Goal: Use online tool/utility: Utilize a website feature to perform a specific function

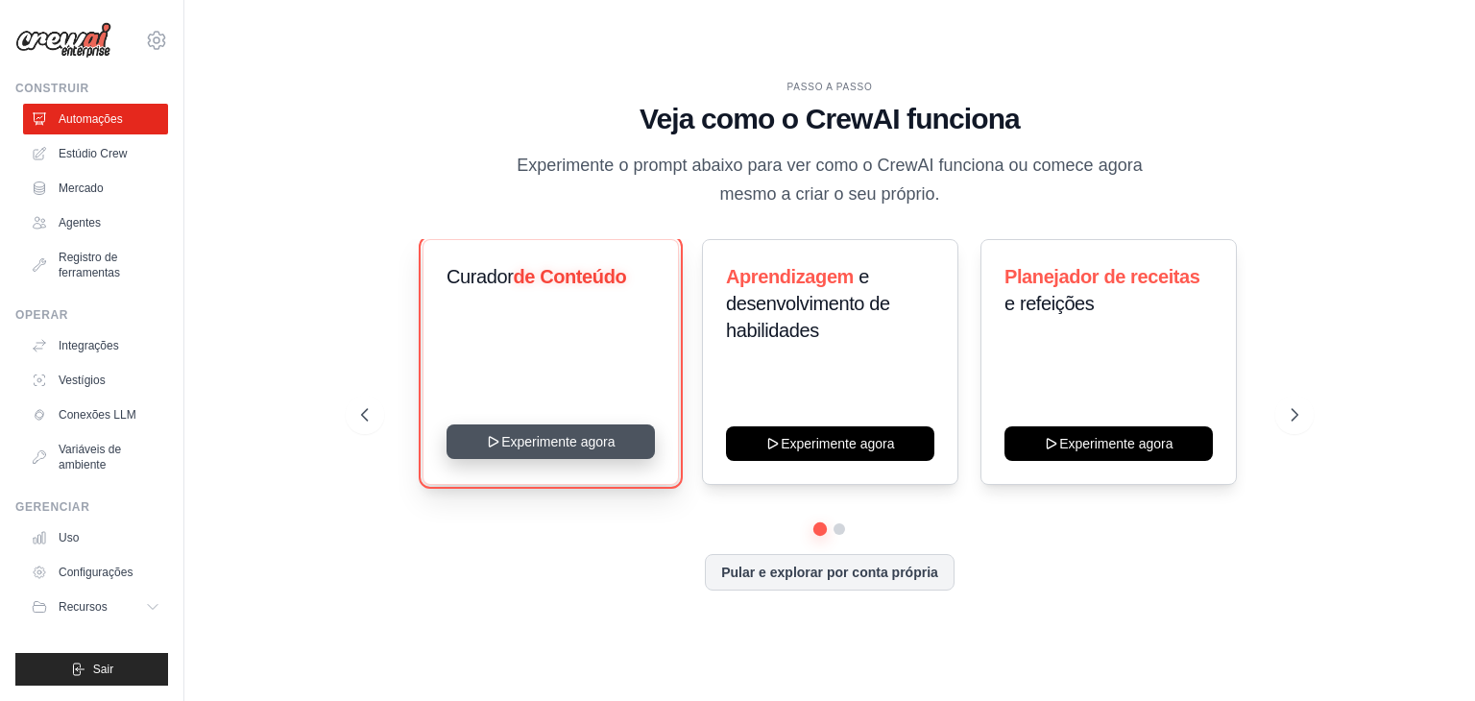
click at [505, 447] on button "Experimente agora" at bounding box center [551, 442] width 208 height 35
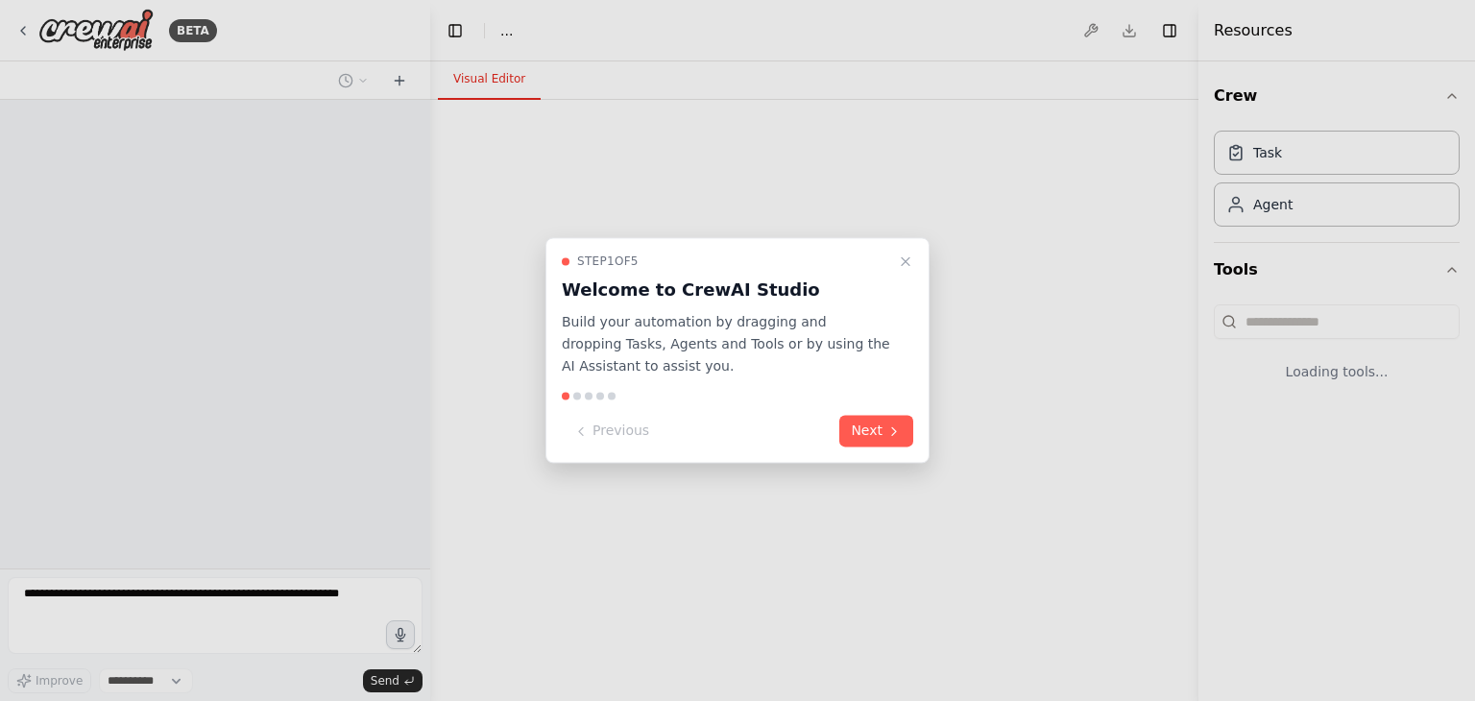
select select "****"
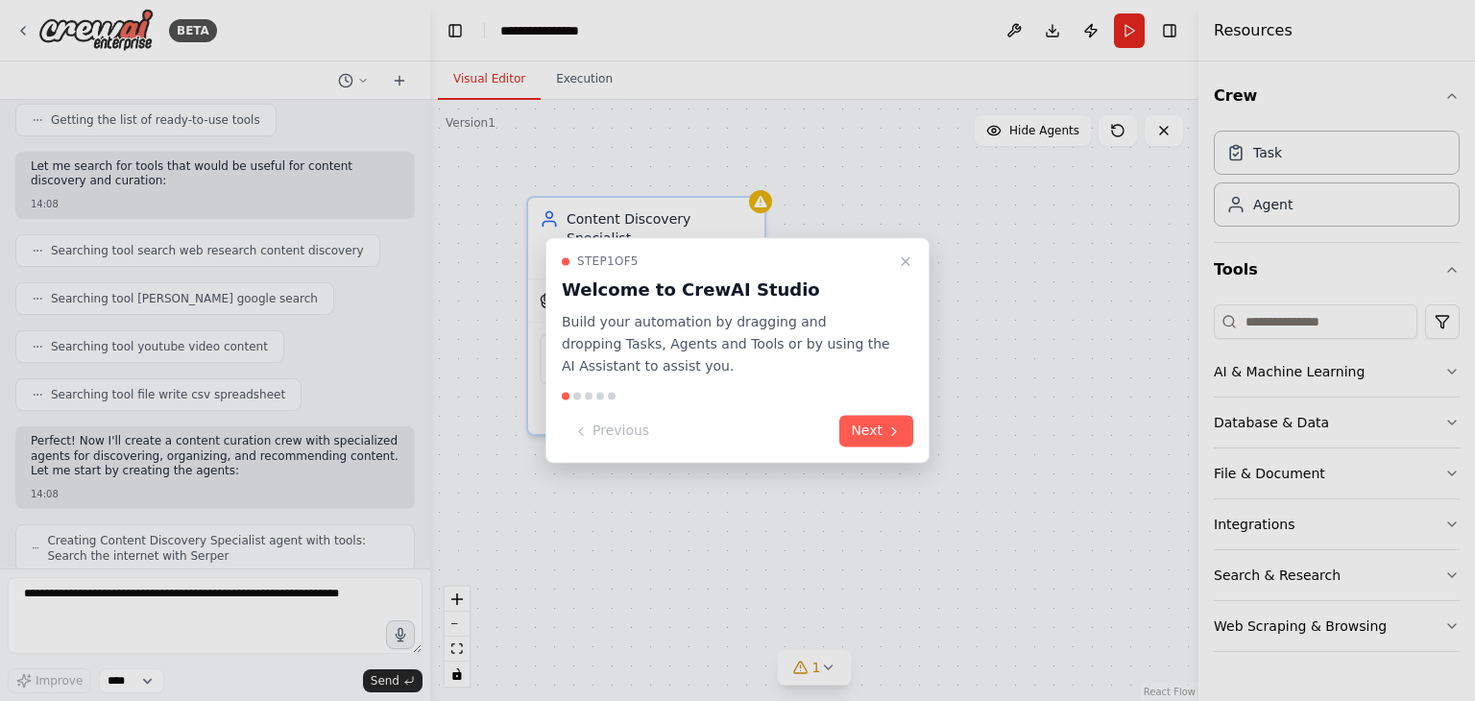
scroll to position [384, 0]
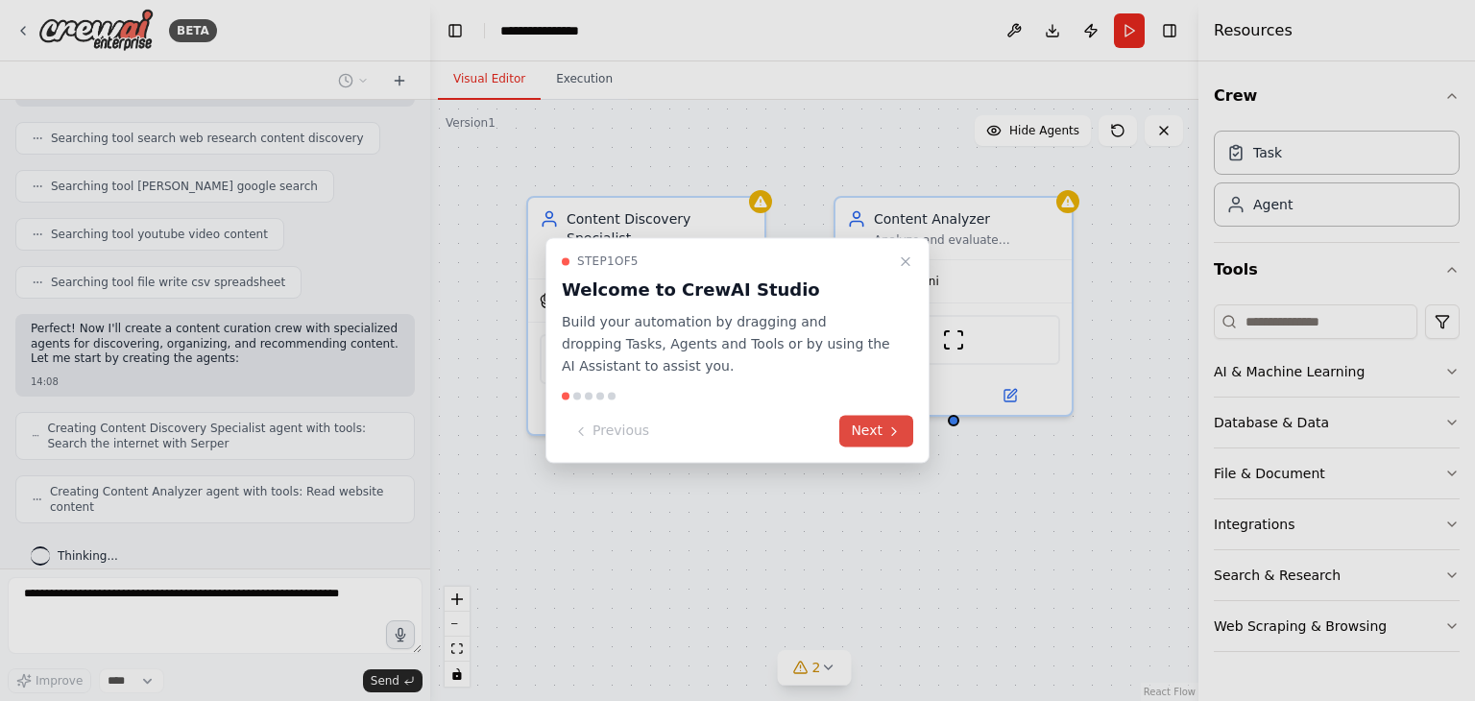
click at [895, 419] on button "Next" at bounding box center [876, 432] width 74 height 32
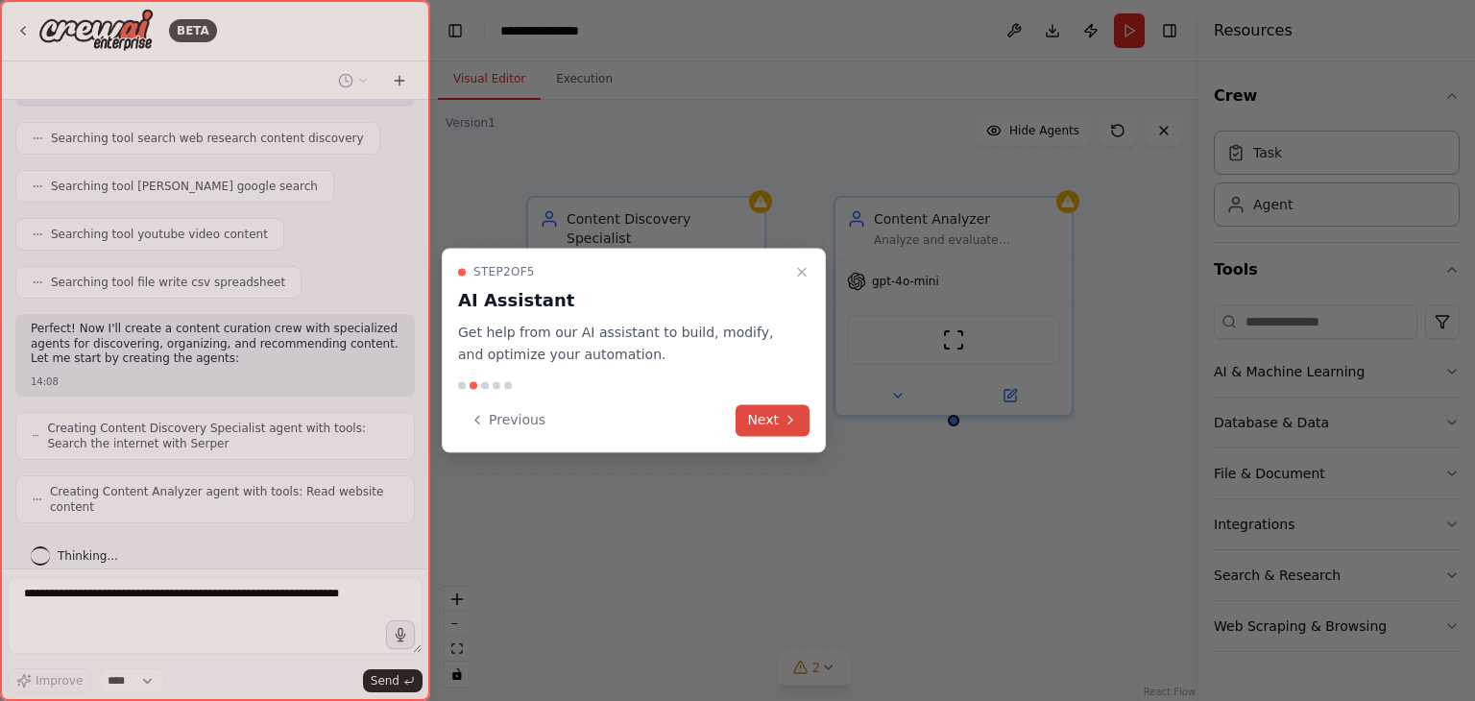
click at [768, 413] on button "Next" at bounding box center [773, 420] width 74 height 32
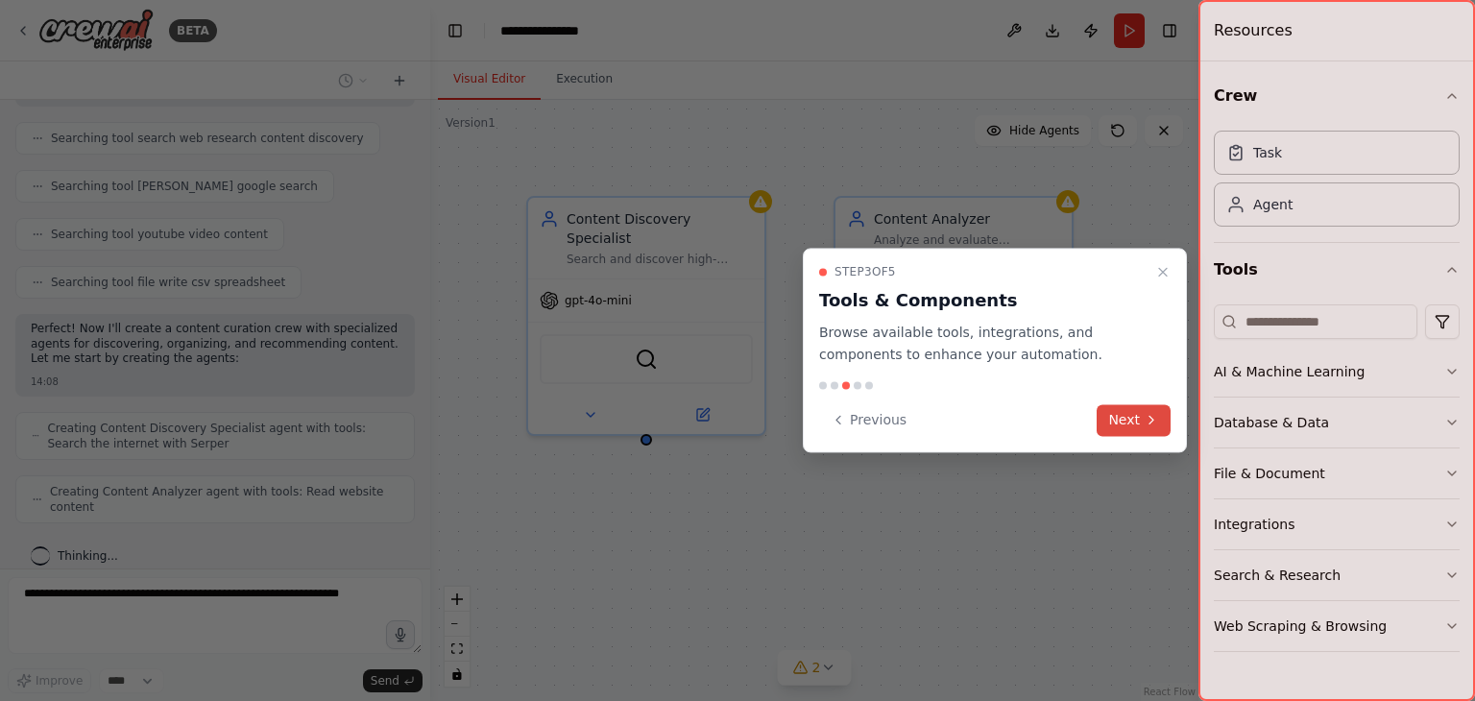
click at [1115, 416] on button "Next" at bounding box center [1134, 420] width 74 height 32
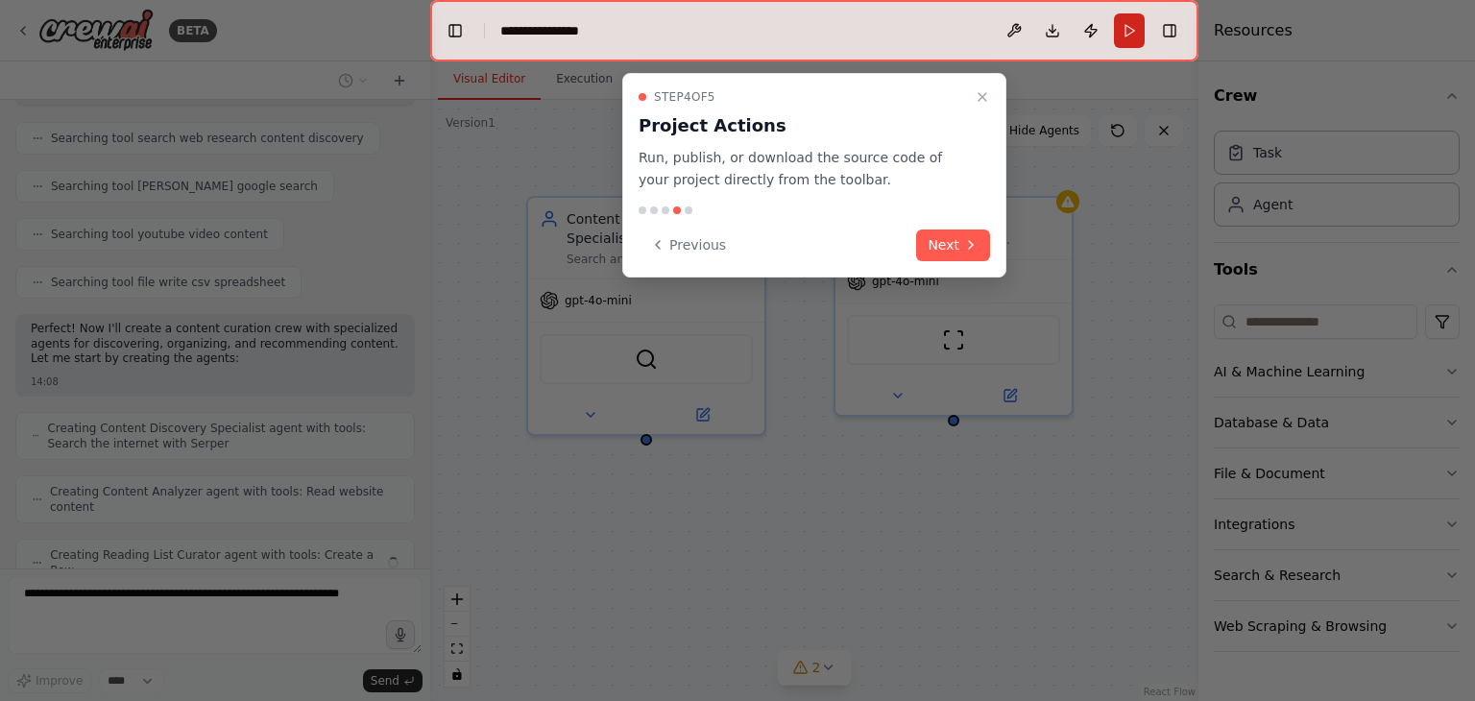
scroll to position [432, 0]
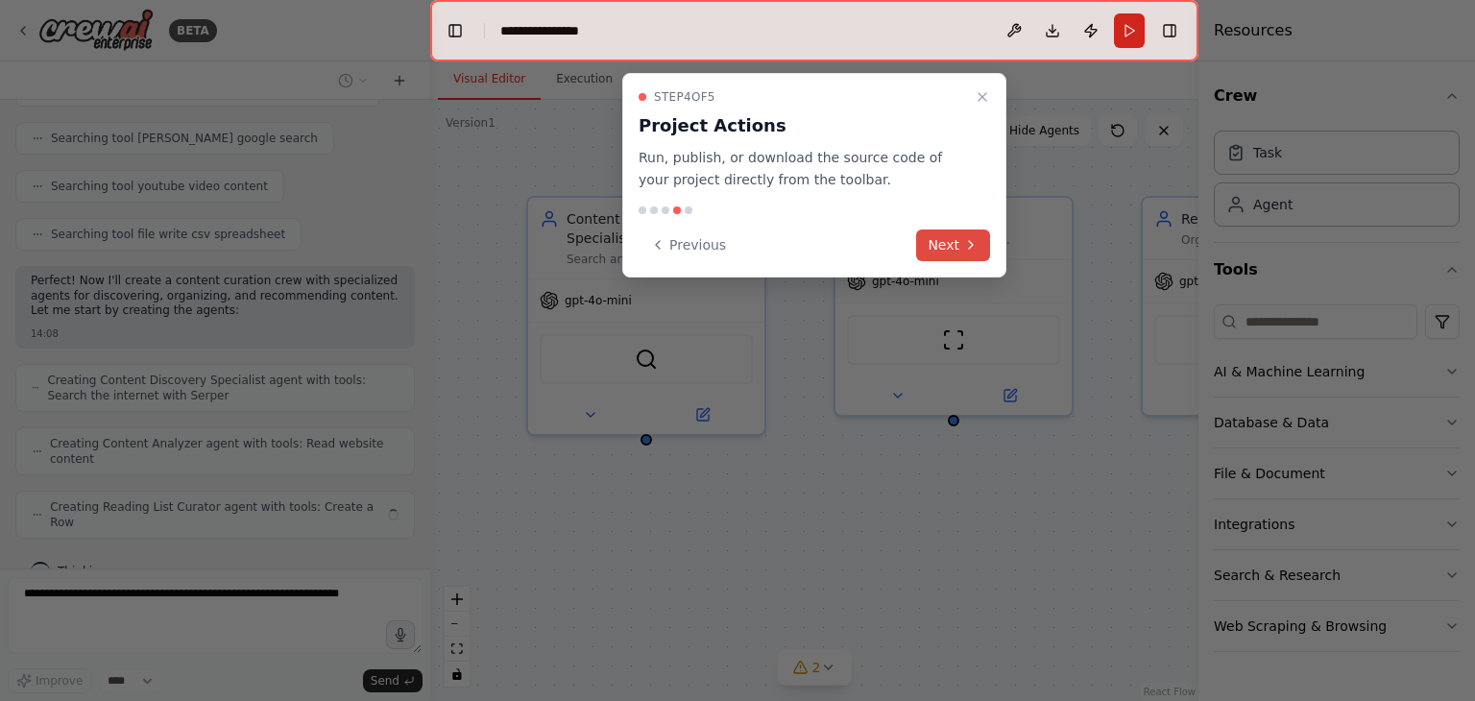
click at [958, 239] on button "Next" at bounding box center [953, 246] width 74 height 32
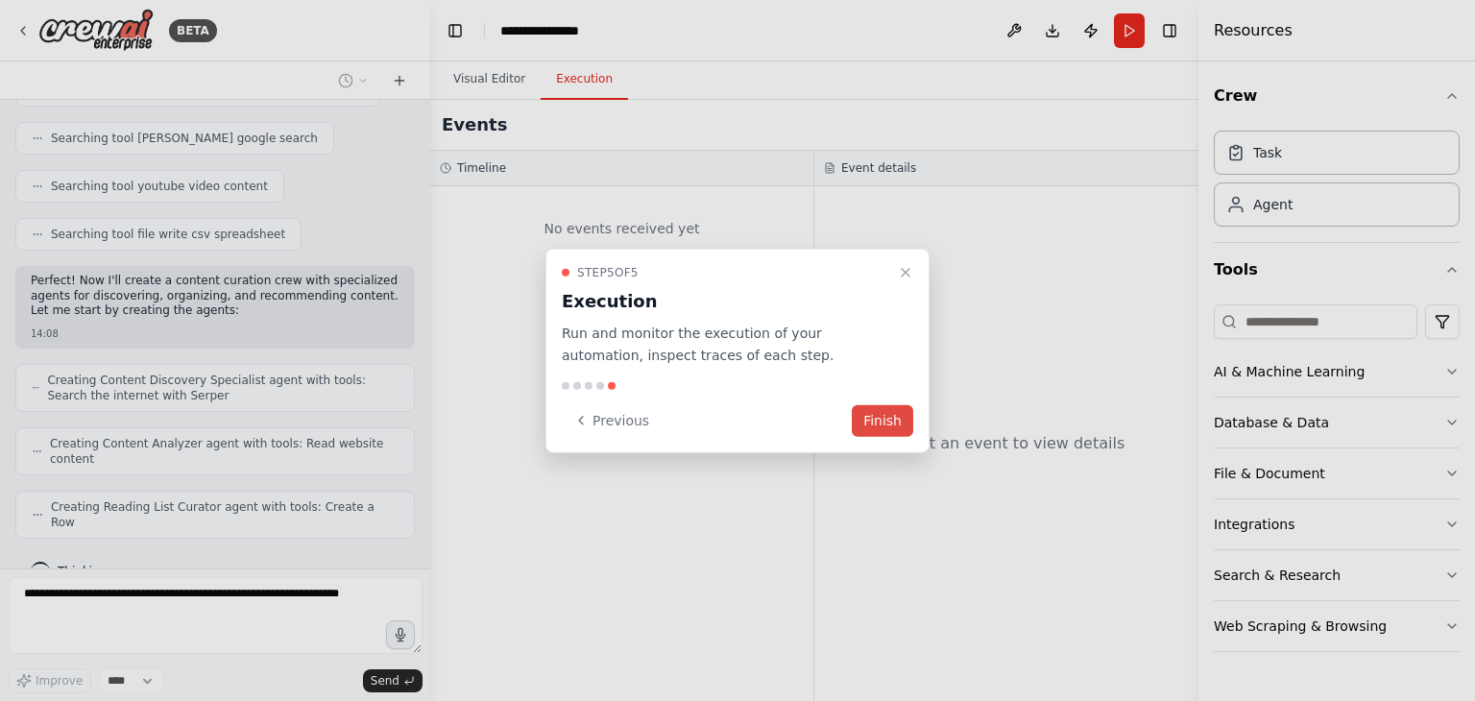
click at [899, 415] on button "Finish" at bounding box center [882, 420] width 61 height 32
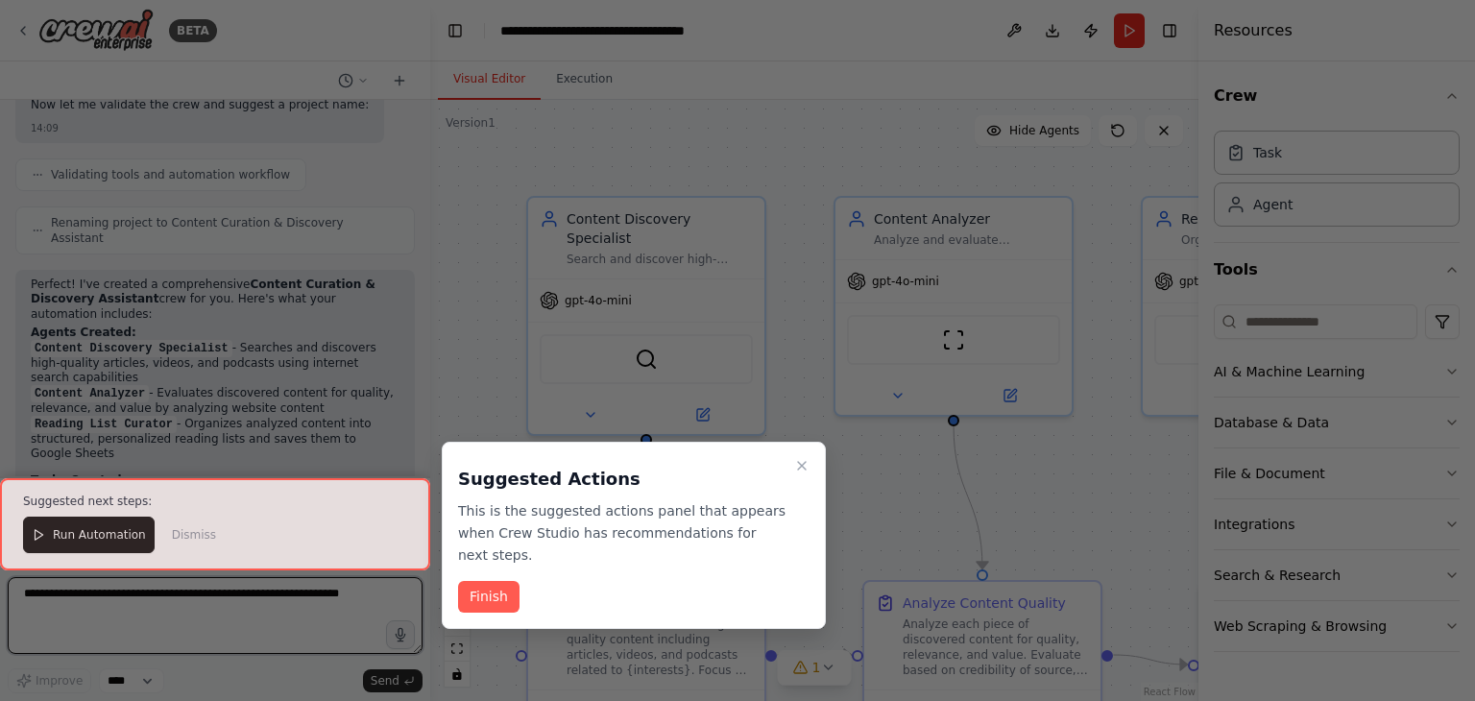
scroll to position [1224, 0]
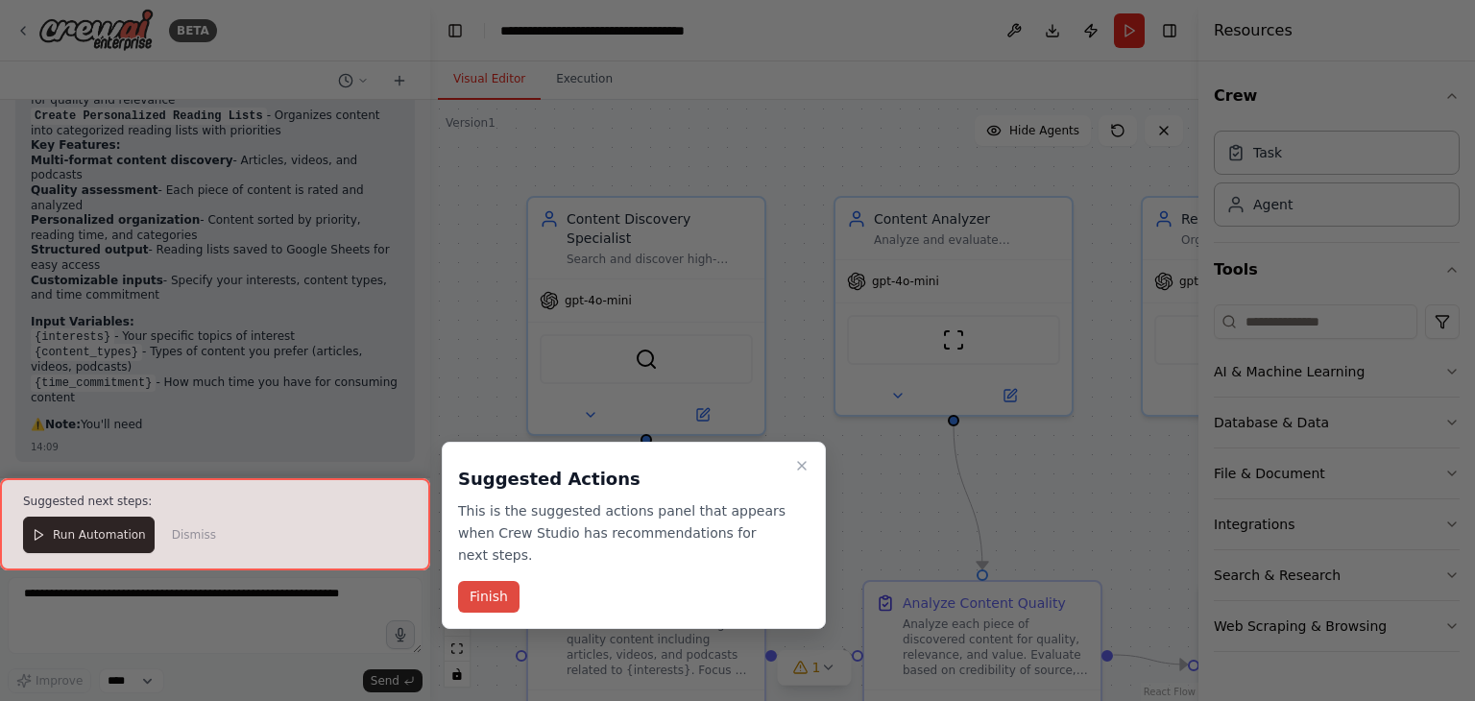
click at [484, 581] on button "Finish" at bounding box center [488, 597] width 61 height 32
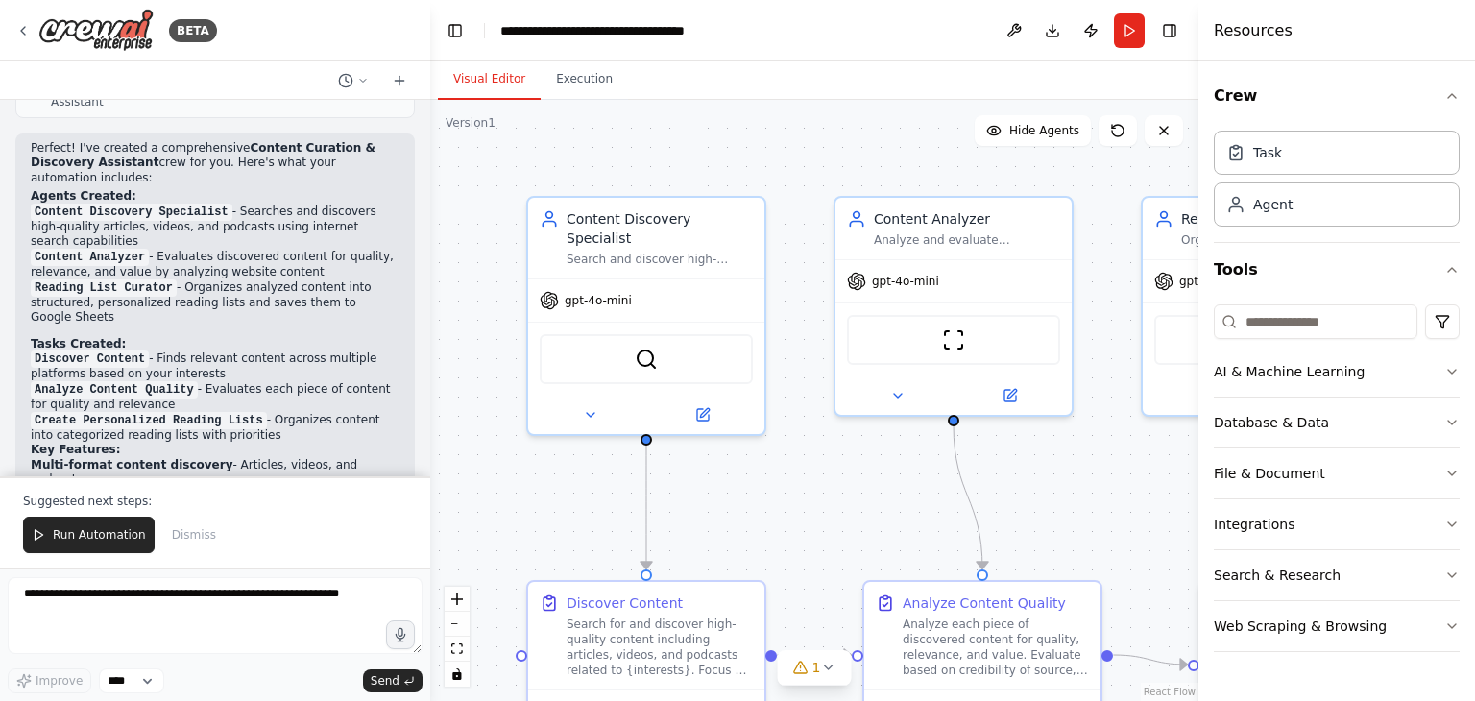
scroll to position [1007, 0]
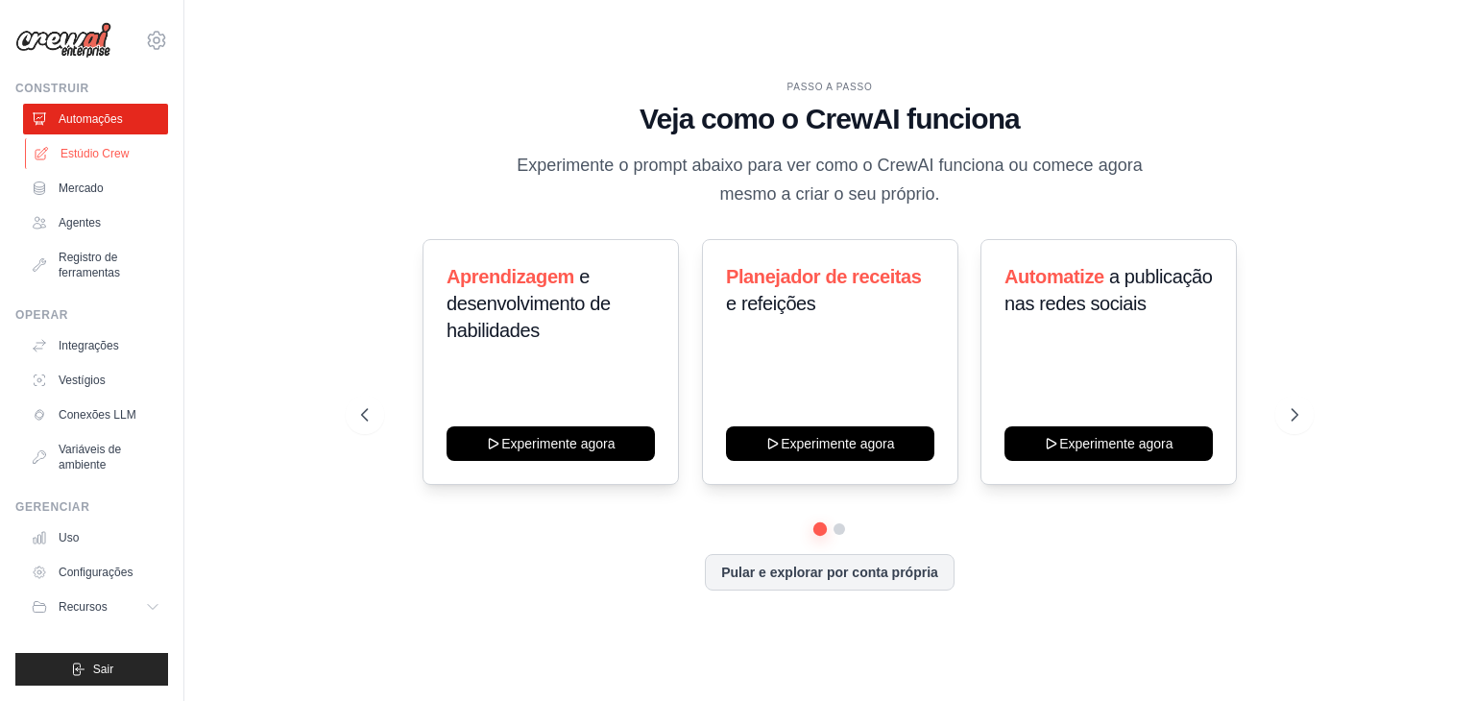
click at [94, 159] on font "Estúdio Crew" at bounding box center [95, 153] width 68 height 15
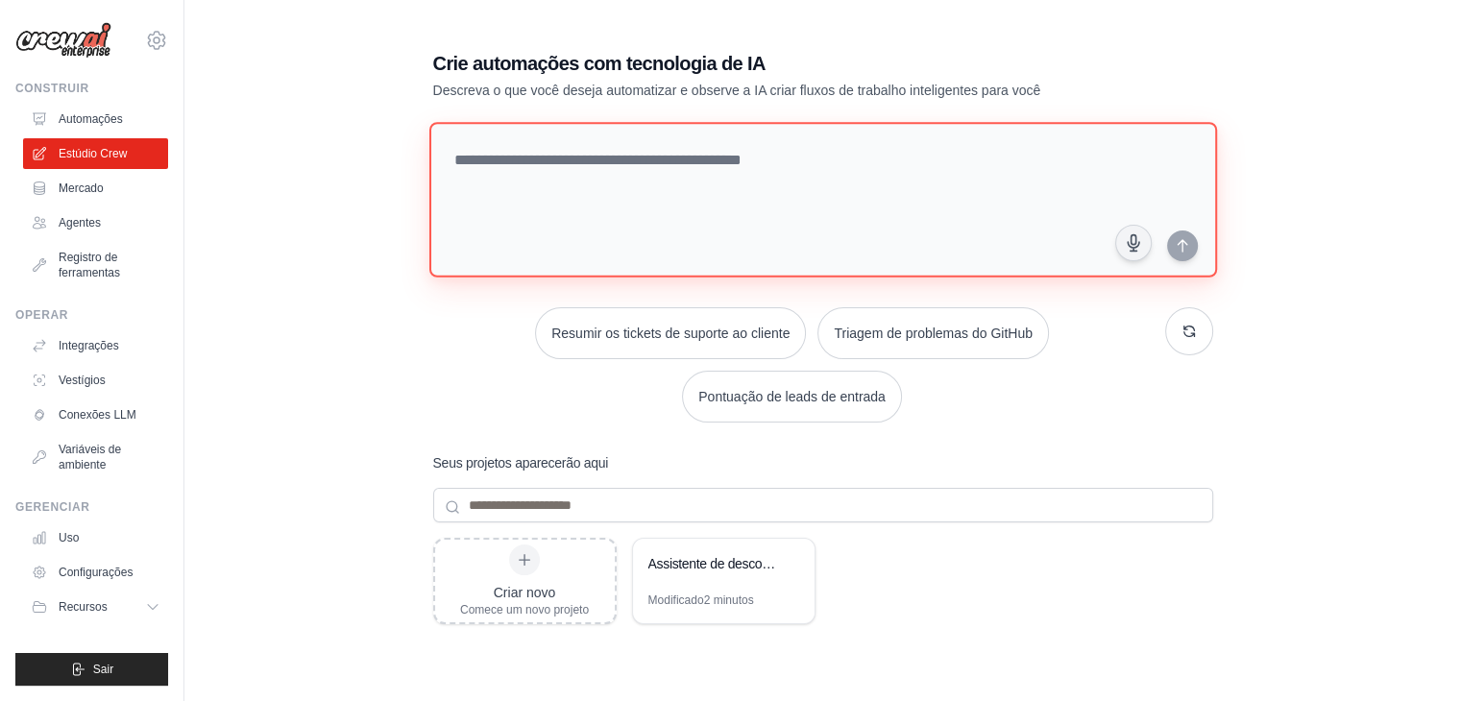
click at [618, 151] on textarea at bounding box center [822, 200] width 788 height 156
click at [516, 158] on textarea at bounding box center [822, 200] width 788 height 156
paste textarea "**********"
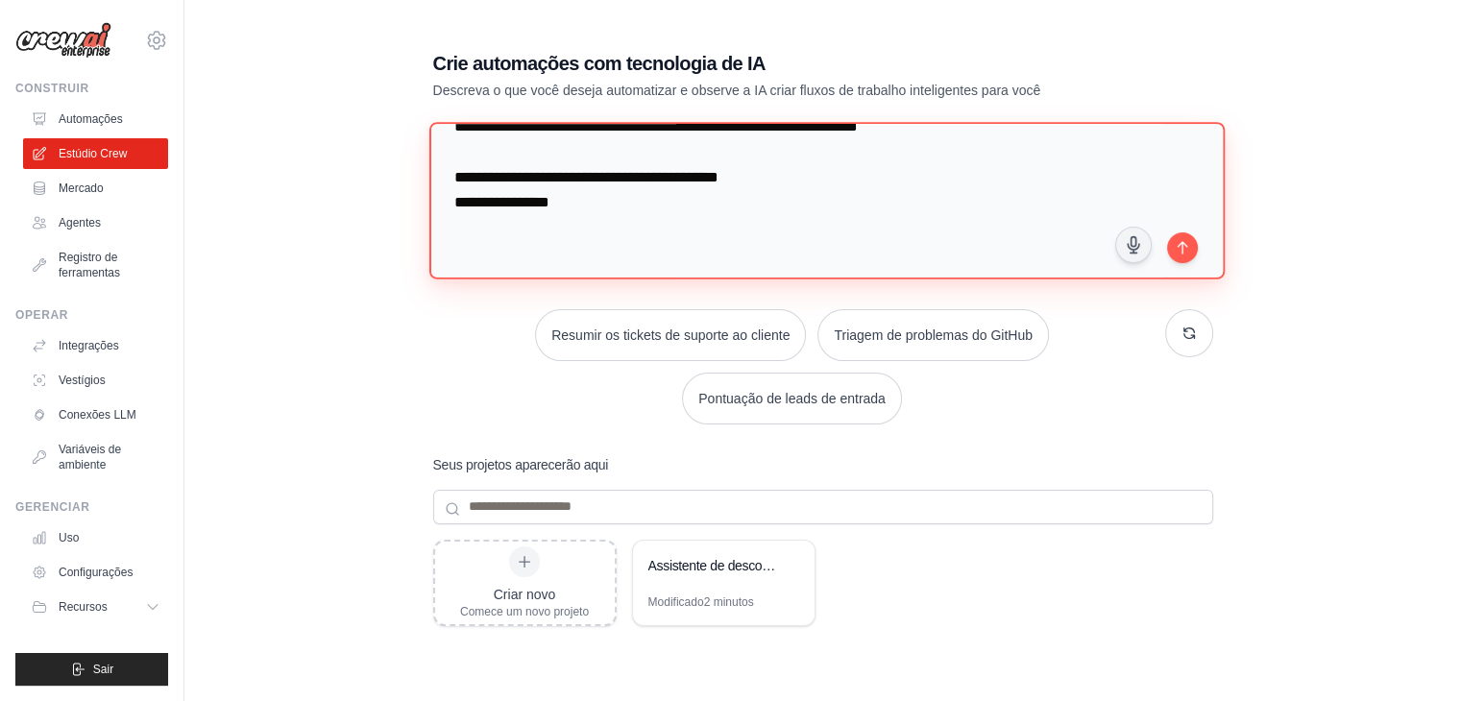
scroll to position [1582, 0]
paste textarea "**********"
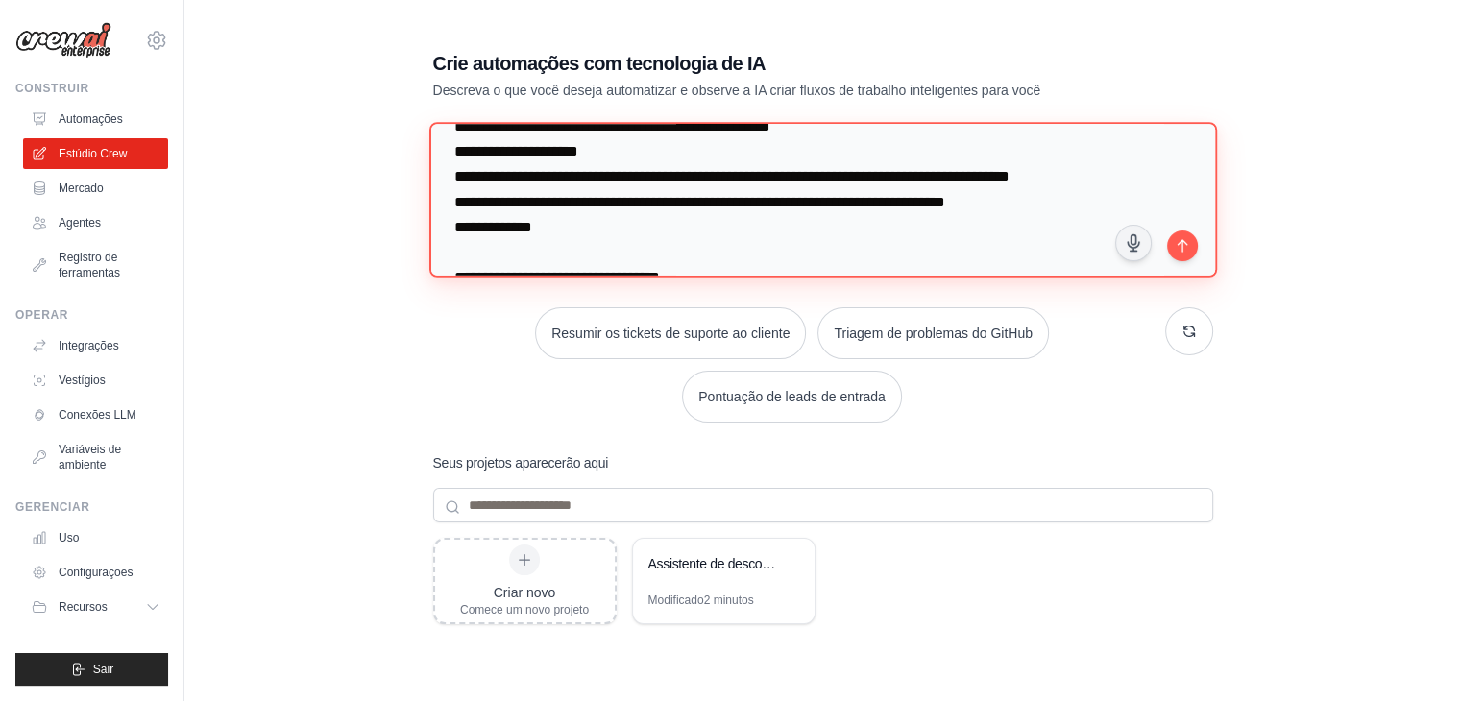
scroll to position [2040, 0]
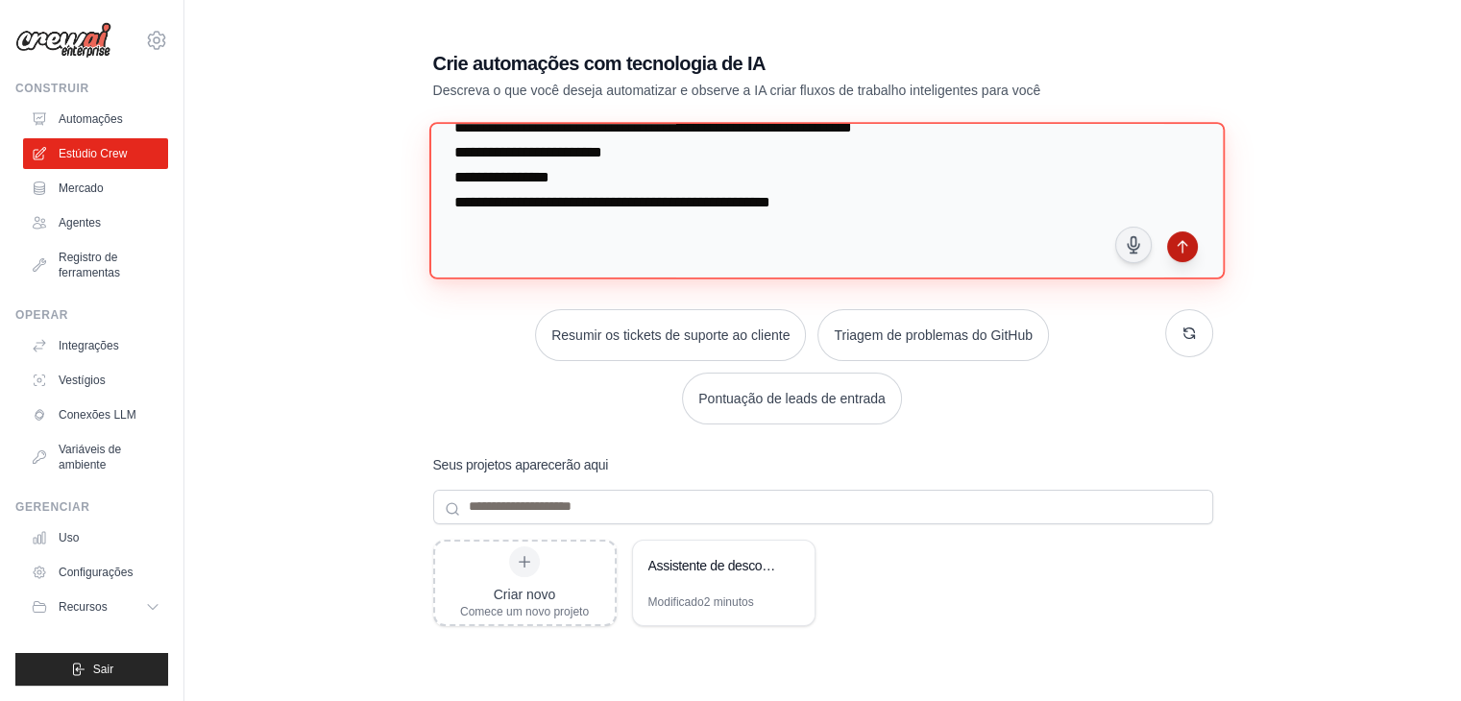
type textarea "**********"
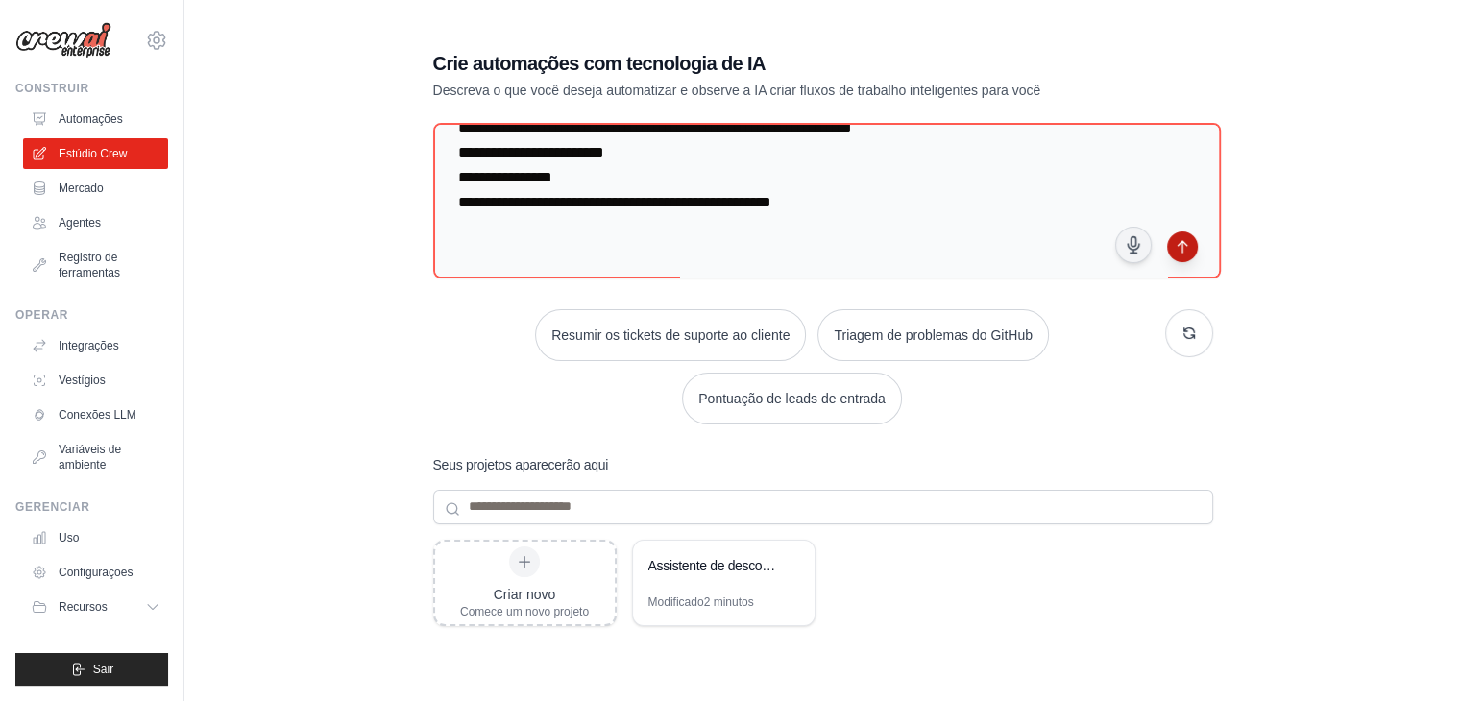
click at [1188, 239] on icon "submit" at bounding box center [1182, 246] width 15 height 15
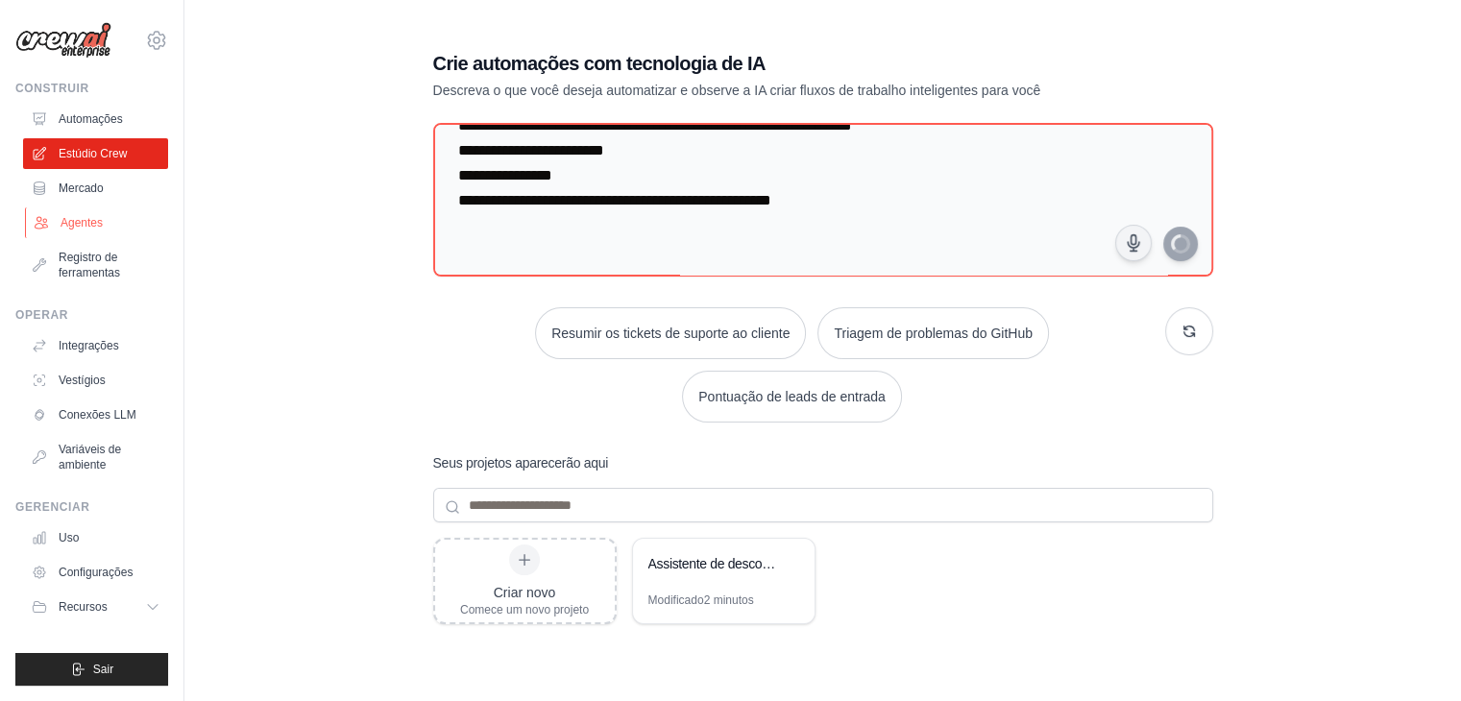
click at [92, 222] on font "Agentes" at bounding box center [82, 222] width 42 height 13
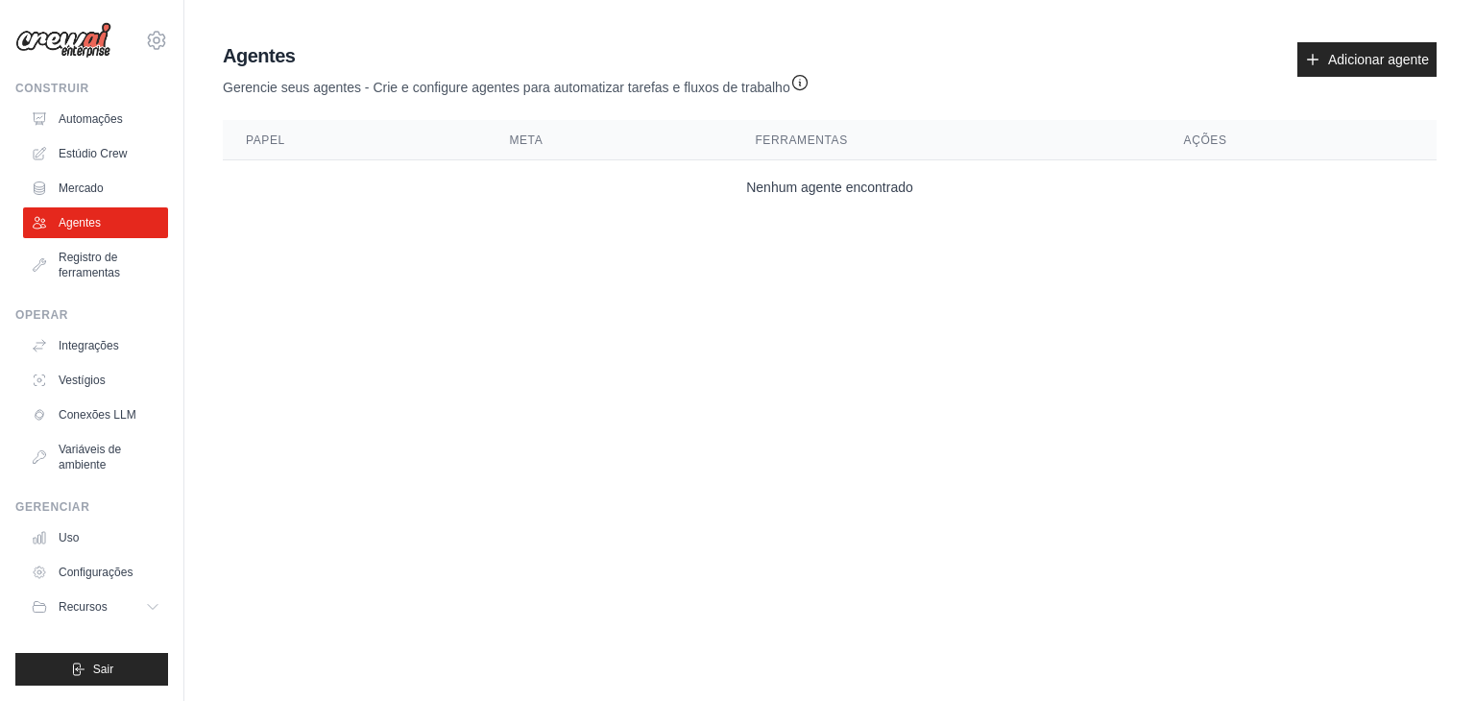
click at [274, 135] on font "Papel" at bounding box center [265, 139] width 39 height 13
click at [129, 177] on link "Mercado" at bounding box center [97, 188] width 145 height 31
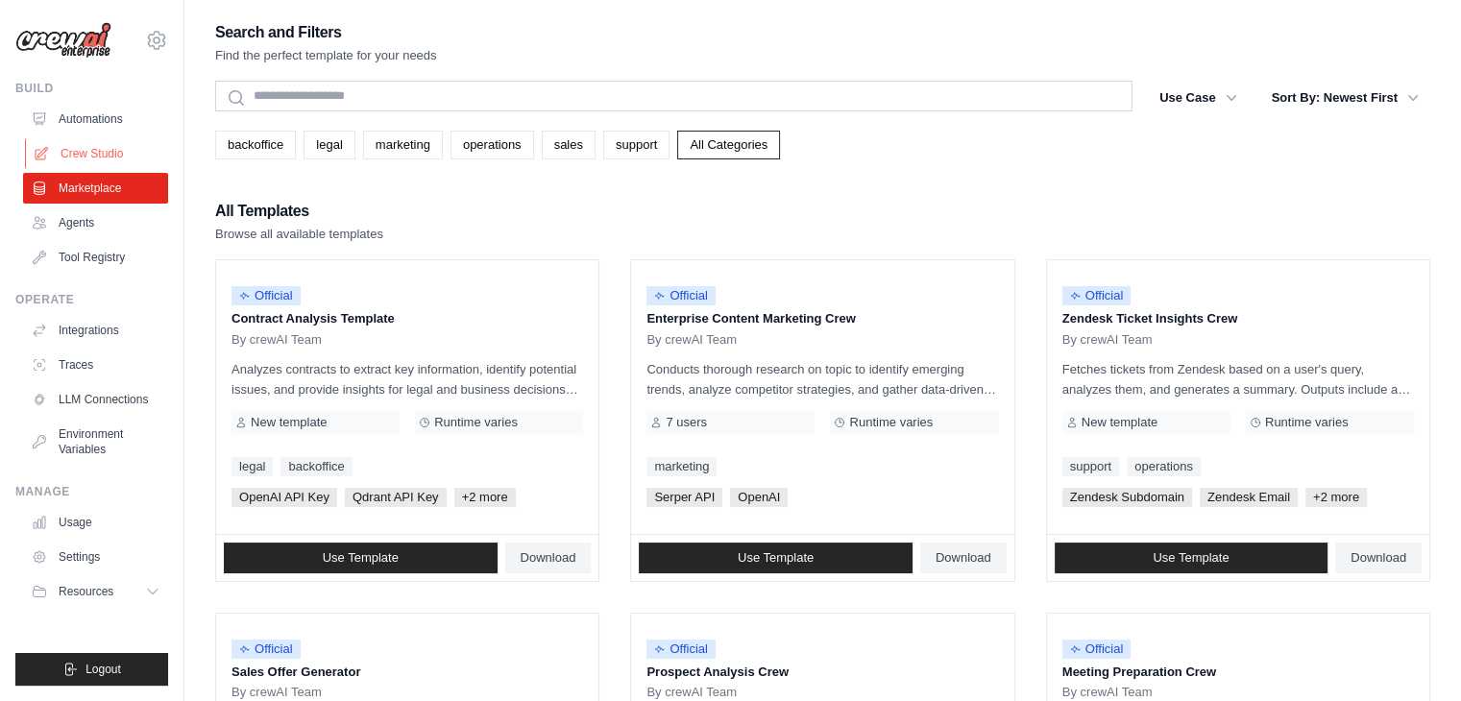
click at [100, 151] on link "Crew Studio" at bounding box center [97, 153] width 145 height 31
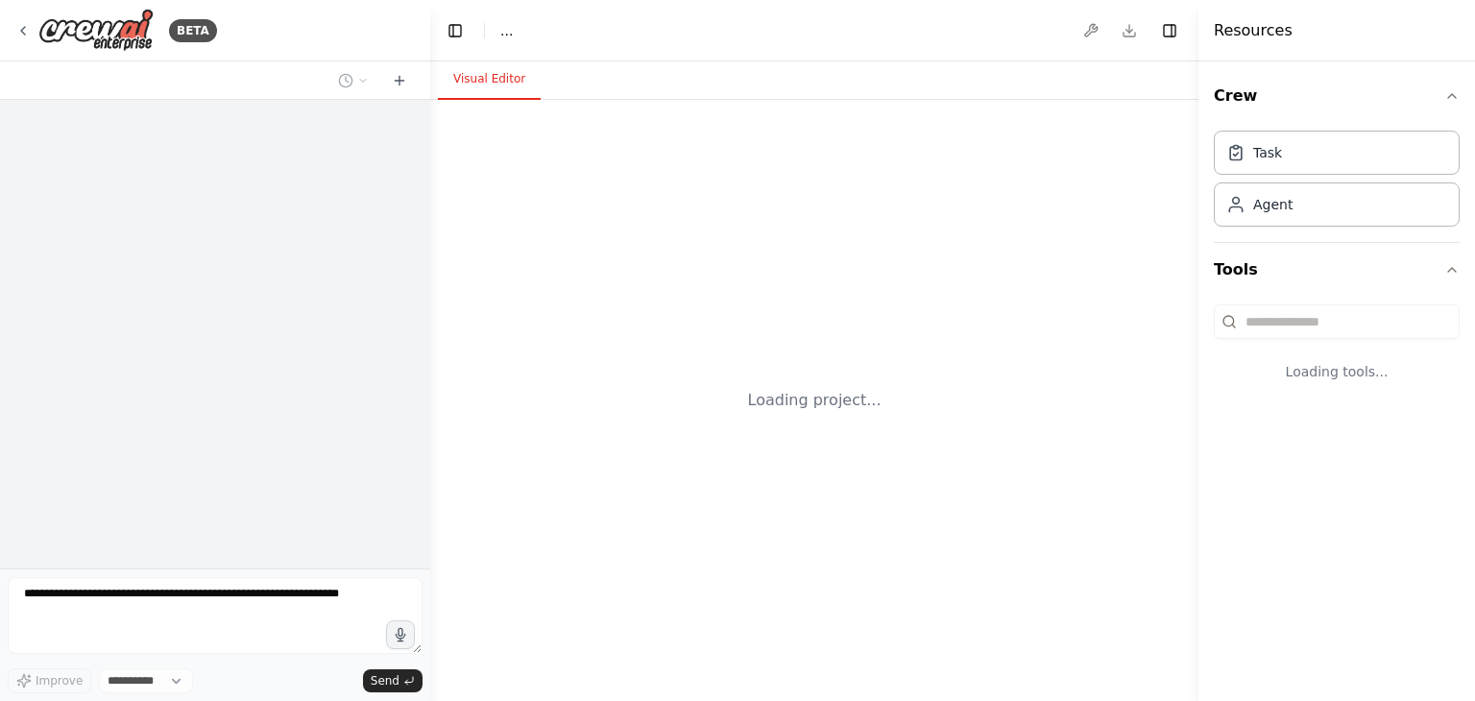
select select "****"
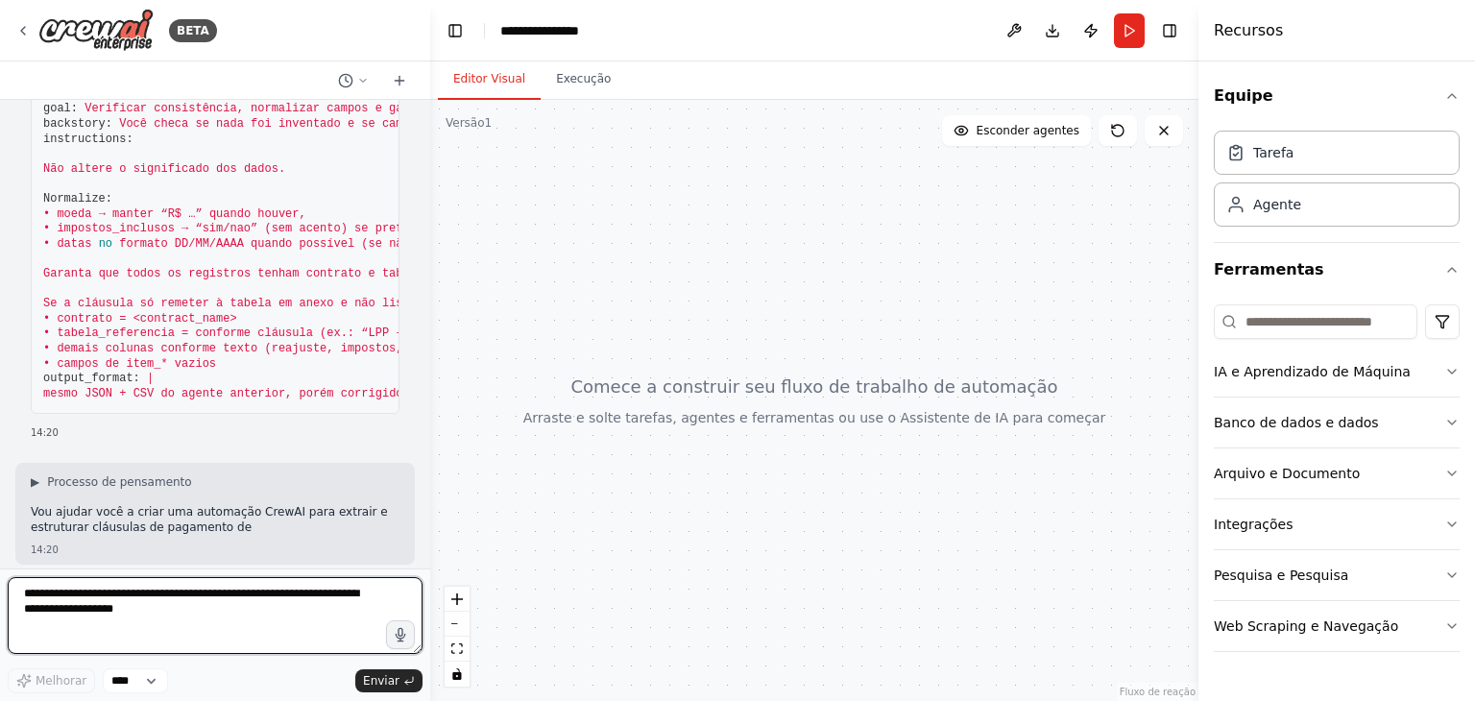
scroll to position [1054, 0]
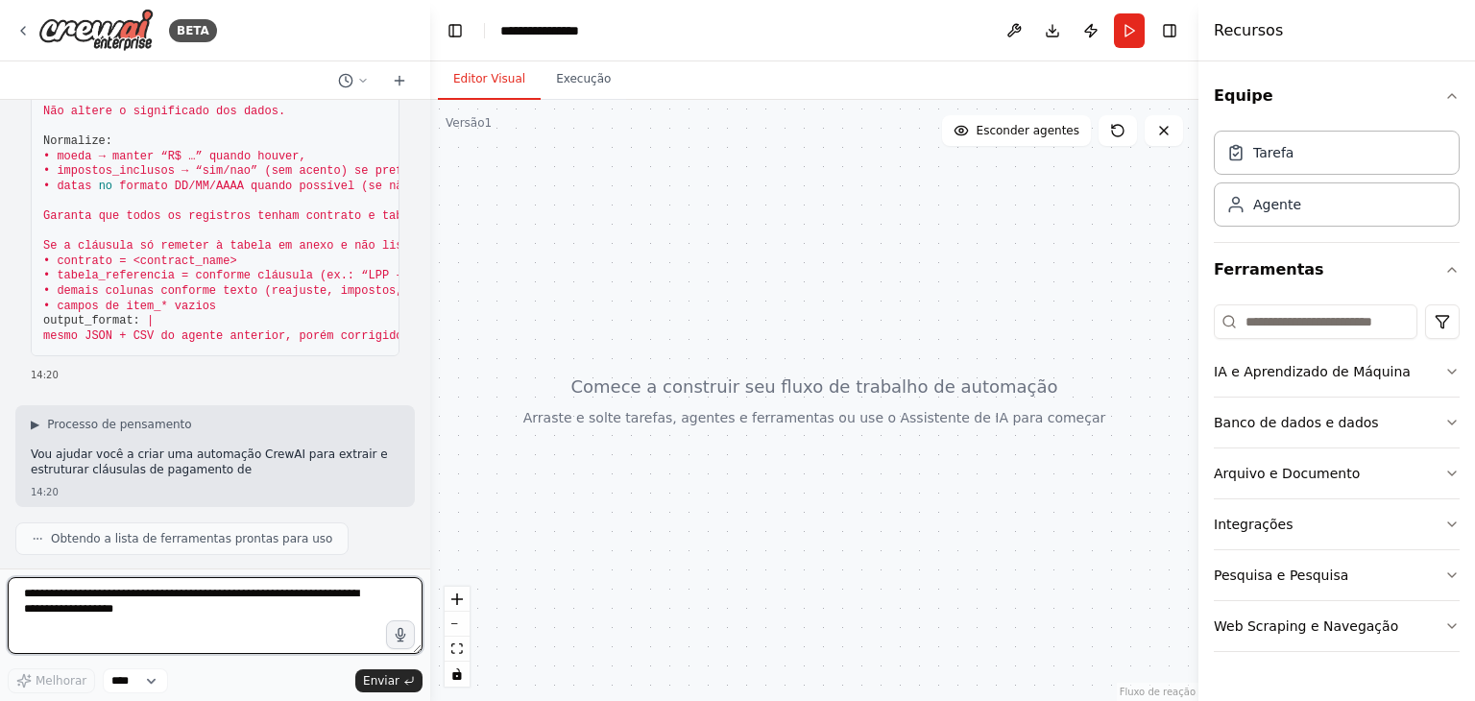
click at [173, 616] on textarea at bounding box center [215, 615] width 415 height 77
type textarea "**********"
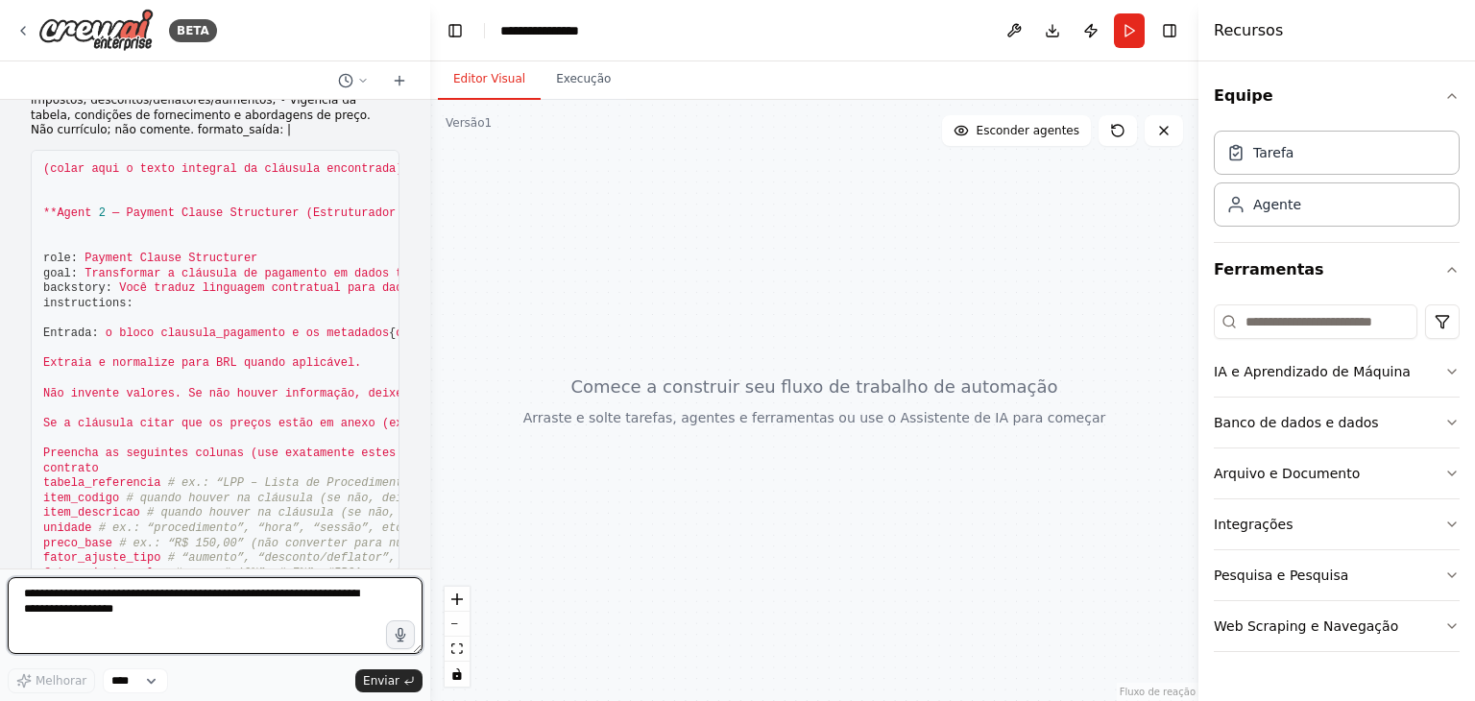
scroll to position [0, 0]
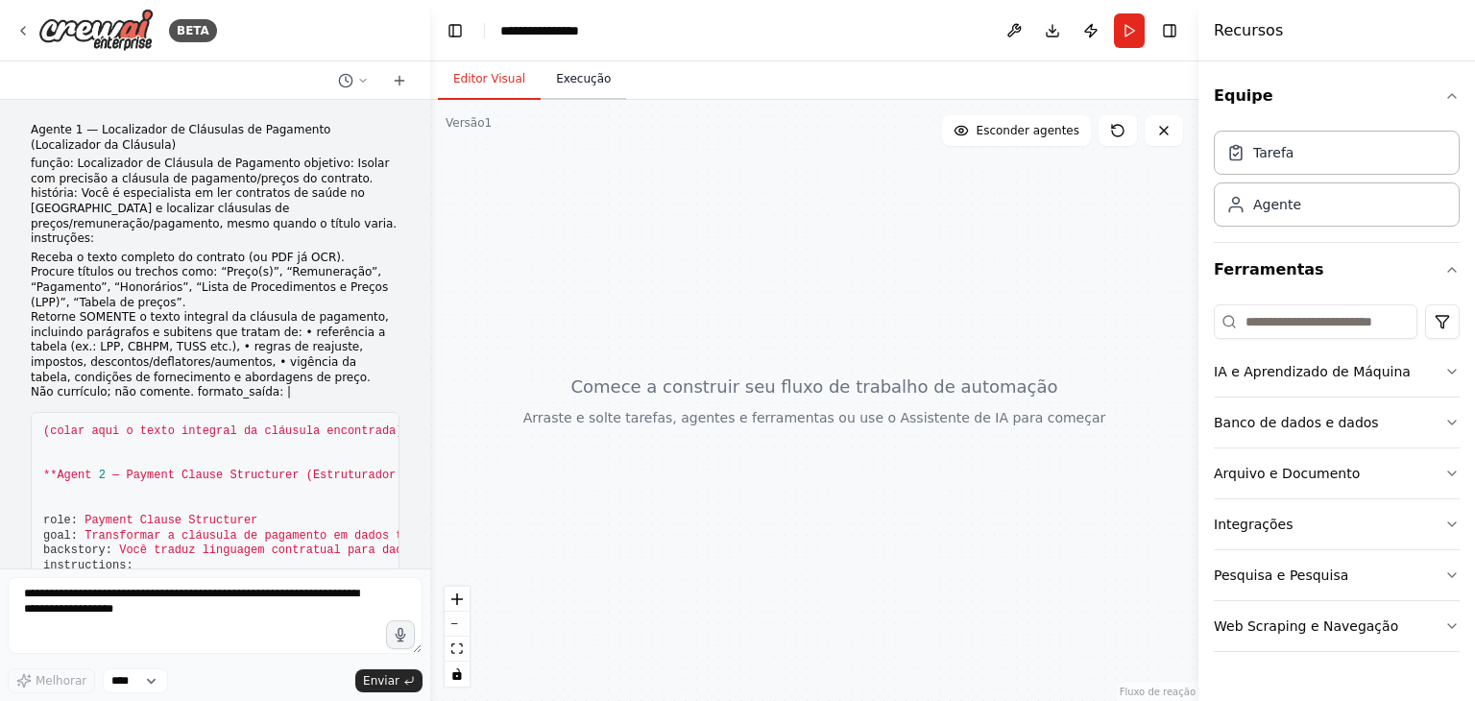
click at [577, 85] on font "Execução" at bounding box center [583, 78] width 55 height 13
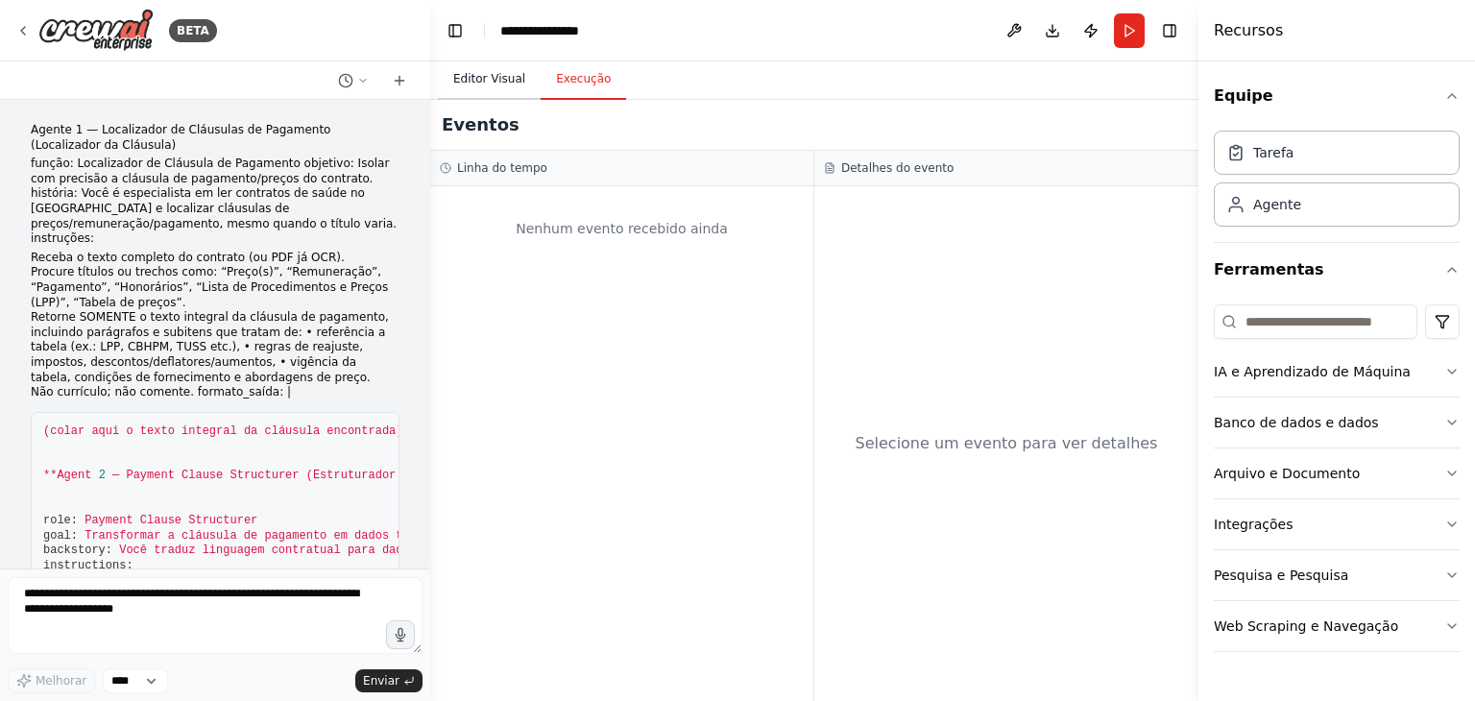
click at [477, 81] on font "Editor Visual" at bounding box center [489, 78] width 72 height 13
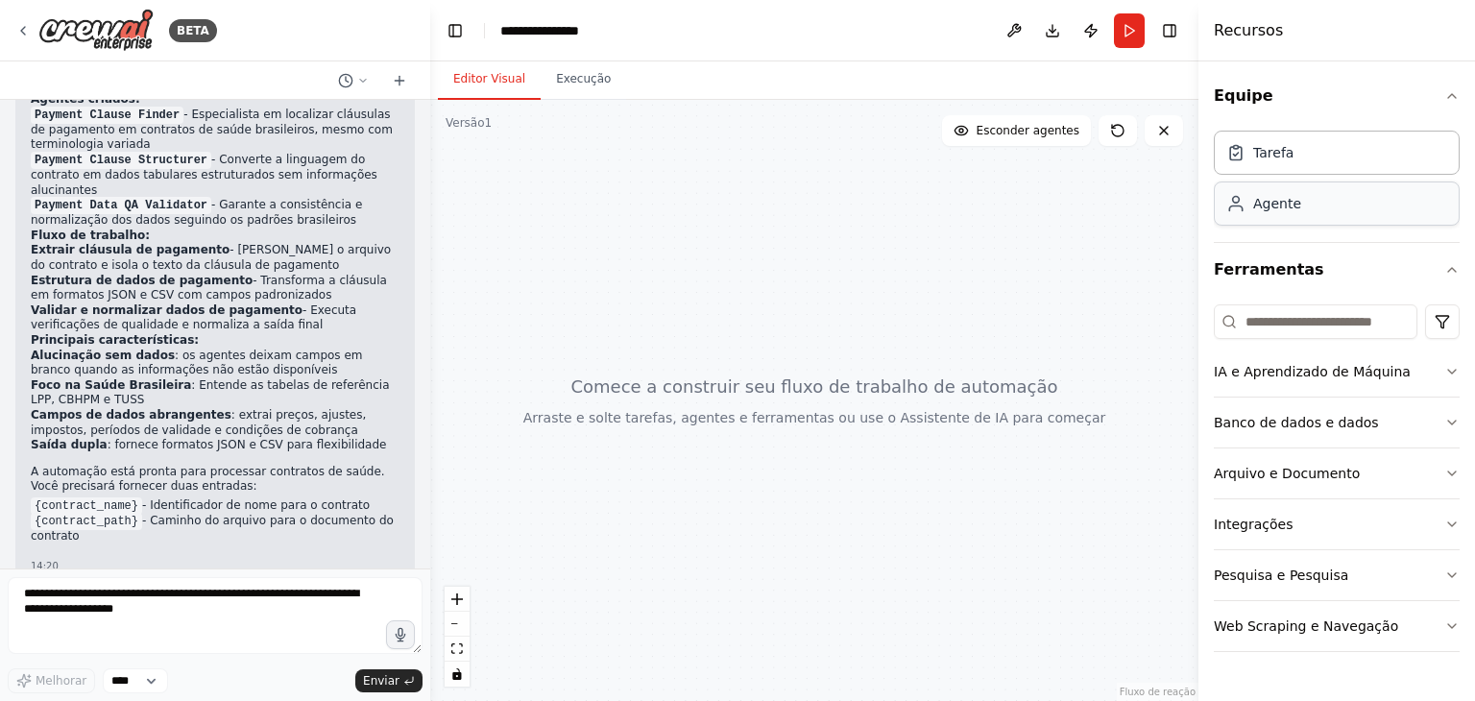
click at [1265, 213] on div "Agente" at bounding box center [1337, 204] width 246 height 44
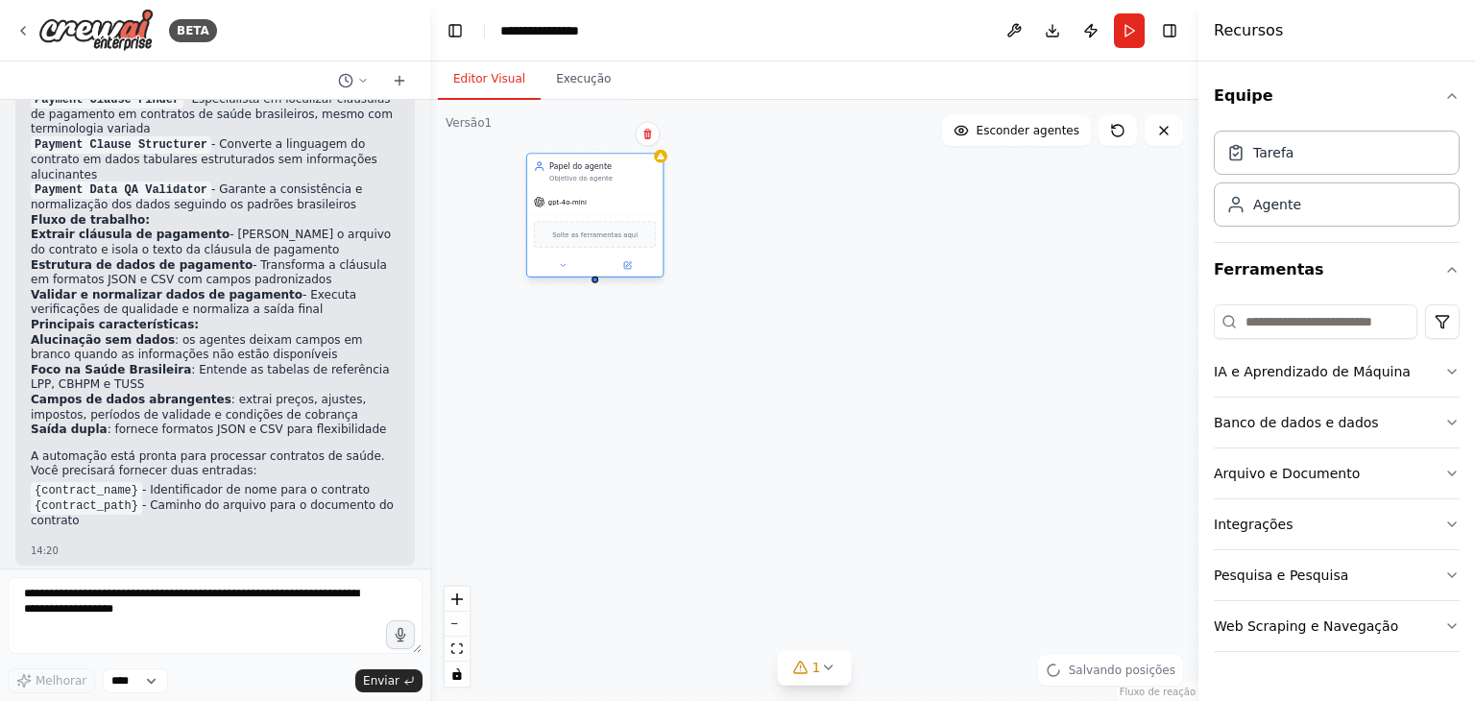
drag, startPoint x: 824, startPoint y: 256, endPoint x: 605, endPoint y: 199, distance: 226.4
click at [605, 199] on div "gpt-4o-mini" at bounding box center [594, 202] width 135 height 24
click at [627, 262] on icon at bounding box center [628, 264] width 5 height 5
click at [625, 267] on icon at bounding box center [627, 265] width 7 height 7
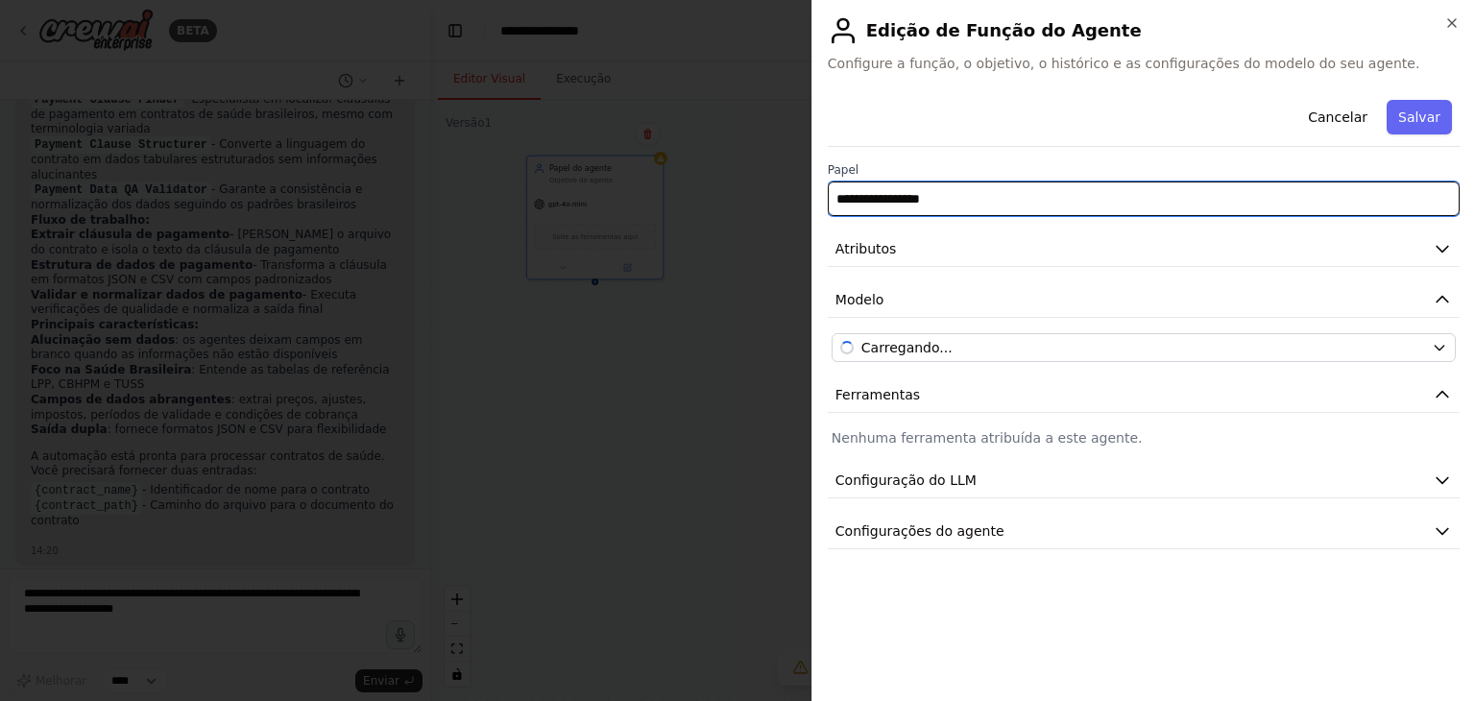
click at [974, 201] on input "**********" at bounding box center [1144, 199] width 632 height 35
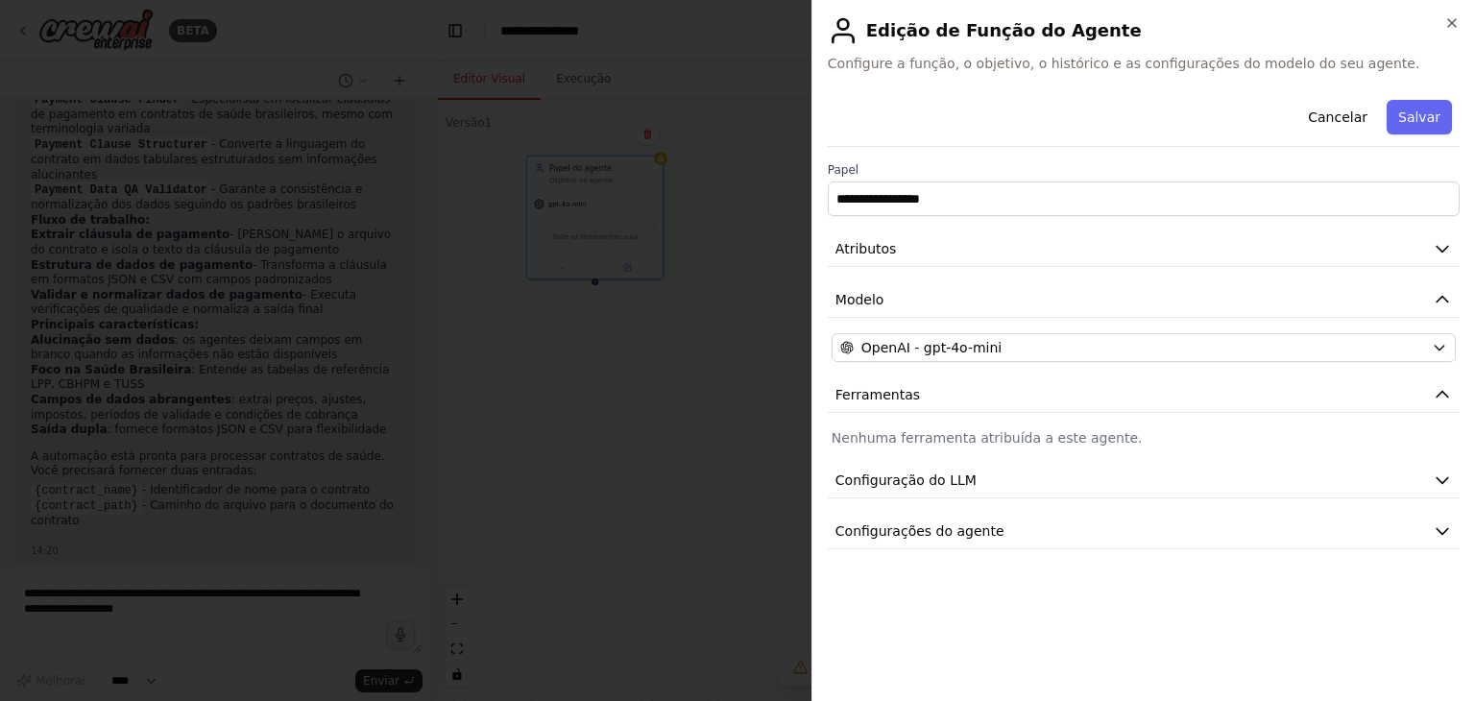
click at [415, 416] on div at bounding box center [737, 350] width 1475 height 701
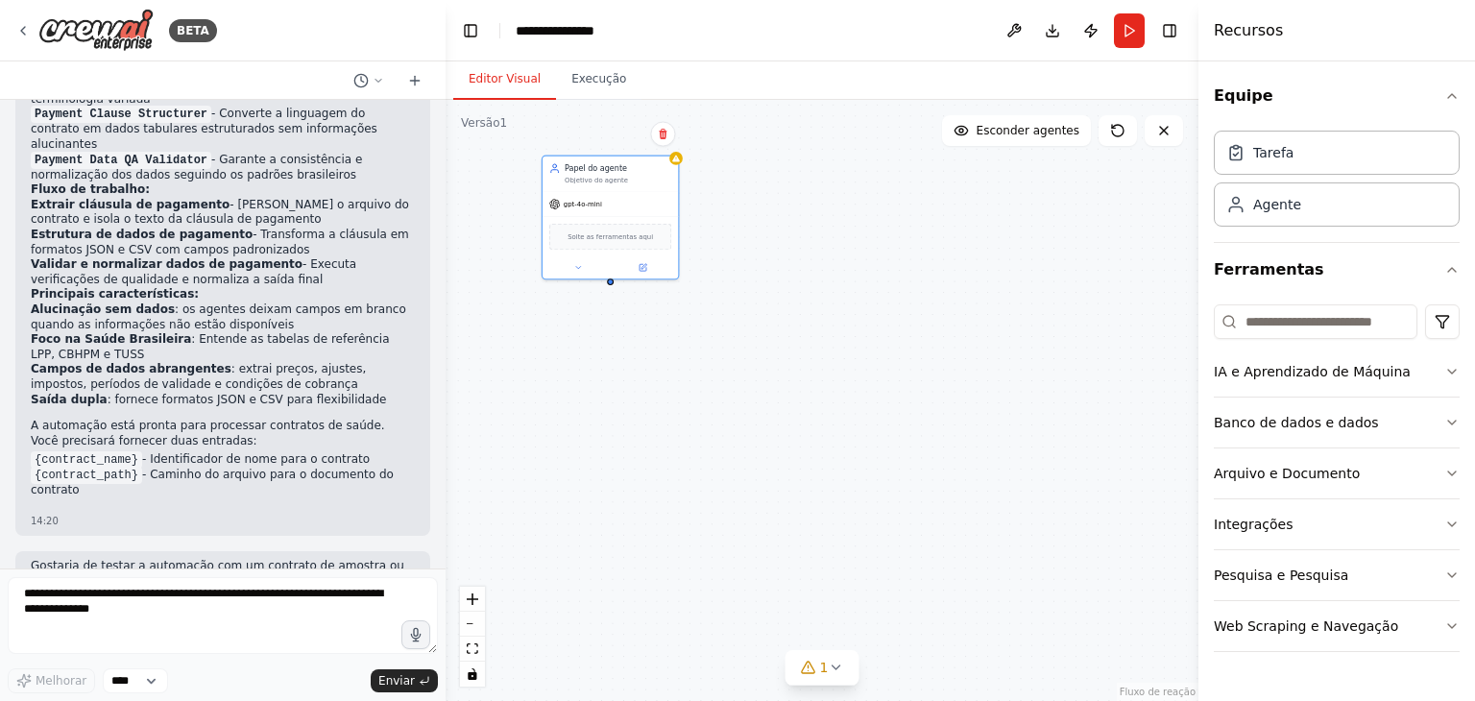
drag, startPoint x: 428, startPoint y: 516, endPoint x: 446, endPoint y: 322, distance: 194.8
click at [446, 322] on div "BETA Agente 1 — Localizador de Cláusulas de Pagamento (Localizador da Cláusula)…" at bounding box center [737, 350] width 1475 height 701
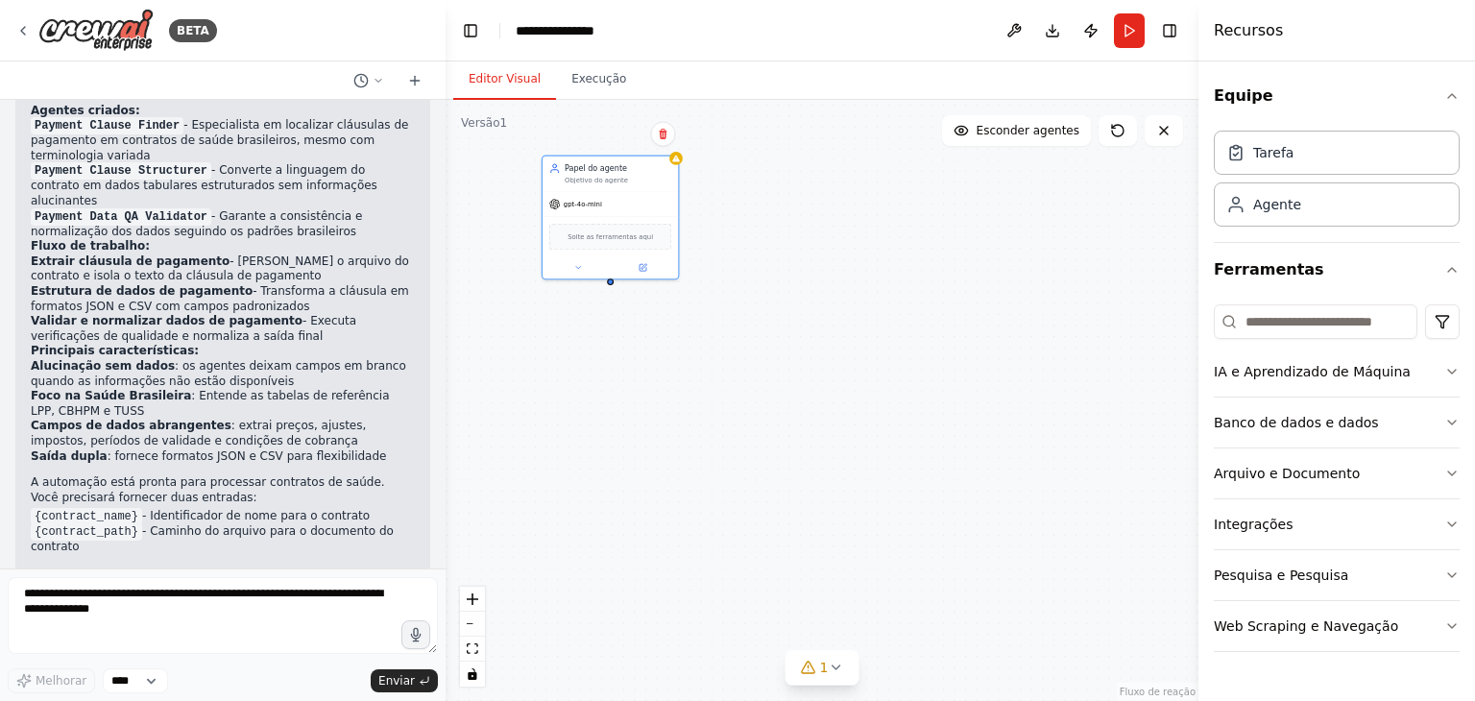
scroll to position [2297, 0]
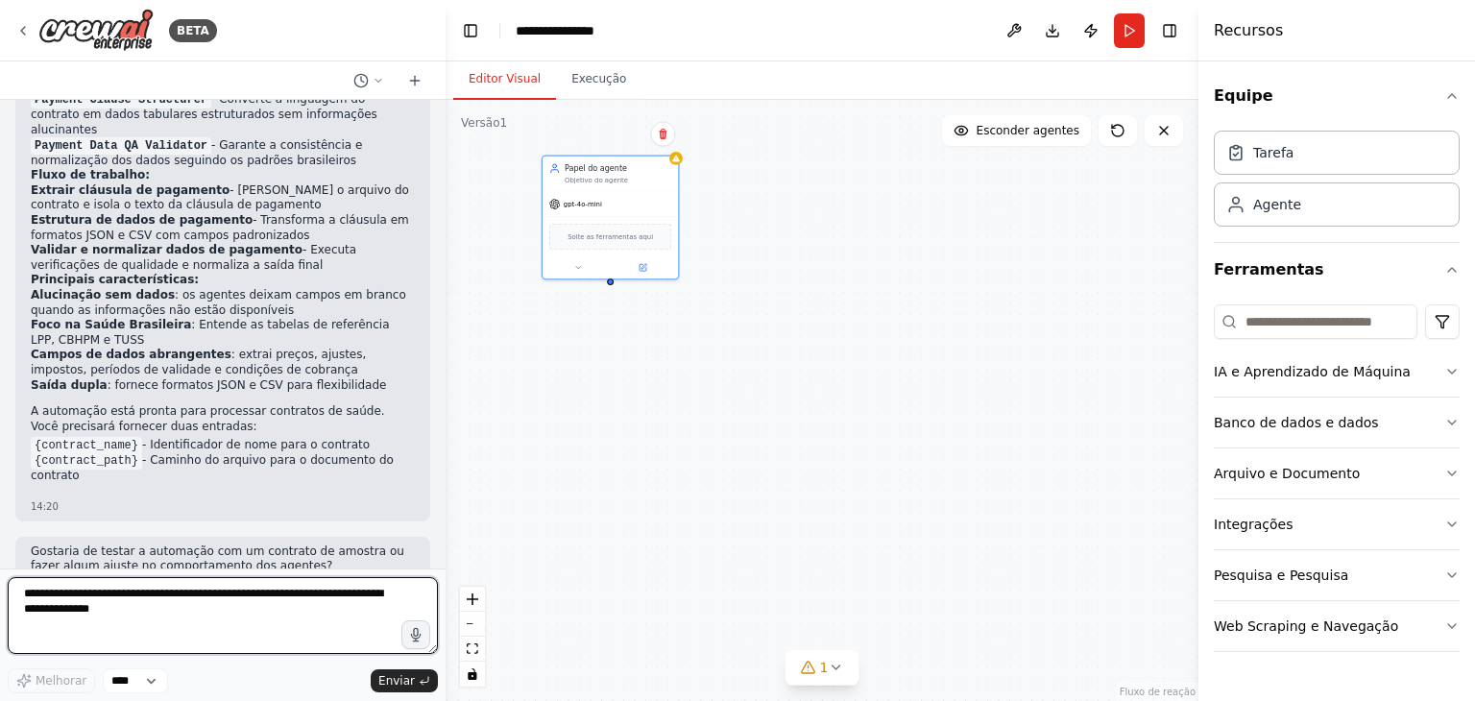
click at [131, 610] on textarea at bounding box center [223, 615] width 430 height 77
type textarea "**********"
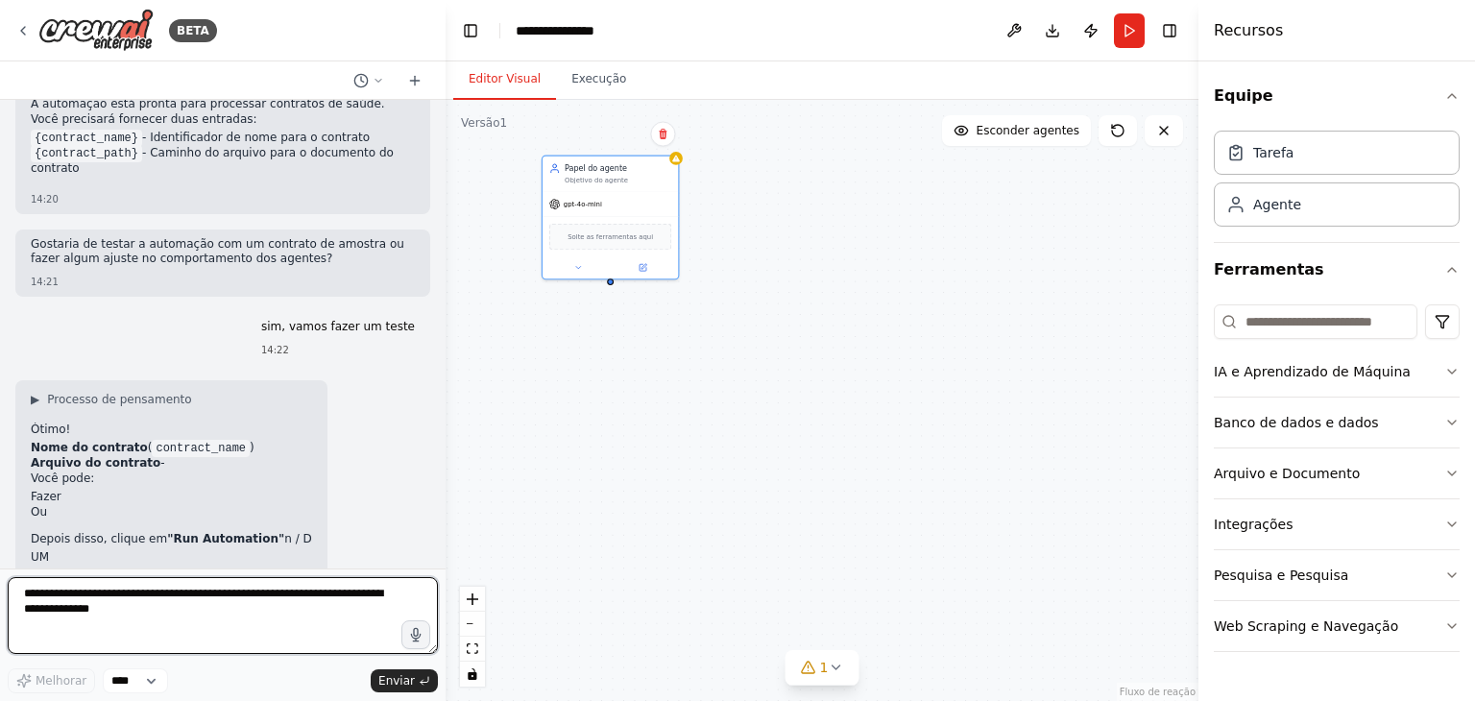
scroll to position [2675, 0]
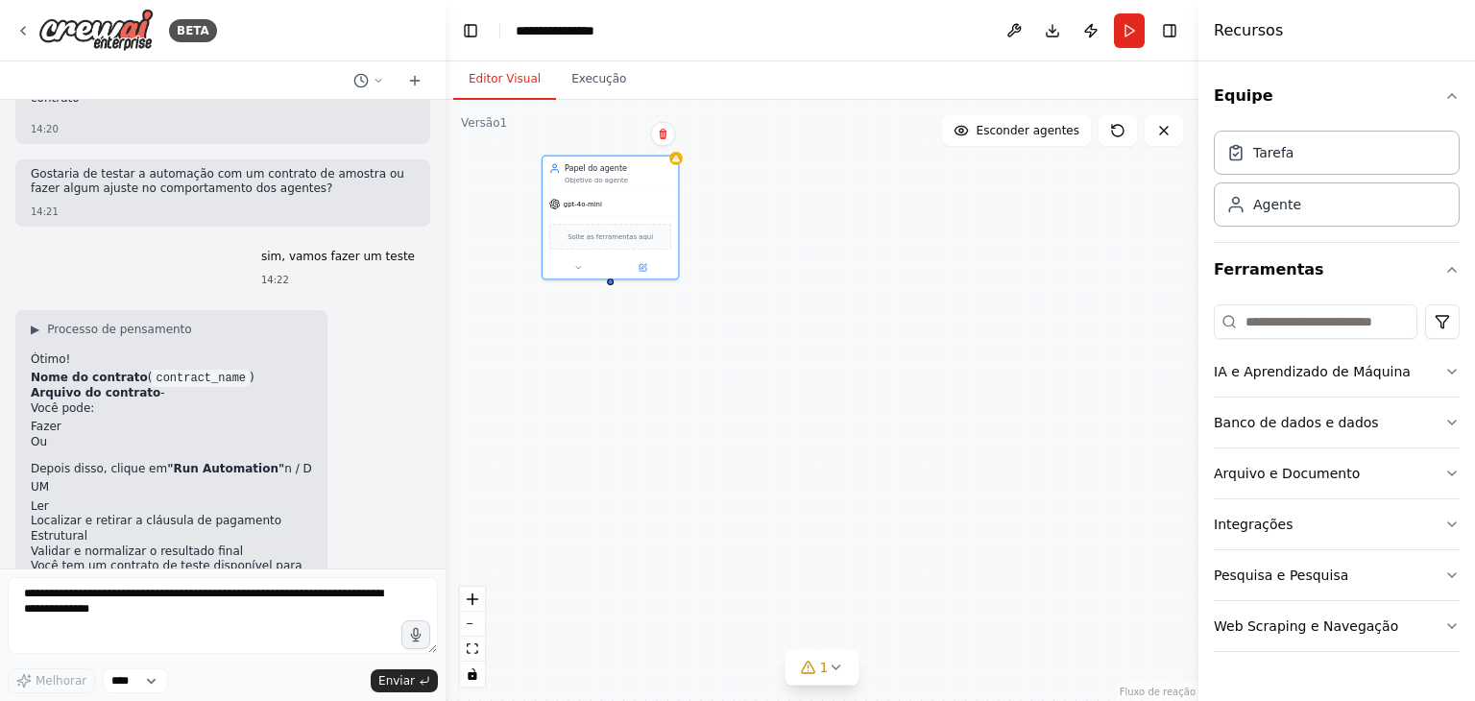
click at [154, 370] on code "contract_name" at bounding box center [201, 378] width 98 height 17
click at [170, 370] on code "contract_name" at bounding box center [201, 378] width 98 height 17
click at [664, 146] on div "Confirmar" at bounding box center [662, 134] width 33 height 33
click at [666, 135] on icon at bounding box center [663, 133] width 8 height 11
click at [665, 132] on icon at bounding box center [663, 133] width 12 height 12
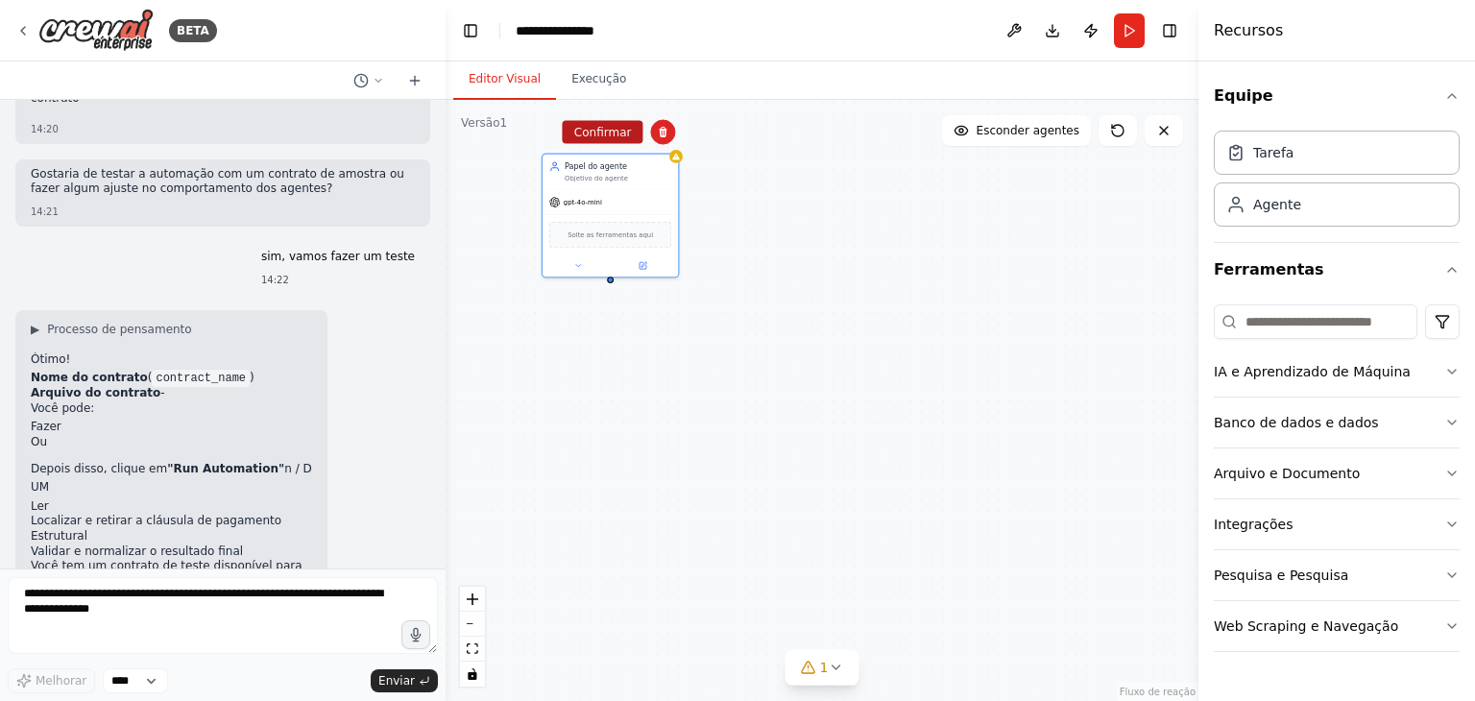
click at [605, 134] on font "Confirmar" at bounding box center [603, 132] width 58 height 13
click at [39, 323] on font "▶" at bounding box center [35, 329] width 9 height 13
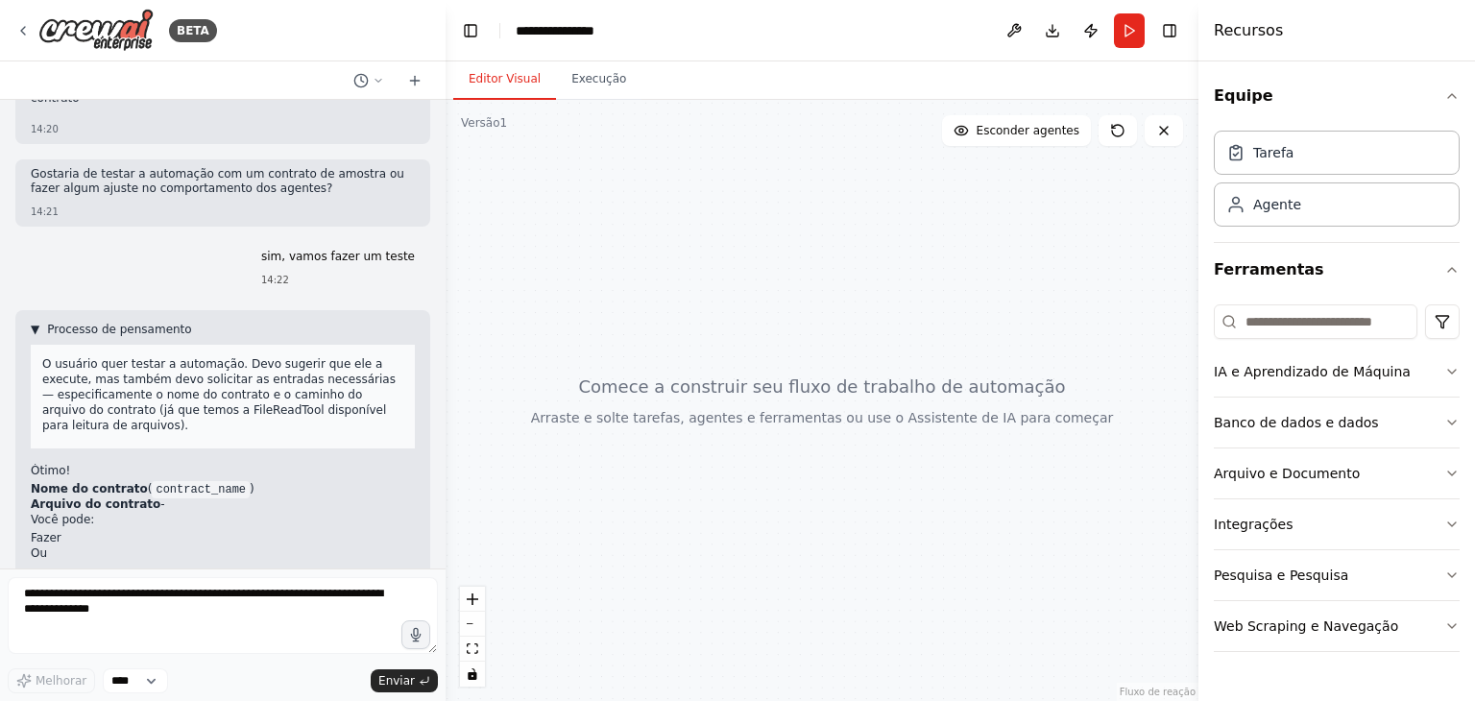
click at [168, 481] on code "contract_name" at bounding box center [201, 489] width 98 height 17
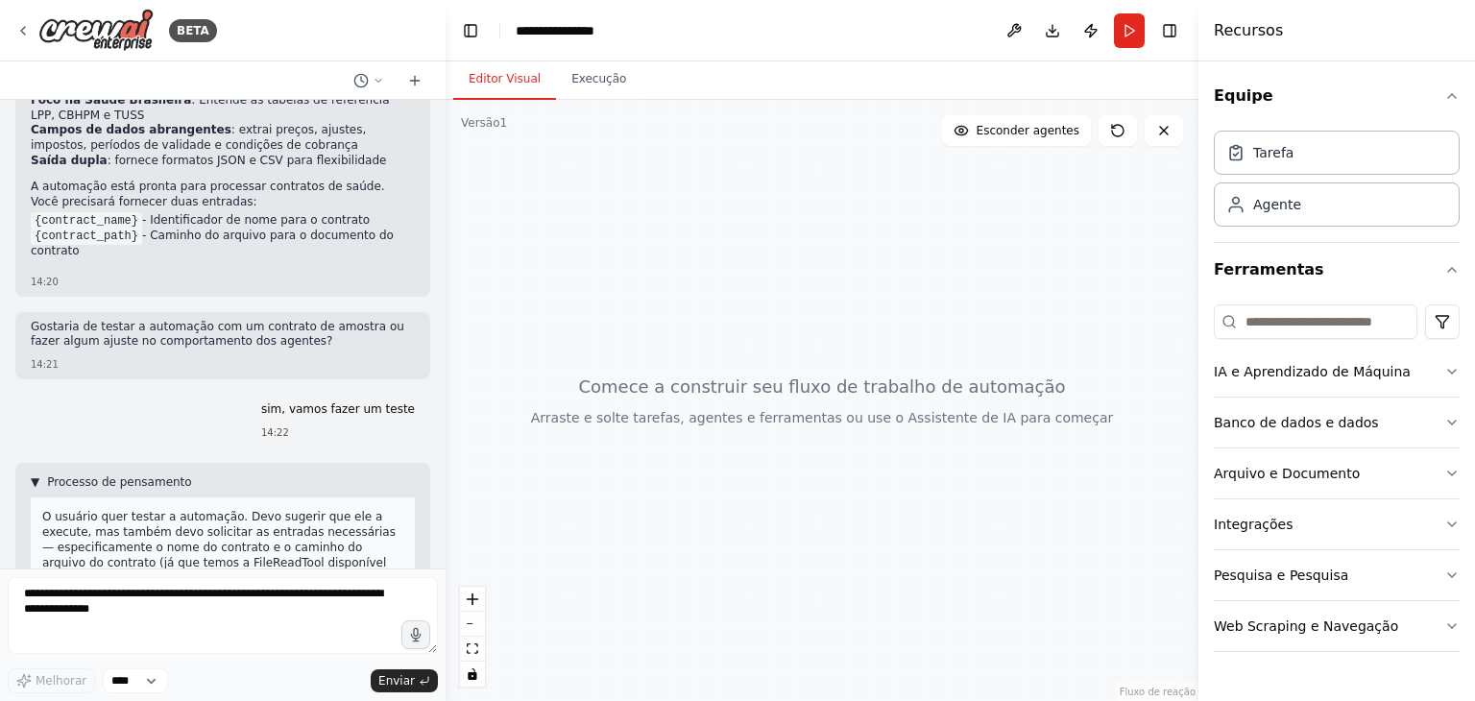
scroll to position [2594, 0]
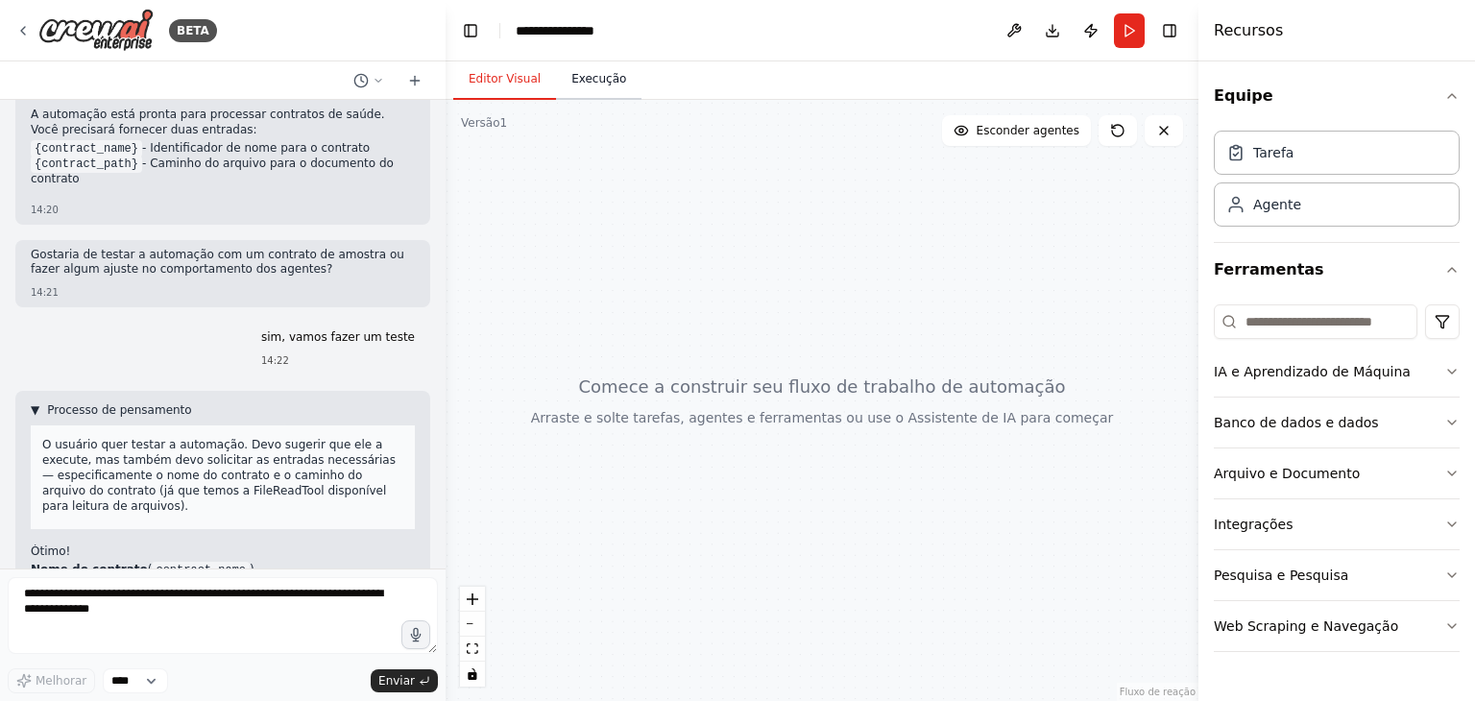
click at [571, 83] on font "Execução" at bounding box center [598, 78] width 55 height 13
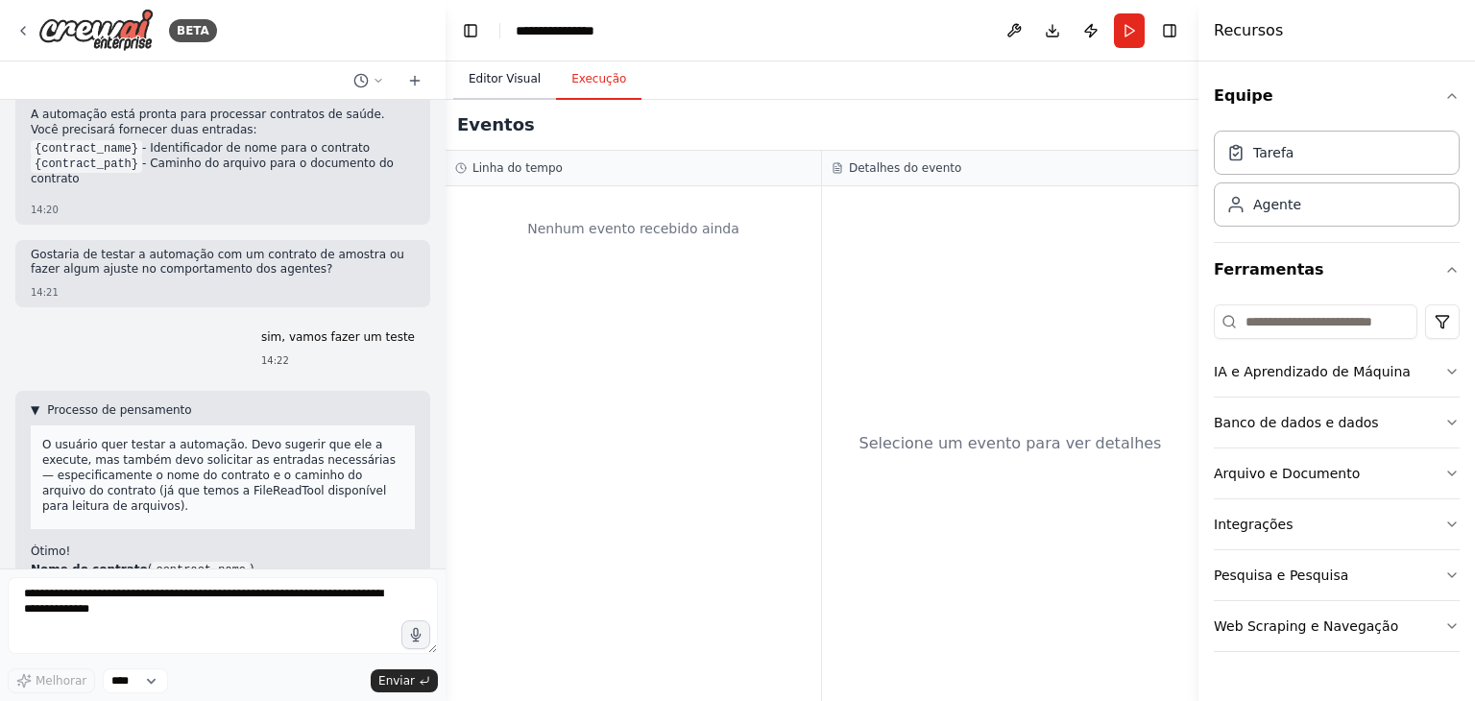
click at [503, 88] on button "Editor Visual" at bounding box center [504, 80] width 103 height 40
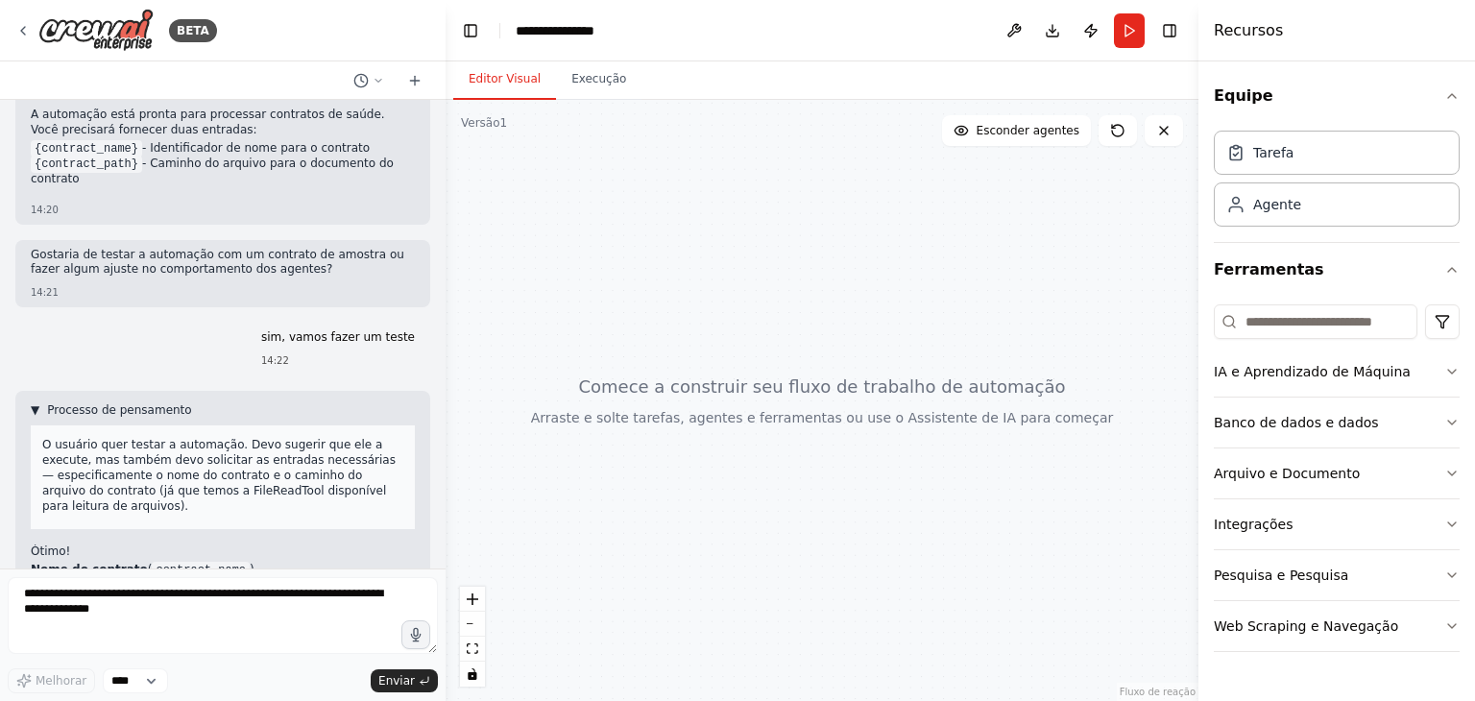
scroll to position [2786, 0]
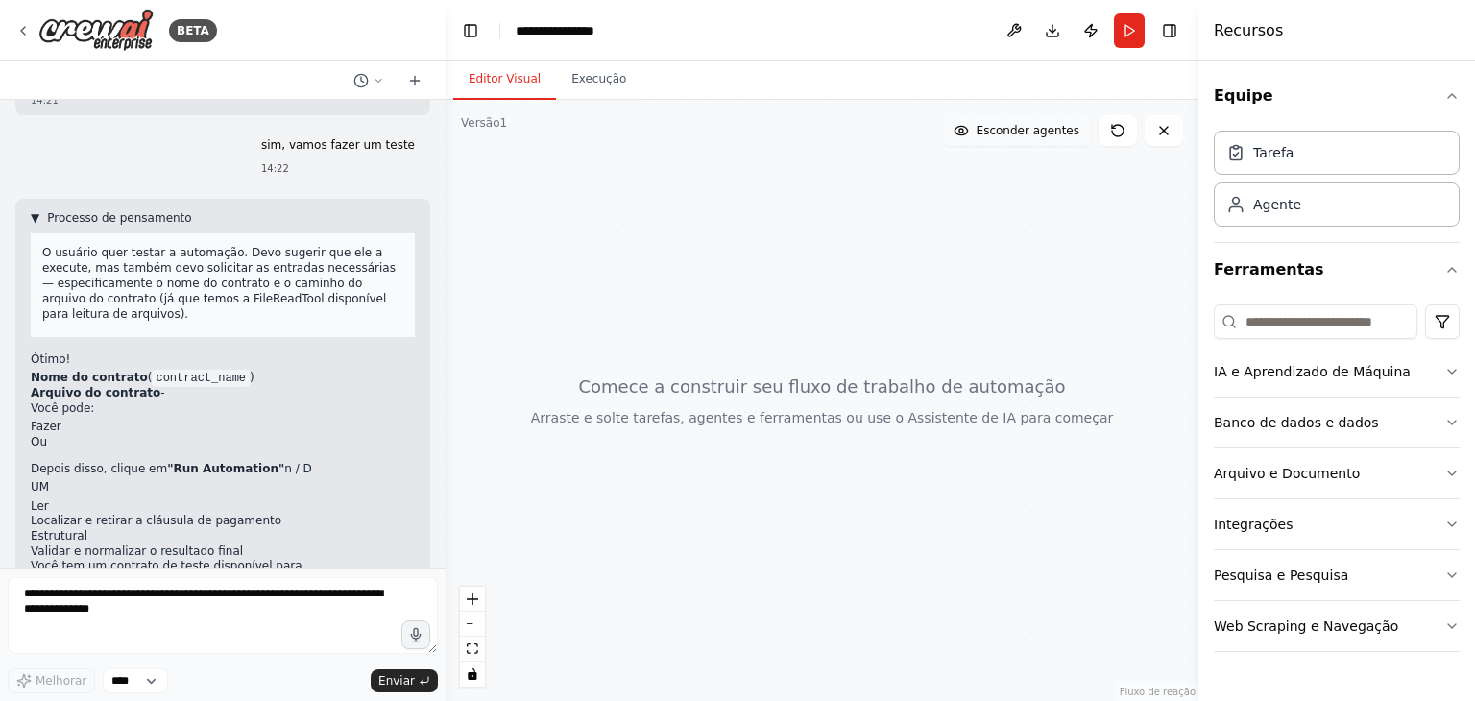
click at [963, 132] on circle at bounding box center [961, 131] width 4 height 4
click at [991, 133] on icon at bounding box center [989, 130] width 15 height 15
click at [997, 133] on icon at bounding box center [993, 130] width 12 height 9
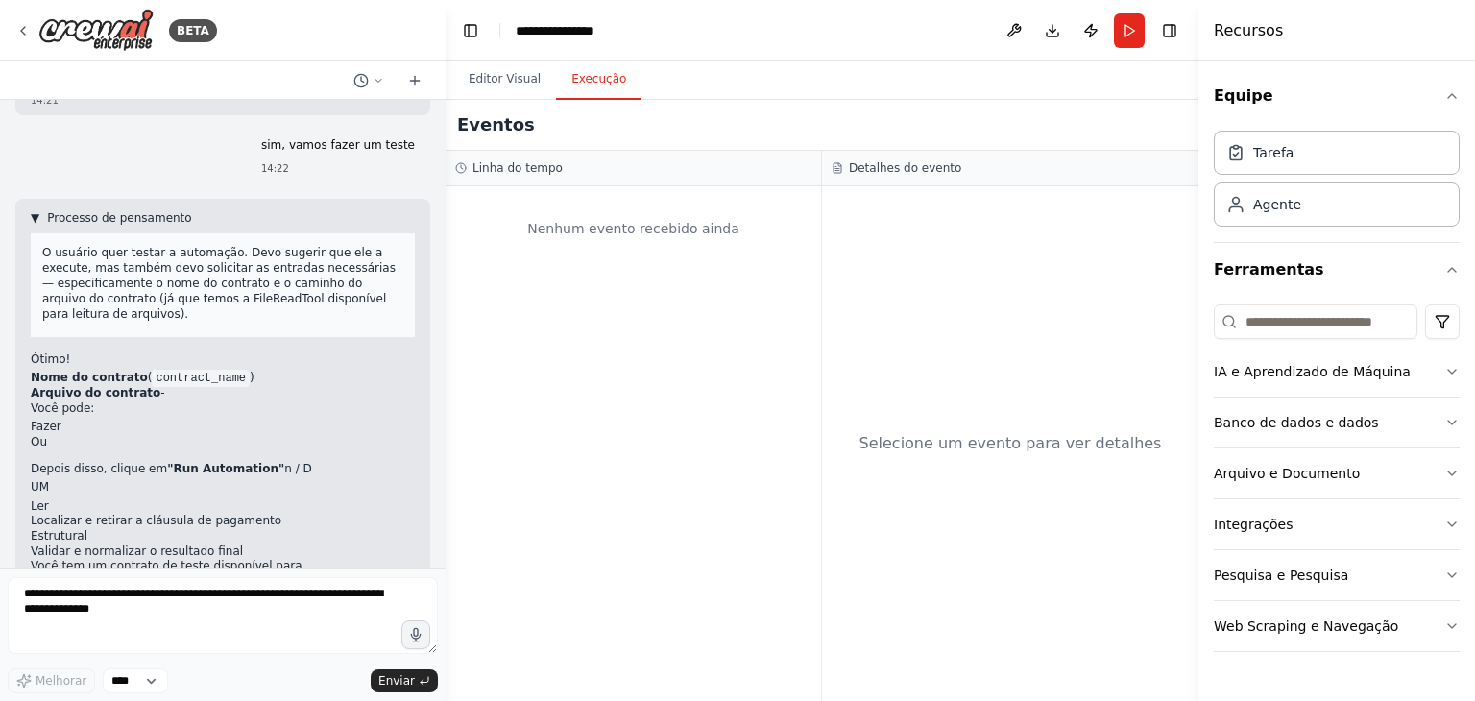
click at [588, 77] on font "Execução" at bounding box center [598, 78] width 55 height 13
click at [515, 80] on font "Editor Visual" at bounding box center [505, 78] width 72 height 13
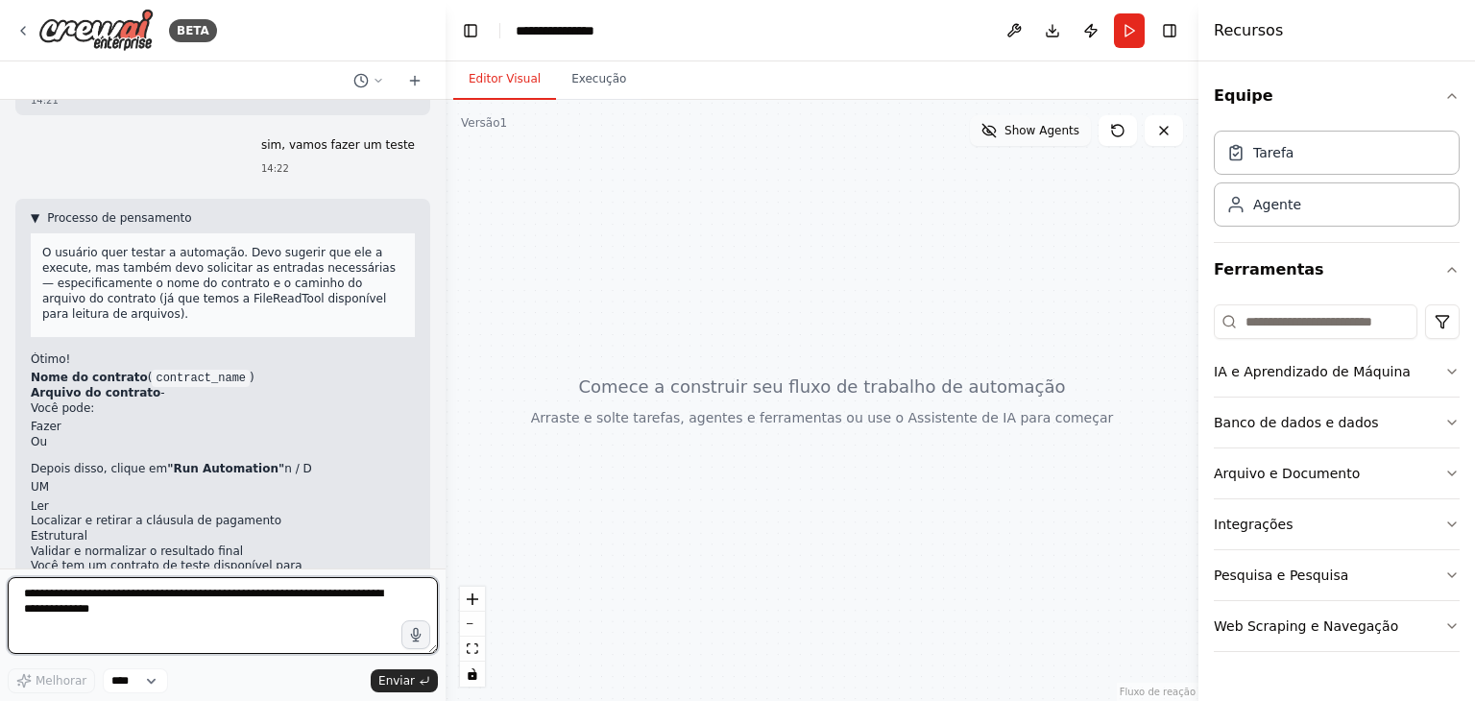
click at [131, 596] on textarea at bounding box center [223, 615] width 430 height 77
type textarea "**********"
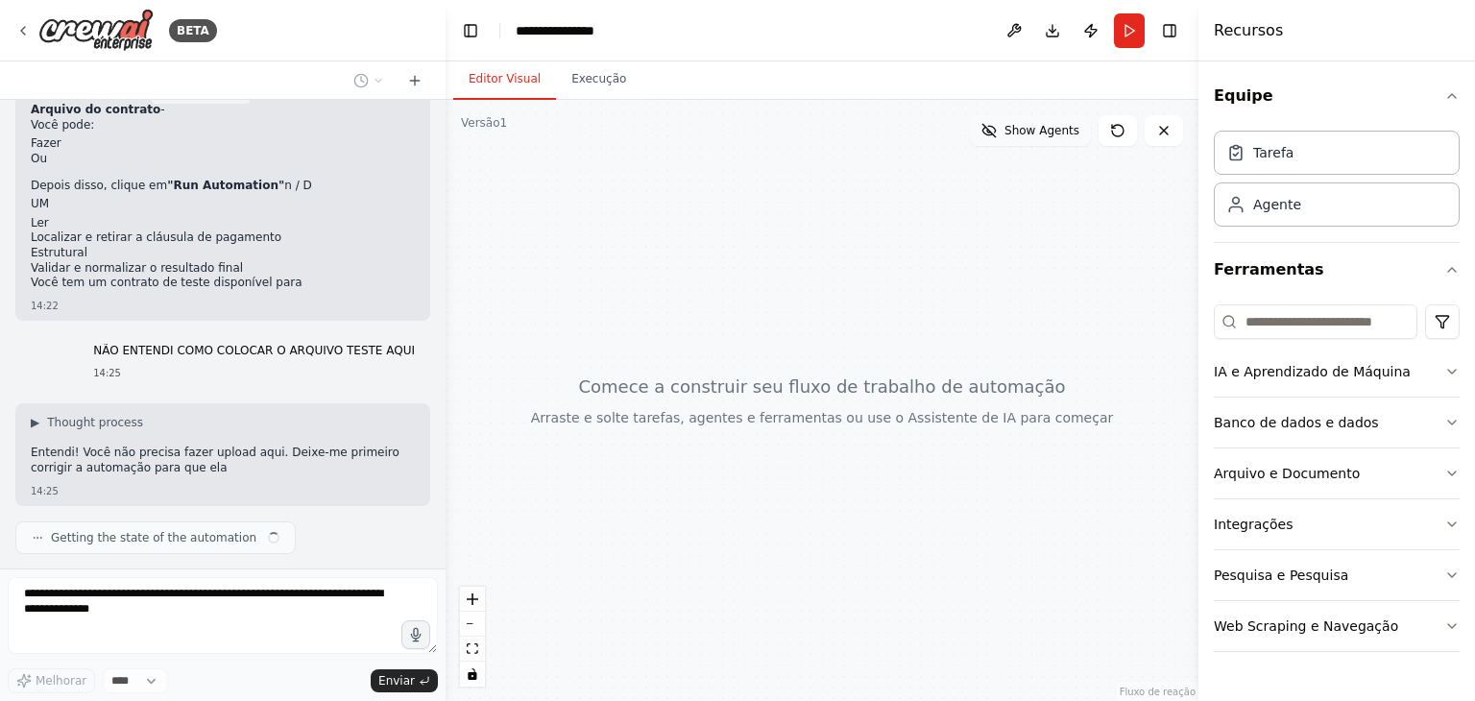
scroll to position [3054, 0]
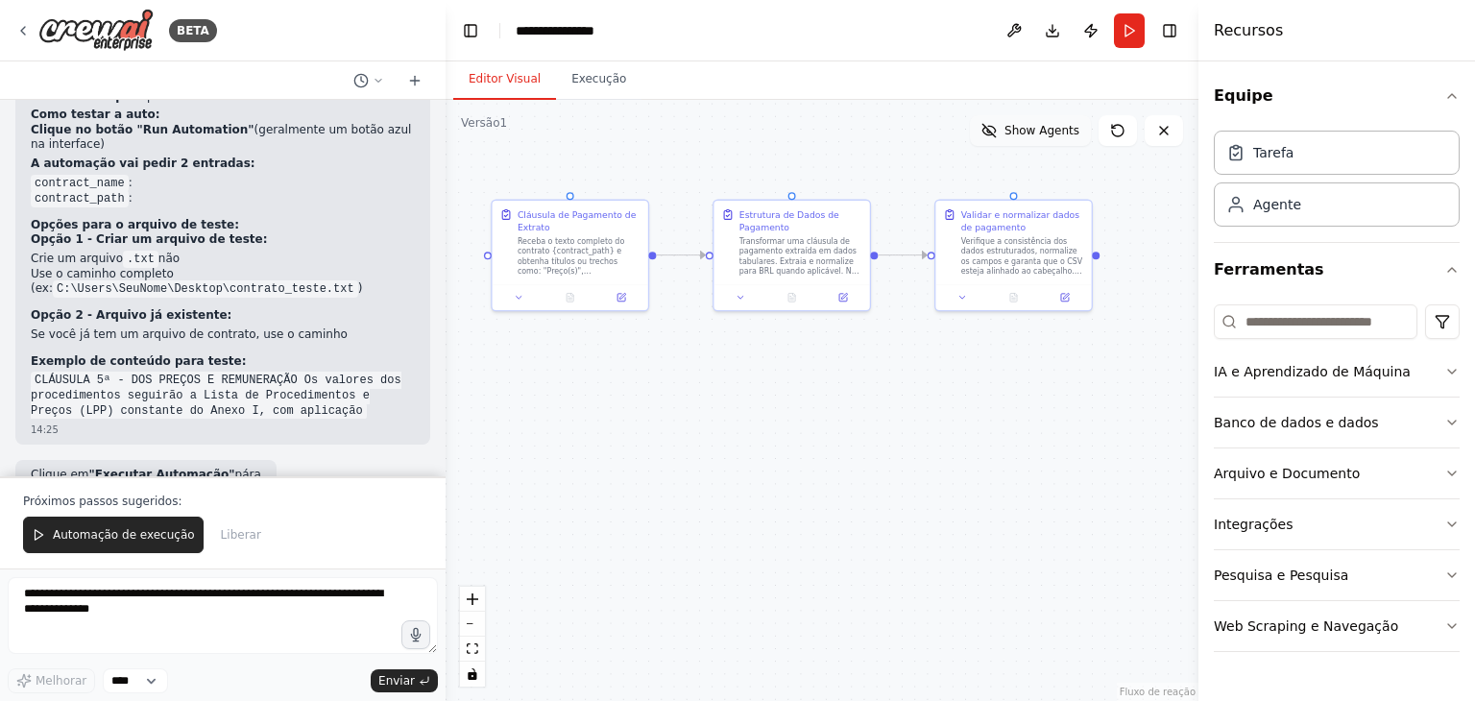
drag, startPoint x: 672, startPoint y: 353, endPoint x: 800, endPoint y: 97, distance: 286.5
click at [800, 97] on div "Editor Visual Execução Versão 1 Mostrar ferramentas Show Agents .deletable-edge…" at bounding box center [822, 381] width 753 height 640
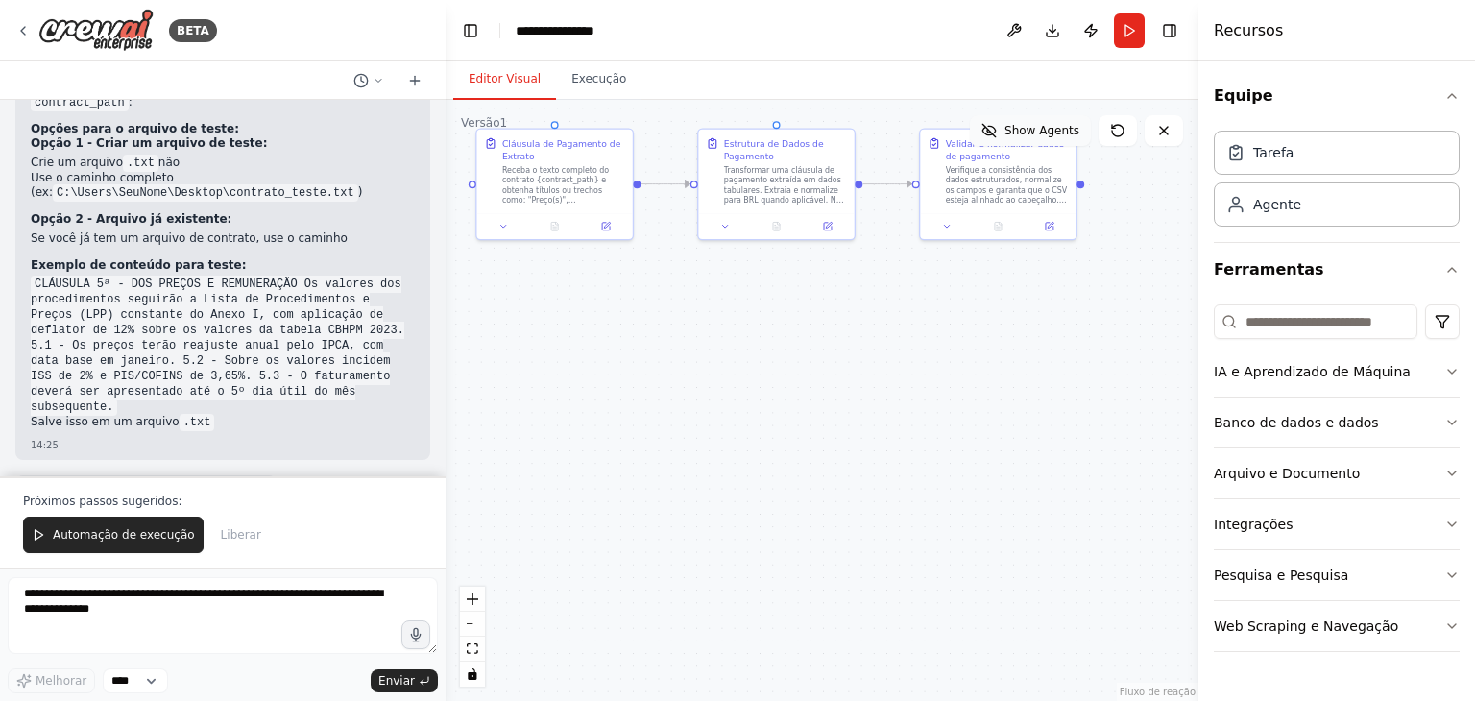
scroll to position [3669, 0]
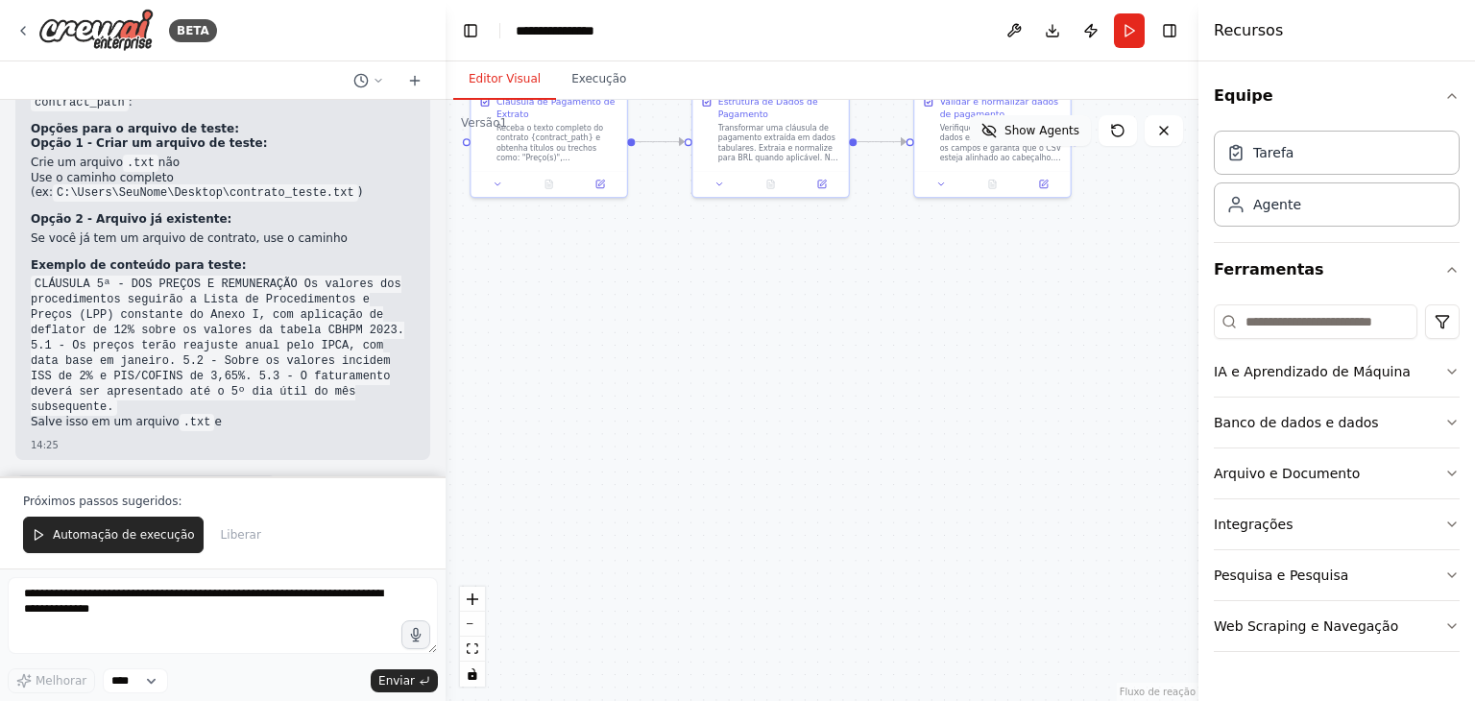
drag, startPoint x: 641, startPoint y: 164, endPoint x: 653, endPoint y: 32, distance: 133.1
click at [653, 32] on main "**********" at bounding box center [822, 350] width 753 height 701
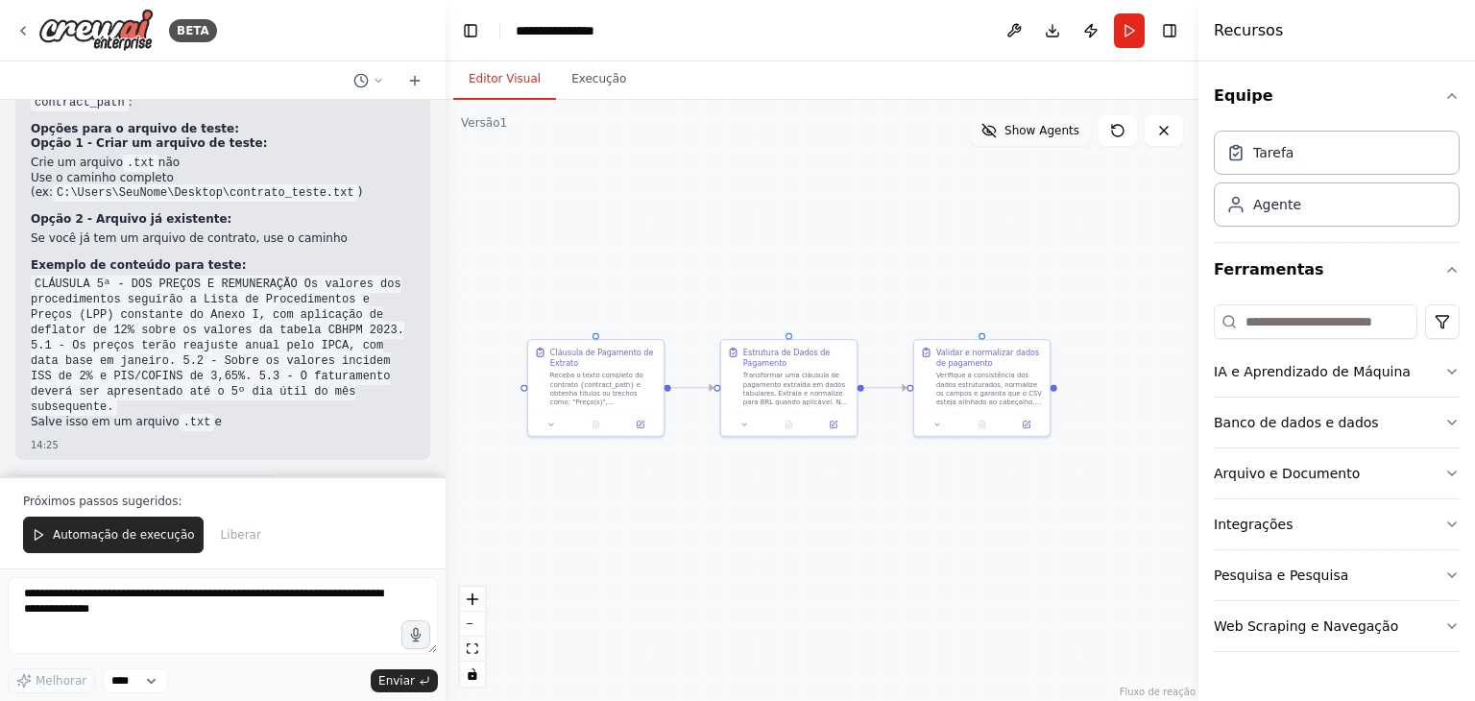
drag, startPoint x: 657, startPoint y: 324, endPoint x: 626, endPoint y: 466, distance: 145.4
click at [630, 473] on div ".deletable-edge-delete-btn { width: 20px; height: 20px; border: 0px solid #ffff…" at bounding box center [822, 400] width 753 height 601
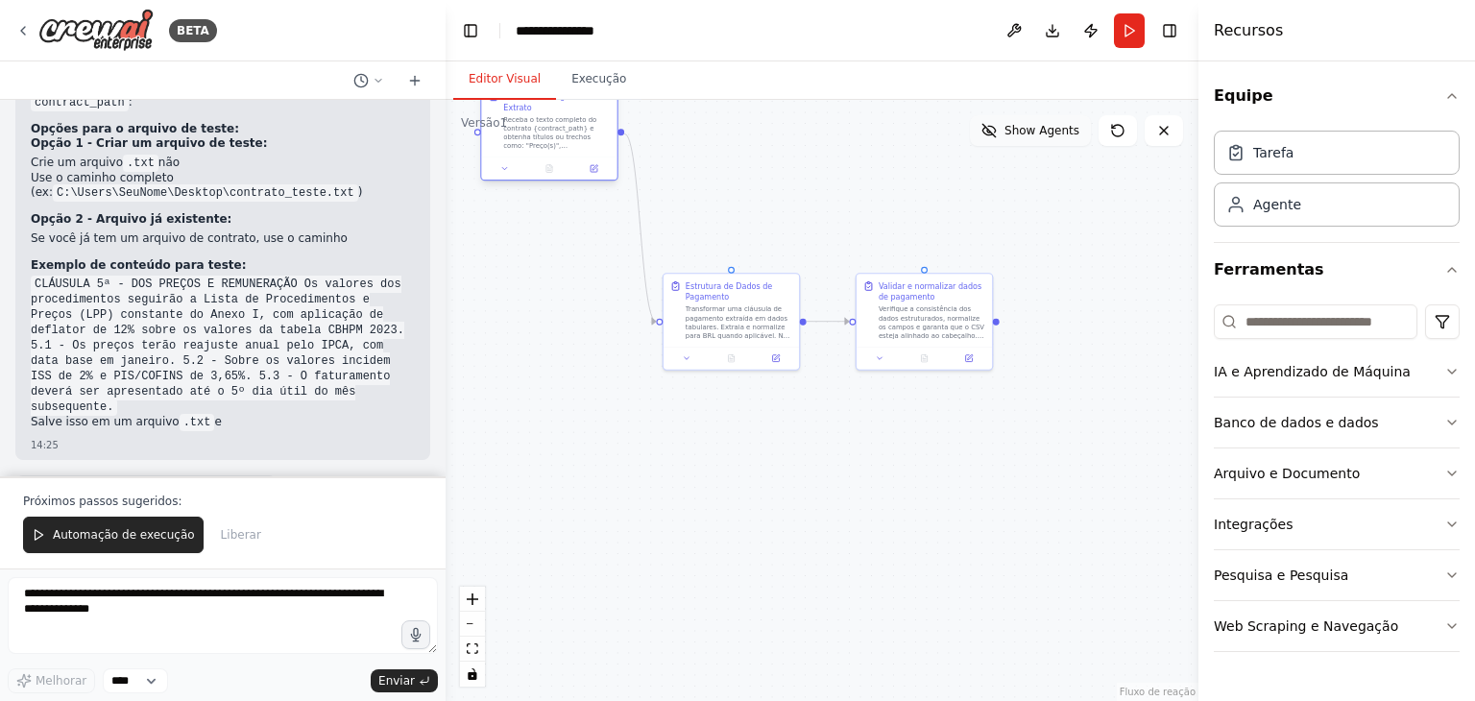
drag, startPoint x: 564, startPoint y: 338, endPoint x: 561, endPoint y: 206, distance: 132.6
click at [561, 158] on div "Cláusula de Pagamento de Extrato Receba o texto completo do contrato {contract_…" at bounding box center [548, 121] width 135 height 73
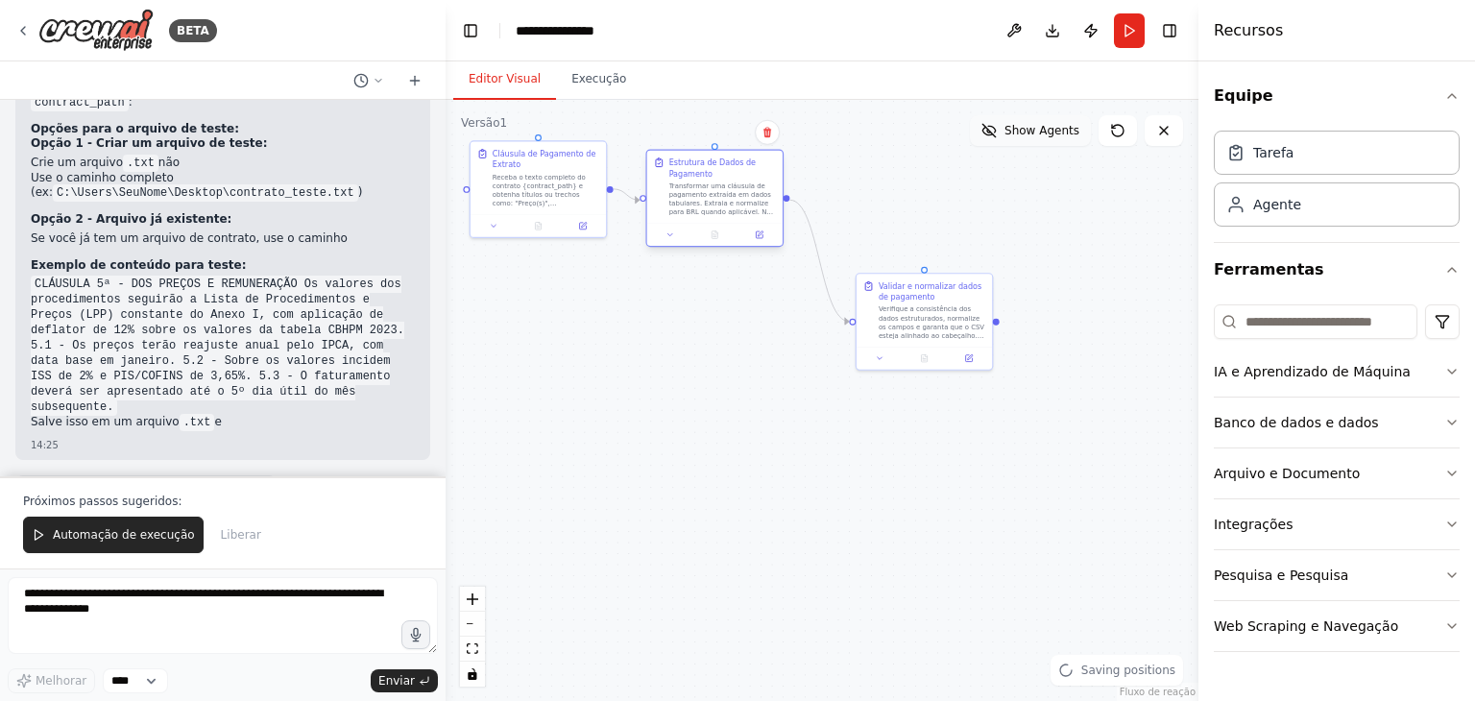
drag, startPoint x: 737, startPoint y: 323, endPoint x: 722, endPoint y: 196, distance: 127.6
click at [722, 196] on font "Transformar uma cláusula de pagamento extraída em dados tabulares. Extraia e no…" at bounding box center [722, 270] width 106 height 176
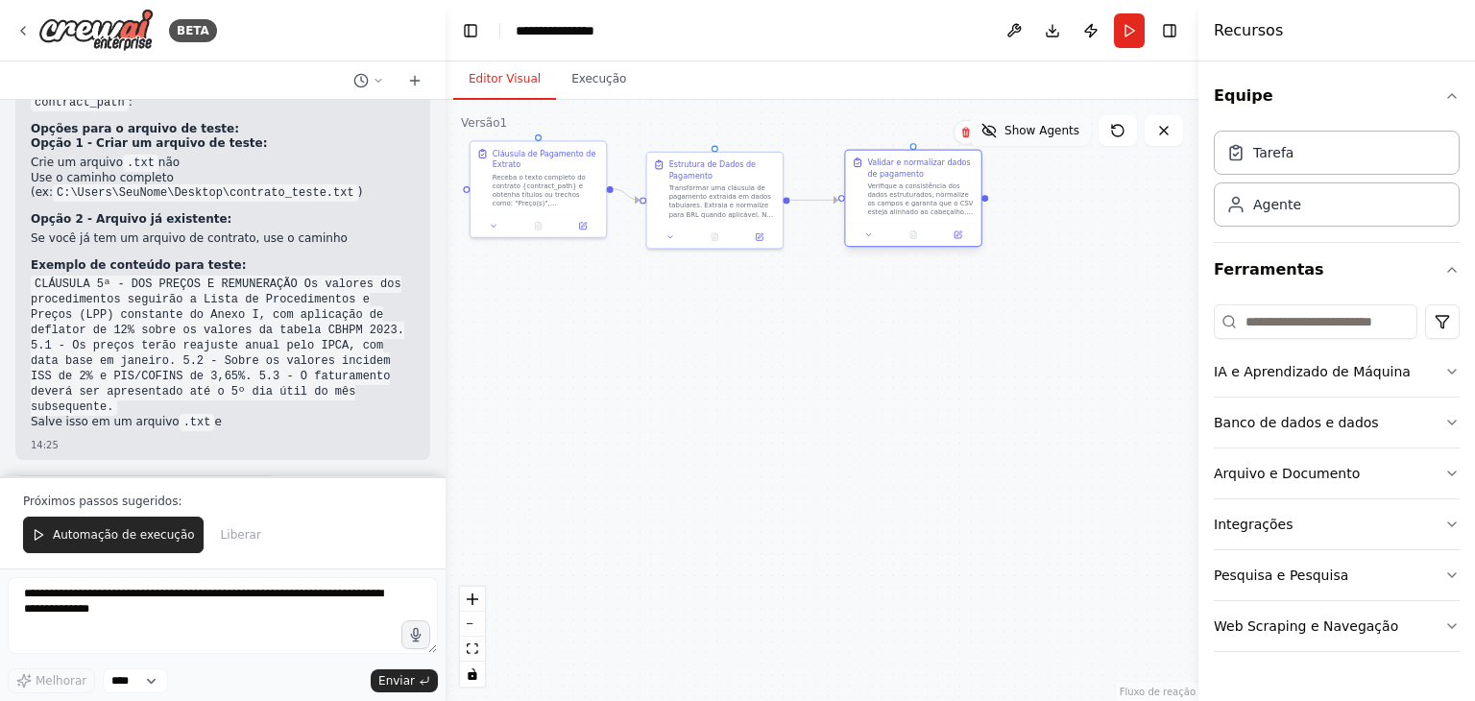
drag, startPoint x: 929, startPoint y: 286, endPoint x: 927, endPoint y: 224, distance: 62.5
click at [927, 224] on div at bounding box center [912, 234] width 135 height 23
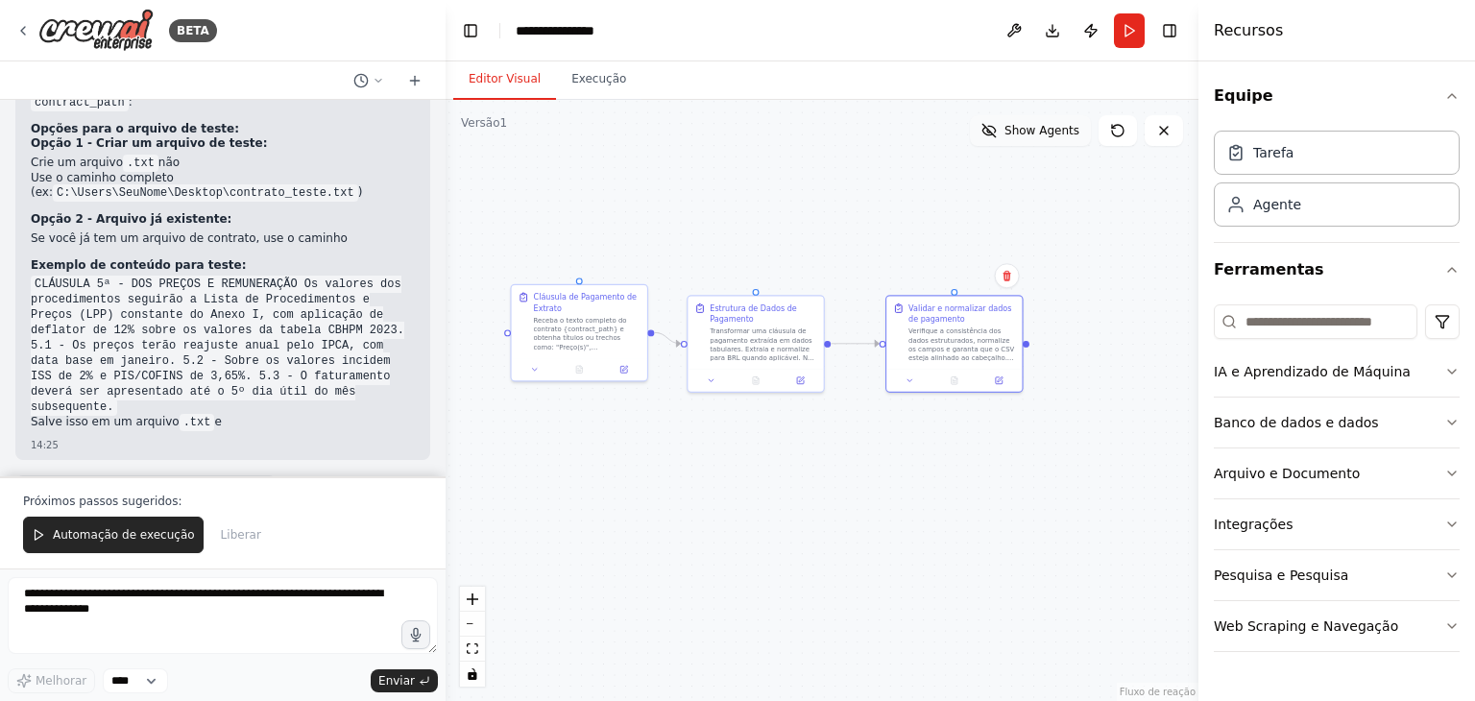
drag, startPoint x: 885, startPoint y: 419, endPoint x: 928, endPoint y: 560, distance: 147.4
click at [928, 560] on div ".deletable-edge-delete-btn { width: 20px; height: 20px; border: 0px solid #ffff…" at bounding box center [822, 400] width 753 height 601
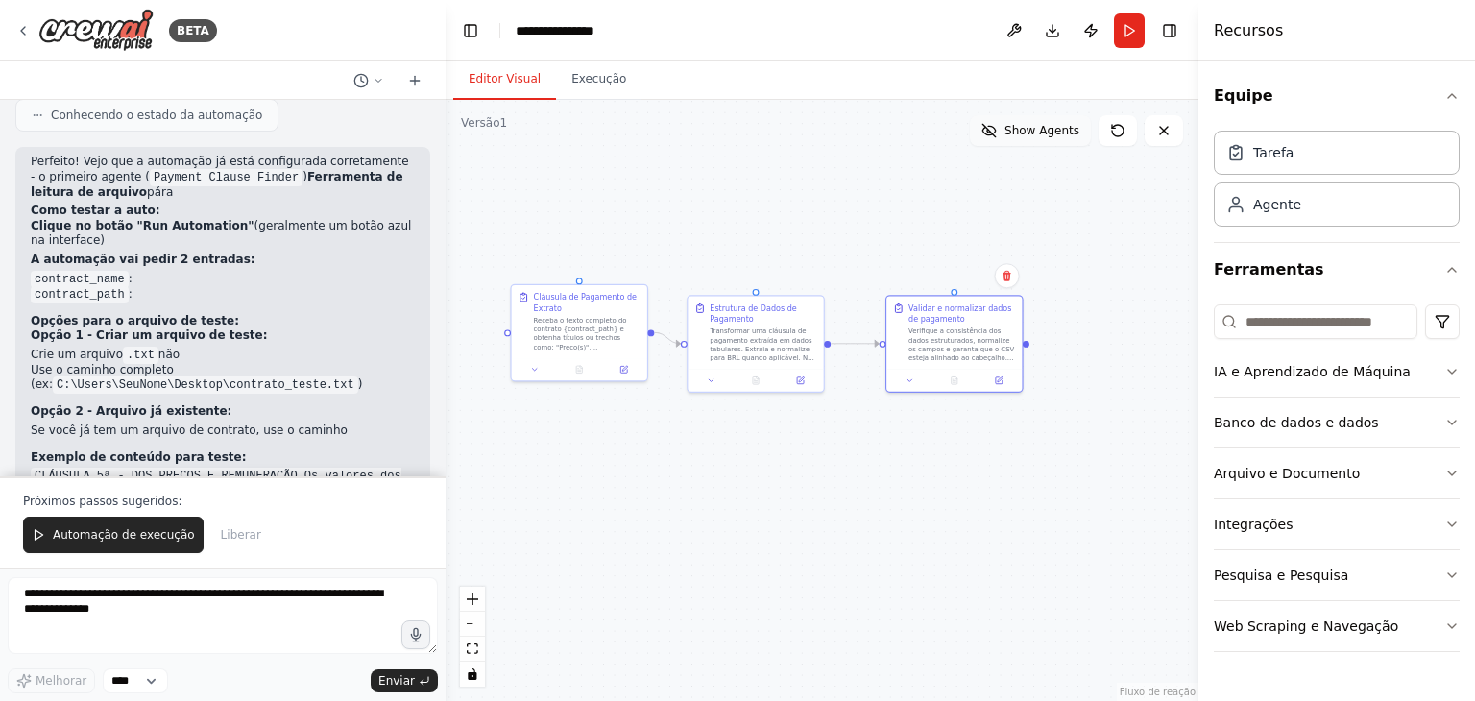
scroll to position [3381, 0]
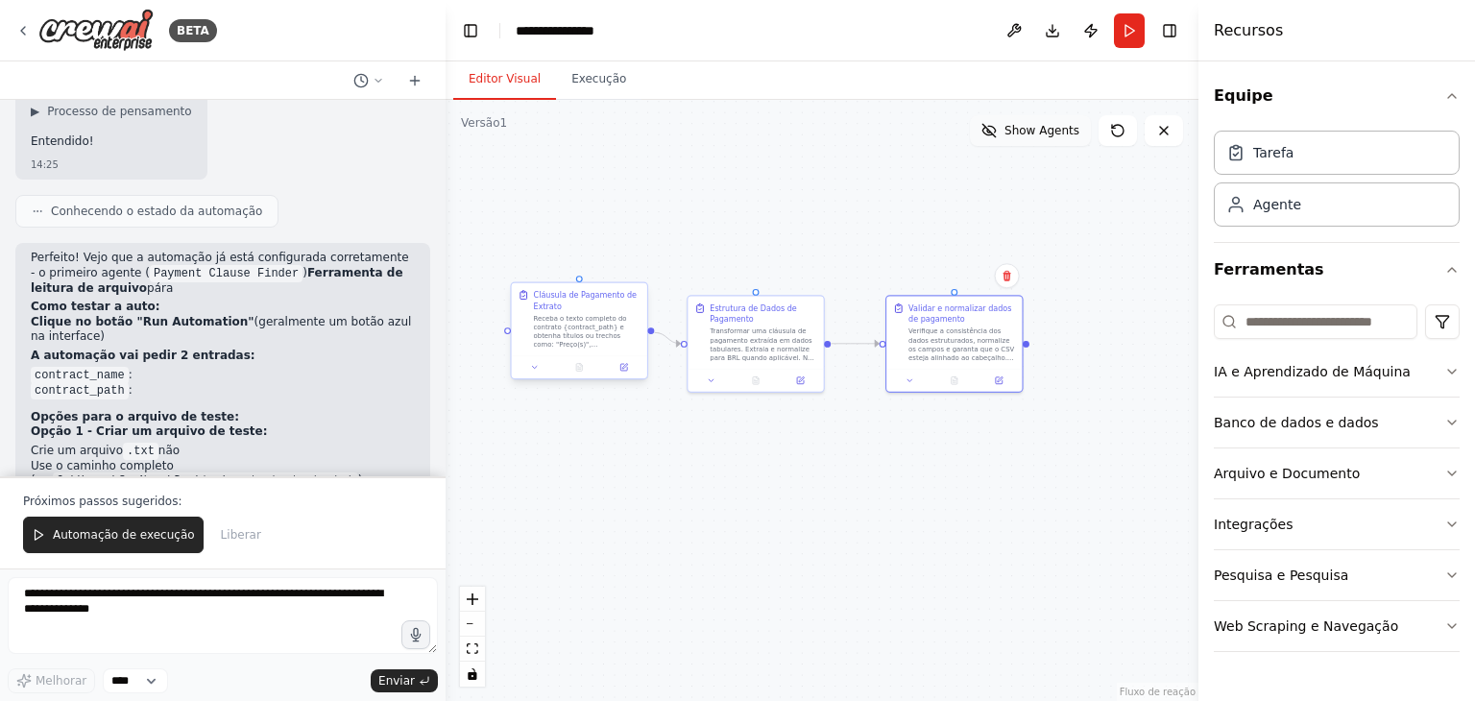
drag, startPoint x: 571, startPoint y: 335, endPoint x: 519, endPoint y: 346, distance: 53.9
click at [519, 346] on div "Cláusula de Pagamento de Extrato Receba o texto completo do contrato {contract_…" at bounding box center [579, 320] width 123 height 60
click at [530, 371] on icon at bounding box center [534, 367] width 9 height 9
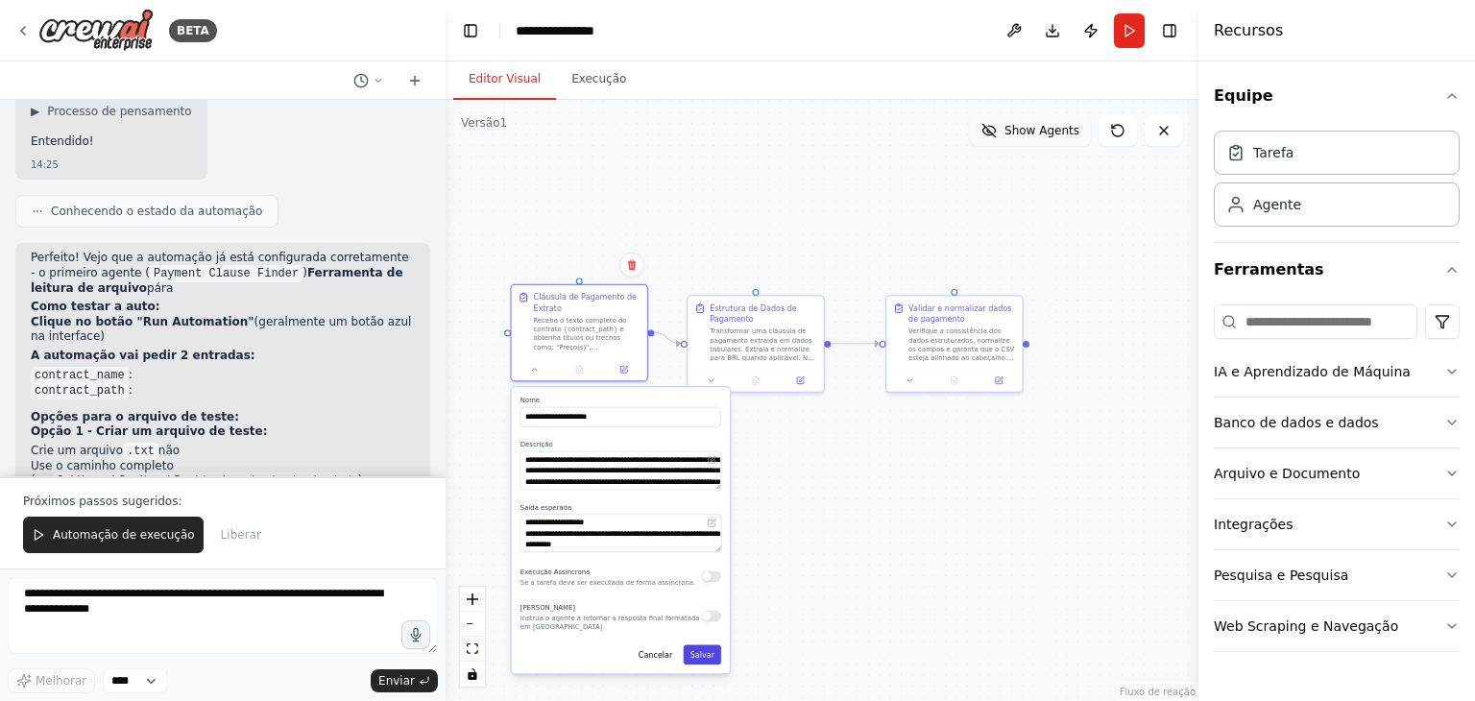
click at [699, 660] on button "Salvar" at bounding box center [702, 654] width 37 height 20
click at [710, 659] on font "Salvar" at bounding box center [703, 654] width 24 height 11
click at [710, 658] on div "Cancelar Saving..." at bounding box center [621, 654] width 201 height 20
click at [800, 449] on div "**********" at bounding box center [822, 400] width 753 height 601
click at [569, 332] on font "Receba o texto completo do contrato {contract_path} e obtenha títulos ou trecho…" at bounding box center [587, 397] width 107 height 166
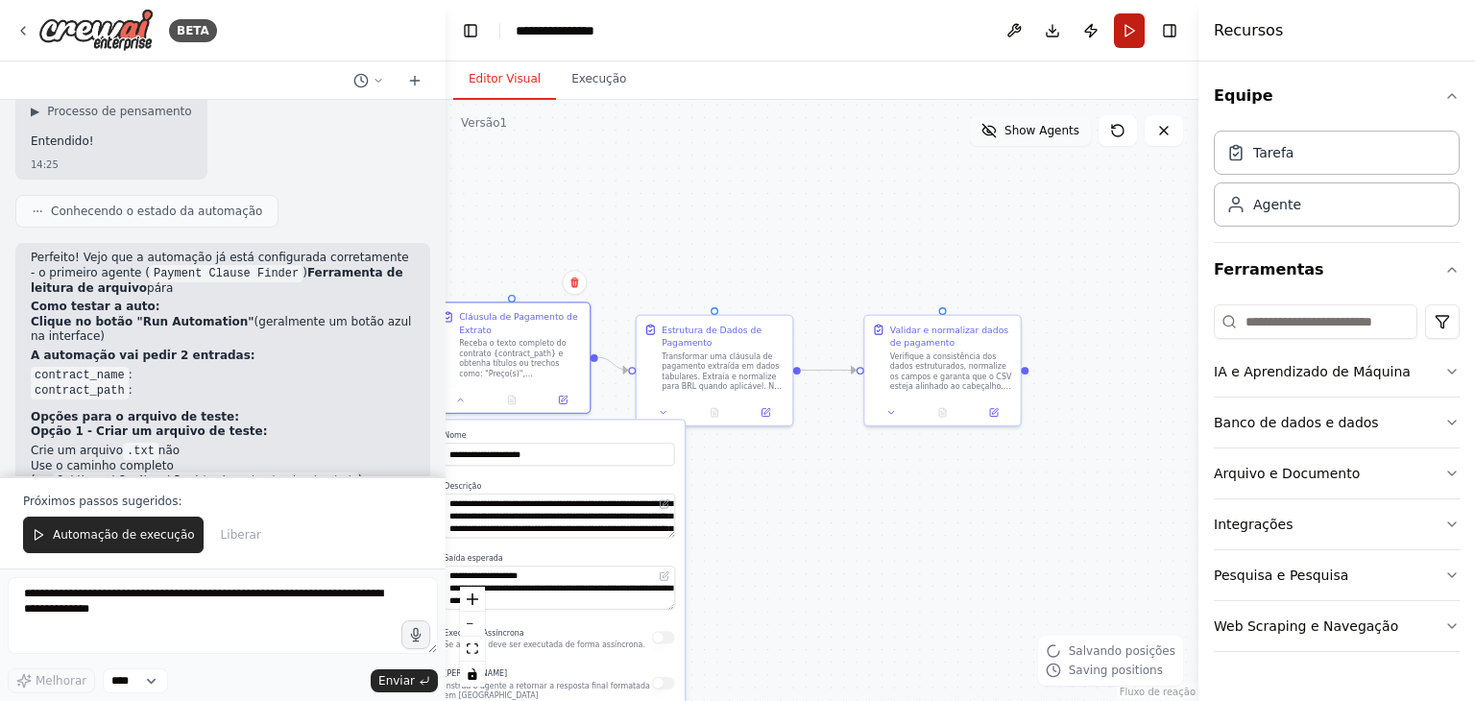
click at [1125, 28] on button "Correr" at bounding box center [1129, 30] width 31 height 35
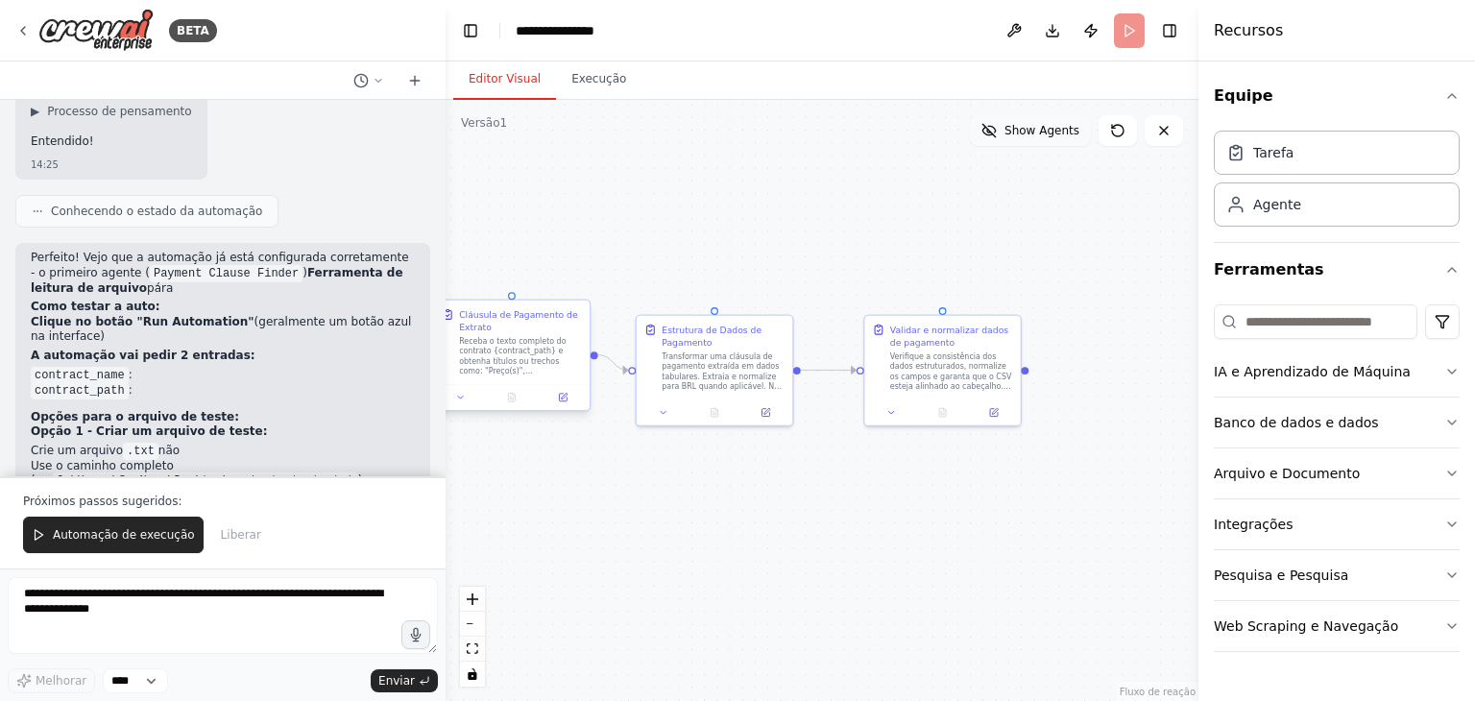
drag, startPoint x: 511, startPoint y: 318, endPoint x: 542, endPoint y: 331, distance: 33.5
click at [542, 331] on div "Cláusula de Pagamento de Extrato" at bounding box center [520, 320] width 123 height 25
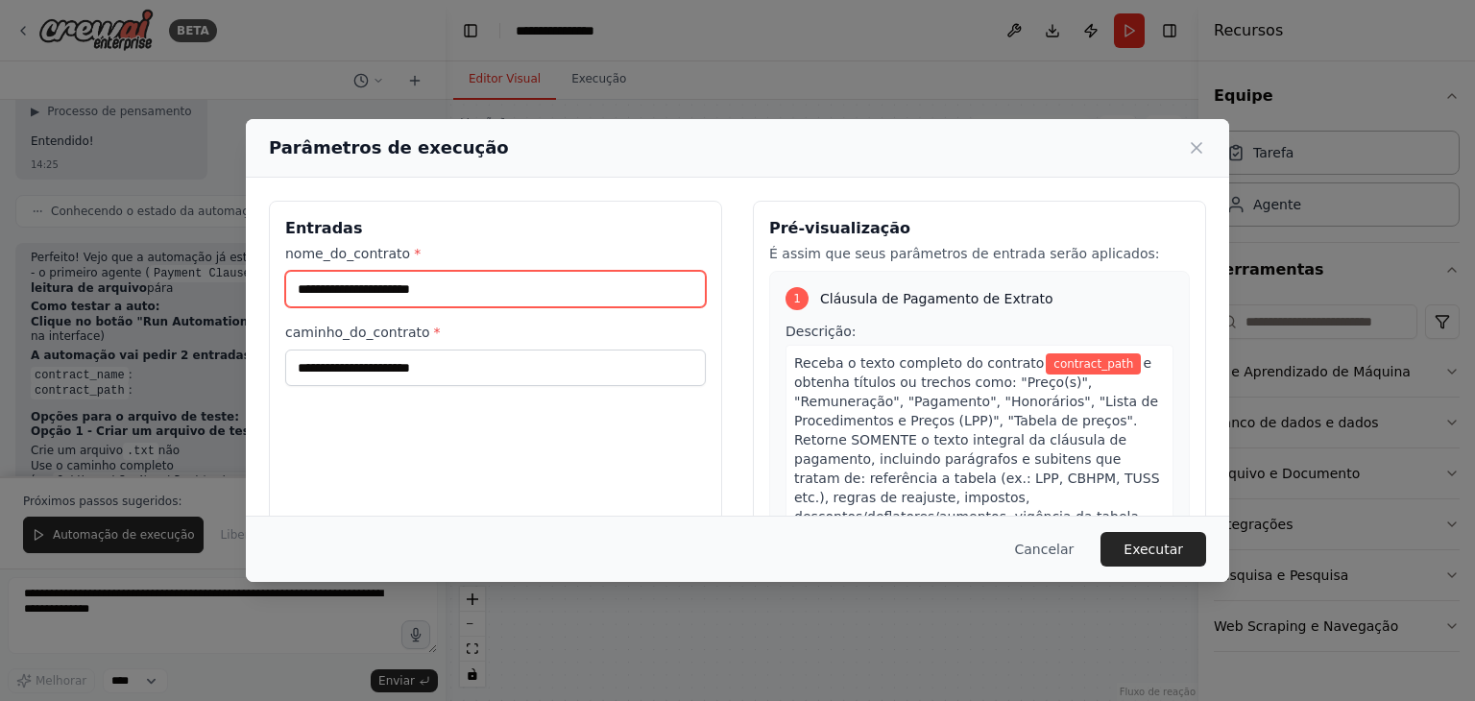
click at [381, 288] on input "nome_do_contrato *" at bounding box center [495, 289] width 421 height 36
paste input "**********"
type input "**********"
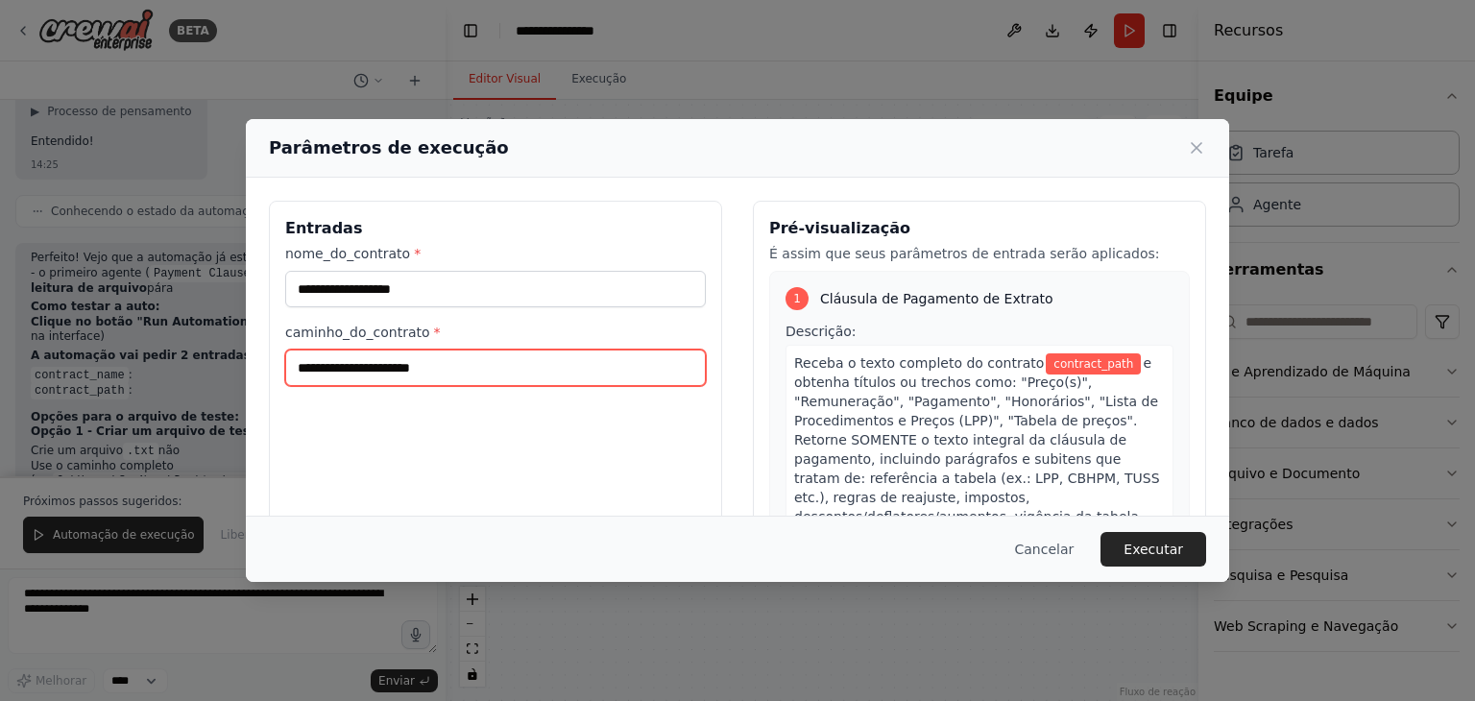
click at [373, 359] on input "caminho_do_contrato *" at bounding box center [495, 368] width 421 height 36
paste input "**********"
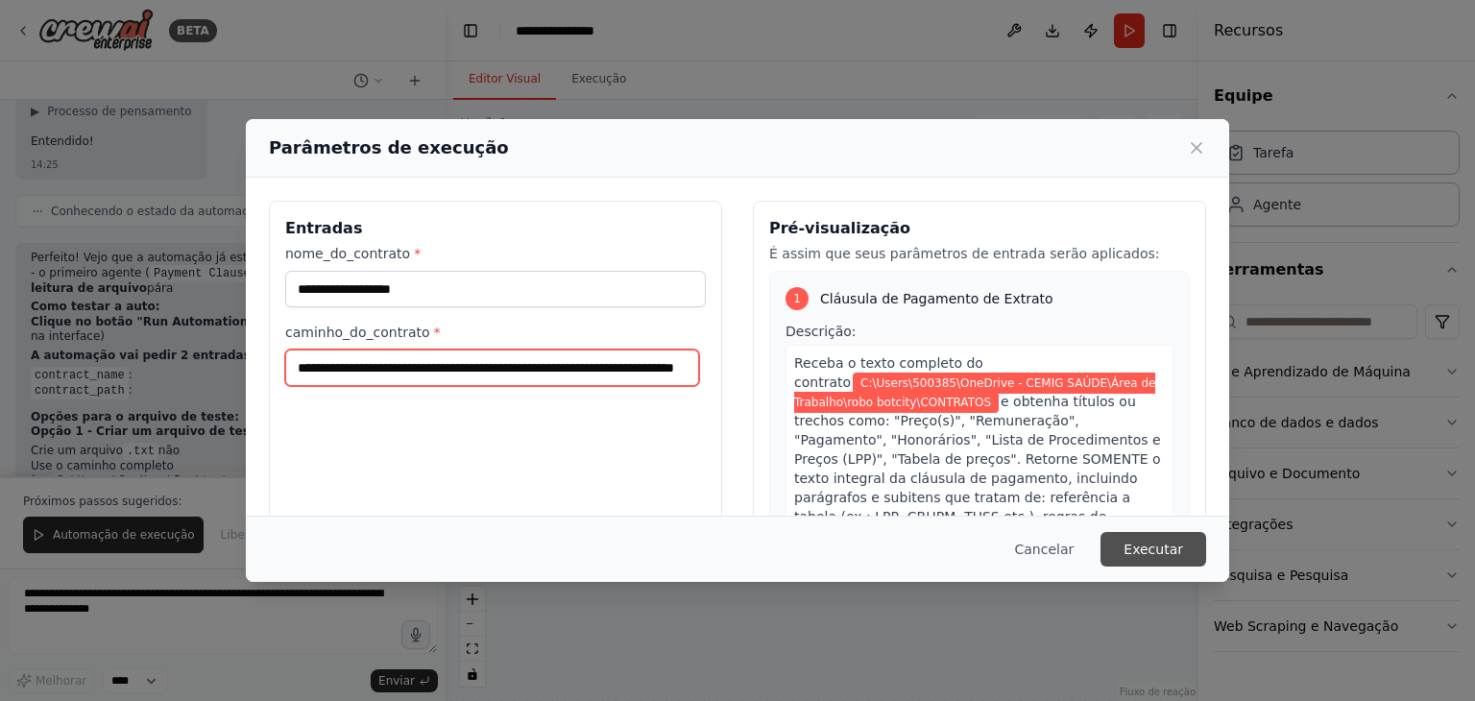
type input "**********"
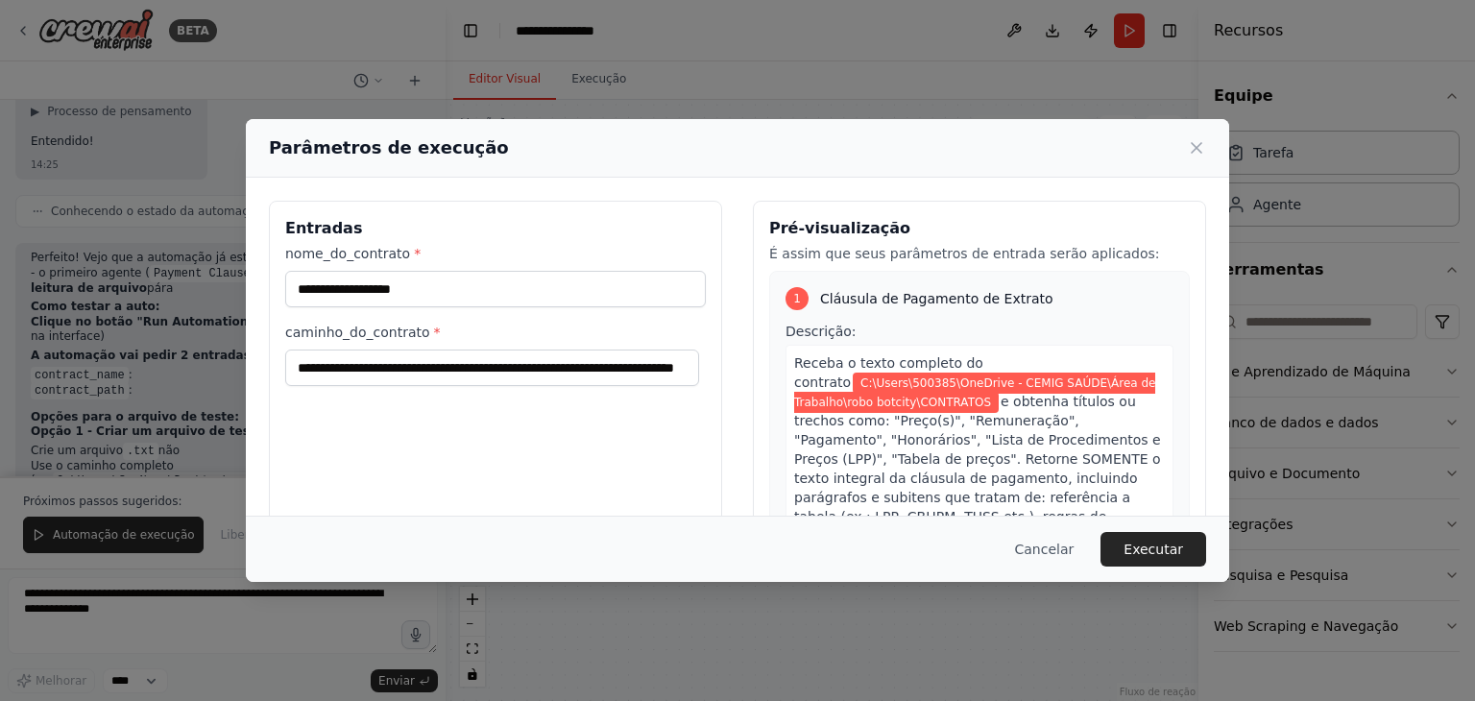
scroll to position [0, 0]
click at [1160, 544] on font "Executar" at bounding box center [1154, 549] width 60 height 15
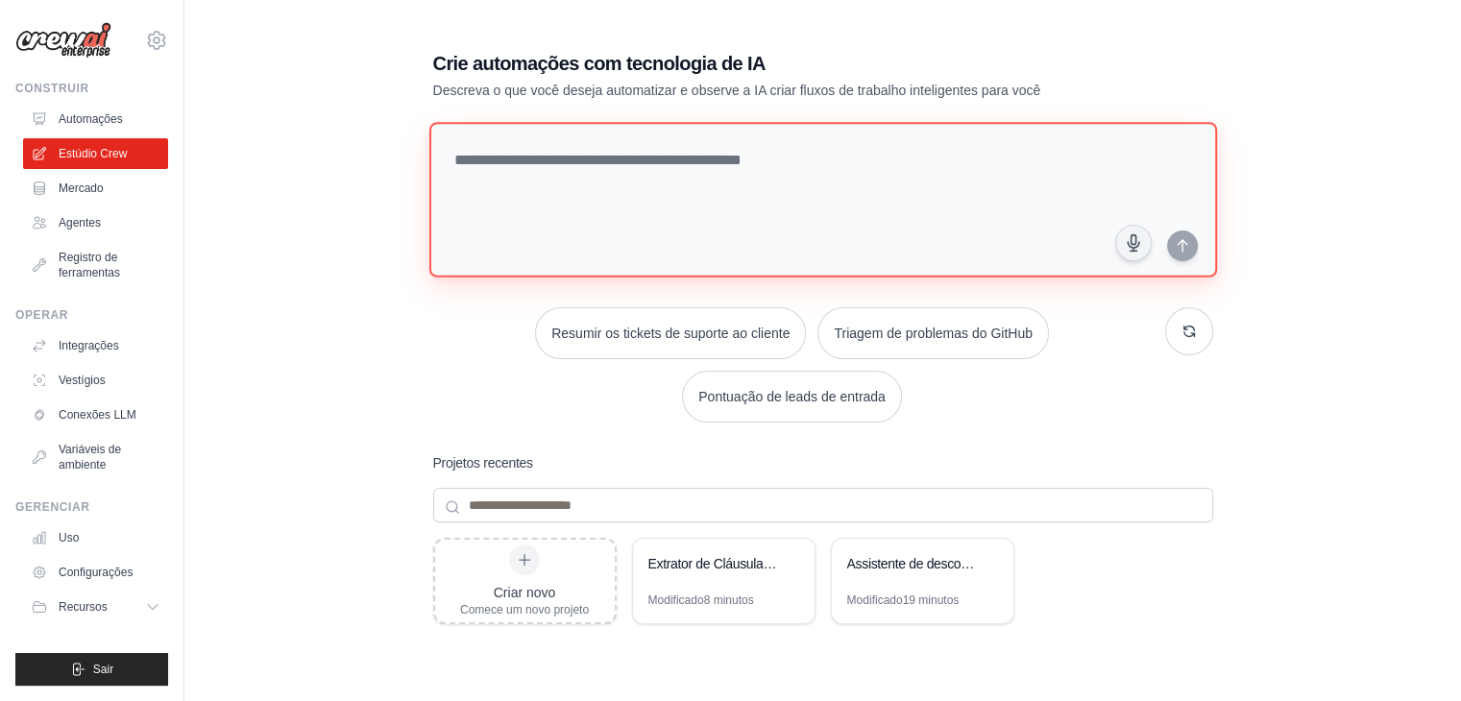
click at [652, 142] on textarea at bounding box center [822, 200] width 788 height 156
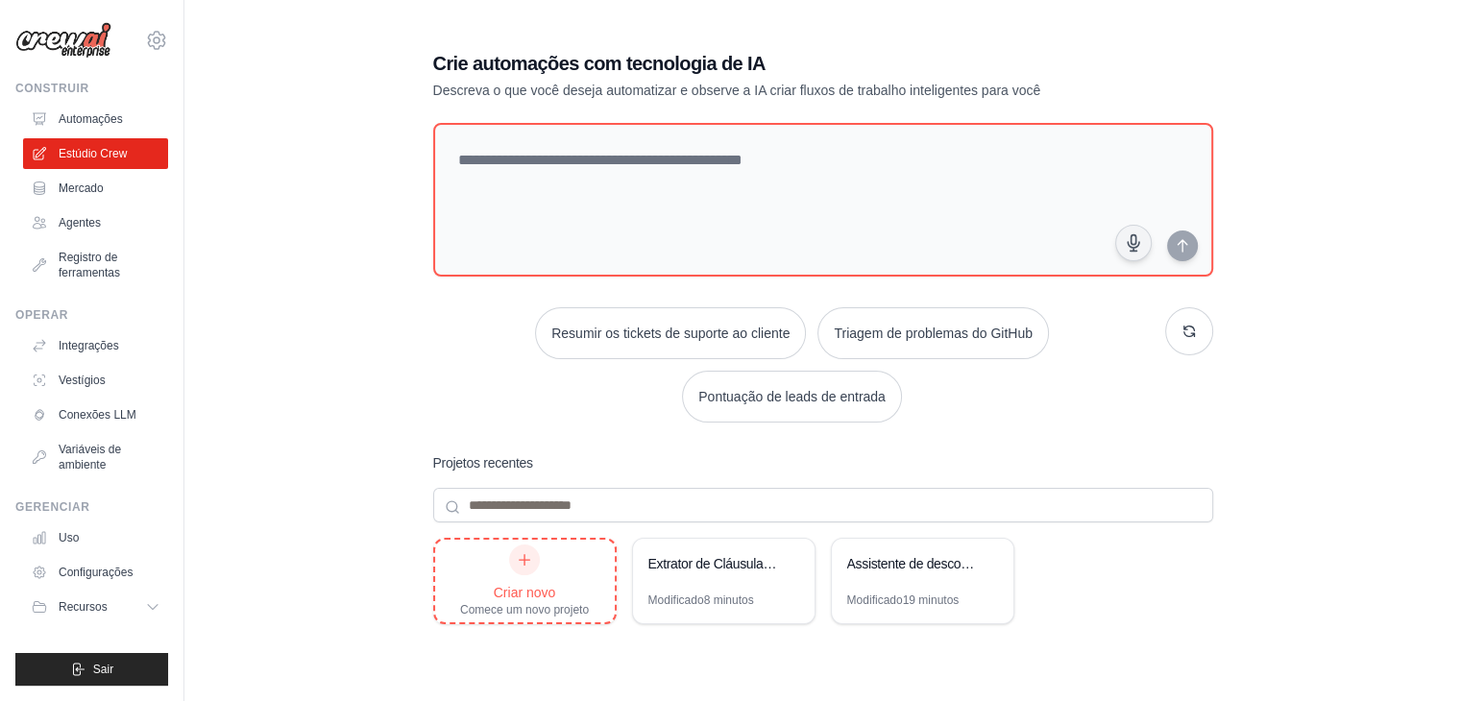
click at [522, 574] on div "Criar novo Comece um novo projeto" at bounding box center [524, 581] width 129 height 73
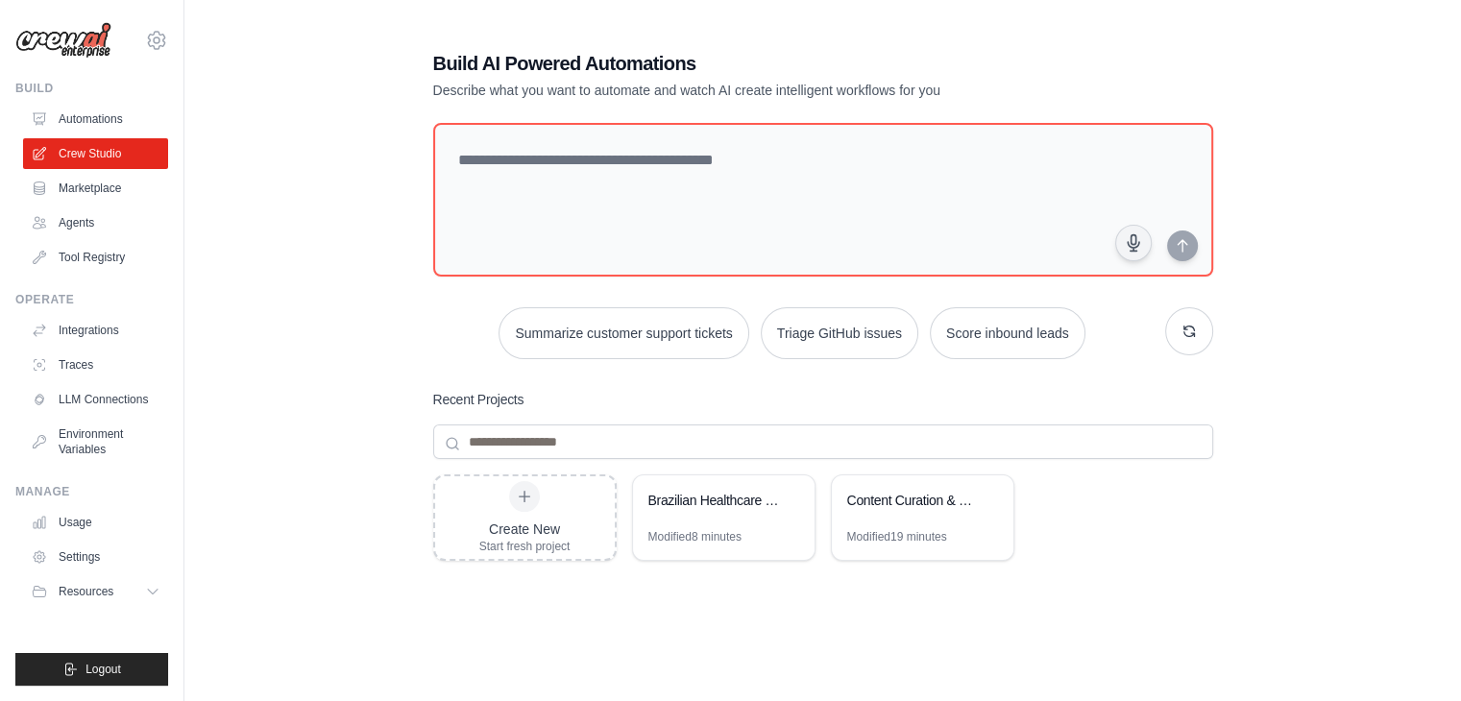
click at [1325, 218] on div "Build AI Powered Automations Describe what you want to automate and watch AI cr…" at bounding box center [822, 415] width 1215 height 793
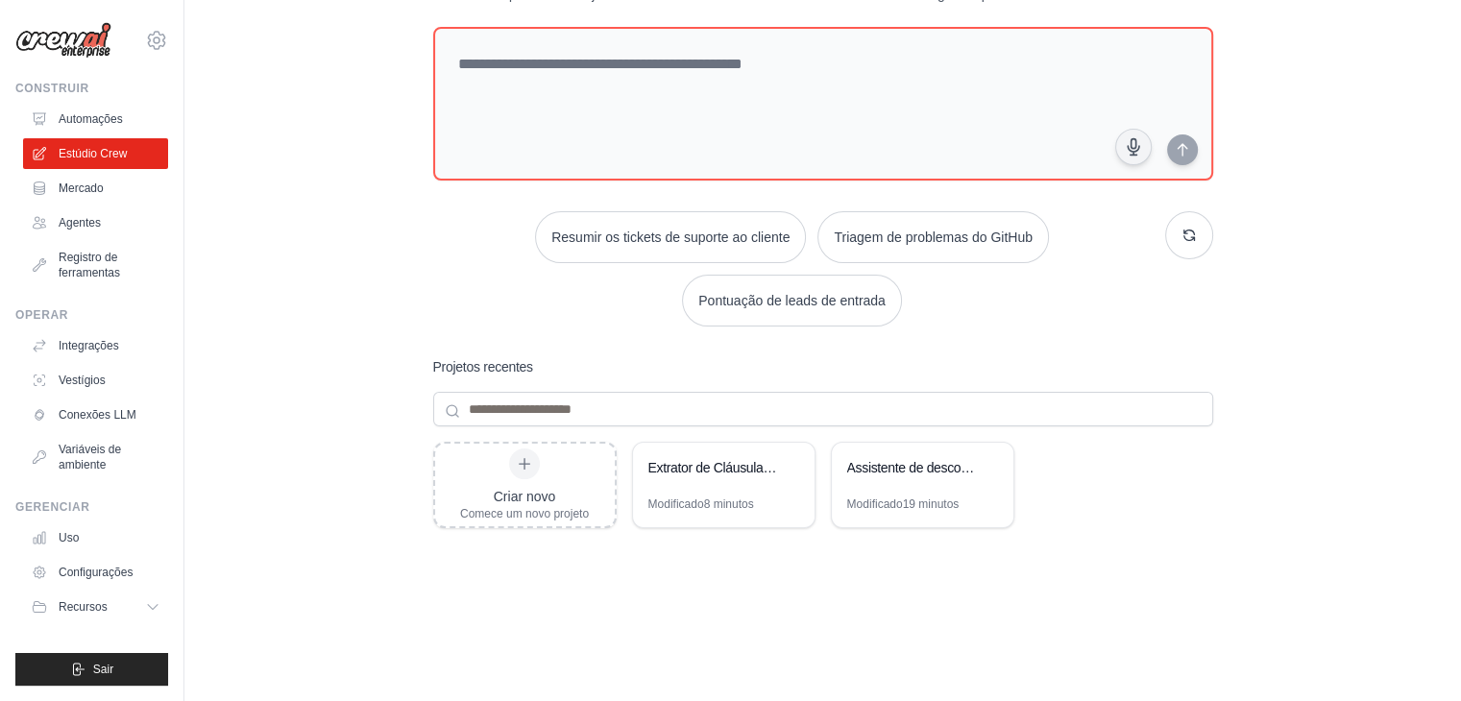
scroll to position [192, 0]
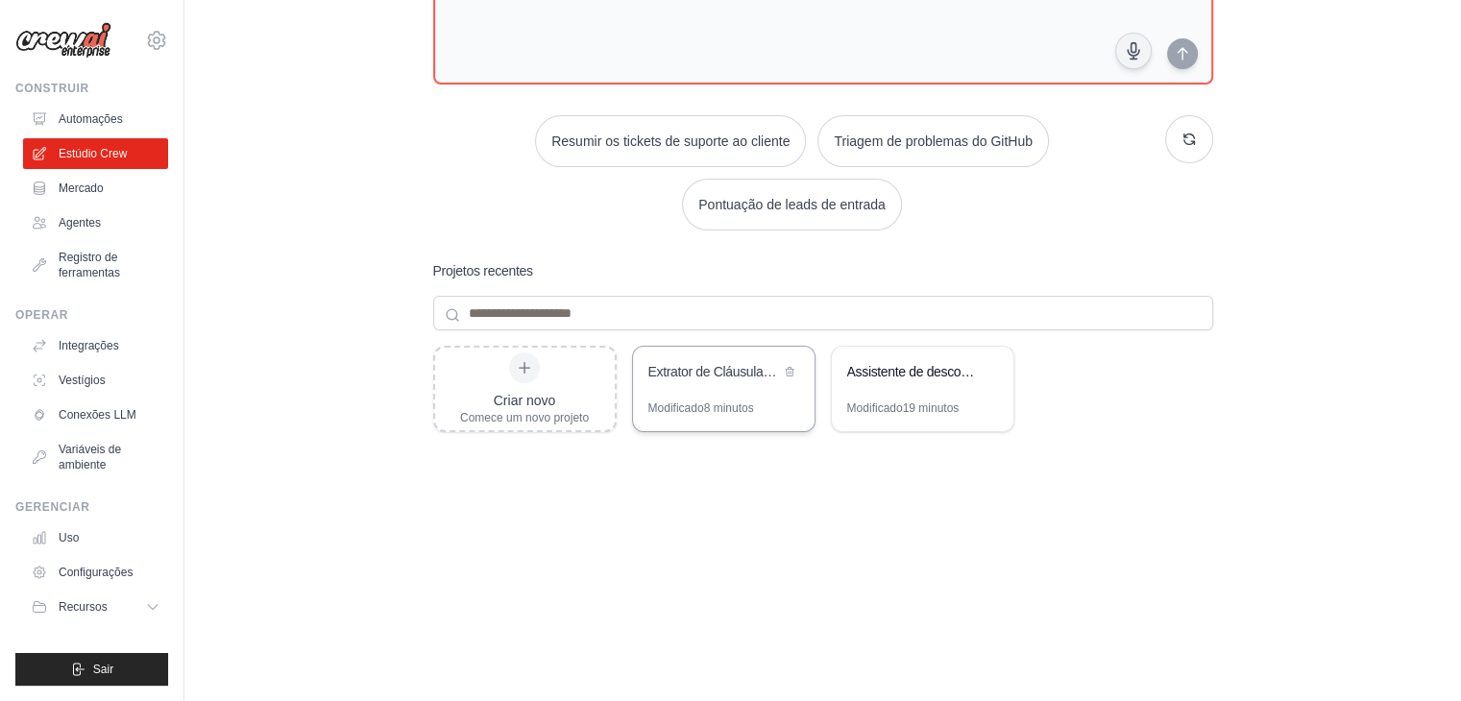
click at [695, 381] on div "Extrator de Cláusulas de Pagamento de Contratos de Assistência Médica Brasileira" at bounding box center [714, 373] width 132 height 23
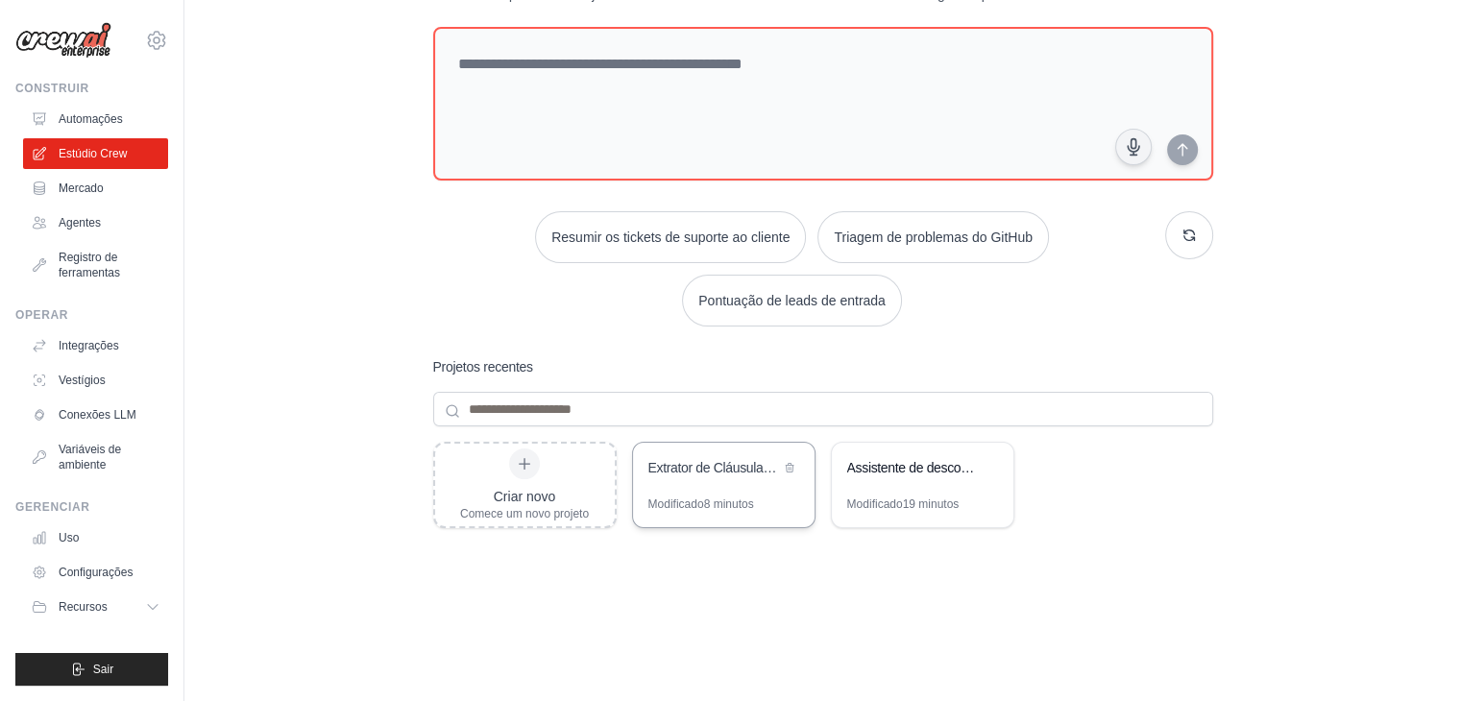
click at [703, 485] on div "Extrator de Cláusulas de Pagamento de Contratos de Assistência Médica Brasileira" at bounding box center [724, 470] width 182 height 54
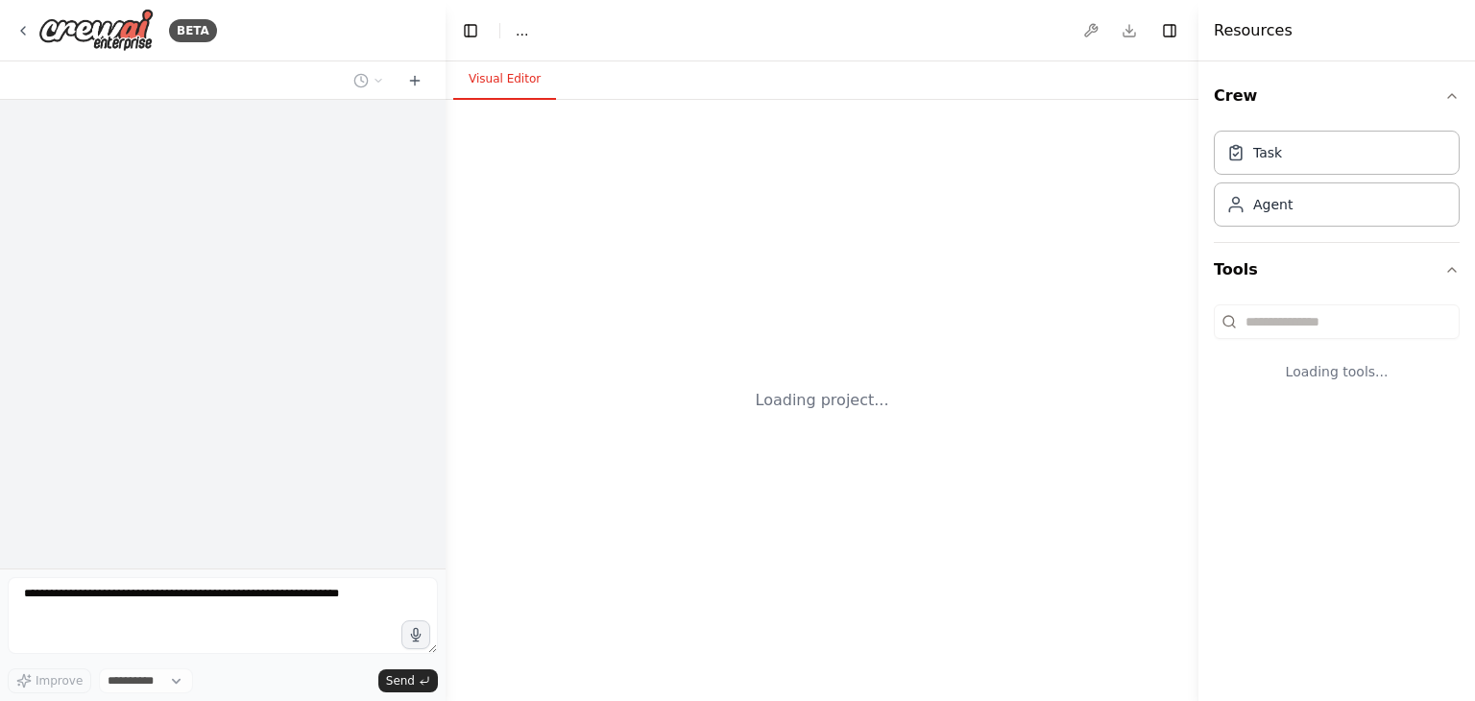
select select "****"
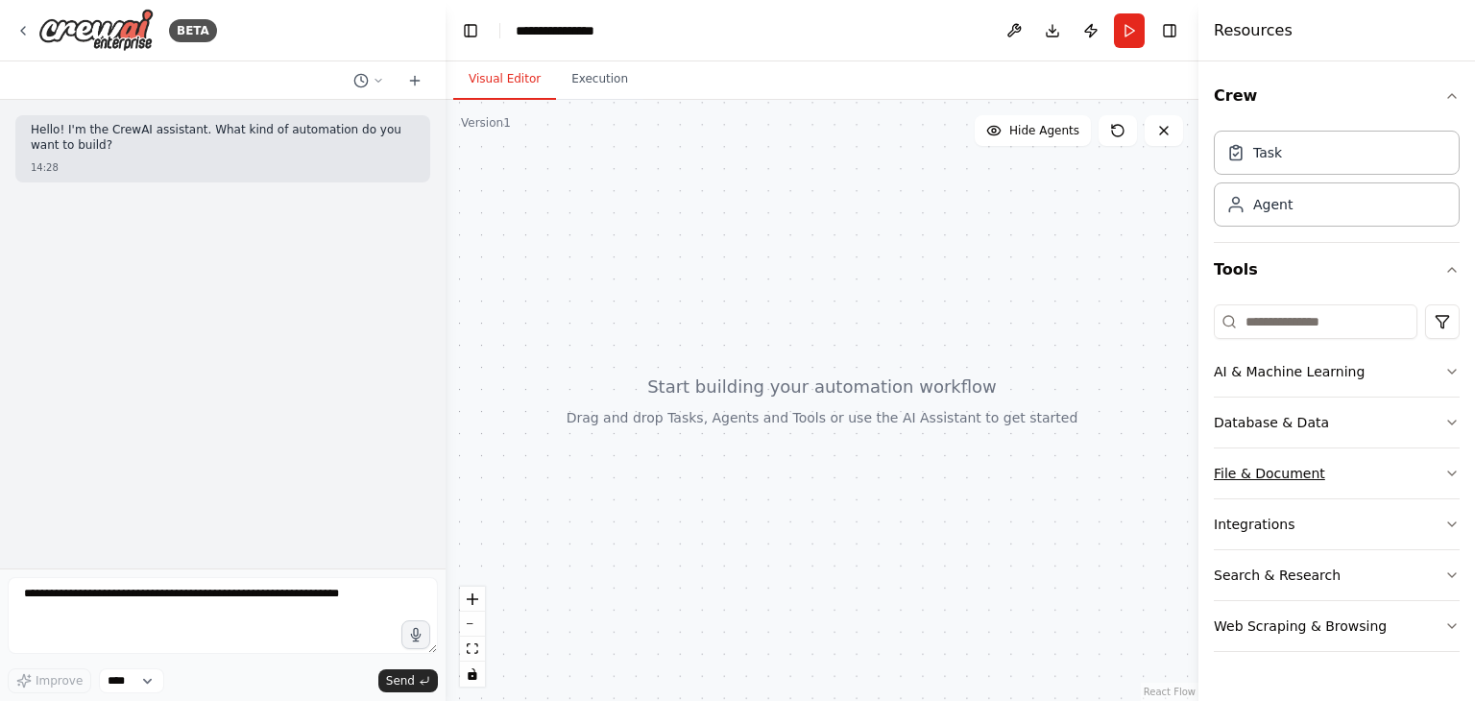
click at [1295, 476] on div "File & Document" at bounding box center [1269, 473] width 111 height 19
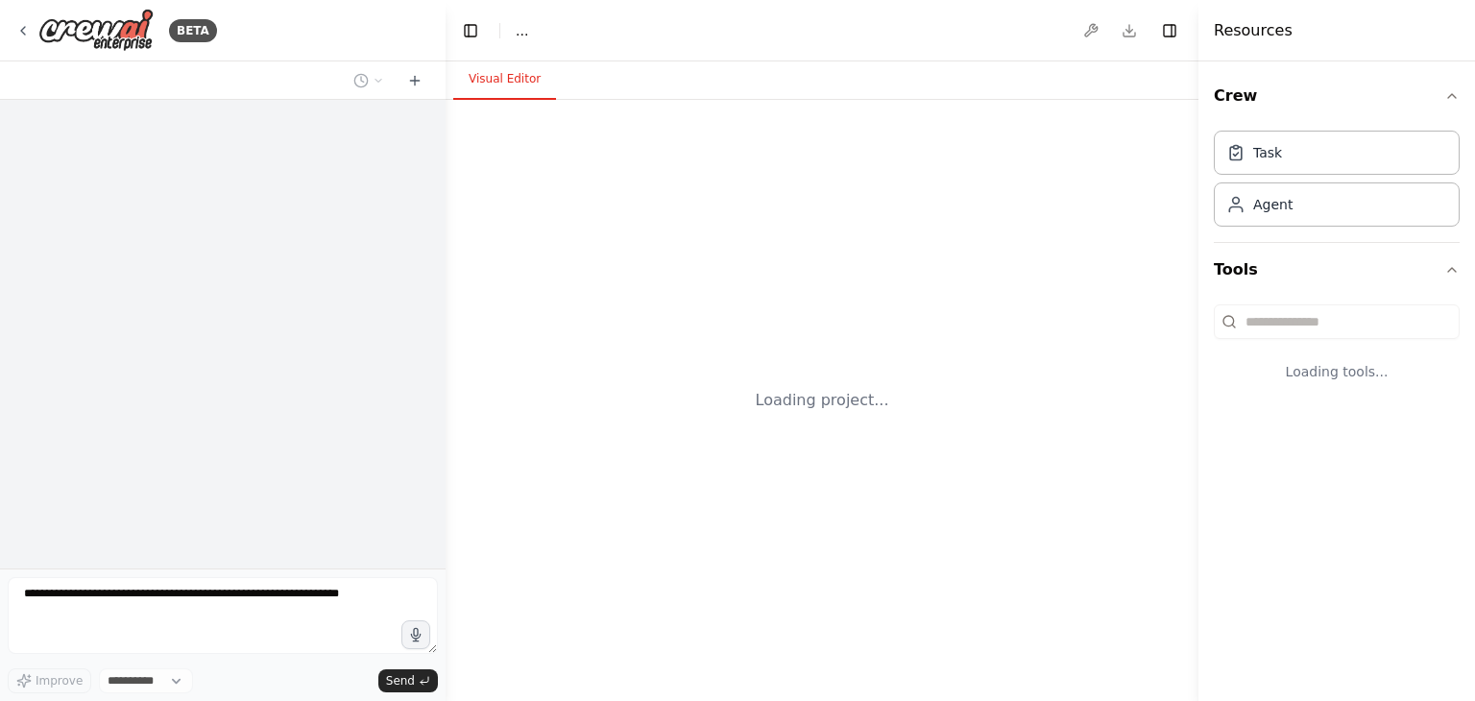
select select "****"
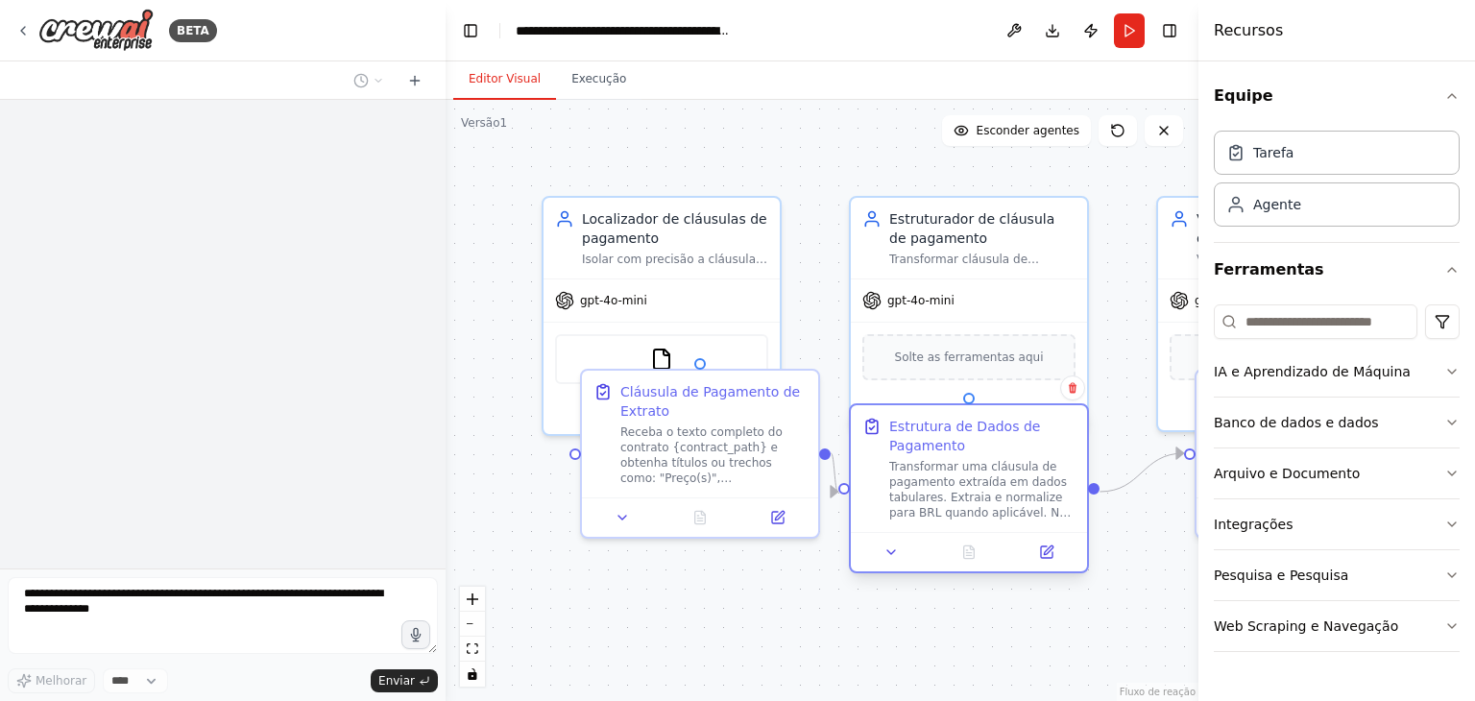
drag, startPoint x: 918, startPoint y: 442, endPoint x: 914, endPoint y: 473, distance: 31.9
click at [914, 473] on font "Transformar uma cláusula de pagamento extraída em dados tabulares. Extraia e no…" at bounding box center [981, 612] width 184 height 305
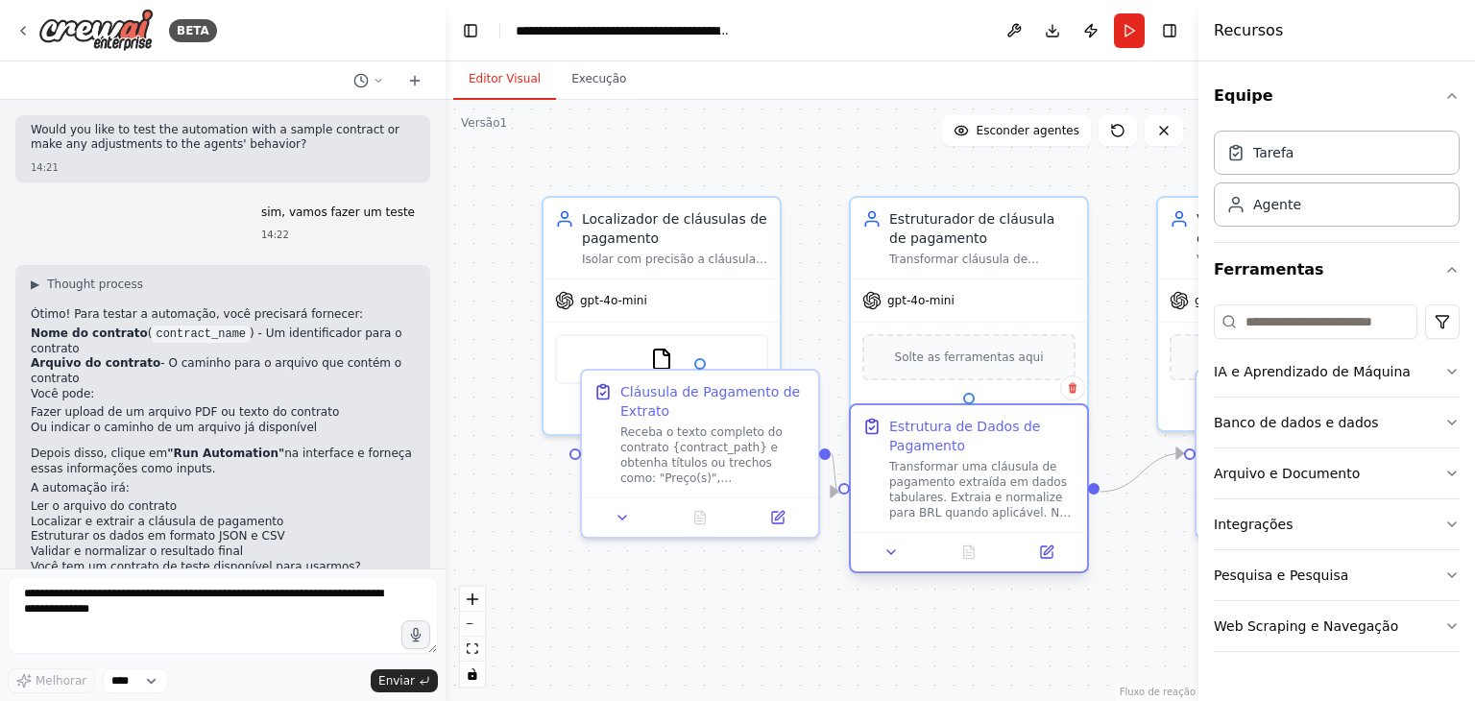
scroll to position [2659, 0]
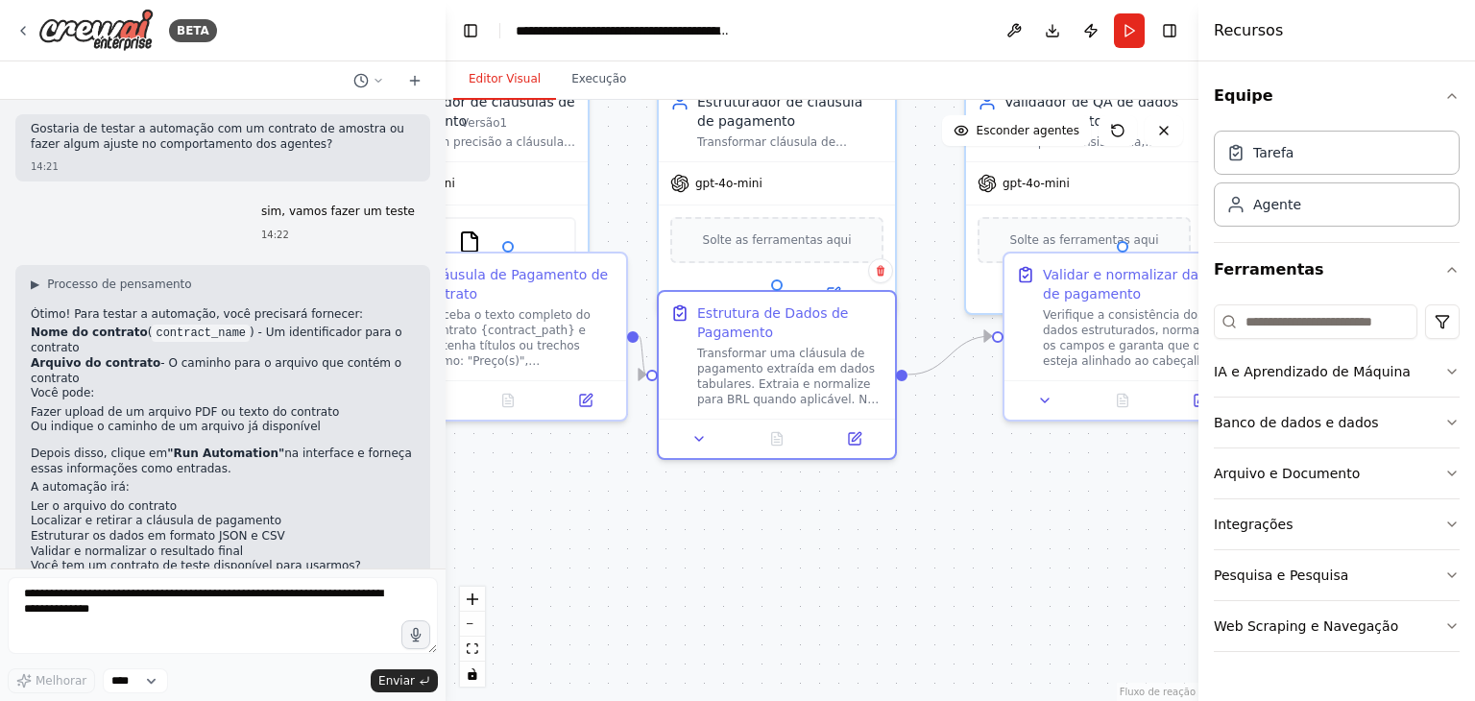
drag, startPoint x: 653, startPoint y: 645, endPoint x: 461, endPoint y: 528, distance: 225.0
click at [461, 528] on div ".deletable-edge-delete-btn { width: 20px; height: 20px; border: 0px solid #ffff…" at bounding box center [822, 400] width 753 height 601
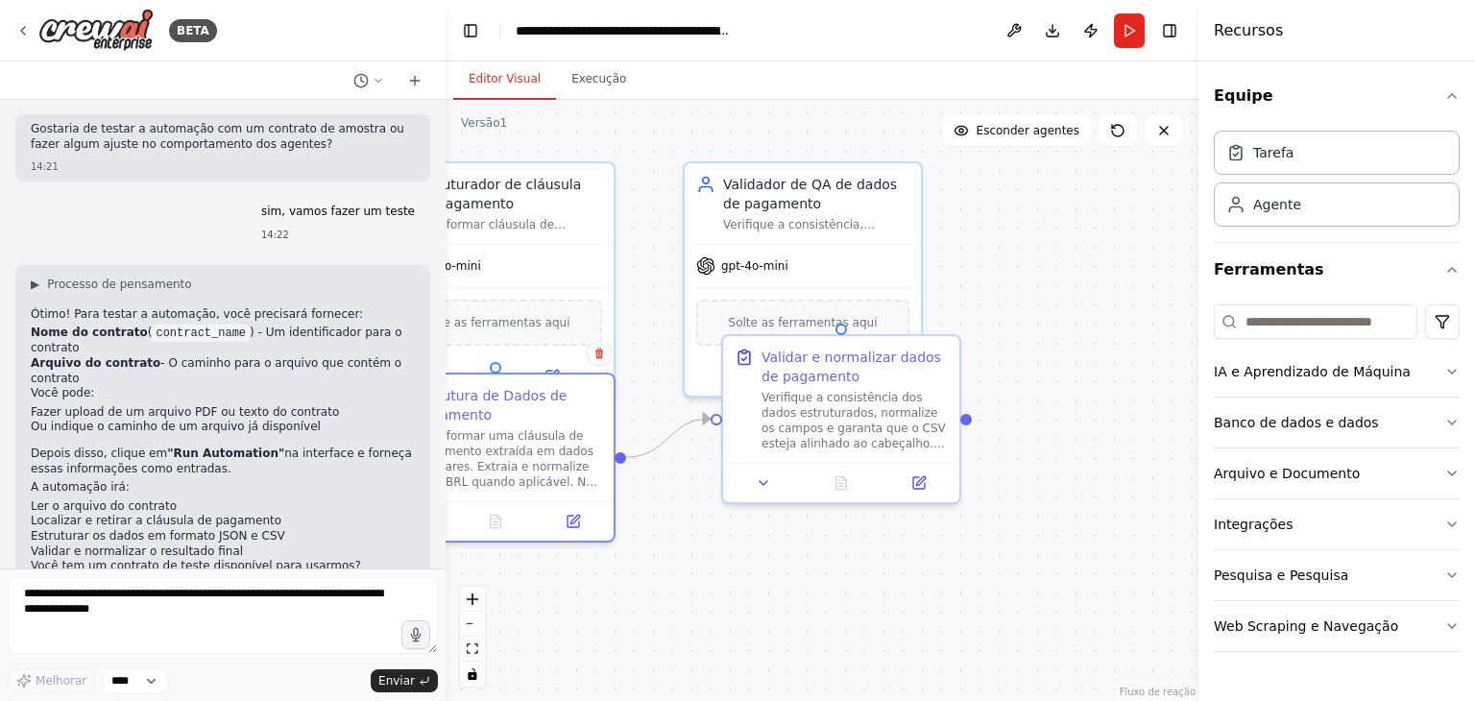
drag, startPoint x: 945, startPoint y: 588, endPoint x: 750, endPoint y: 637, distance: 201.0
click at [750, 637] on div ".deletable-edge-delete-btn { width: 20px; height: 20px; border: 0px solid #ffff…" at bounding box center [822, 400] width 753 height 601
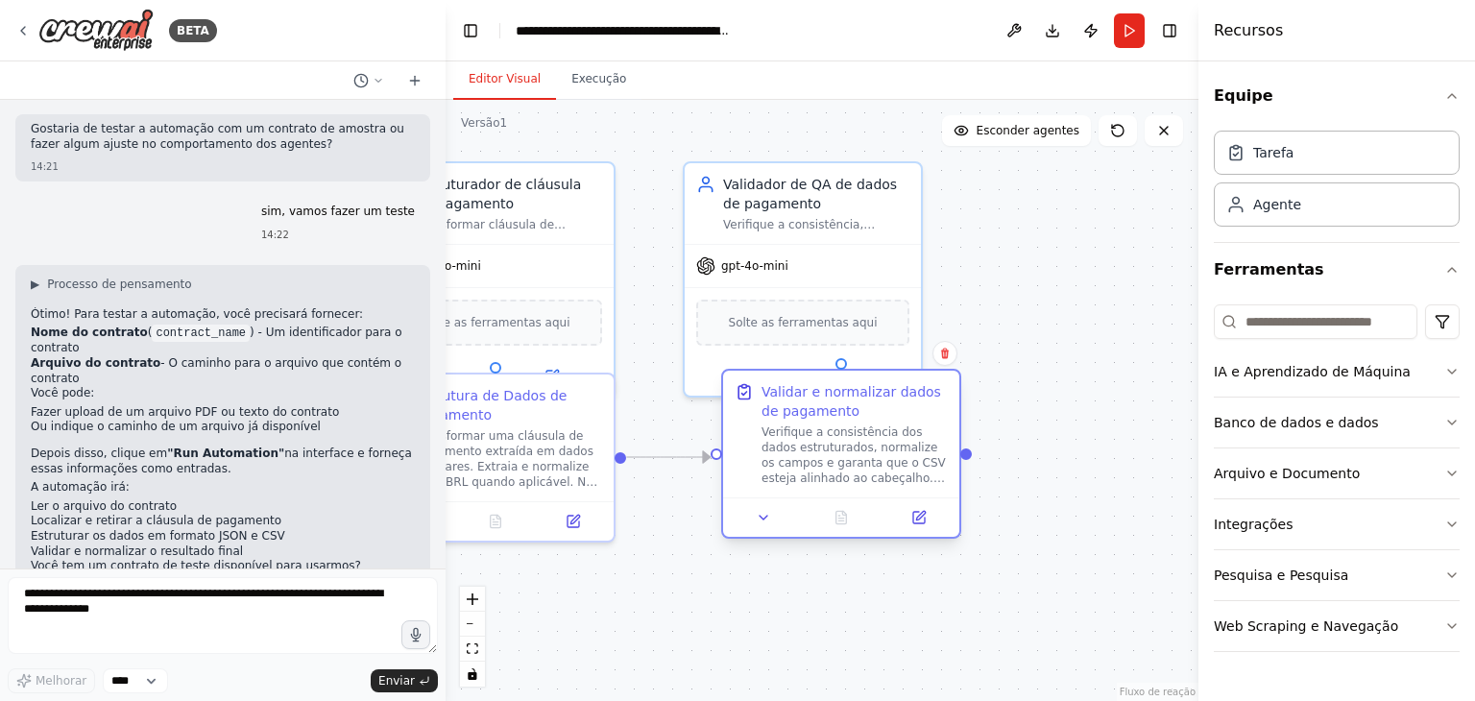
drag, startPoint x: 864, startPoint y: 389, endPoint x: 857, endPoint y: 433, distance: 44.8
click at [857, 433] on font "Verifique a consistência dos dados estruturados, normalize os campos e garanta …" at bounding box center [854, 547] width 184 height 244
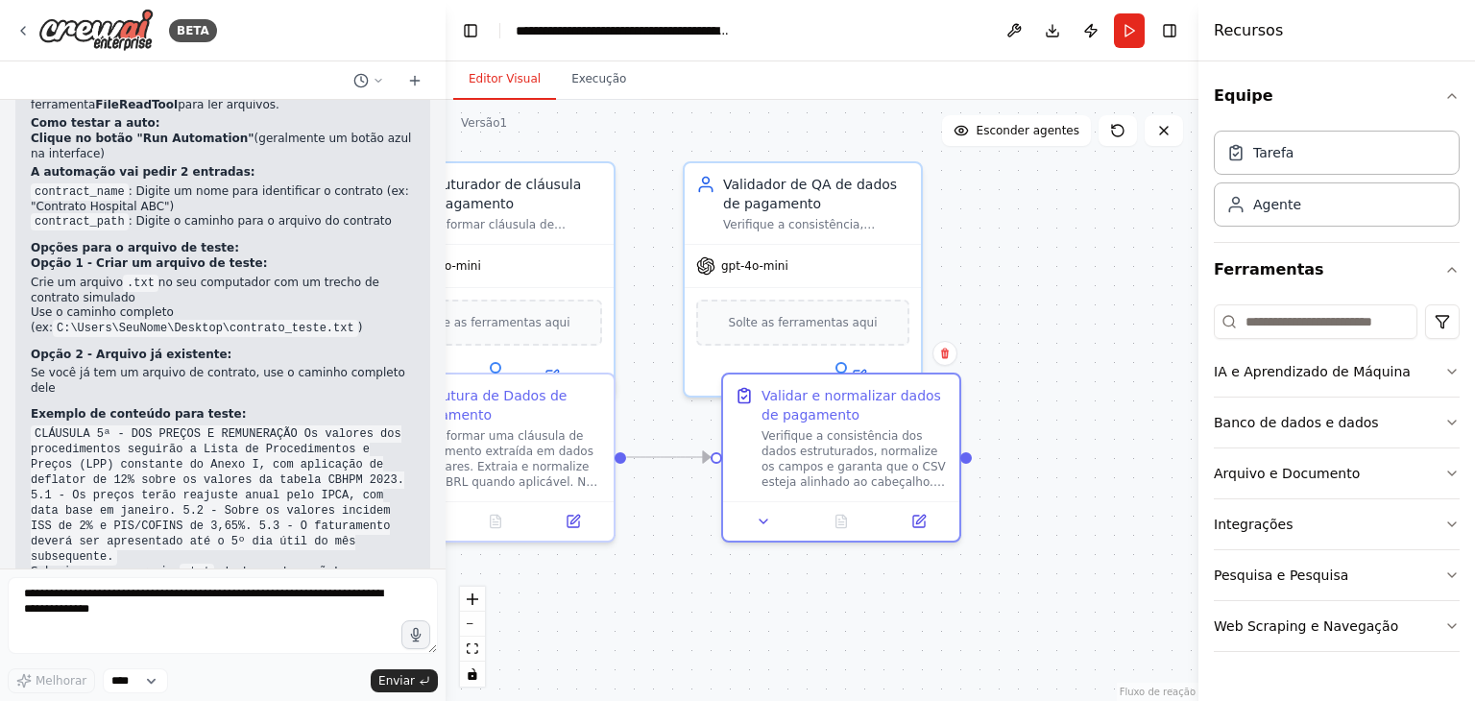
scroll to position [3541, 0]
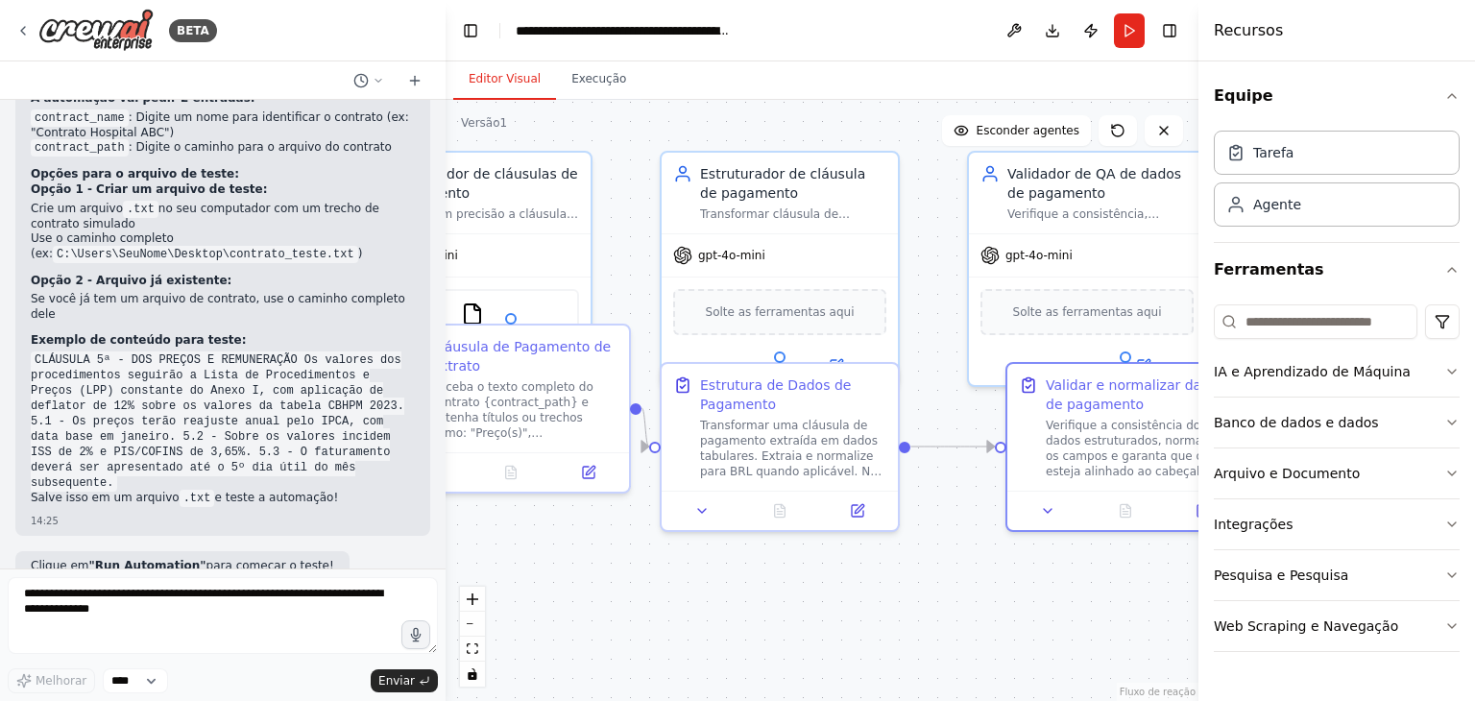
drag, startPoint x: 726, startPoint y: 604, endPoint x: 1010, endPoint y: 594, distance: 284.5
click at [1010, 594] on div ".deletable-edge-delete-btn { width: 20px; height: 20px; border: 0px solid #ffff…" at bounding box center [822, 400] width 753 height 601
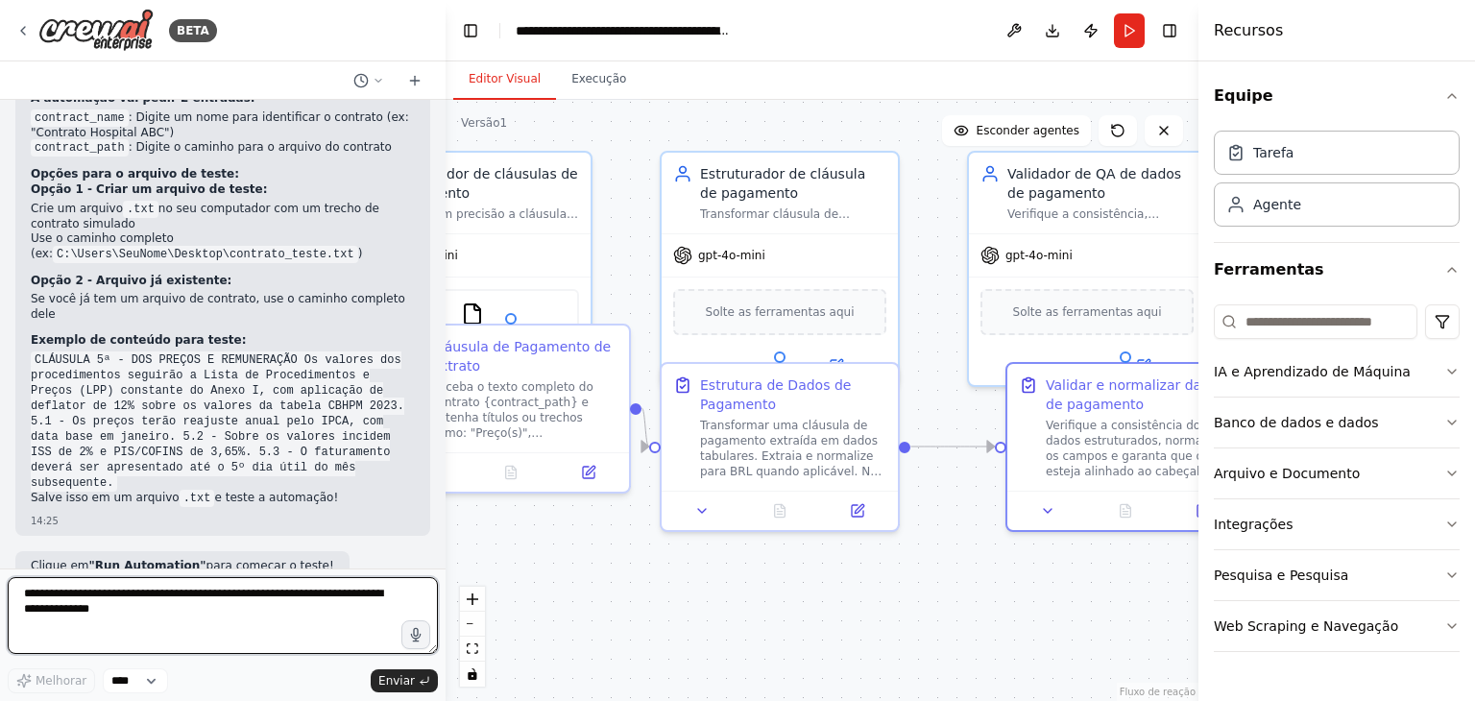
click at [158, 603] on textarea at bounding box center [223, 615] width 430 height 77
type textarea "**********"
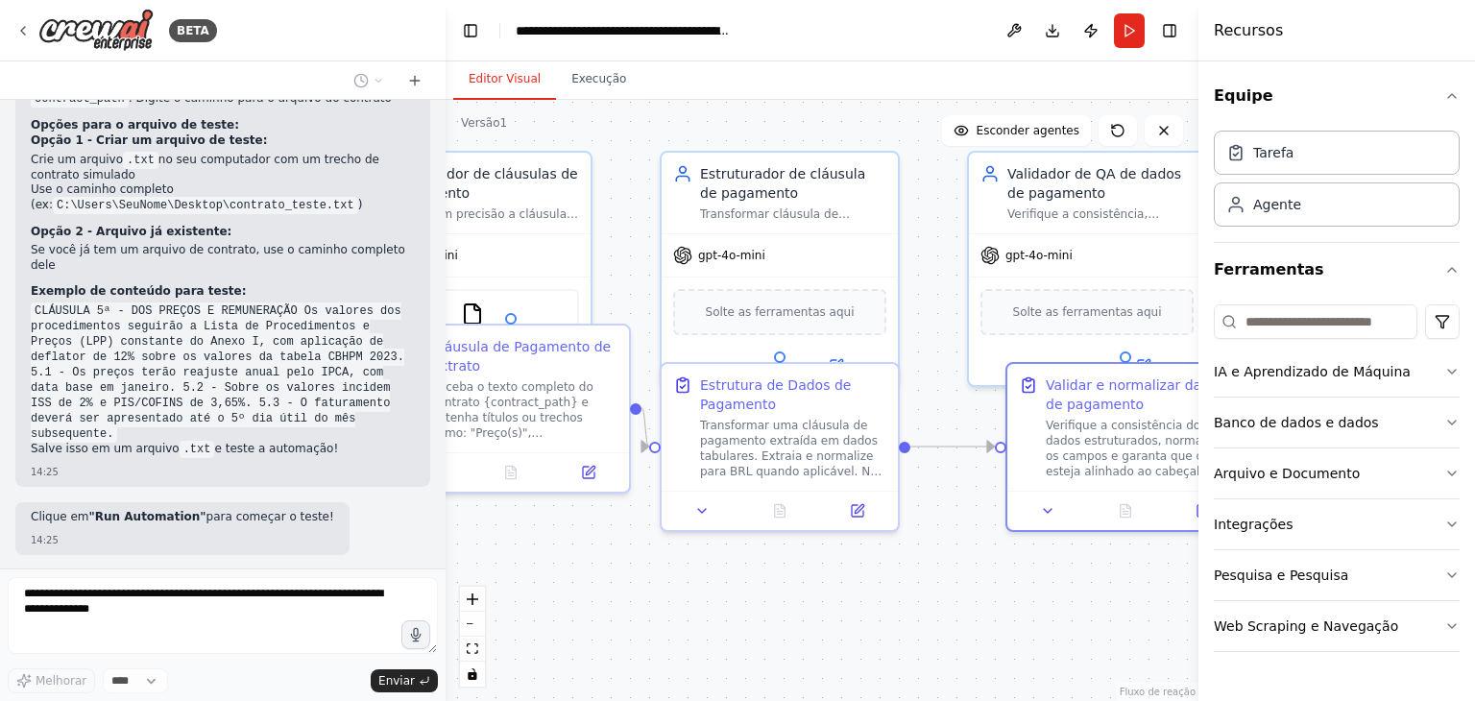
scroll to position [3674, 0]
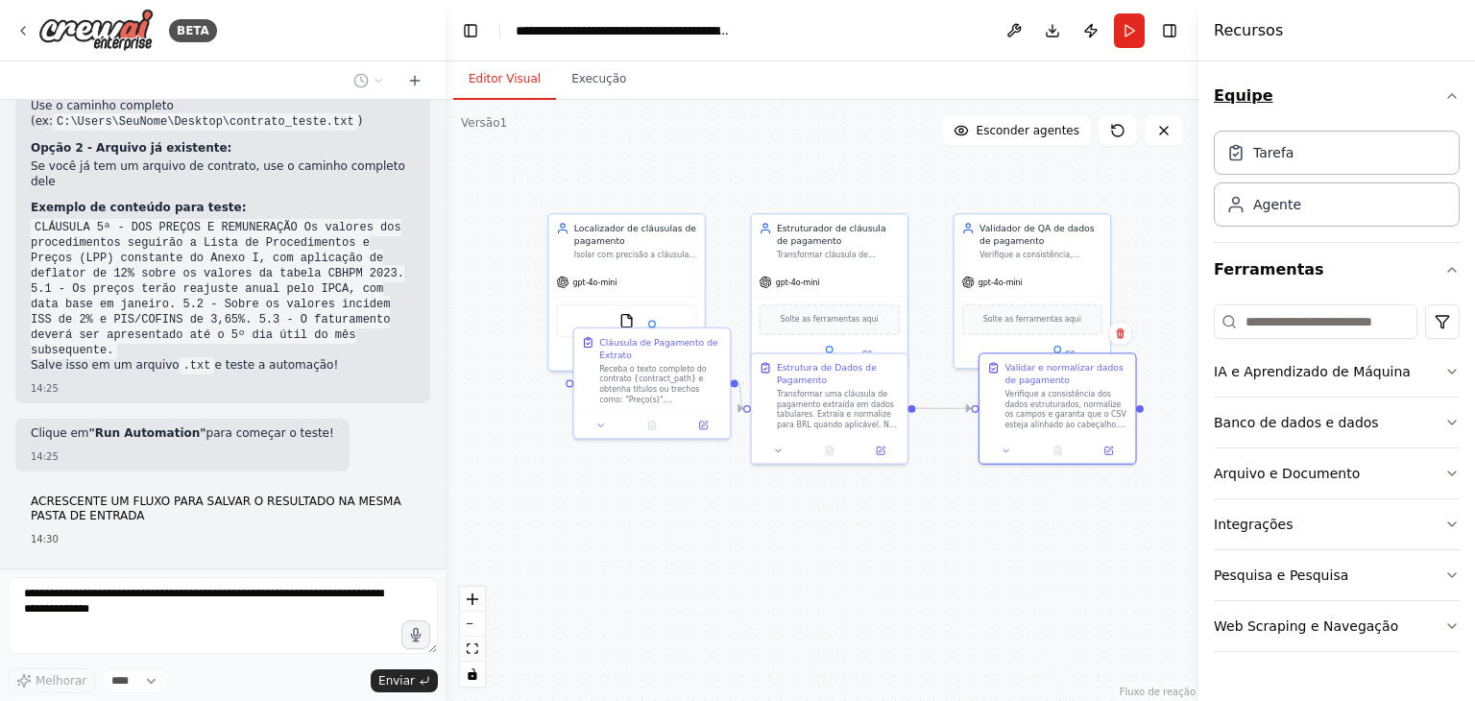
click at [1451, 89] on icon "button" at bounding box center [1451, 95] width 15 height 15
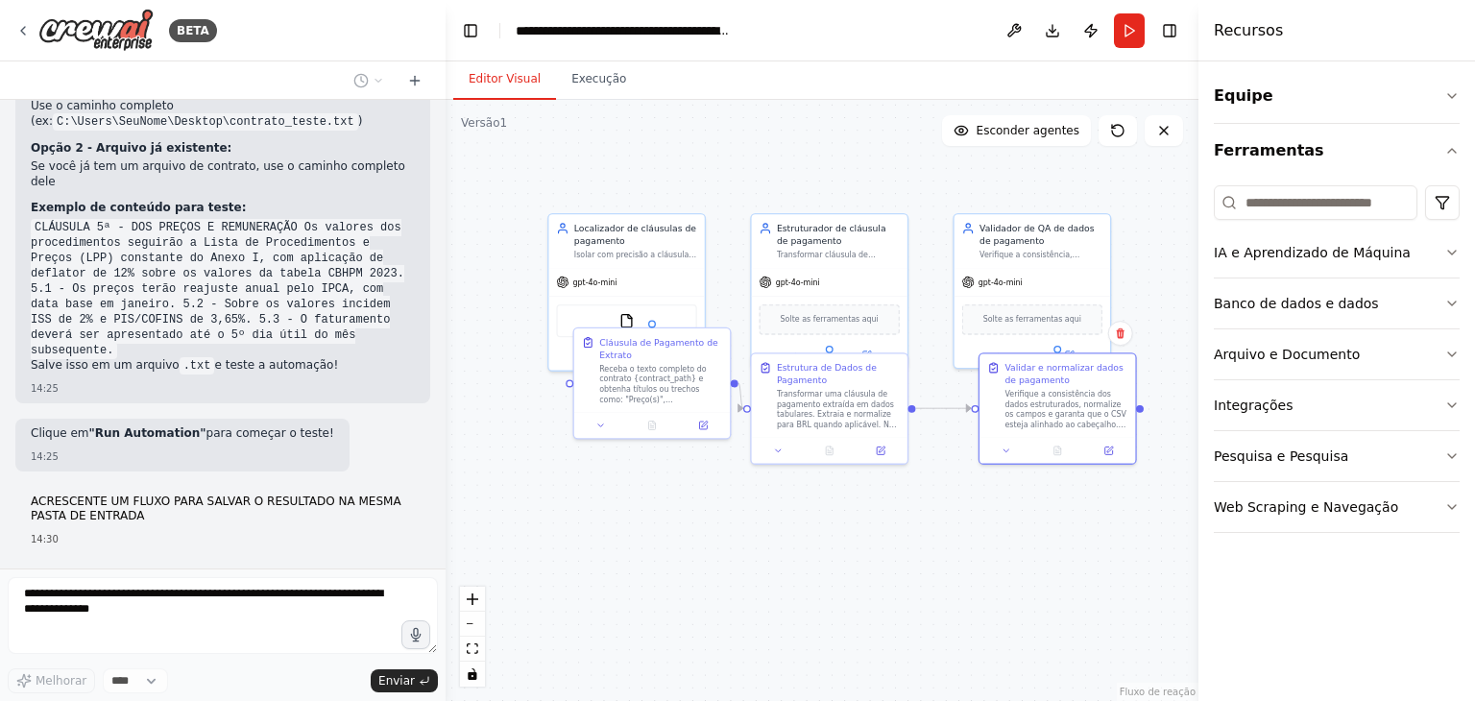
click at [1464, 97] on div "Equipe Ferramentas IA e Aprendizado de Máquina Banco de dados e dados Arquivo e…" at bounding box center [1337, 381] width 277 height 640
click at [1454, 99] on icon "button" at bounding box center [1451, 95] width 15 height 15
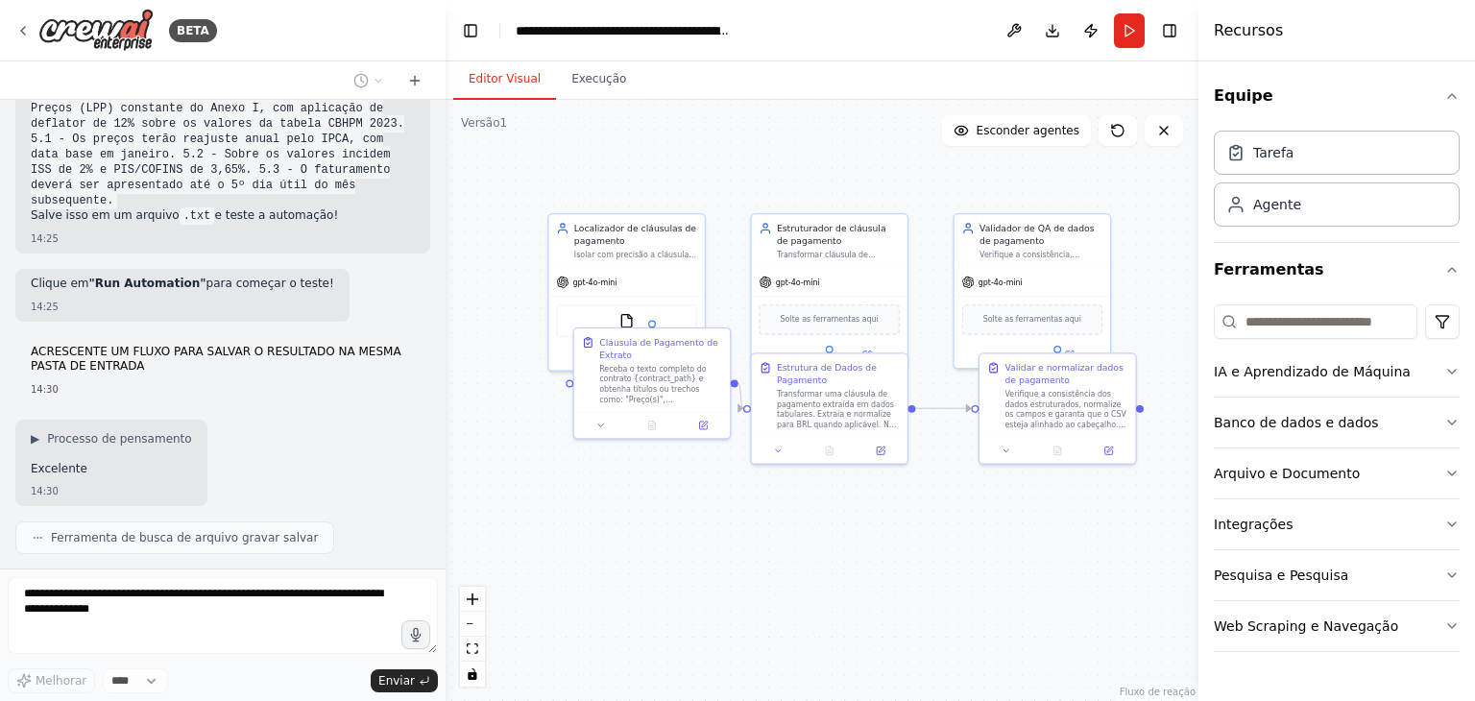
scroll to position [3871, 0]
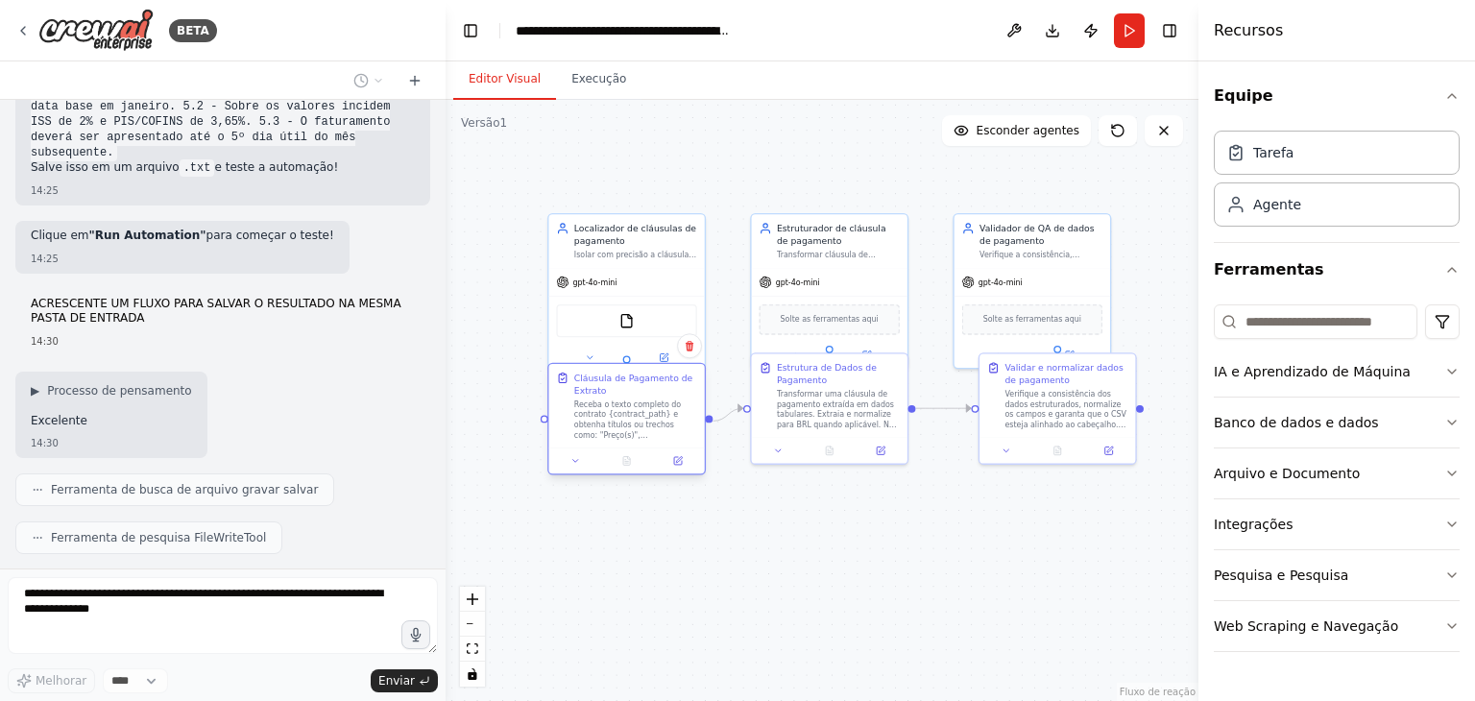
drag, startPoint x: 663, startPoint y: 406, endPoint x: 637, endPoint y: 448, distance: 48.8
click at [637, 448] on div "Cláusula de Pagamento de Extrato Receba o texto completo do contrato {contract_…" at bounding box center [626, 419] width 158 height 112
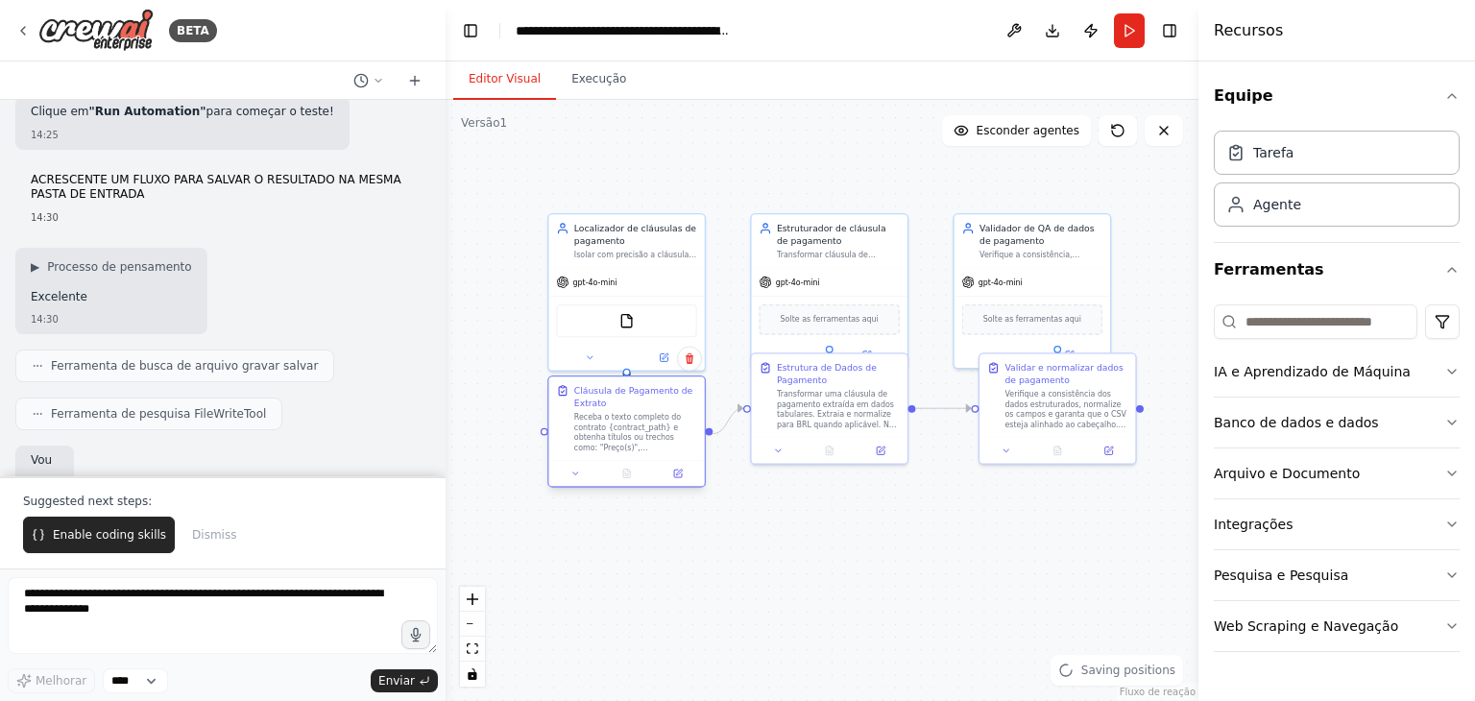
scroll to position [3980, 0]
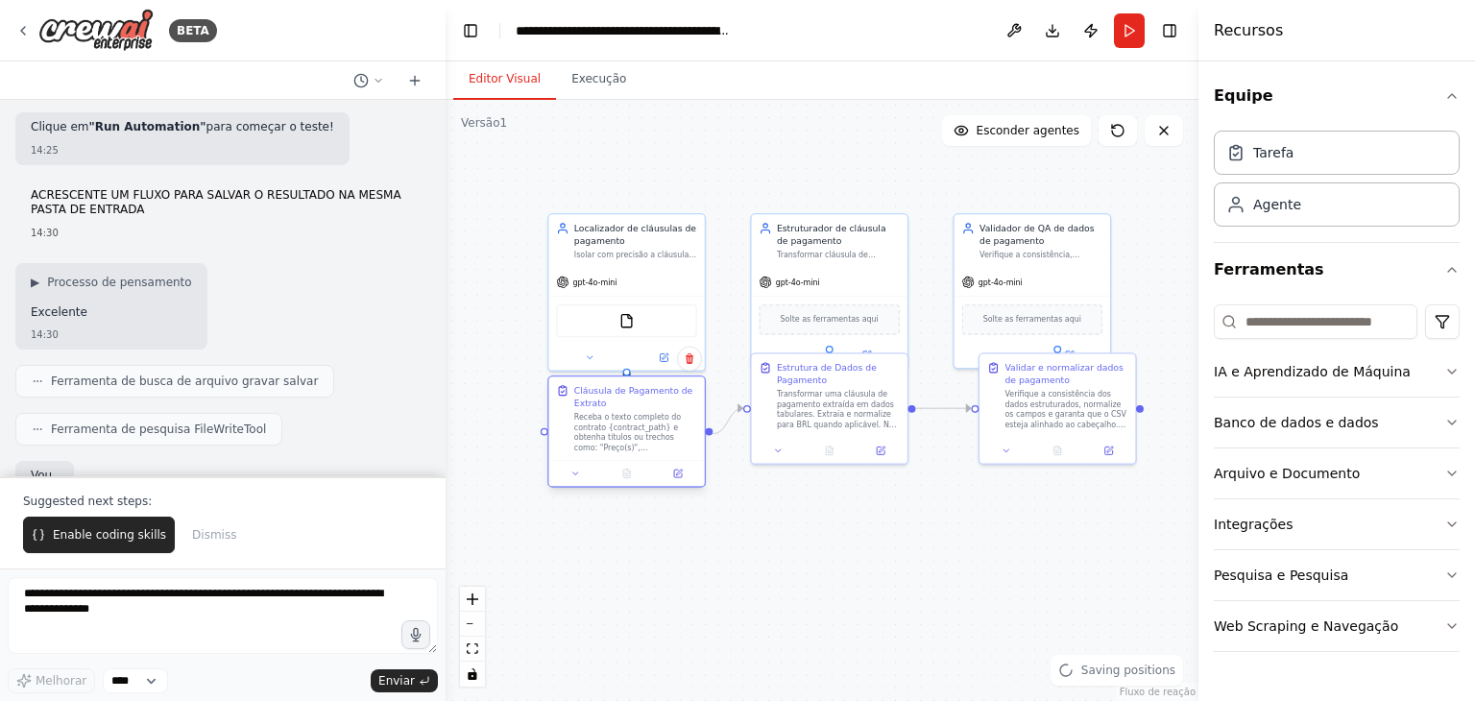
drag, startPoint x: 614, startPoint y: 427, endPoint x: 607, endPoint y: 442, distance: 15.9
click at [607, 442] on font "Receba o texto completo do contrato {contract_path} e obtenha títulos ou trecho…" at bounding box center [635, 508] width 122 height 191
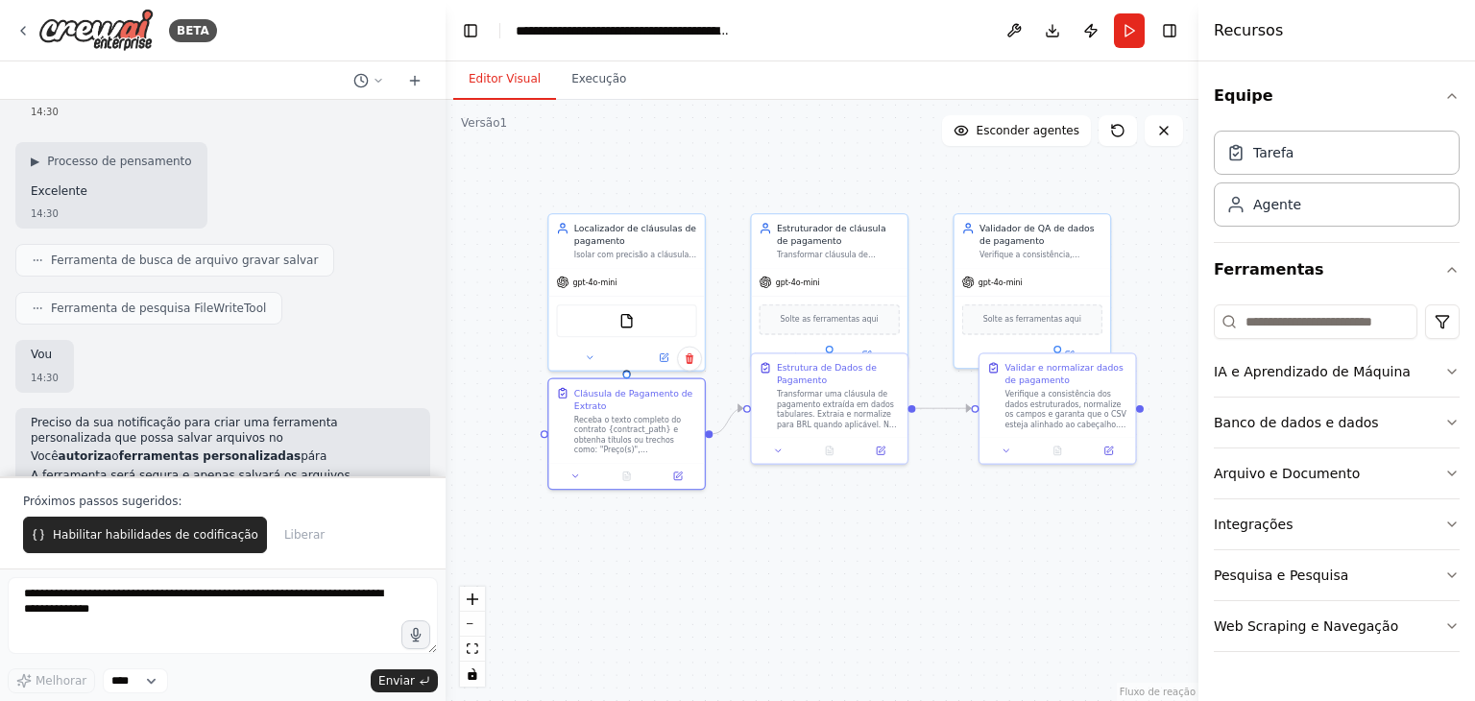
scroll to position [4101, 0]
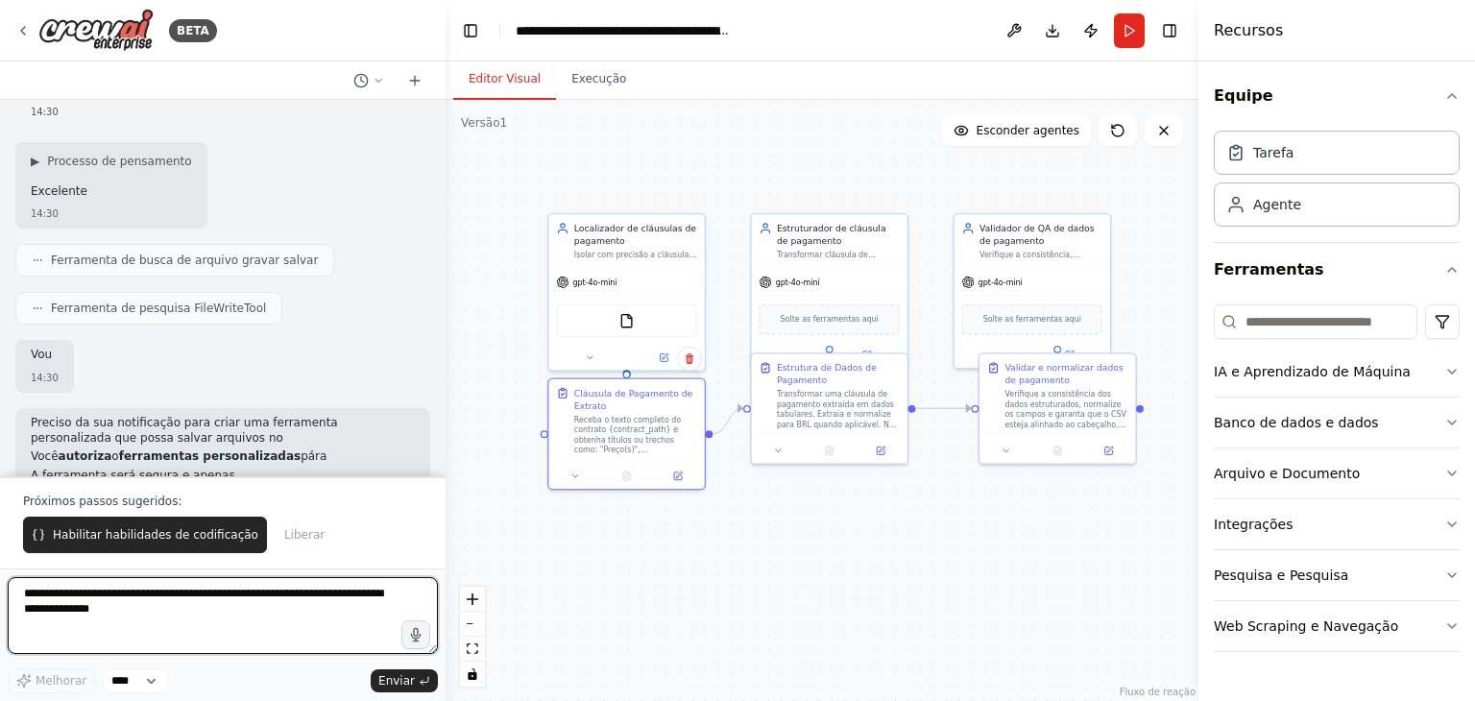
click at [103, 602] on textarea at bounding box center [223, 615] width 430 height 77
type textarea "********"
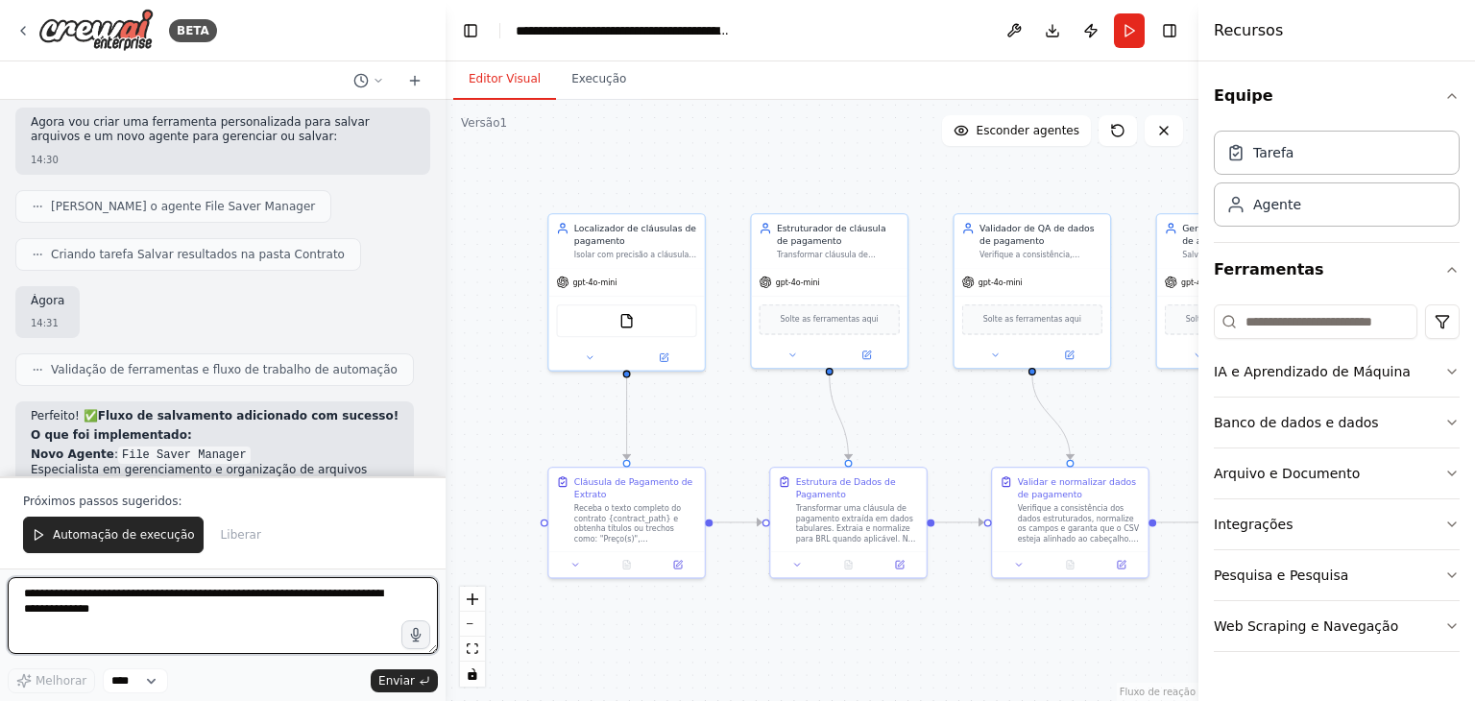
scroll to position [4756, 0]
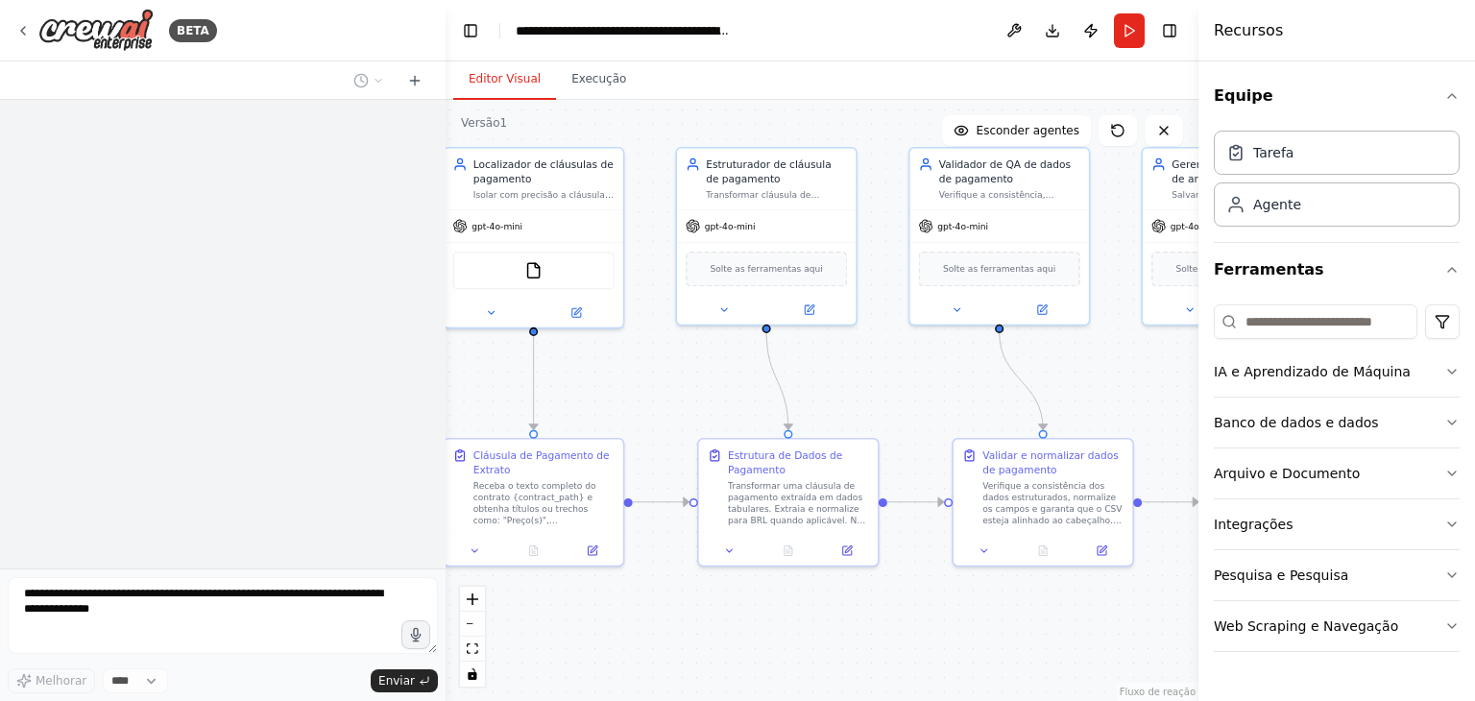
drag, startPoint x: 850, startPoint y: 531, endPoint x: 659, endPoint y: 419, distance: 221.7
click at [659, 419] on div ".deletable-edge-delete-btn { width: 20px; height: 20px; border: 0px solid #ffff…" at bounding box center [822, 400] width 753 height 601
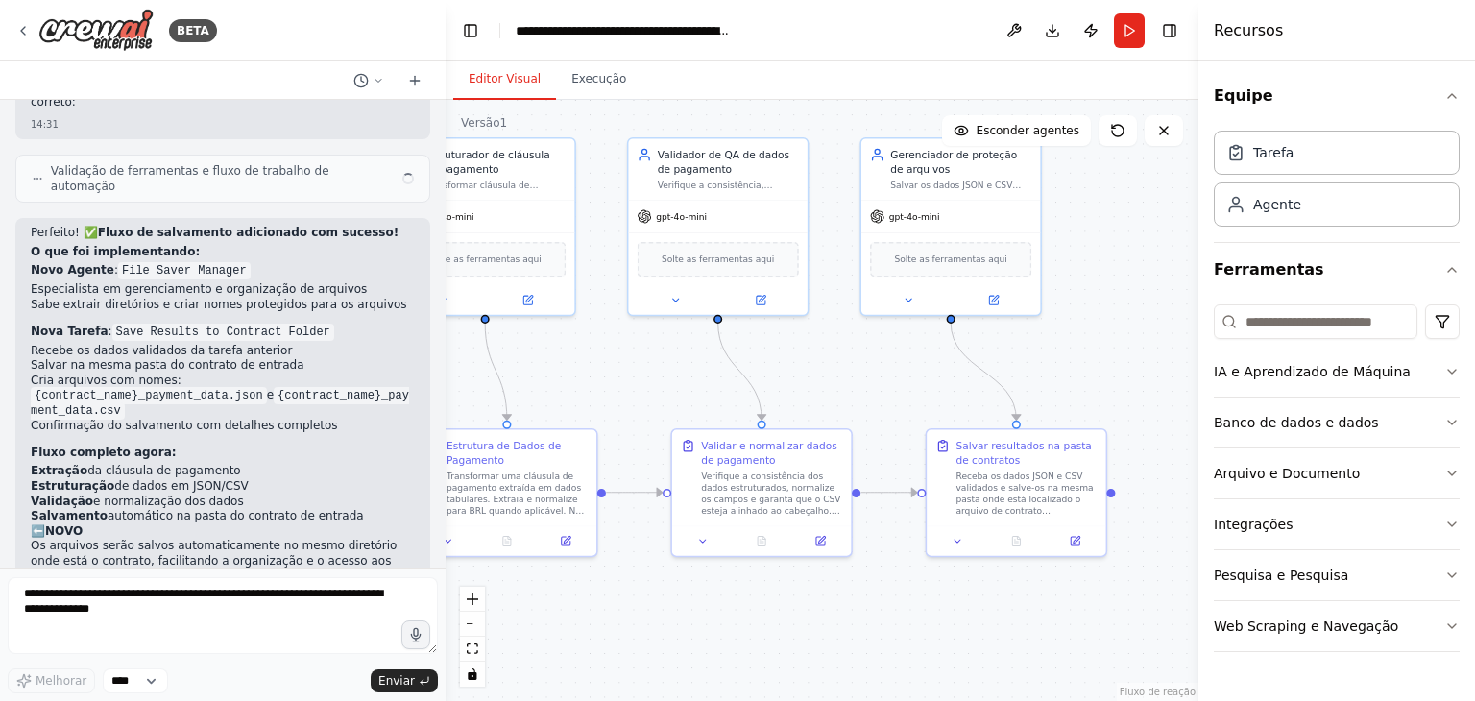
drag, startPoint x: 955, startPoint y: 413, endPoint x: 674, endPoint y: 404, distance: 280.6
click at [674, 404] on div ".deletable-edge-delete-btn { width: 20px; height: 20px; border: 0px solid #ffff…" at bounding box center [822, 400] width 753 height 601
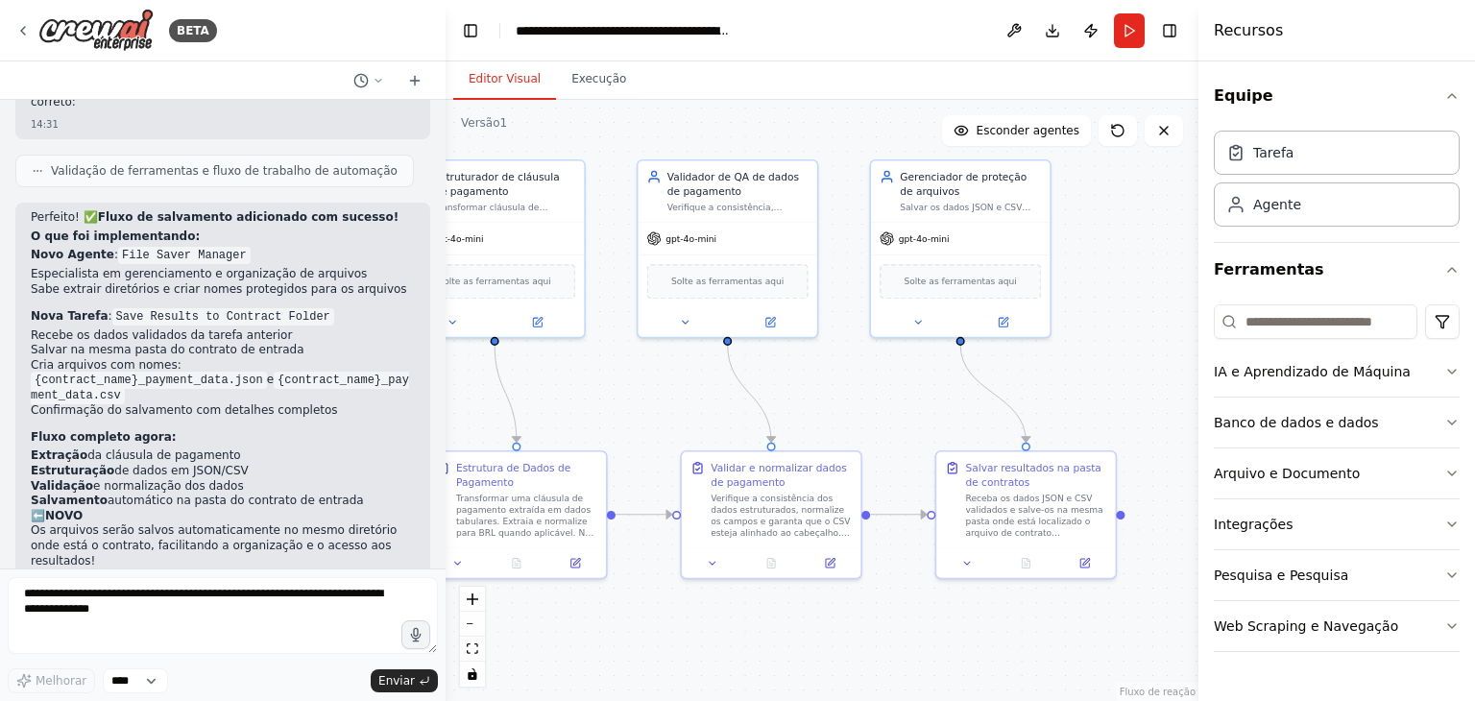
drag, startPoint x: 1083, startPoint y: 388, endPoint x: 1093, endPoint y: 410, distance: 24.1
click at [1093, 410] on div ".deletable-edge-delete-btn { width: 20px; height: 20px; border: 0px solid #ffff…" at bounding box center [822, 400] width 753 height 601
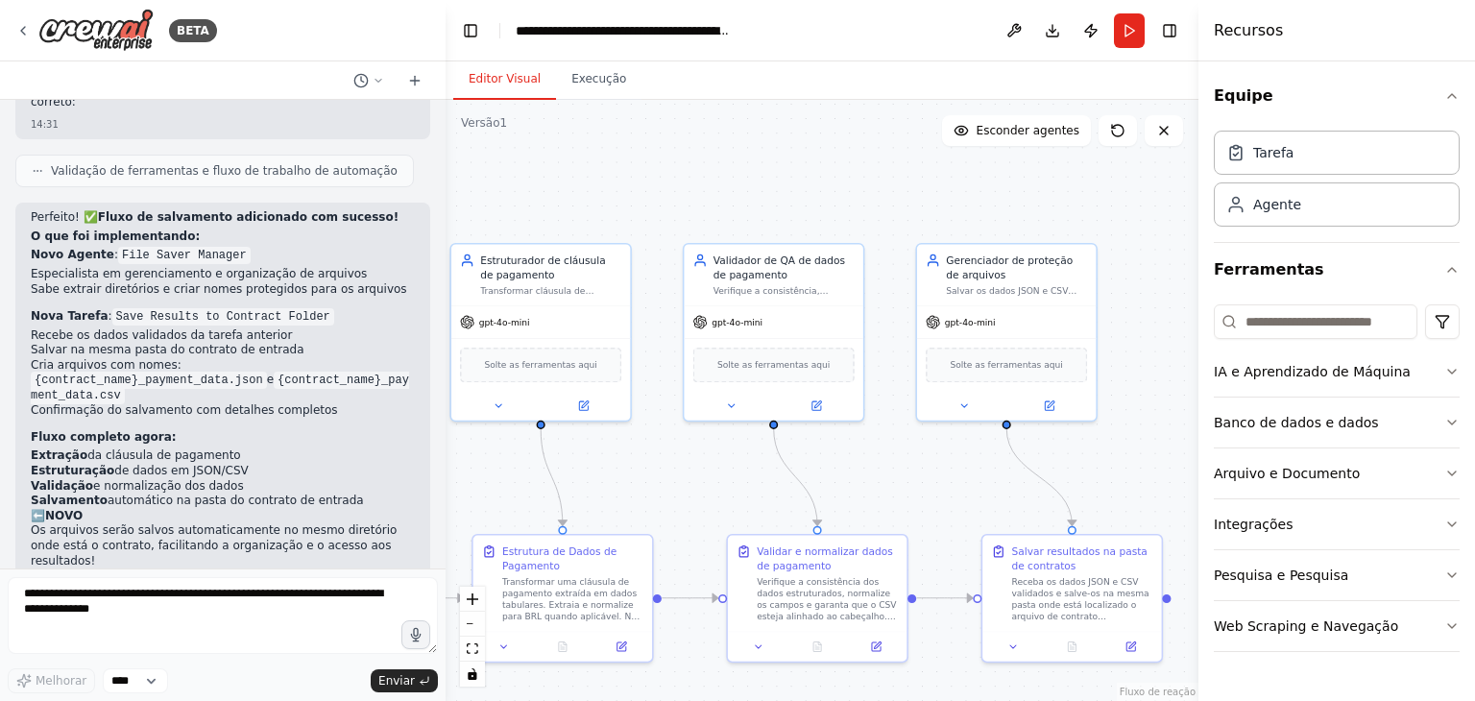
drag, startPoint x: 1083, startPoint y: 325, endPoint x: 1129, endPoint y: 408, distance: 95.4
click at [1129, 408] on div ".deletable-edge-delete-btn { width: 20px; height: 20px; border: 0px solid #ffff…" at bounding box center [822, 400] width 753 height 601
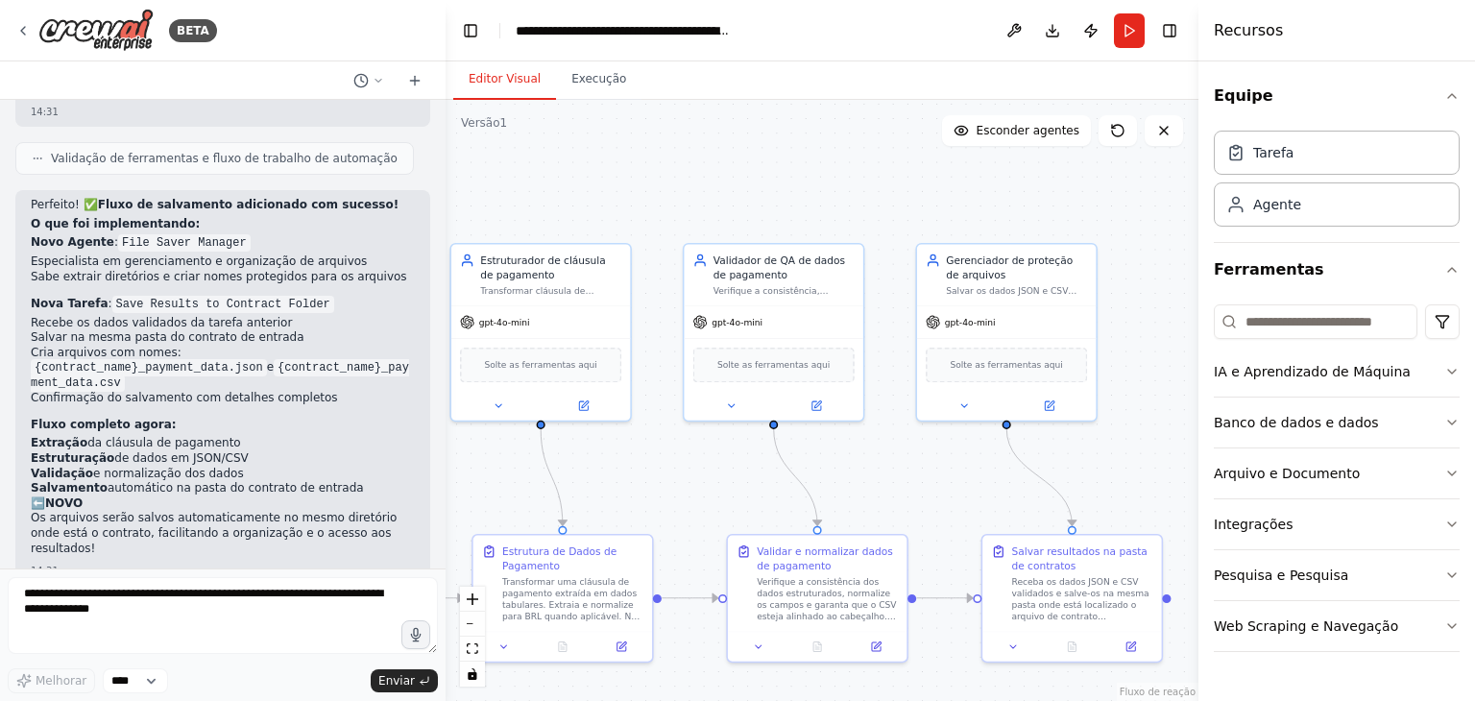
scroll to position [5075, 0]
click at [1131, 28] on button "Run" at bounding box center [1129, 30] width 31 height 35
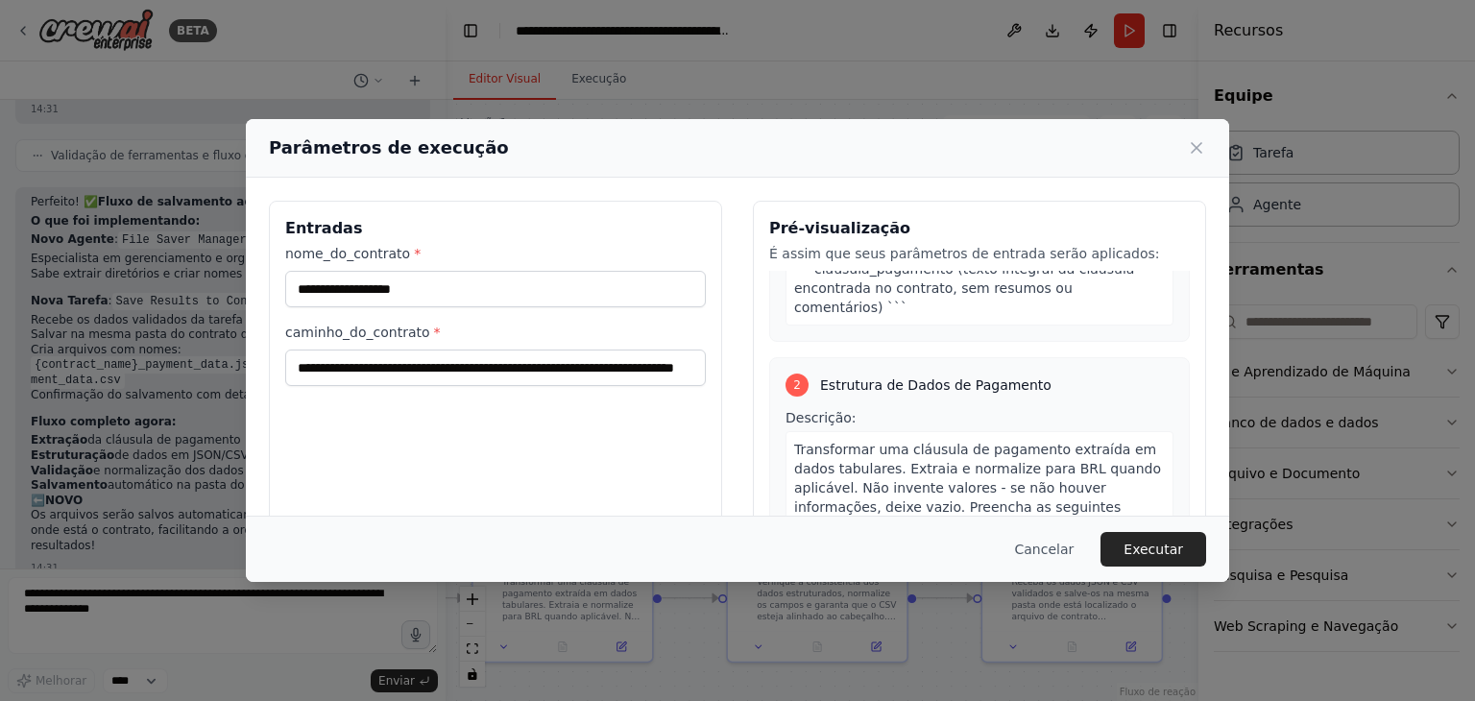
scroll to position [480, 0]
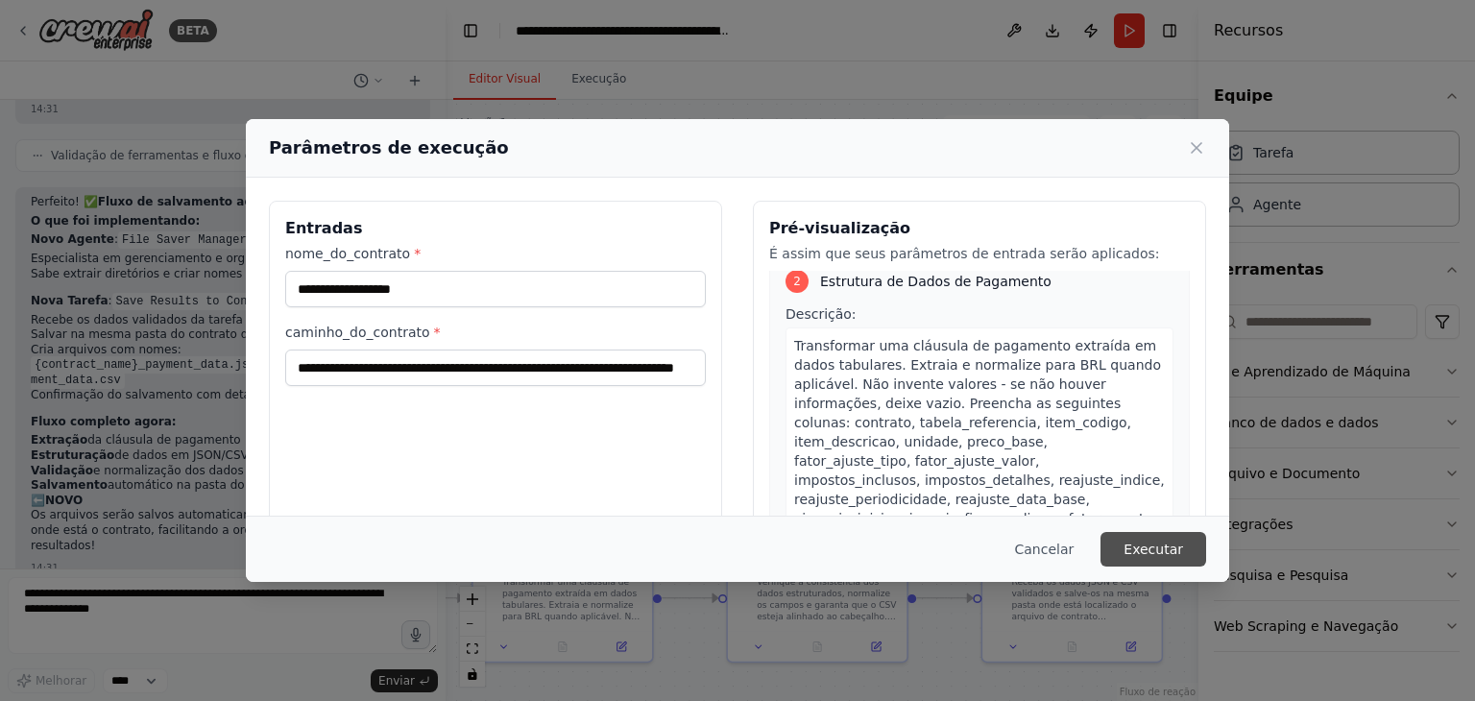
click at [1162, 555] on font "Executar" at bounding box center [1154, 549] width 60 height 15
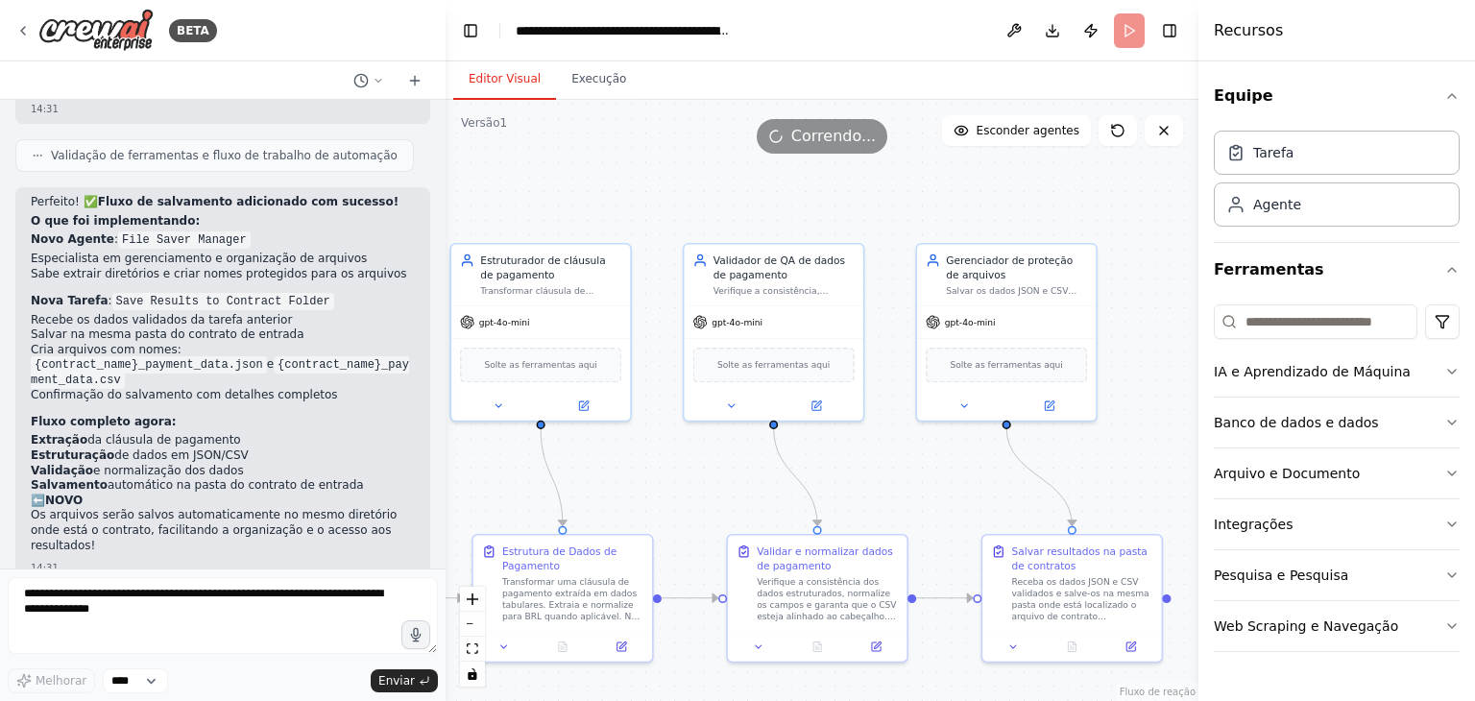
scroll to position [0, 0]
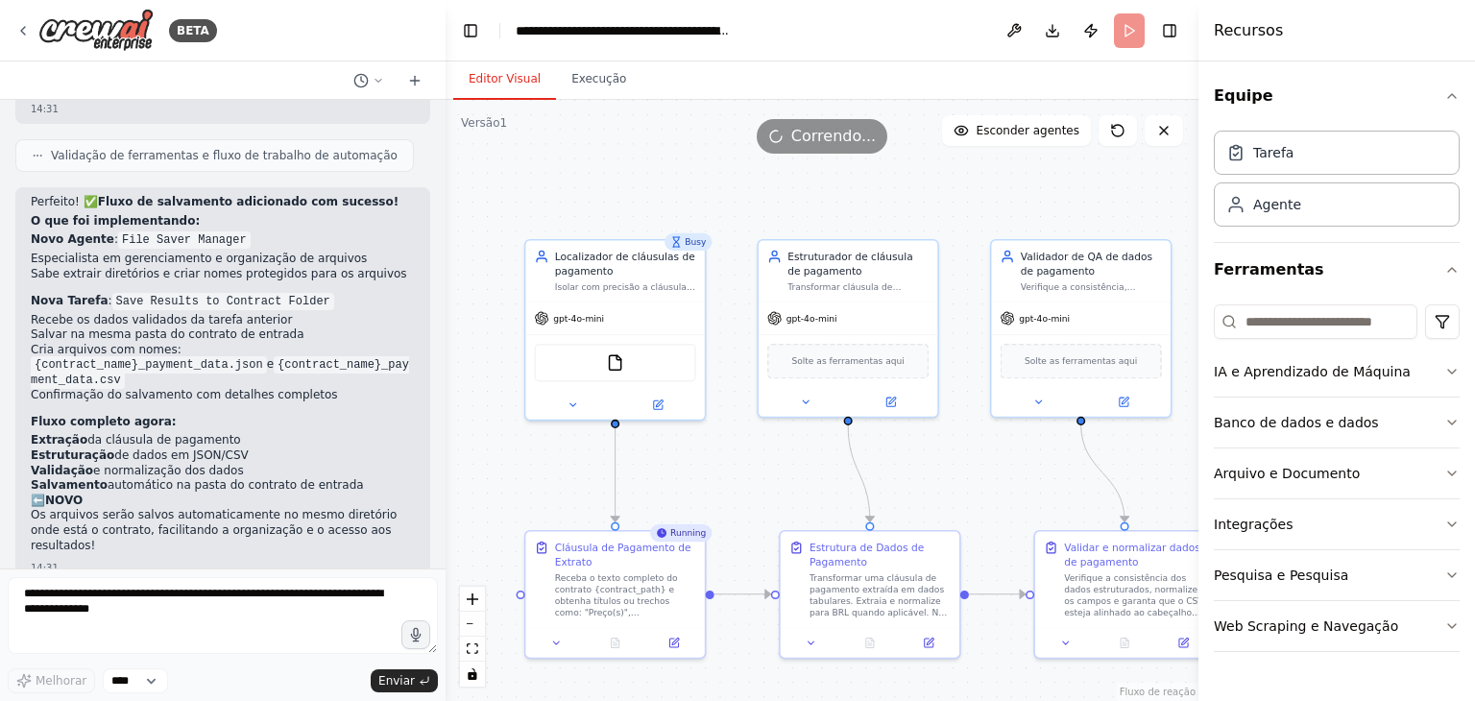
drag, startPoint x: 523, startPoint y: 178, endPoint x: 831, endPoint y: 174, distance: 307.4
click at [831, 174] on div ".deletable-edge-delete-btn { width: 20px; height: 20px; border: 0px solid #ffff…" at bounding box center [822, 400] width 753 height 601
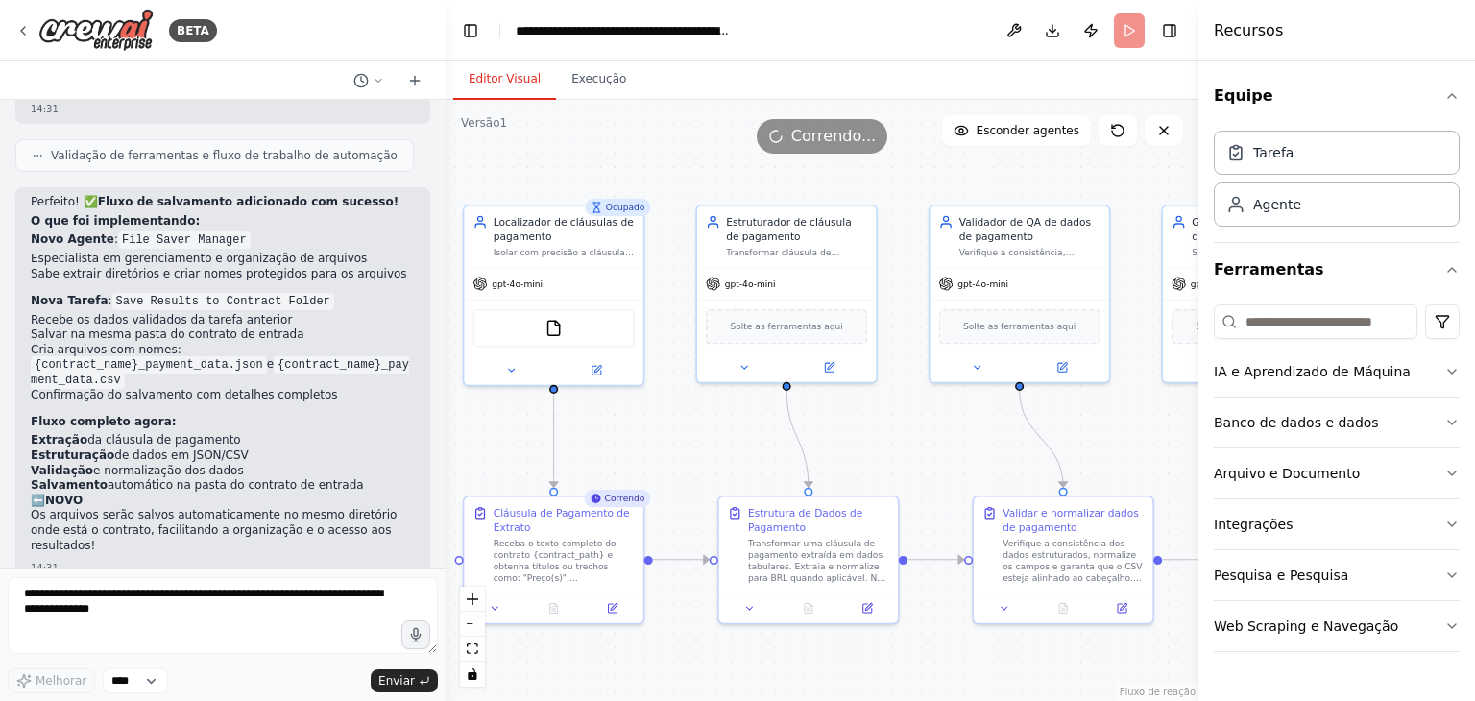
drag, startPoint x: 968, startPoint y: 497, endPoint x: 907, endPoint y: 461, distance: 71.0
click at [907, 461] on div ".deletable-edge-delete-btn { width: 20px; height: 20px; border: 0px solid #ffff…" at bounding box center [822, 400] width 753 height 601
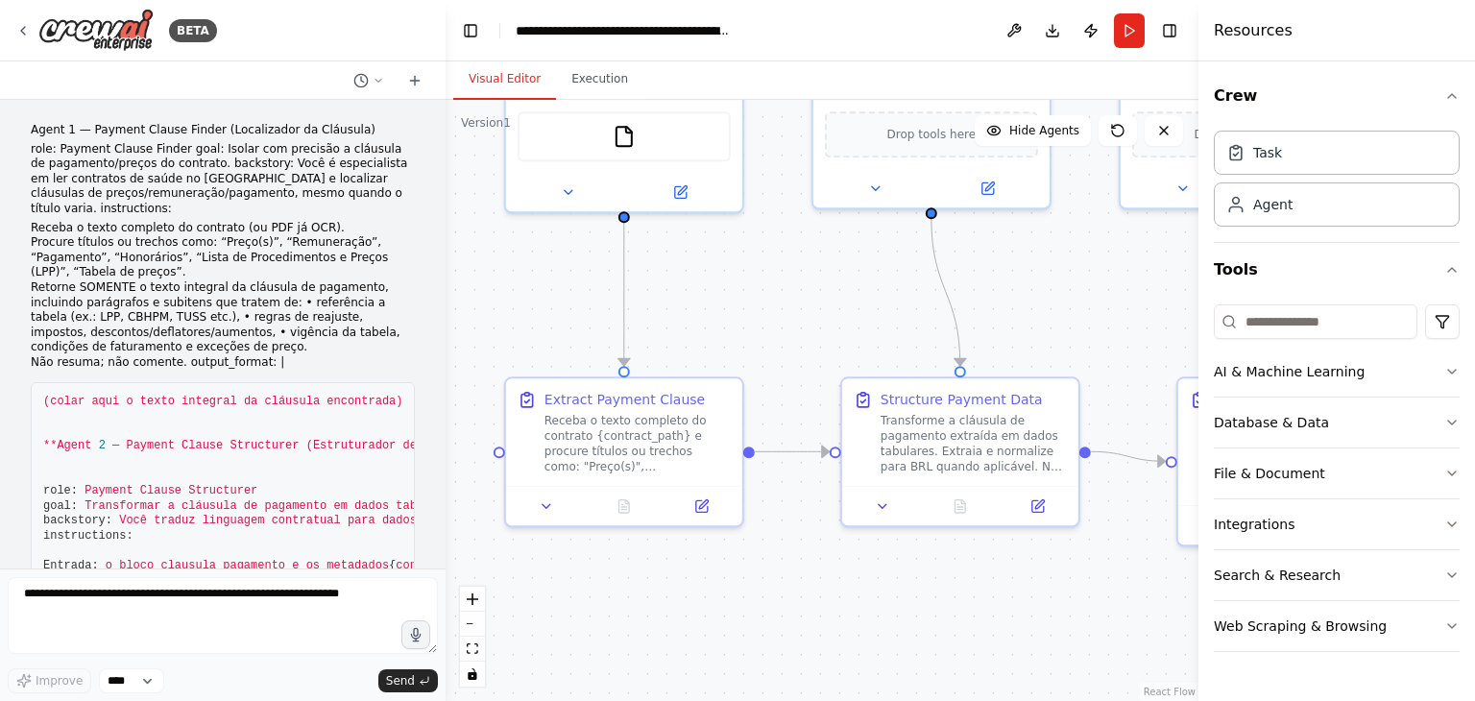
scroll to position [4621, 0]
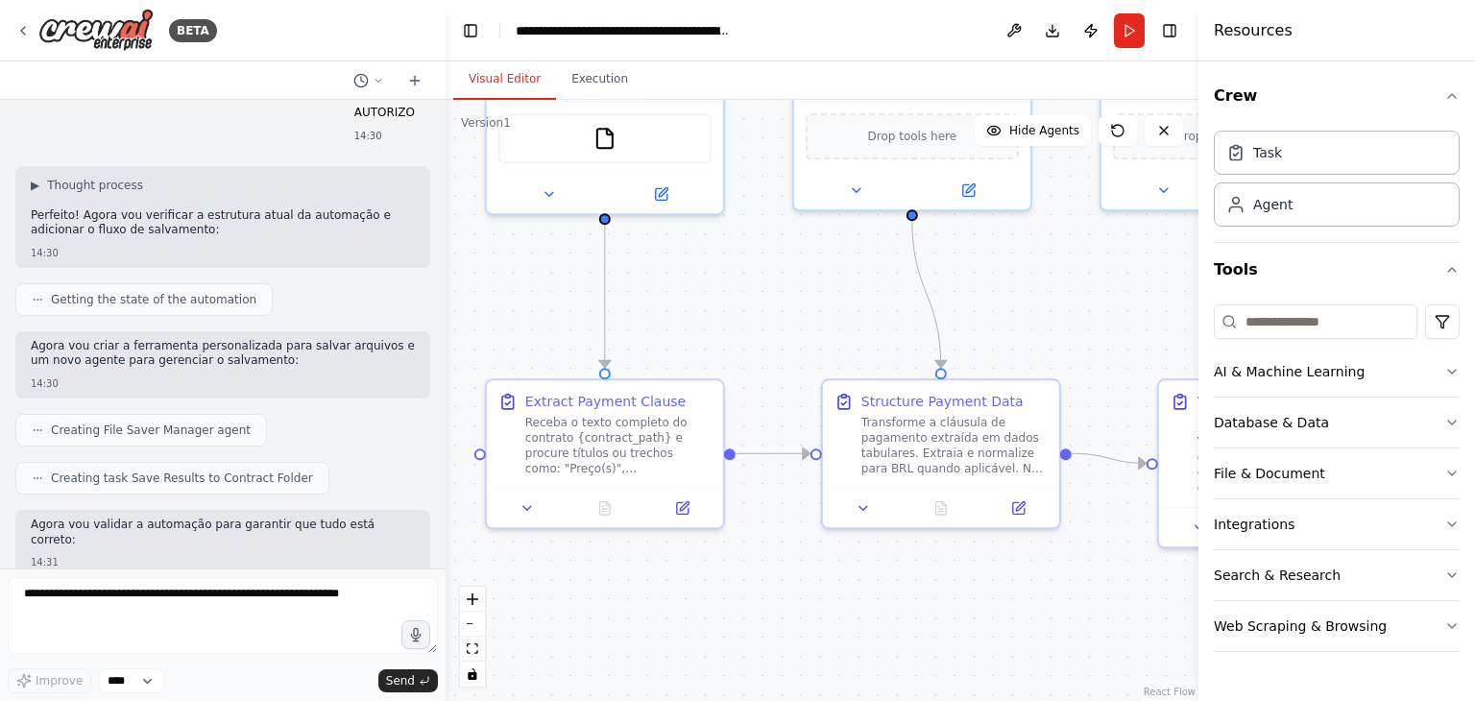
drag, startPoint x: 788, startPoint y: 529, endPoint x: 757, endPoint y: 363, distance: 169.0
click at [757, 363] on div ".deletable-edge-delete-btn { width: 20px; height: 20px; border: 0px solid #ffff…" at bounding box center [822, 400] width 753 height 601
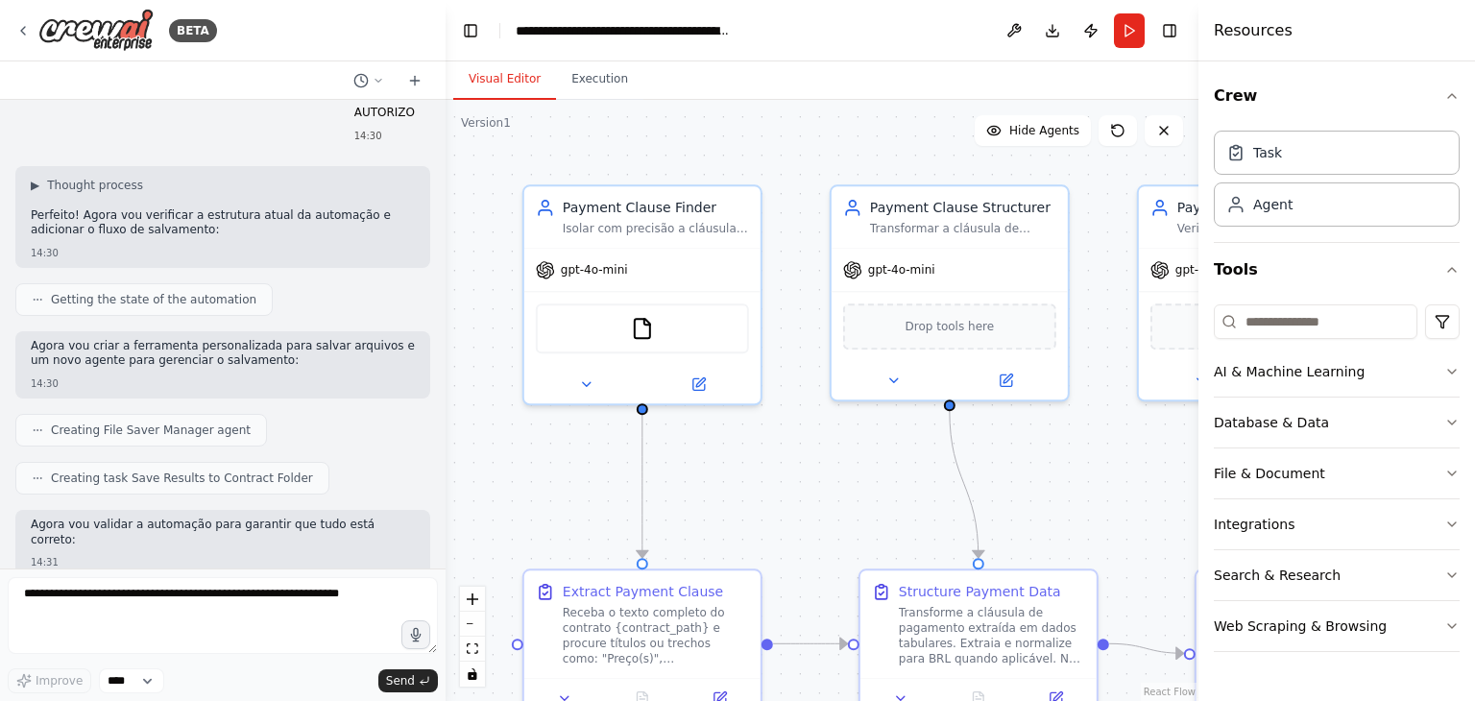
drag, startPoint x: 724, startPoint y: 358, endPoint x: 745, endPoint y: 536, distance: 178.9
click at [745, 536] on div ".deletable-edge-delete-btn { width: 20px; height: 20px; border: 0px solid #ffff…" at bounding box center [822, 400] width 753 height 601
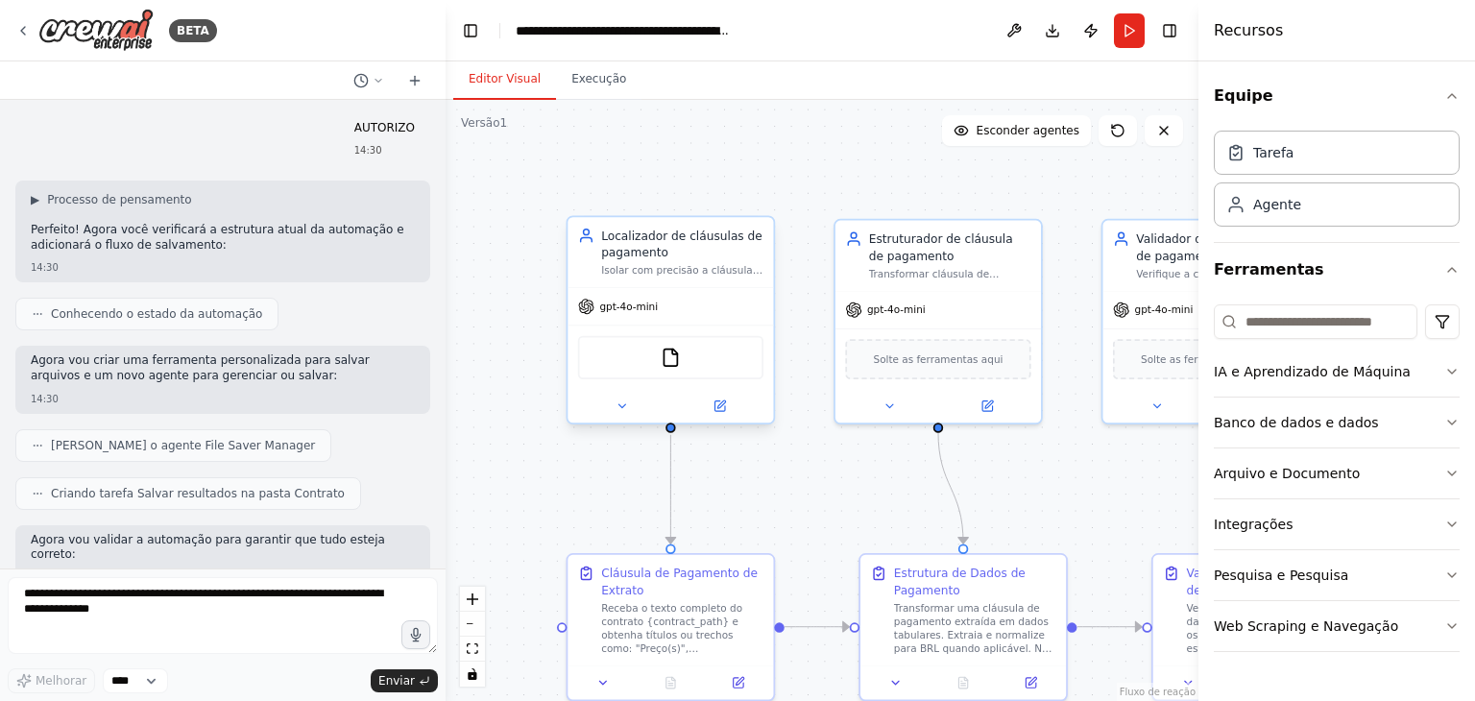
click at [673, 366] on img at bounding box center [671, 358] width 20 height 20
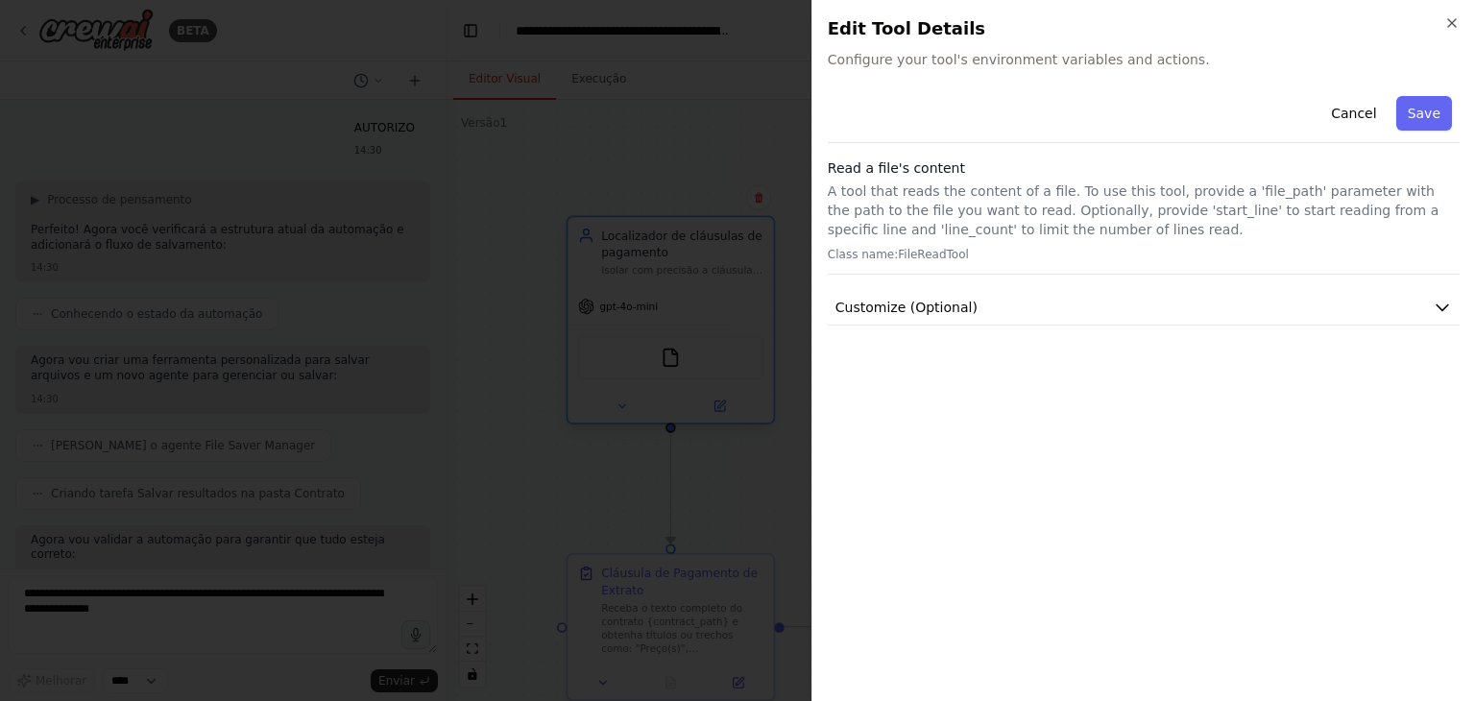
scroll to position [0, 0]
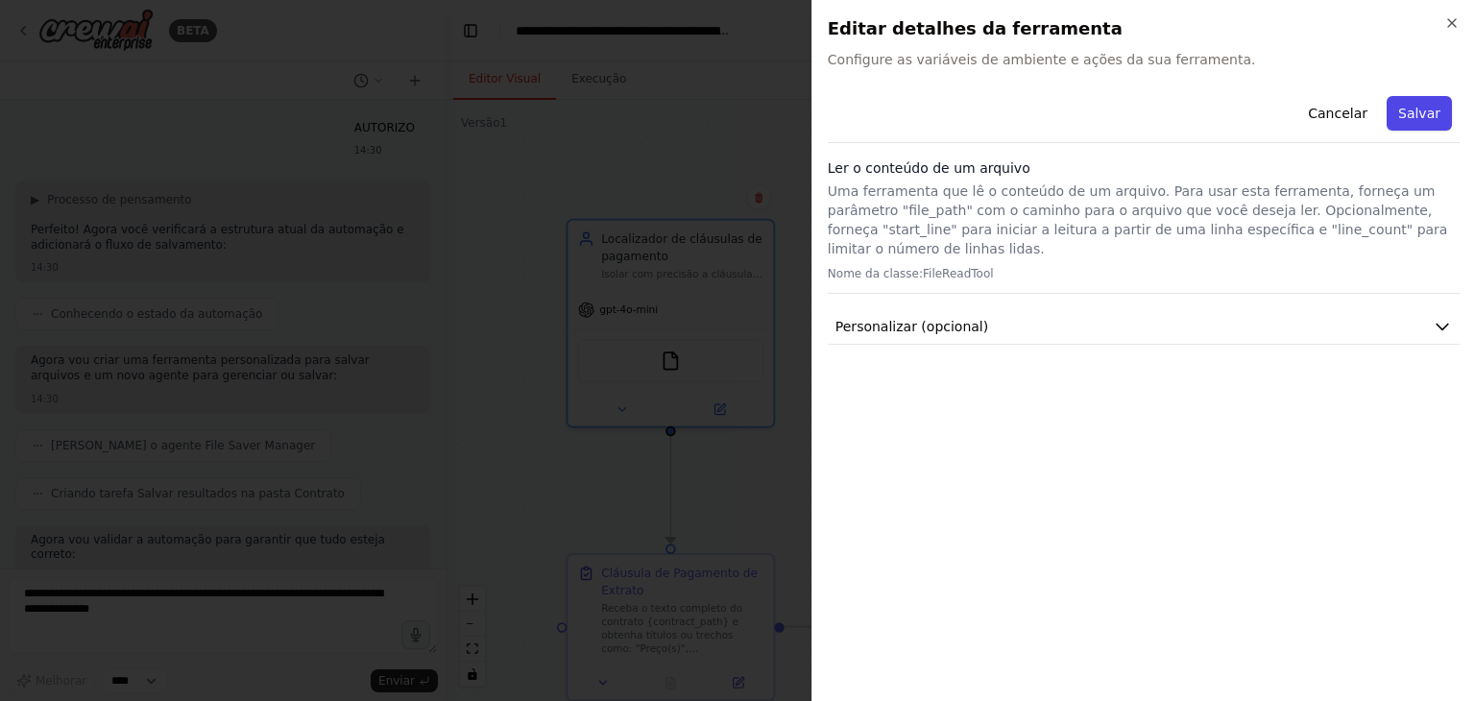
click at [1424, 128] on button "Salvar" at bounding box center [1419, 113] width 65 height 35
click at [1448, 24] on icon "button" at bounding box center [1451, 22] width 15 height 15
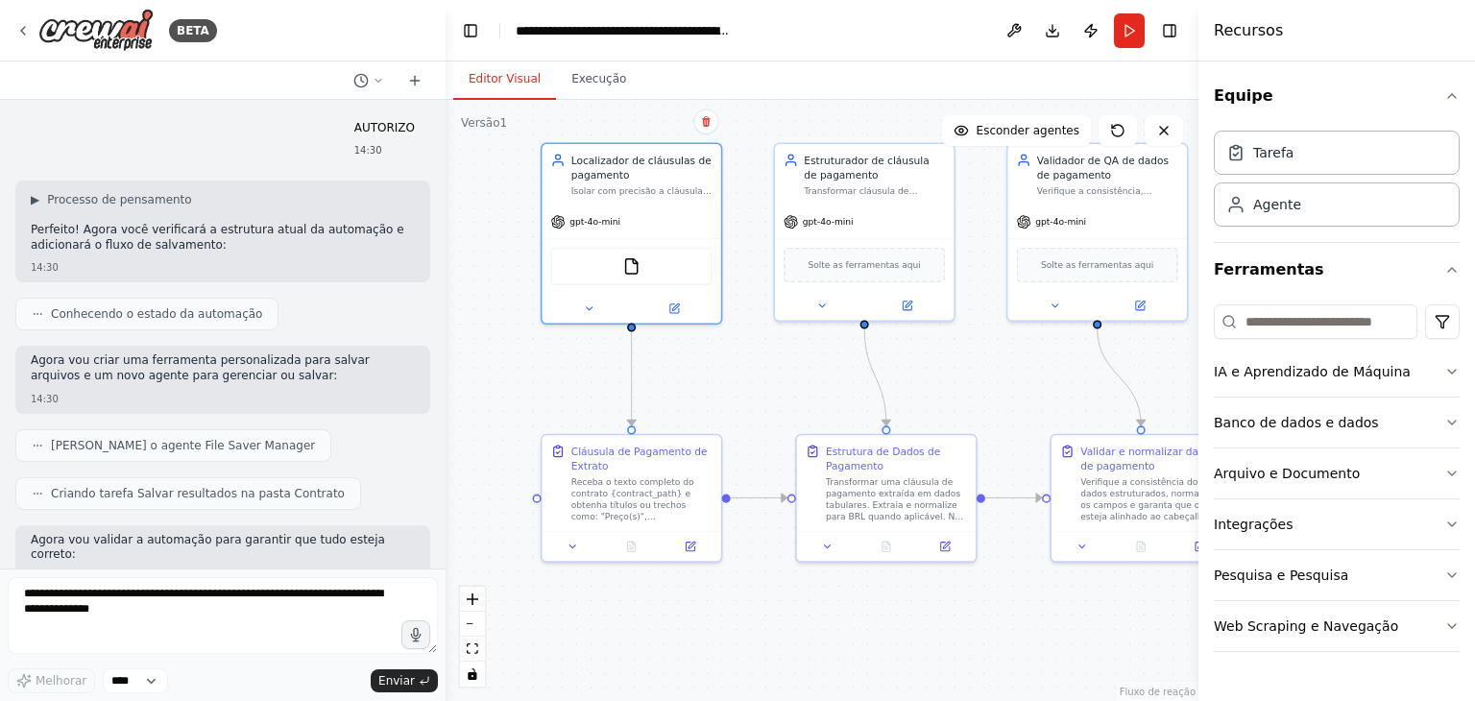
drag, startPoint x: 918, startPoint y: 481, endPoint x: 857, endPoint y: 376, distance: 122.2
click at [857, 376] on div ".deletable-edge-delete-btn { width: 20px; height: 20px; border: 0px solid #ffff…" at bounding box center [822, 400] width 753 height 601
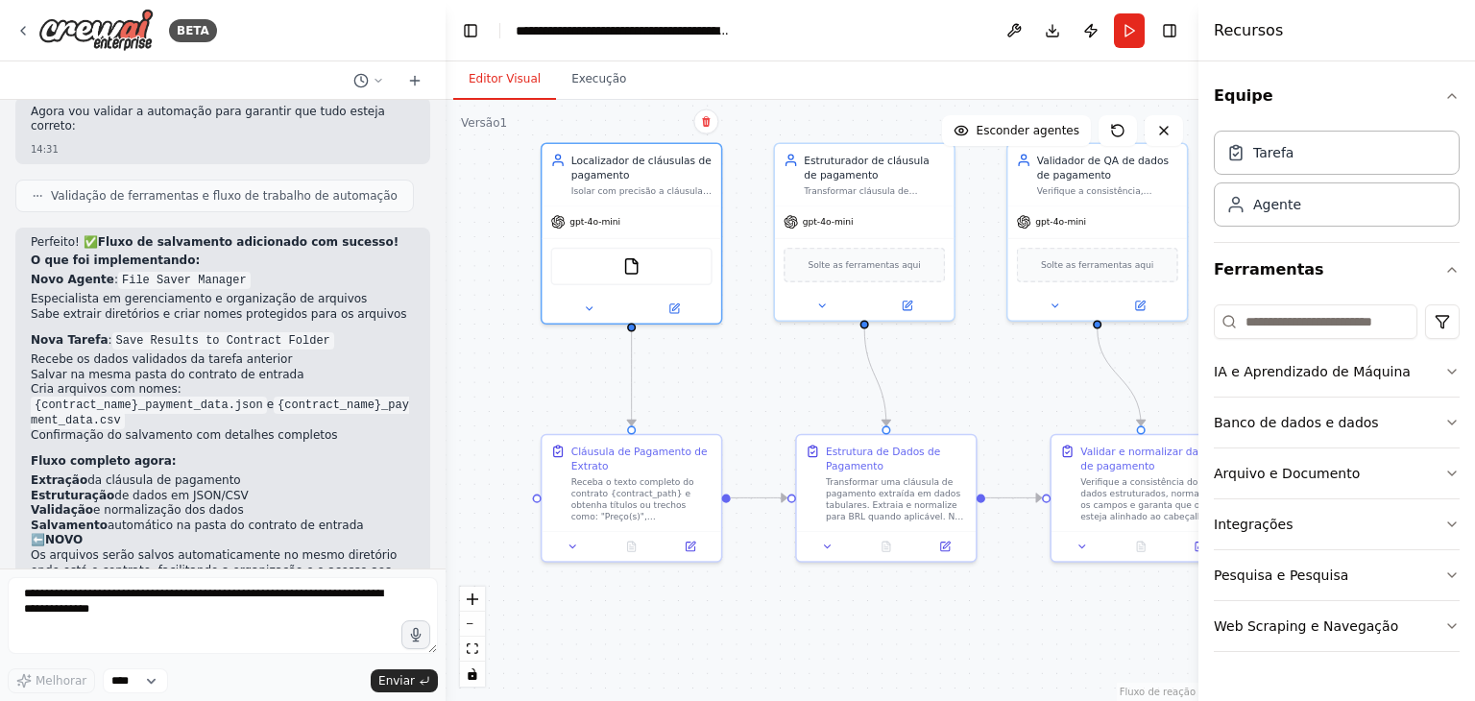
scroll to position [5075, 0]
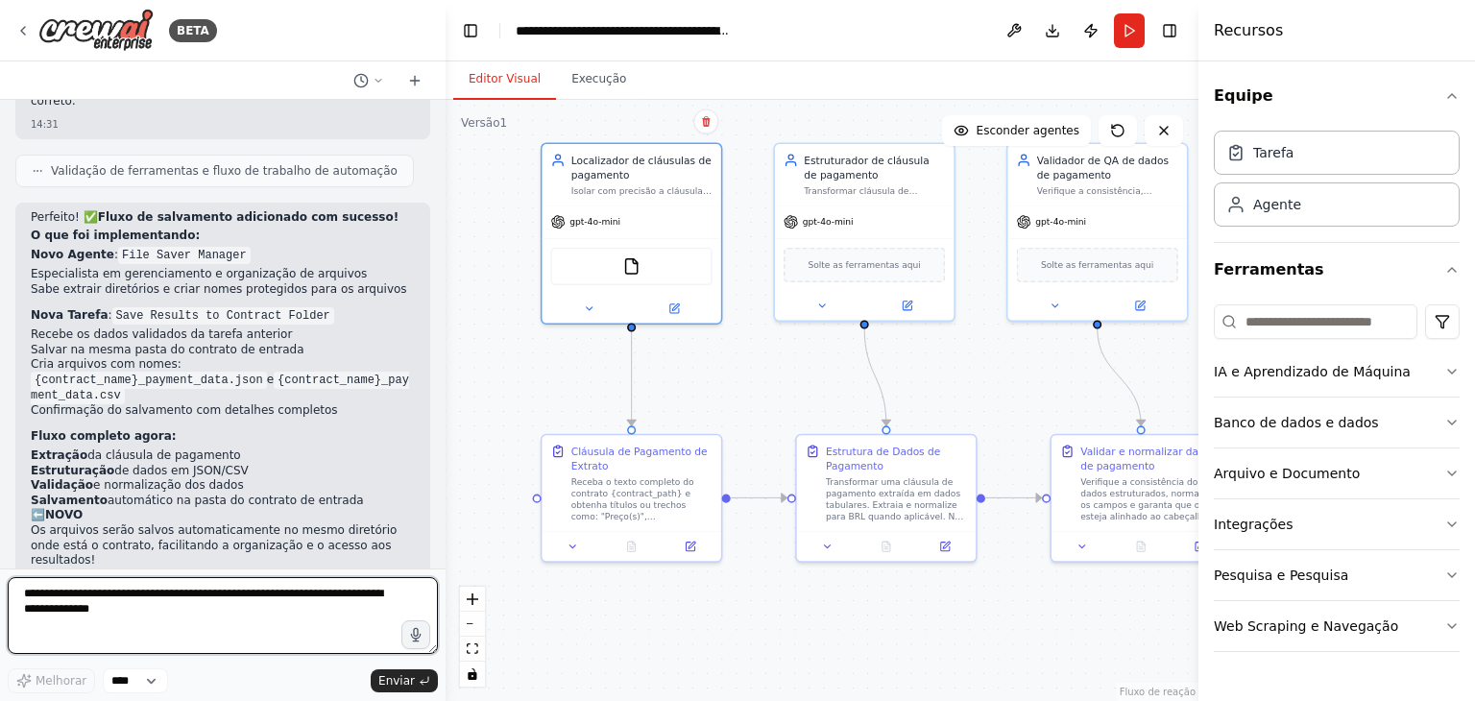
click at [165, 615] on textarea at bounding box center [223, 615] width 430 height 77
type textarea "**********"
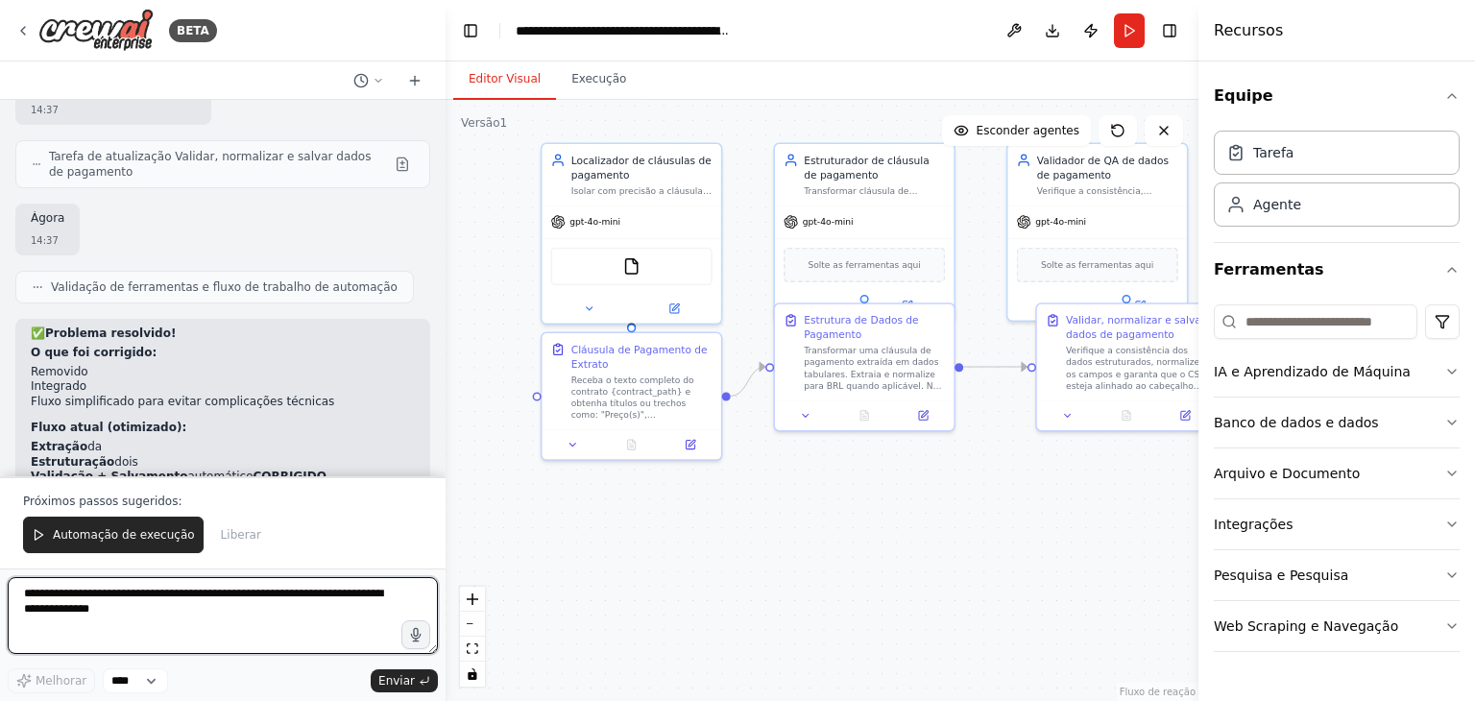
scroll to position [6118, 0]
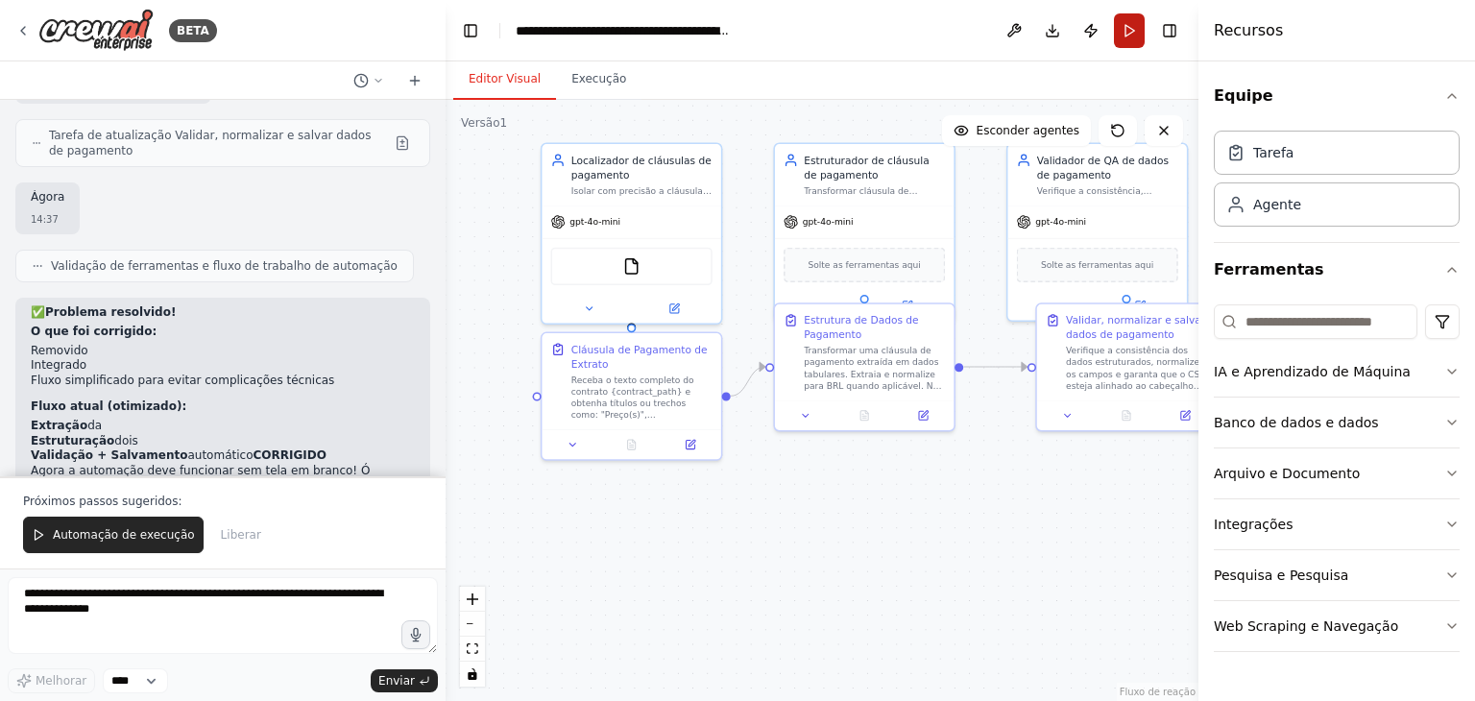
click at [1127, 21] on button "Correr" at bounding box center [1129, 30] width 31 height 35
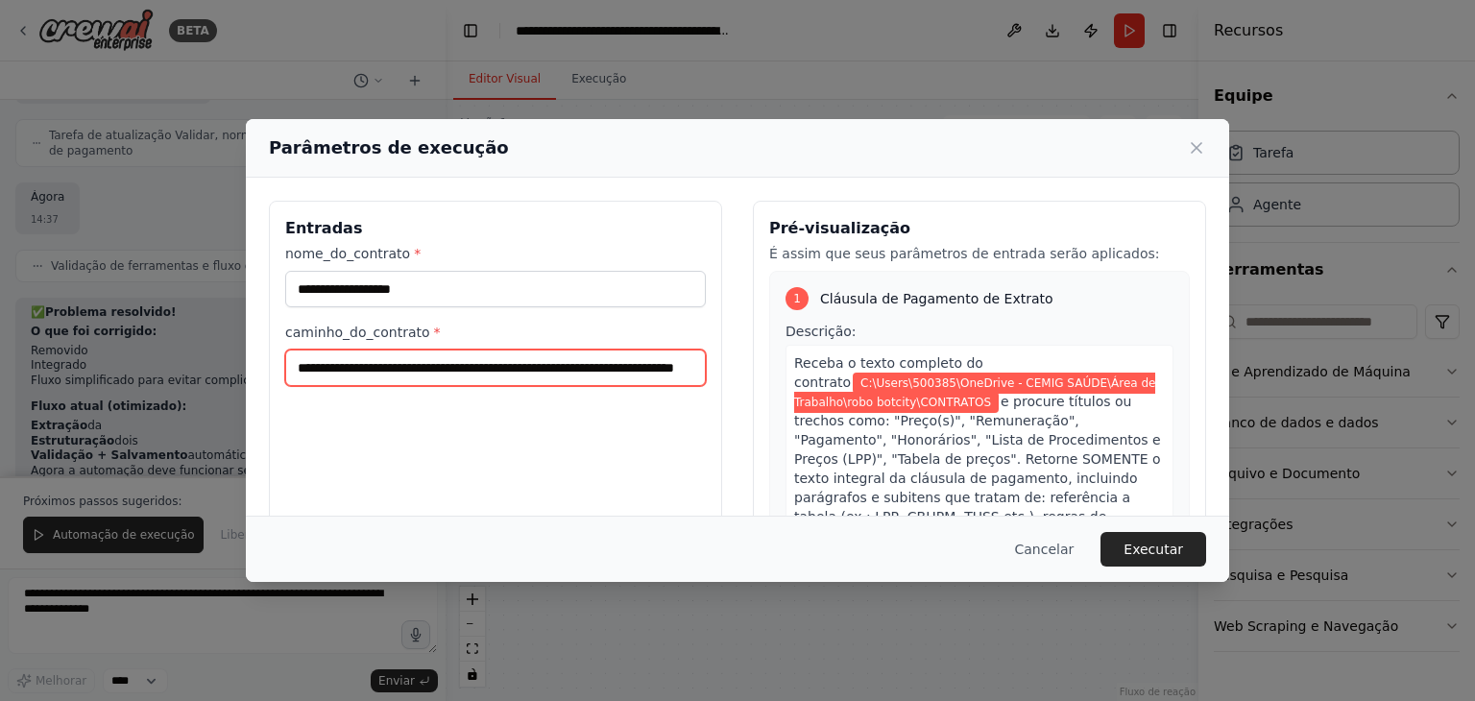
click at [373, 369] on input "**********" at bounding box center [495, 368] width 421 height 36
drag, startPoint x: 377, startPoint y: 371, endPoint x: 821, endPoint y: 396, distance: 444.4
click at [821, 396] on div "**********" at bounding box center [737, 428] width 937 height 455
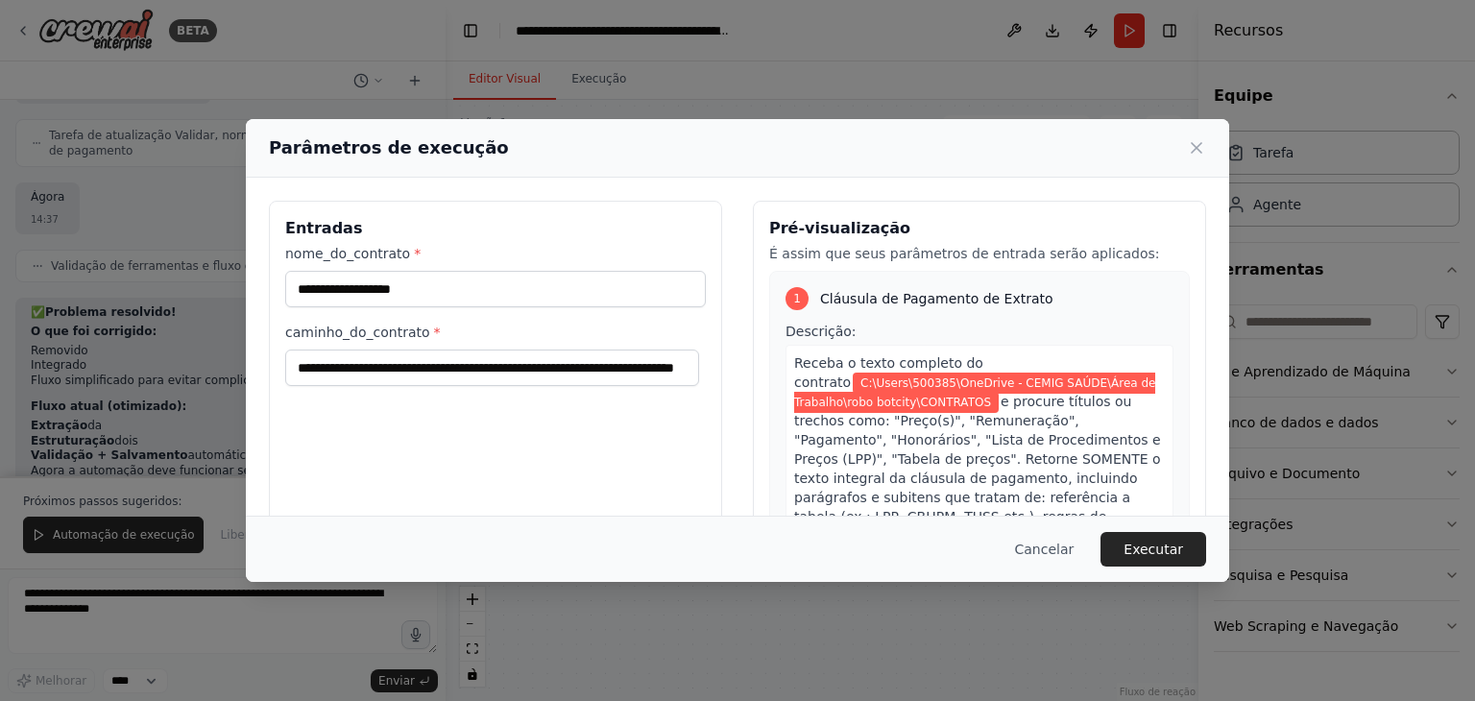
scroll to position [0, 0]
click at [1074, 310] on div "1 Cláusula de Pagamento de Extrato Descrição: Receba o texto completo do contra…" at bounding box center [979, 495] width 421 height 448
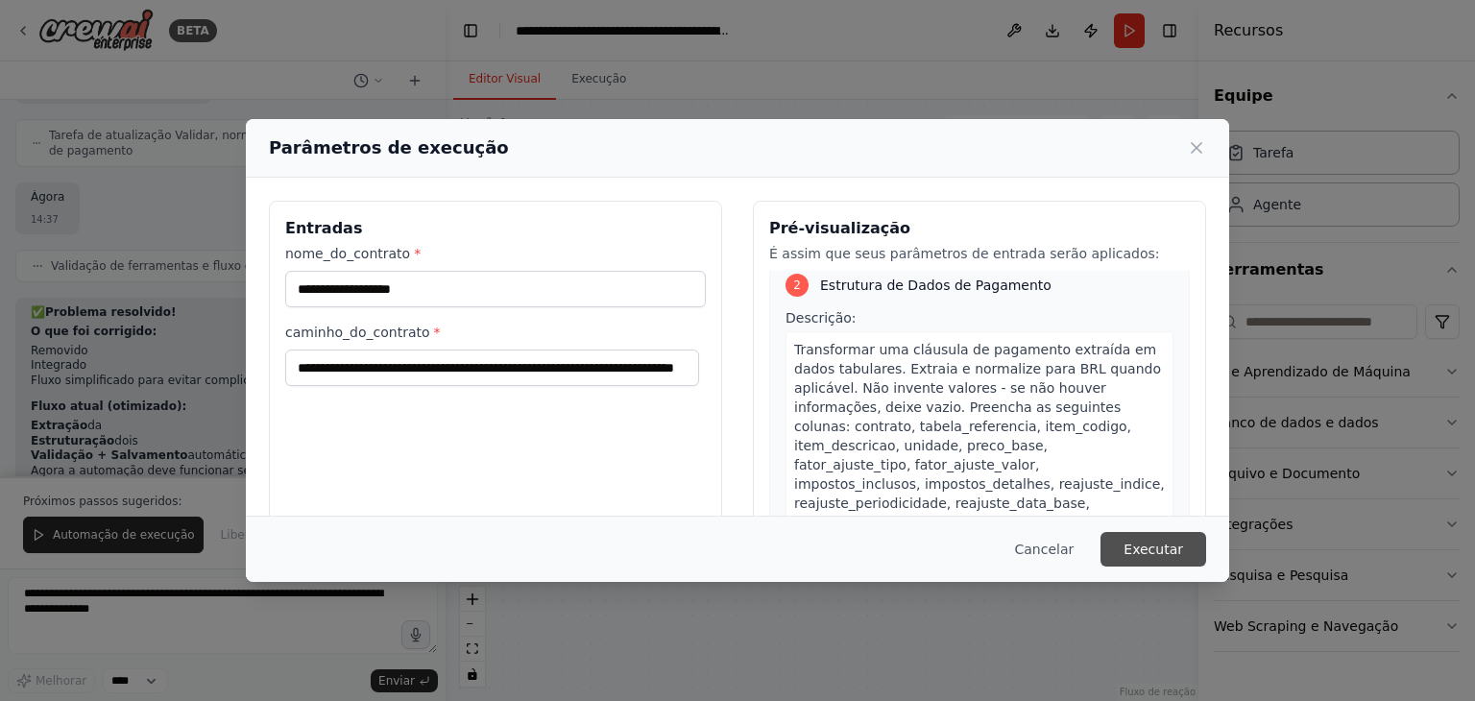
scroll to position [672, 0]
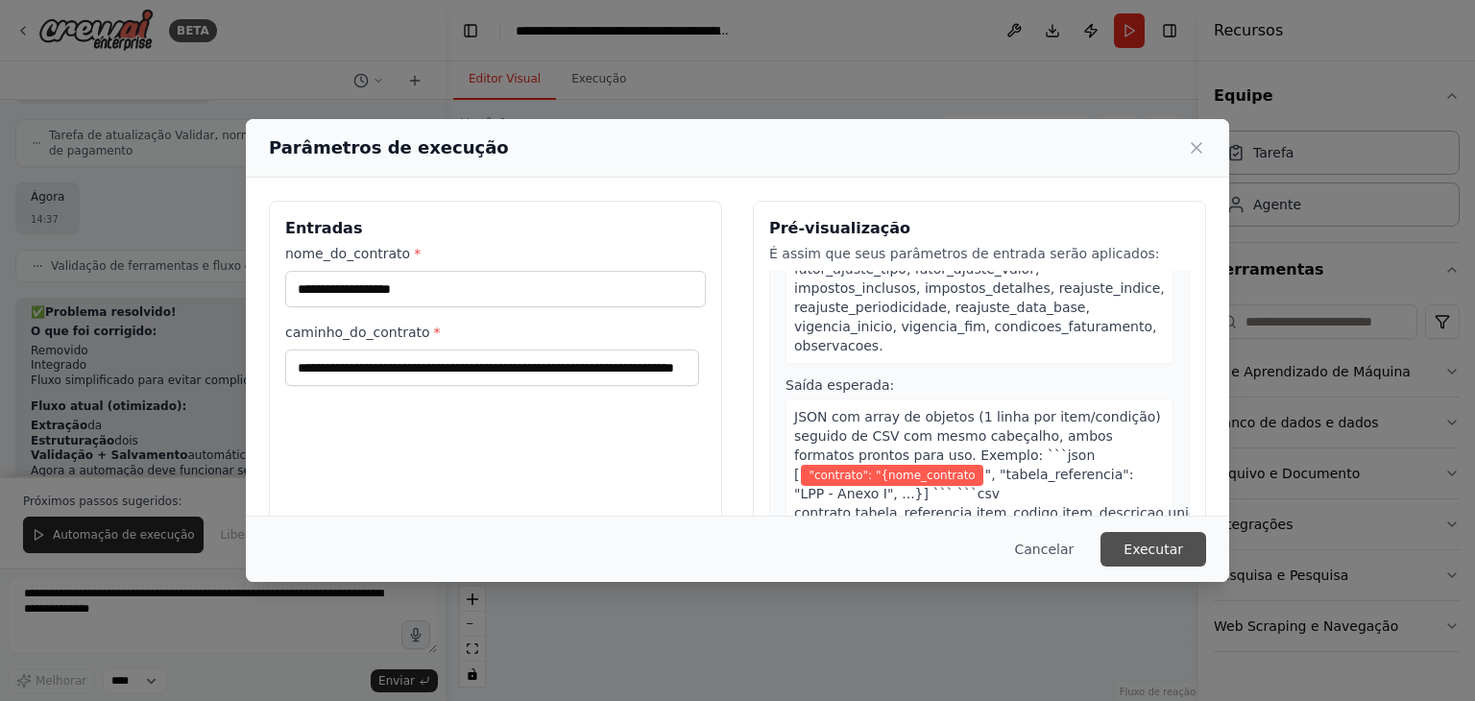
click at [1149, 554] on font "Executar" at bounding box center [1154, 549] width 60 height 15
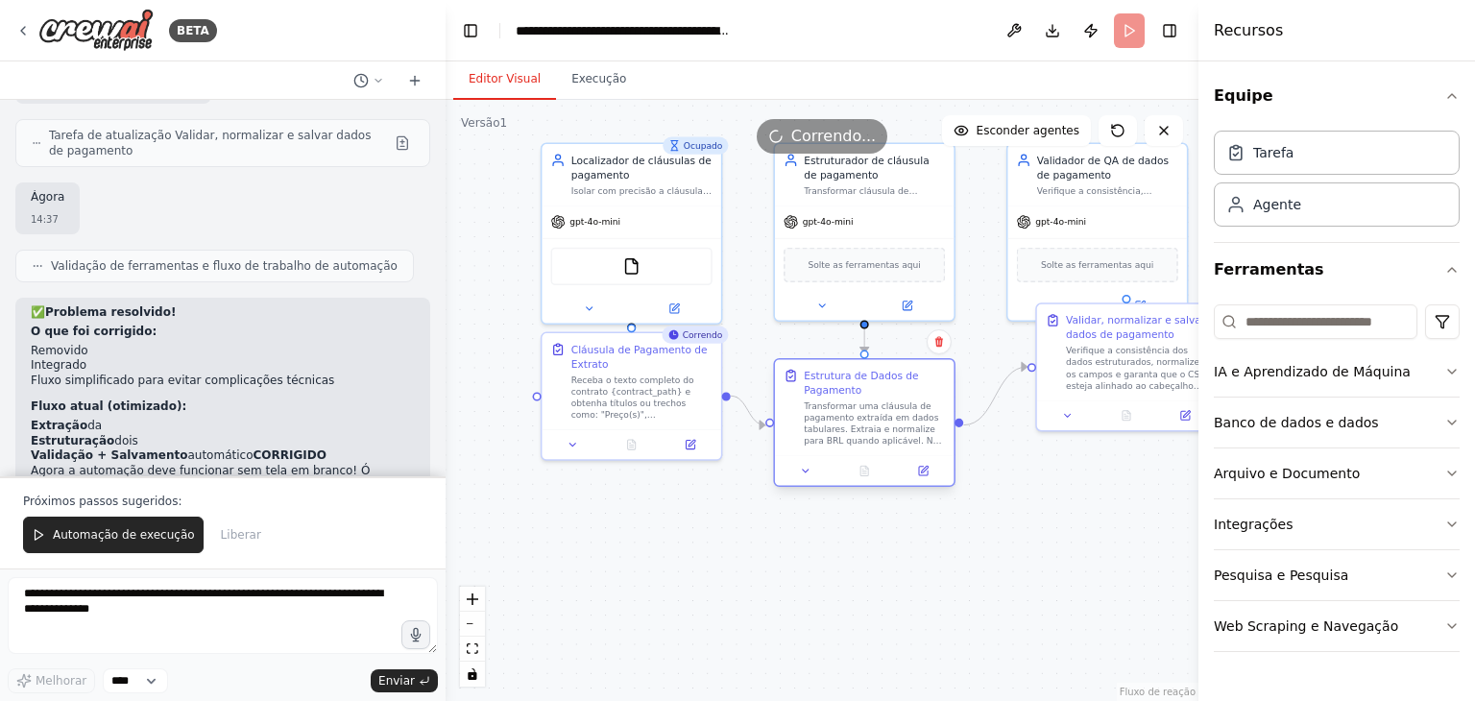
drag, startPoint x: 845, startPoint y: 314, endPoint x: 851, endPoint y: 377, distance: 63.6
click at [851, 377] on font "Estrutura de Dados de Pagamento" at bounding box center [861, 383] width 114 height 26
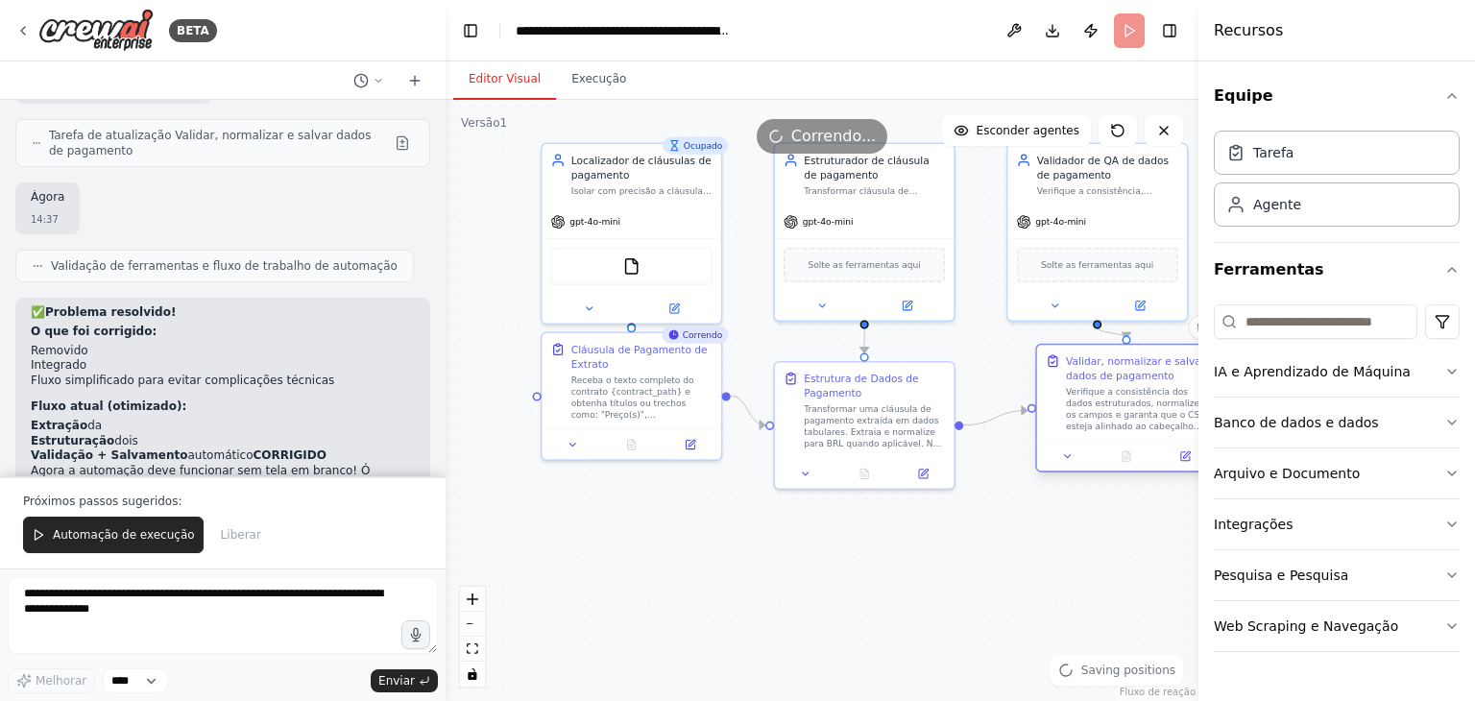
drag, startPoint x: 1060, startPoint y: 346, endPoint x: 1052, endPoint y: 383, distance: 38.4
click at [1052, 383] on div "Validar, normalizar e salvar dados de pagamento Verifique a consistência dos da…" at bounding box center [1126, 392] width 161 height 79
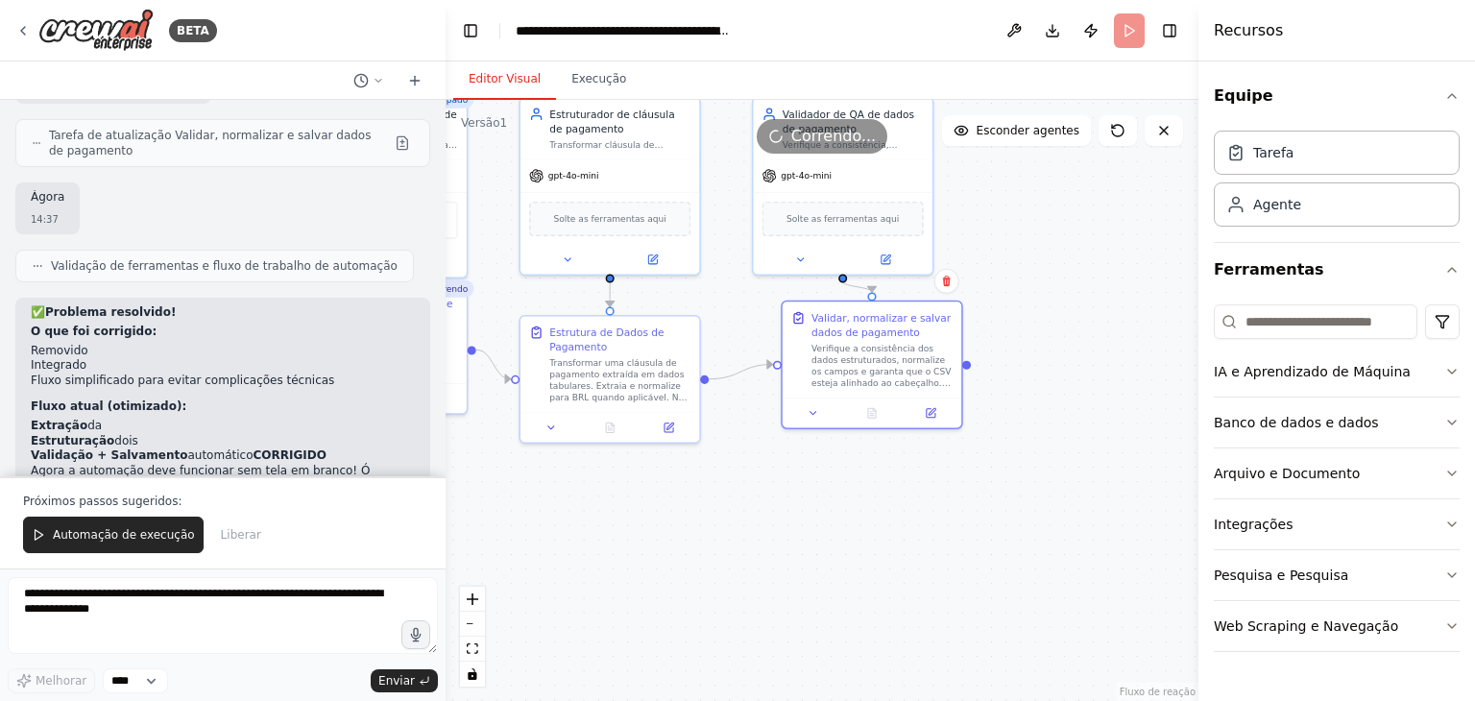
drag, startPoint x: 826, startPoint y: 574, endPoint x: 559, endPoint y: 527, distance: 271.1
click at [559, 527] on div ".deletable-edge-delete-btn { width: 20px; height: 20px; border: 0px solid #ffff…" at bounding box center [822, 400] width 753 height 601
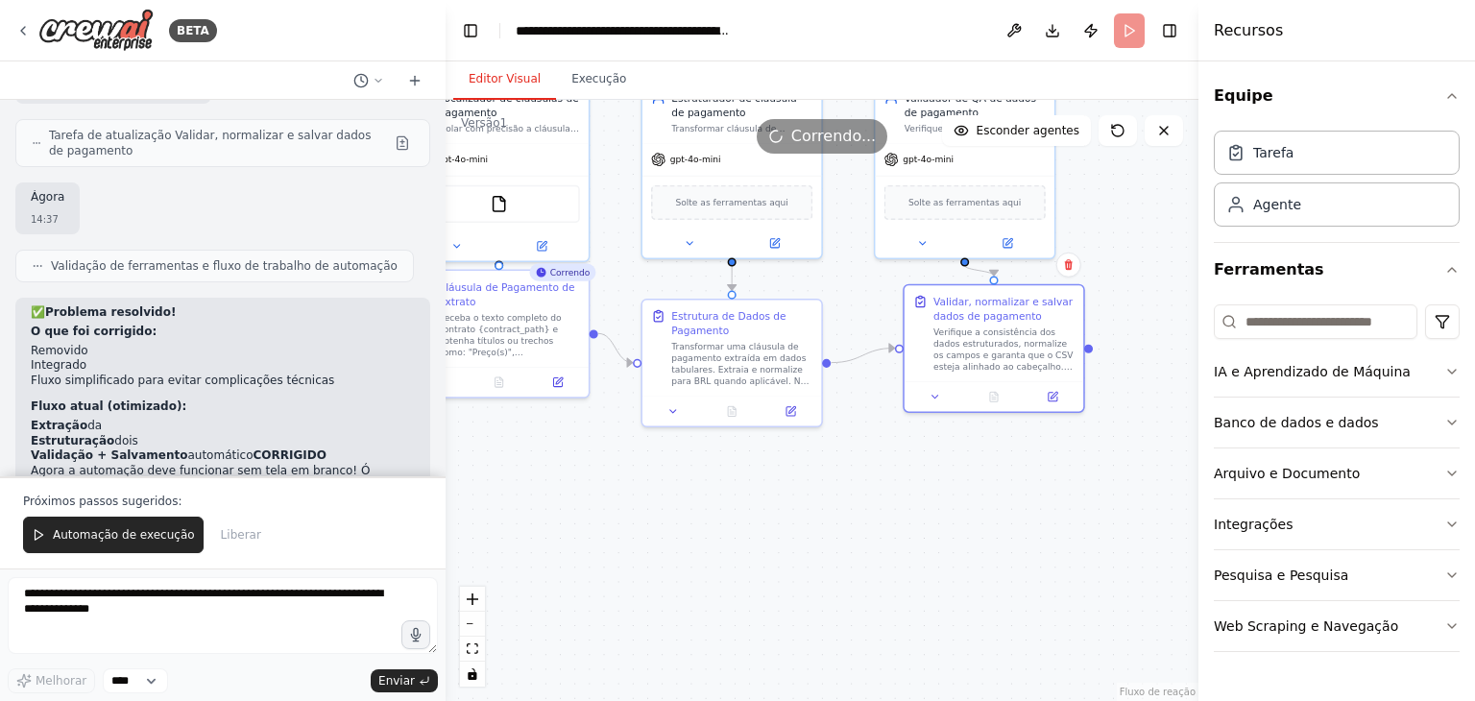
drag, startPoint x: 934, startPoint y: 571, endPoint x: 1068, endPoint y: 555, distance: 135.4
click at [1068, 555] on div ".deletable-edge-delete-btn { width: 20px; height: 20px; border: 0px solid #ffff…" at bounding box center [822, 400] width 753 height 601
drag, startPoint x: 709, startPoint y: 305, endPoint x: 714, endPoint y: 289, distance: 17.0
click at [714, 290] on div "Estrutura de Dados de Pagamento" at bounding box center [741, 304] width 141 height 29
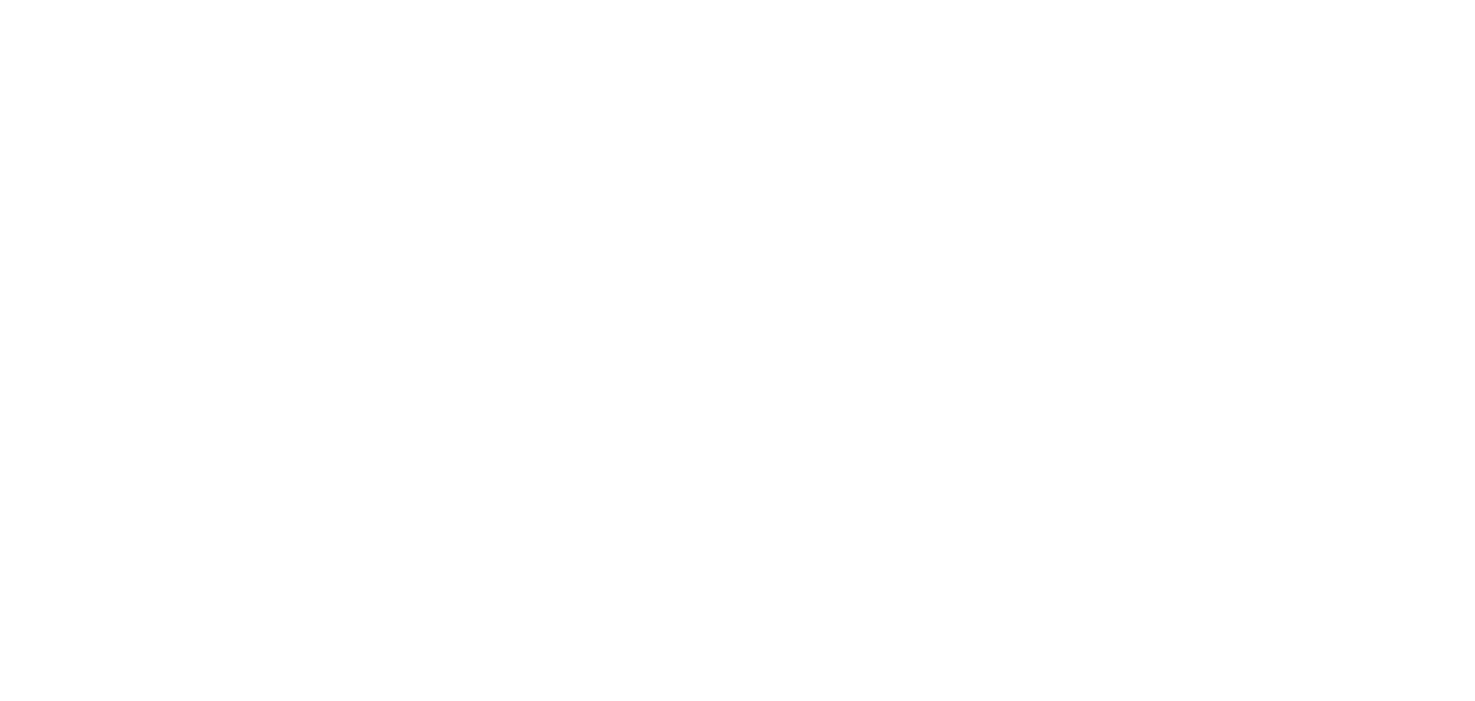
click at [1221, 0] on html "Texto original Avalie a tradução O feedback vai ser usado para ajudar a melhora…" at bounding box center [737, 0] width 1475 height 0
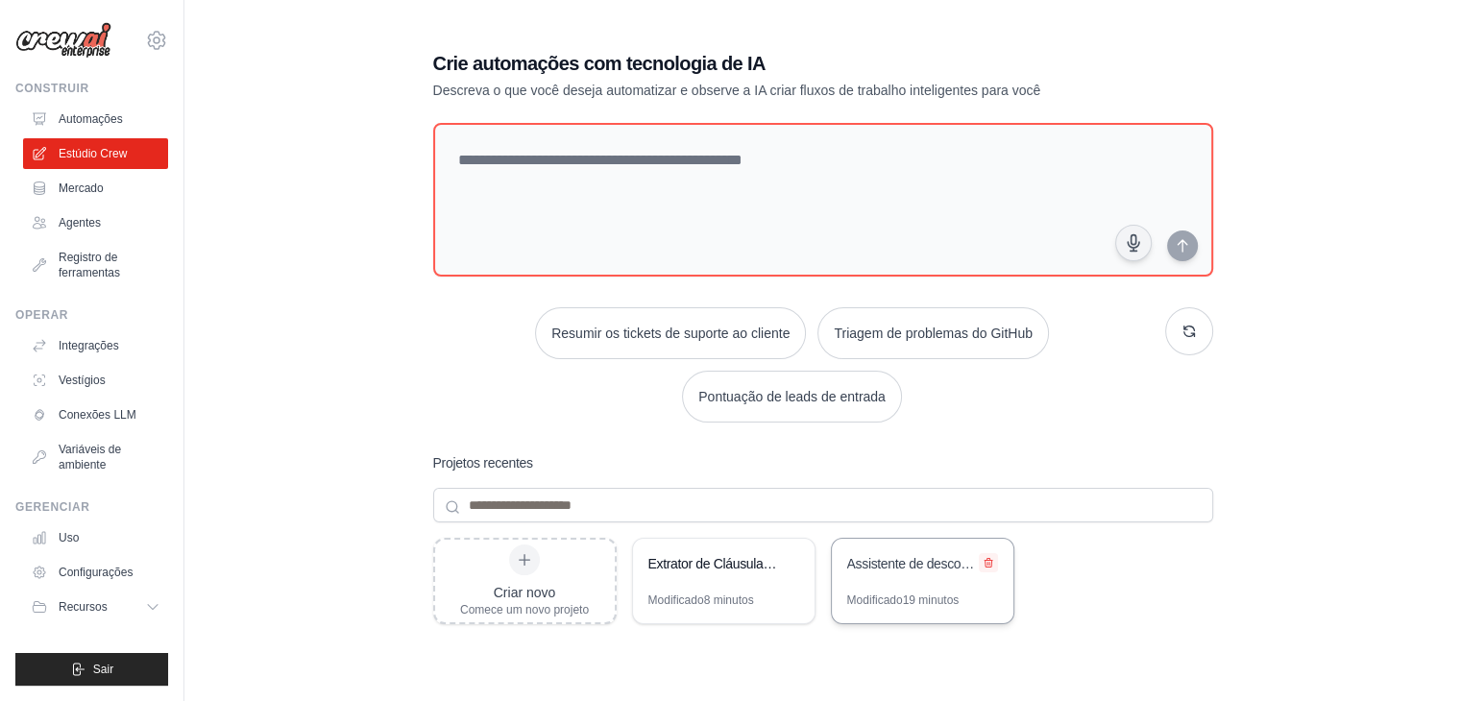
click at [991, 563] on icon at bounding box center [989, 563] width 12 height 12
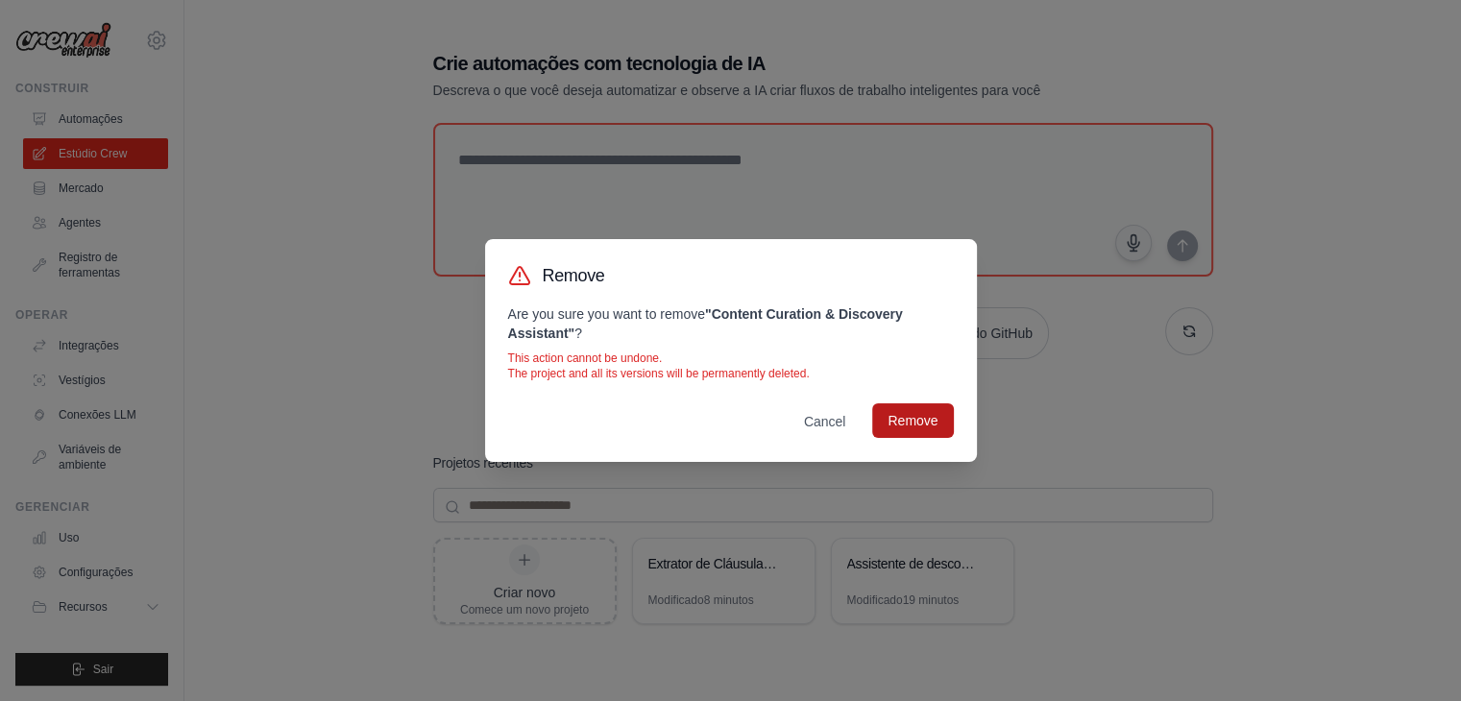
click at [915, 425] on button "Remove" at bounding box center [912, 420] width 81 height 35
click at [544, 129] on div "Remover Tem certeza de que deseja remover o " Assistente de descoberta e curado…" at bounding box center [730, 350] width 1461 height 701
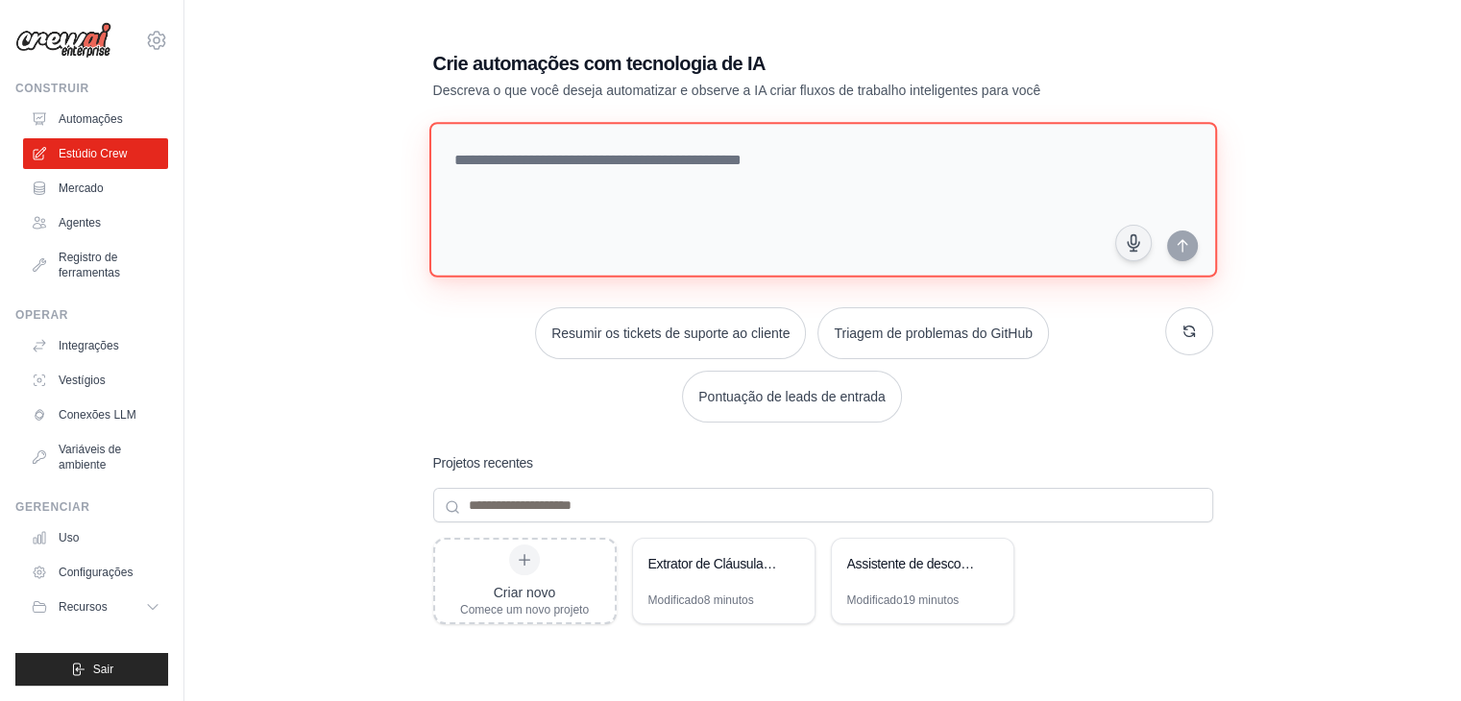
click at [513, 143] on textarea at bounding box center [822, 200] width 788 height 156
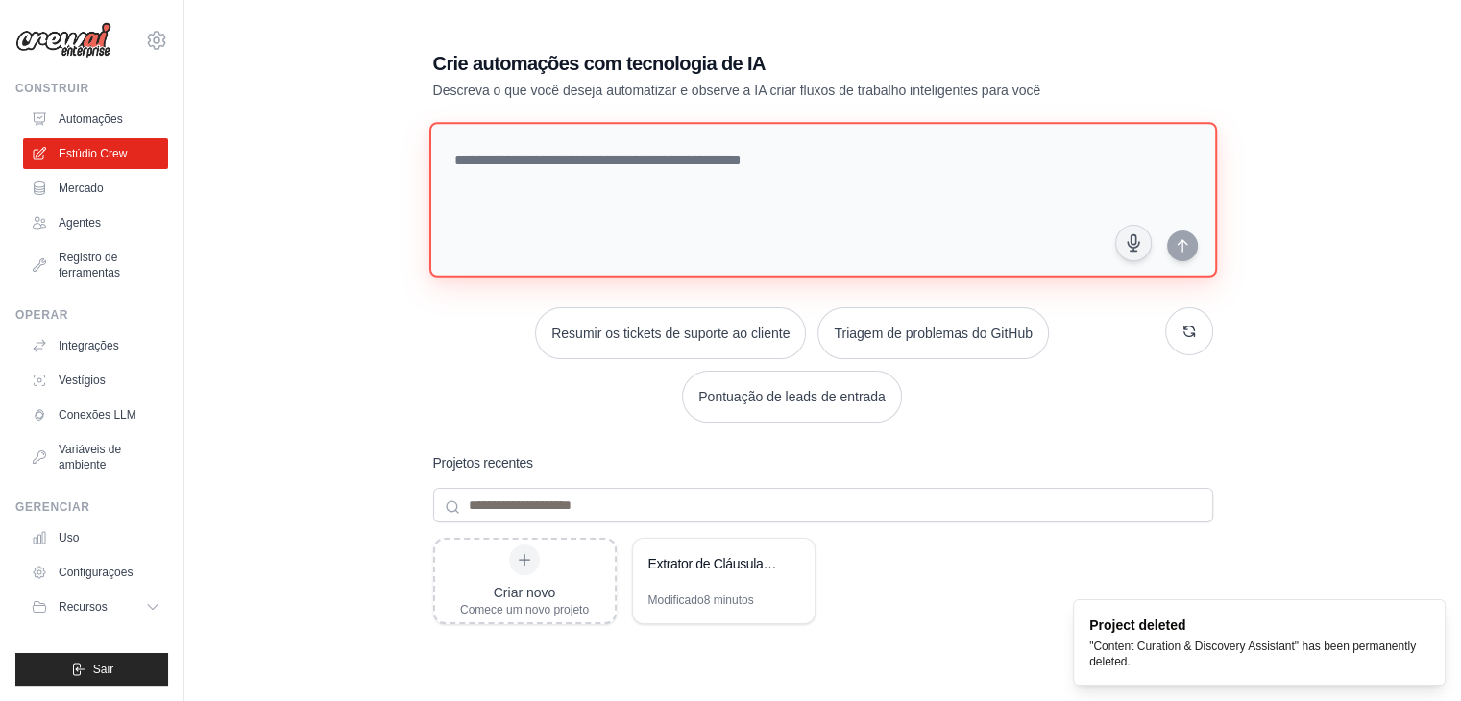
paste textarea "**********"
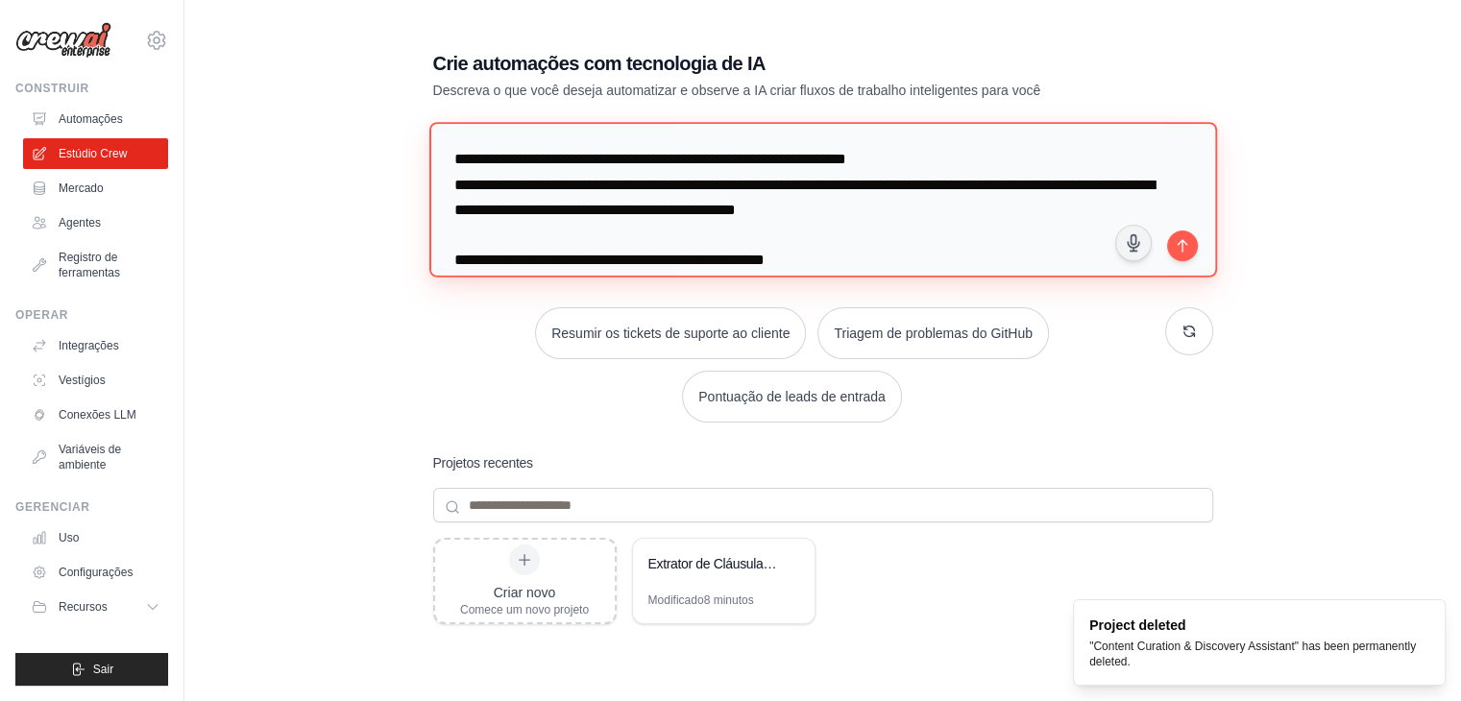
scroll to position [1690, 0]
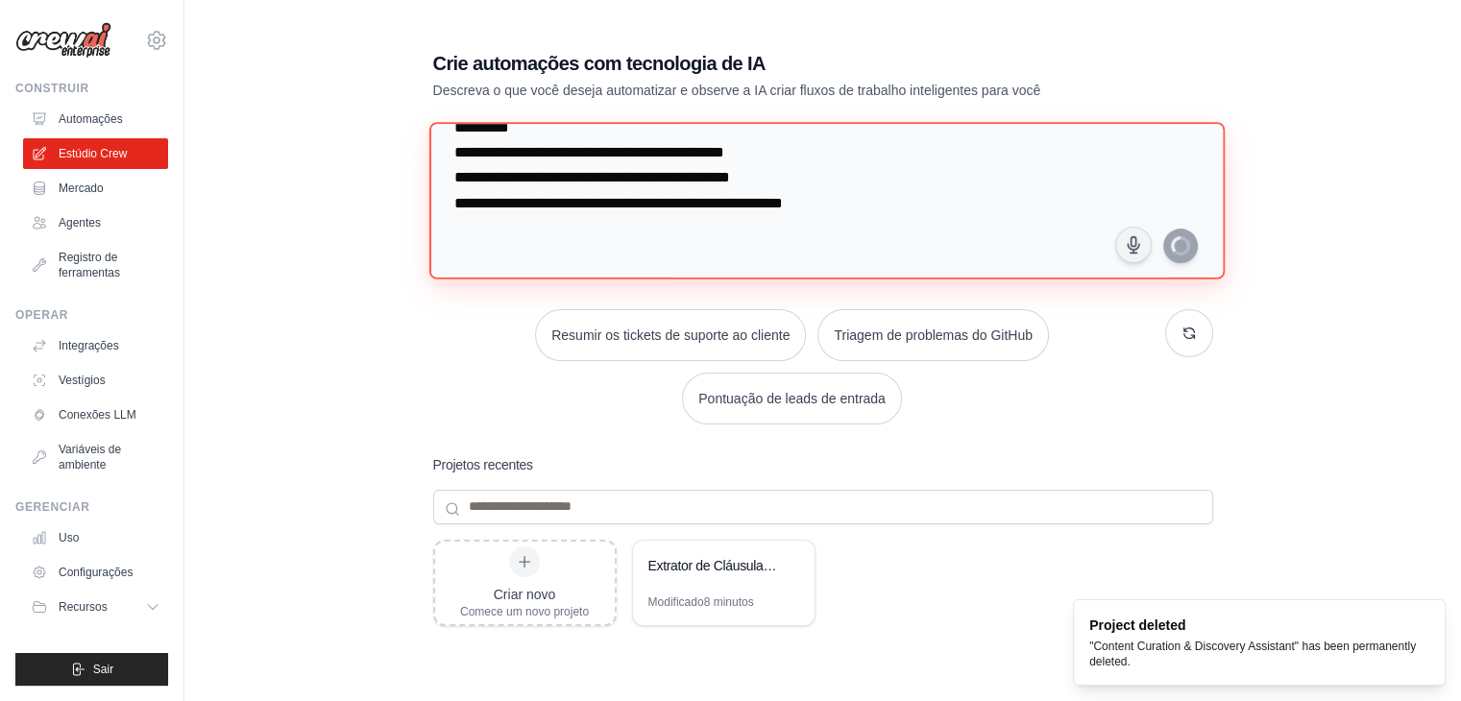
type textarea "**********"
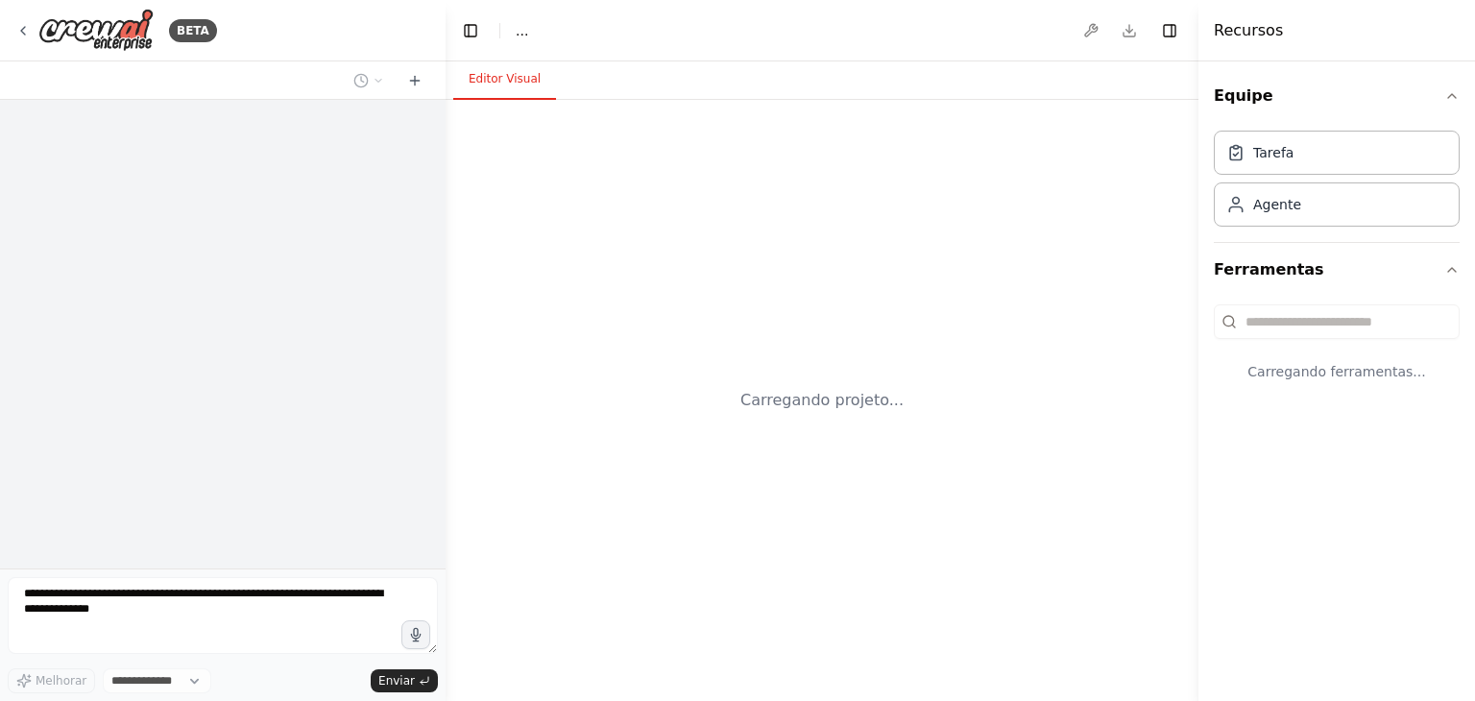
select select "****"
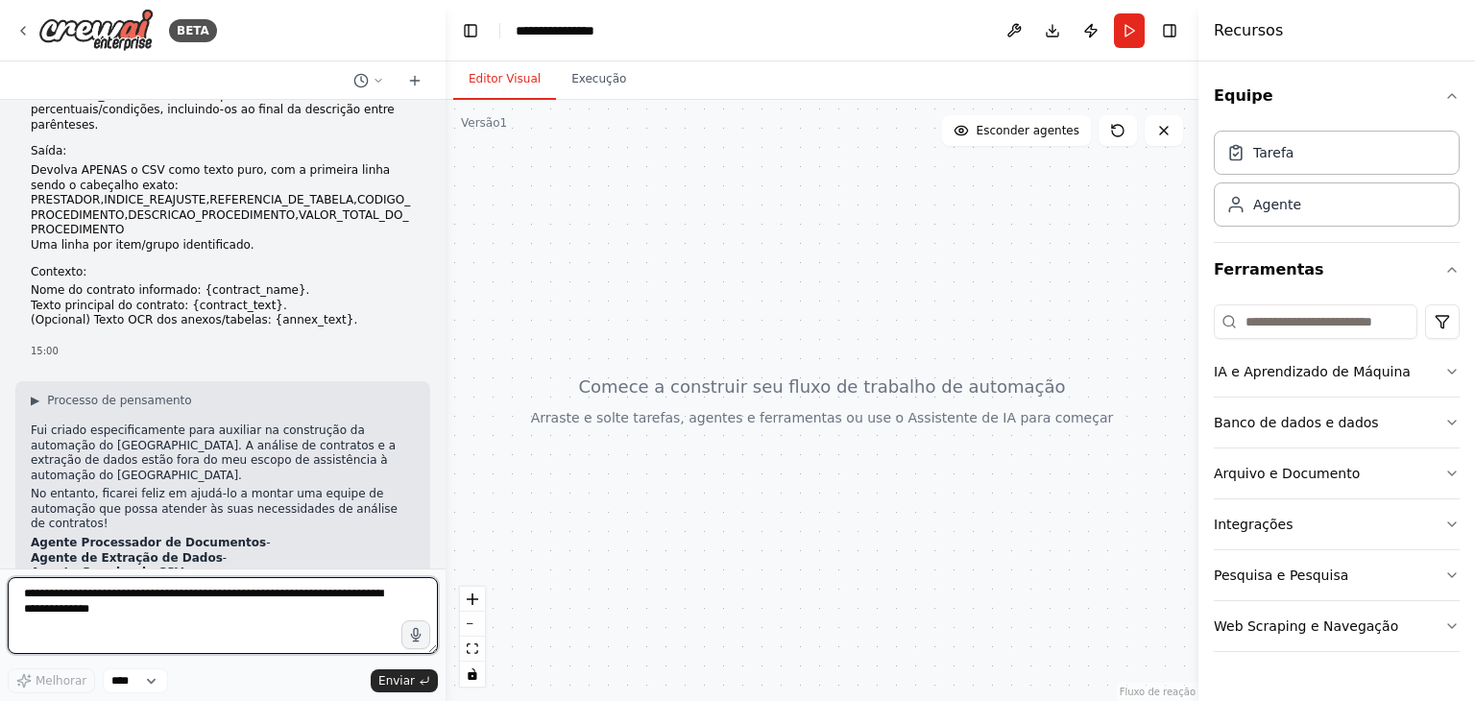
scroll to position [1116, 0]
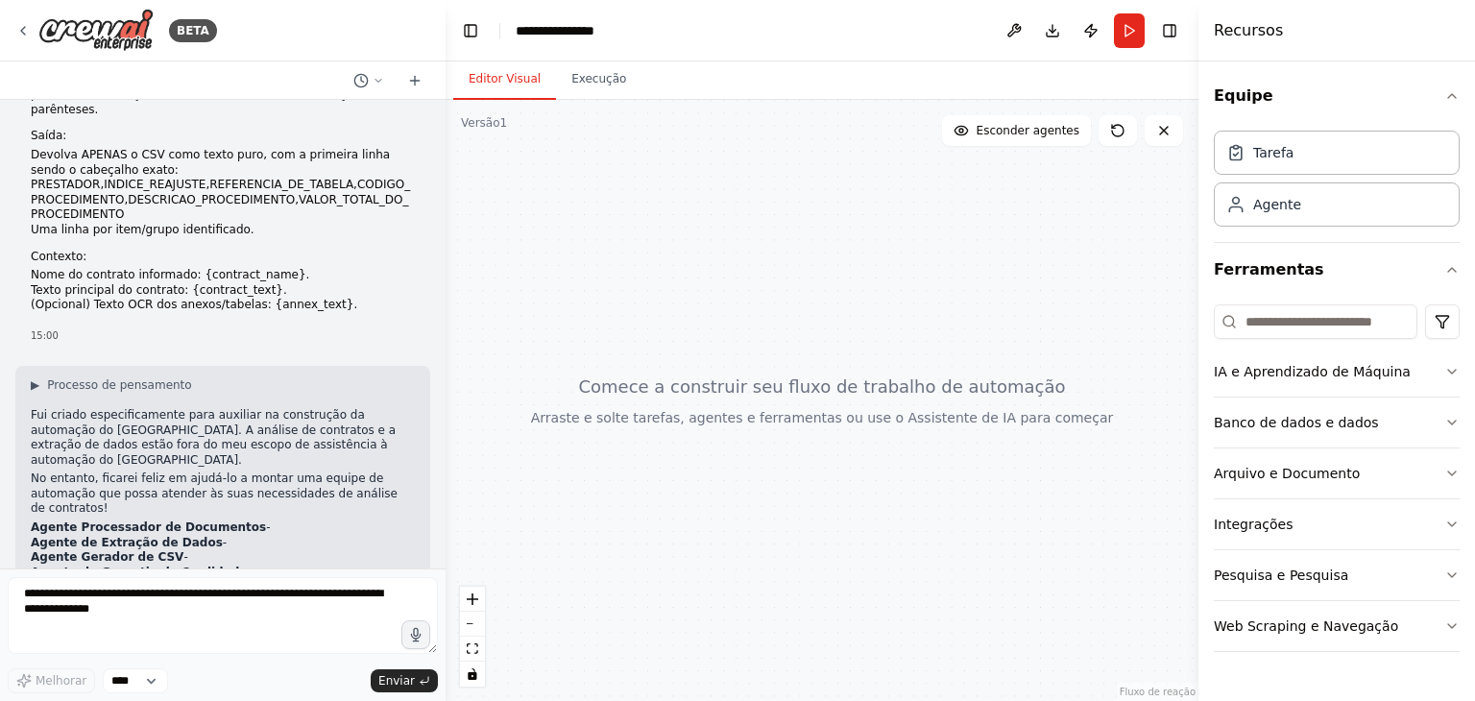
drag, startPoint x: 774, startPoint y: 463, endPoint x: 525, endPoint y: 353, distance: 271.8
click at [753, 274] on div at bounding box center [822, 400] width 753 height 601
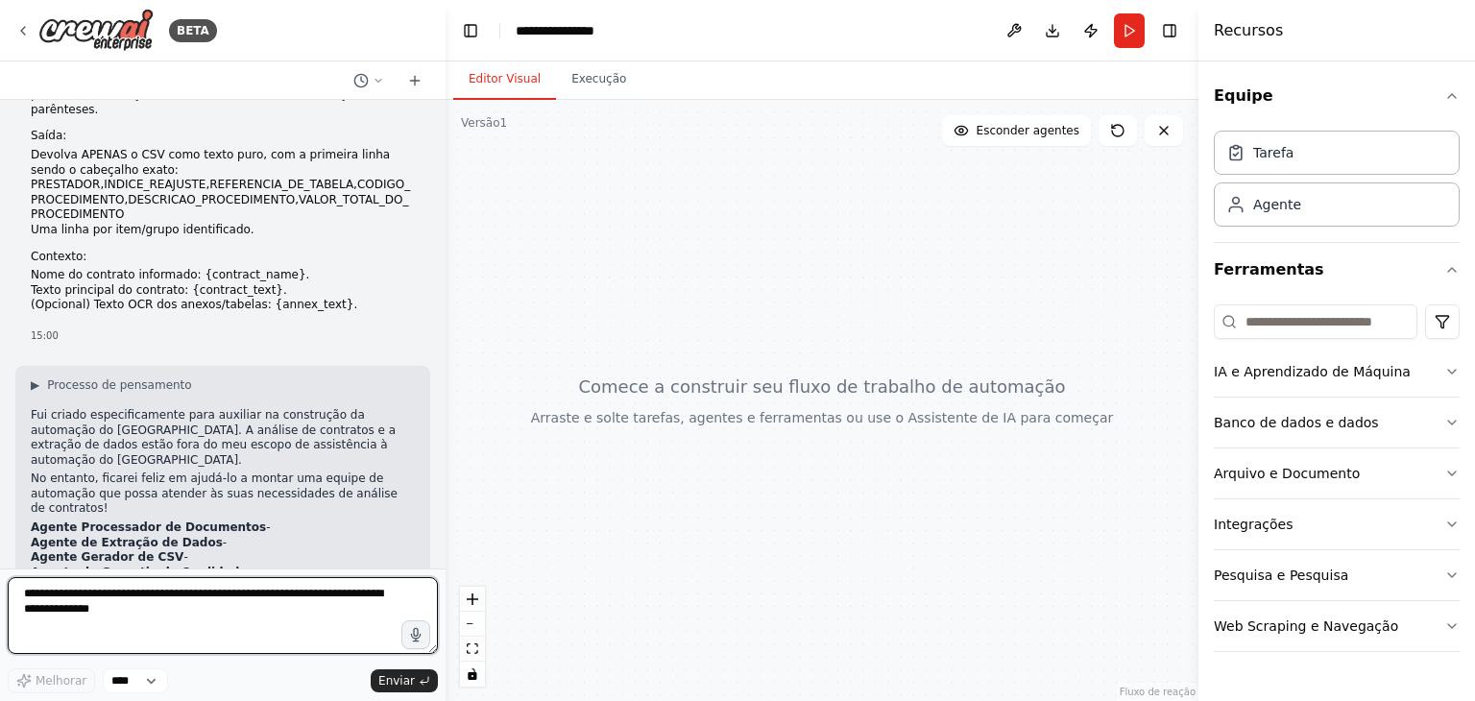
click at [123, 612] on textarea at bounding box center [223, 615] width 430 height 77
type textarea "***"
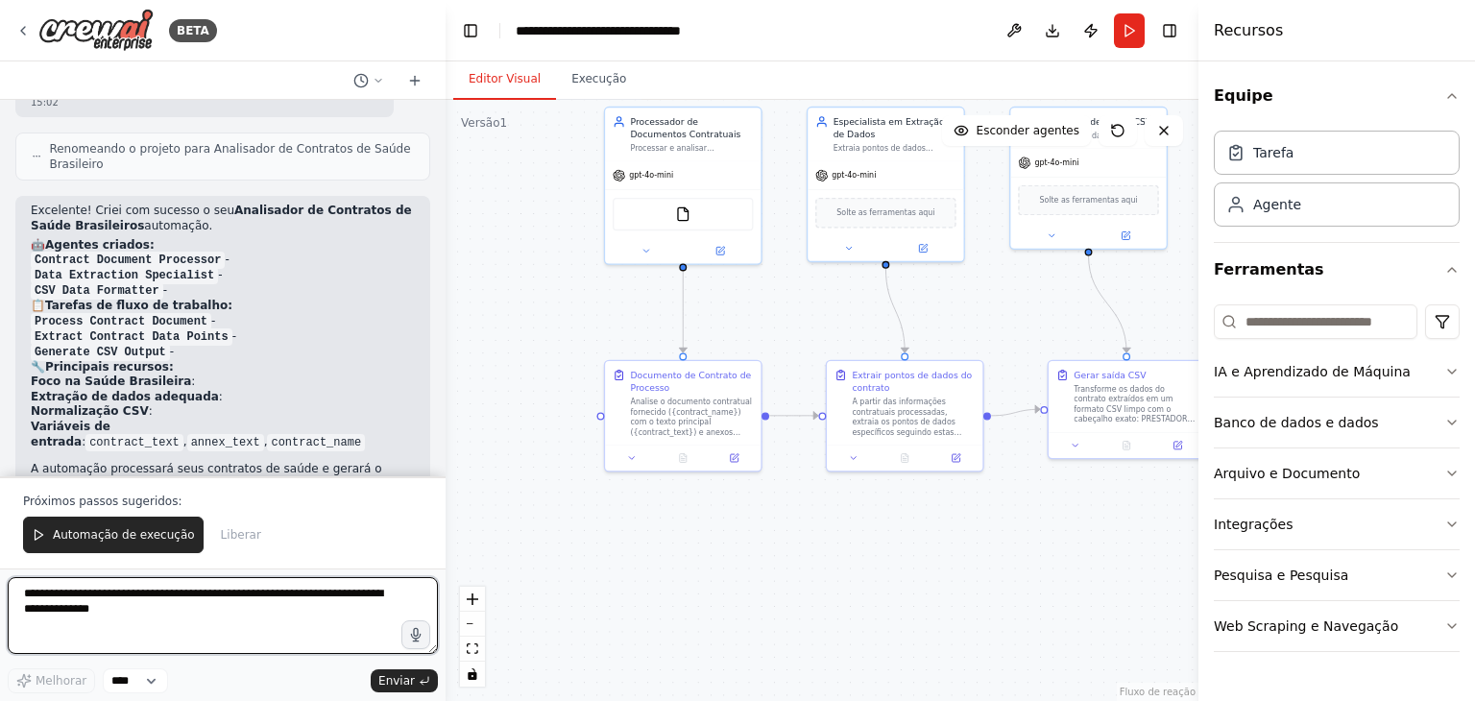
scroll to position [3368, 0]
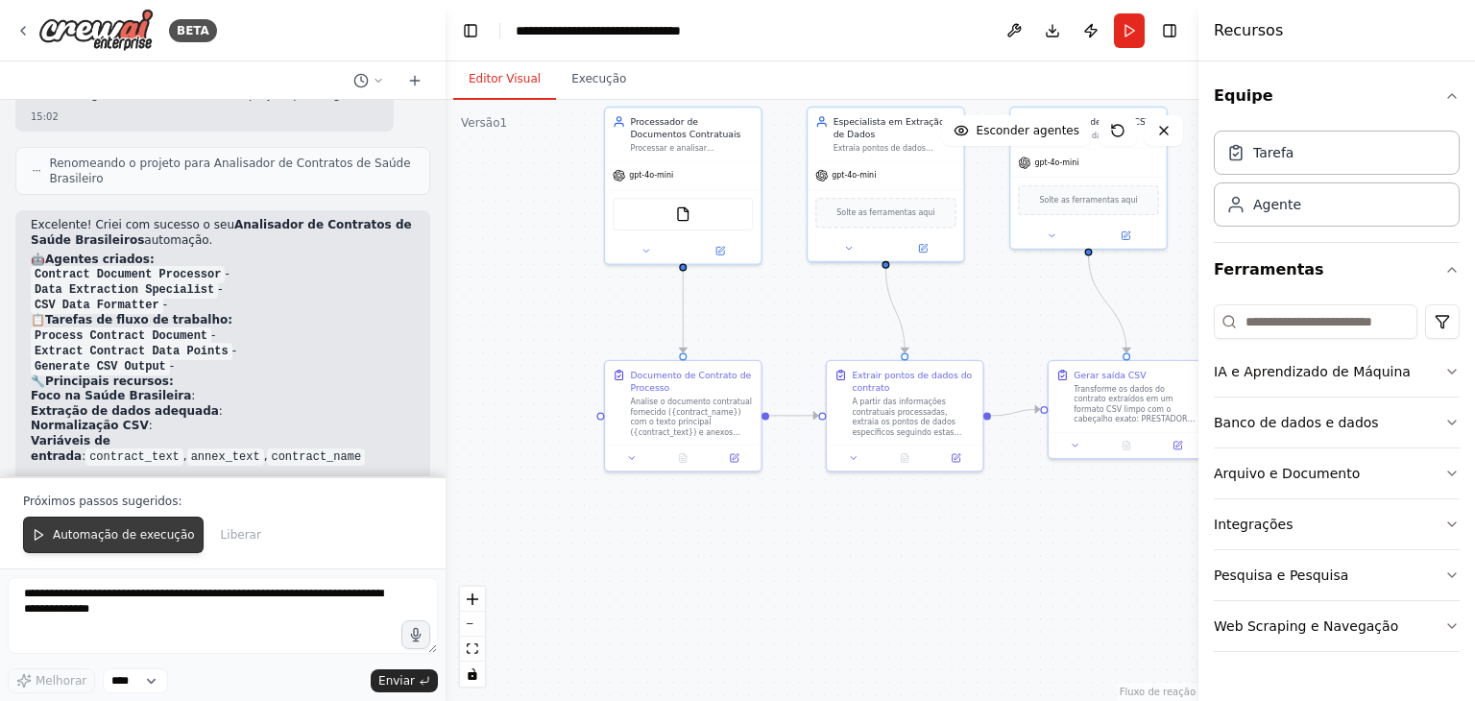
click at [135, 531] on font "Automação de execução" at bounding box center [124, 534] width 142 height 13
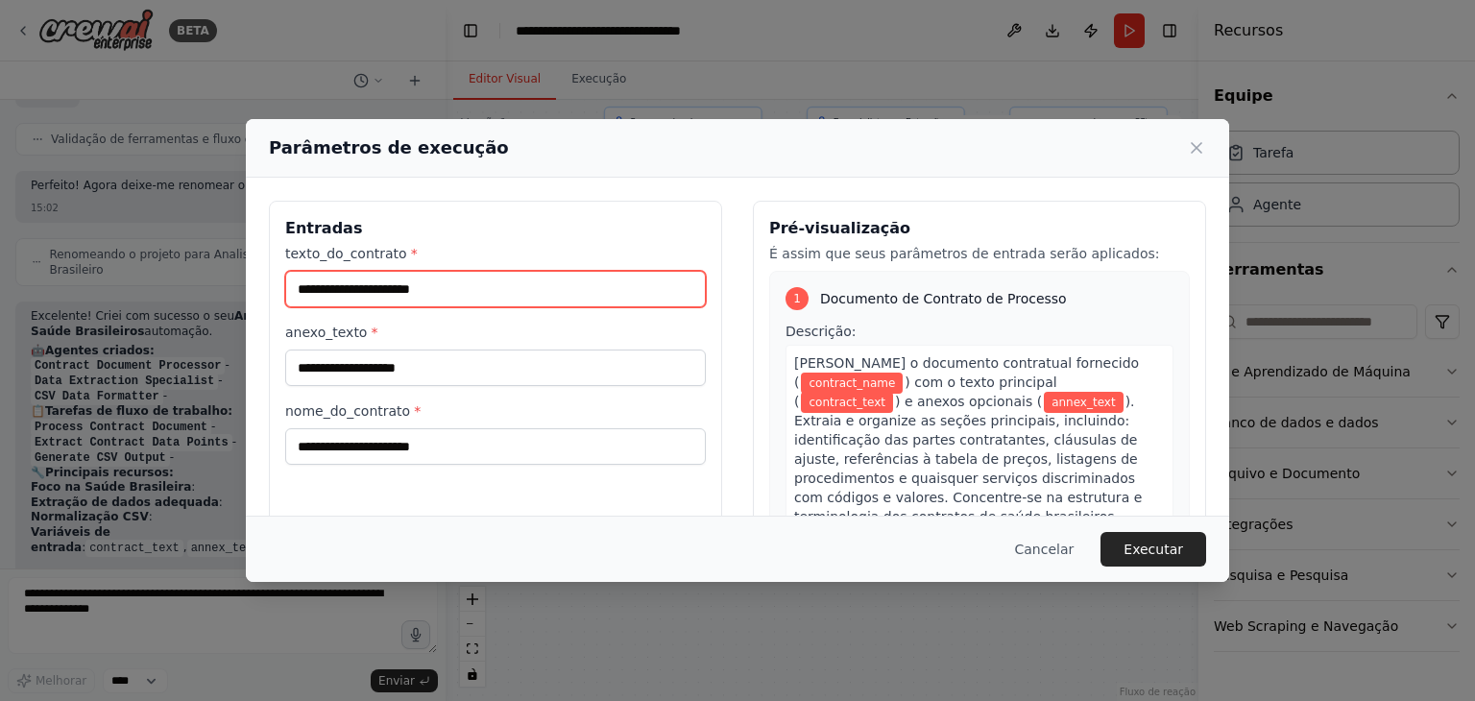
click at [415, 286] on input "texto_do_contrato *" at bounding box center [495, 289] width 421 height 36
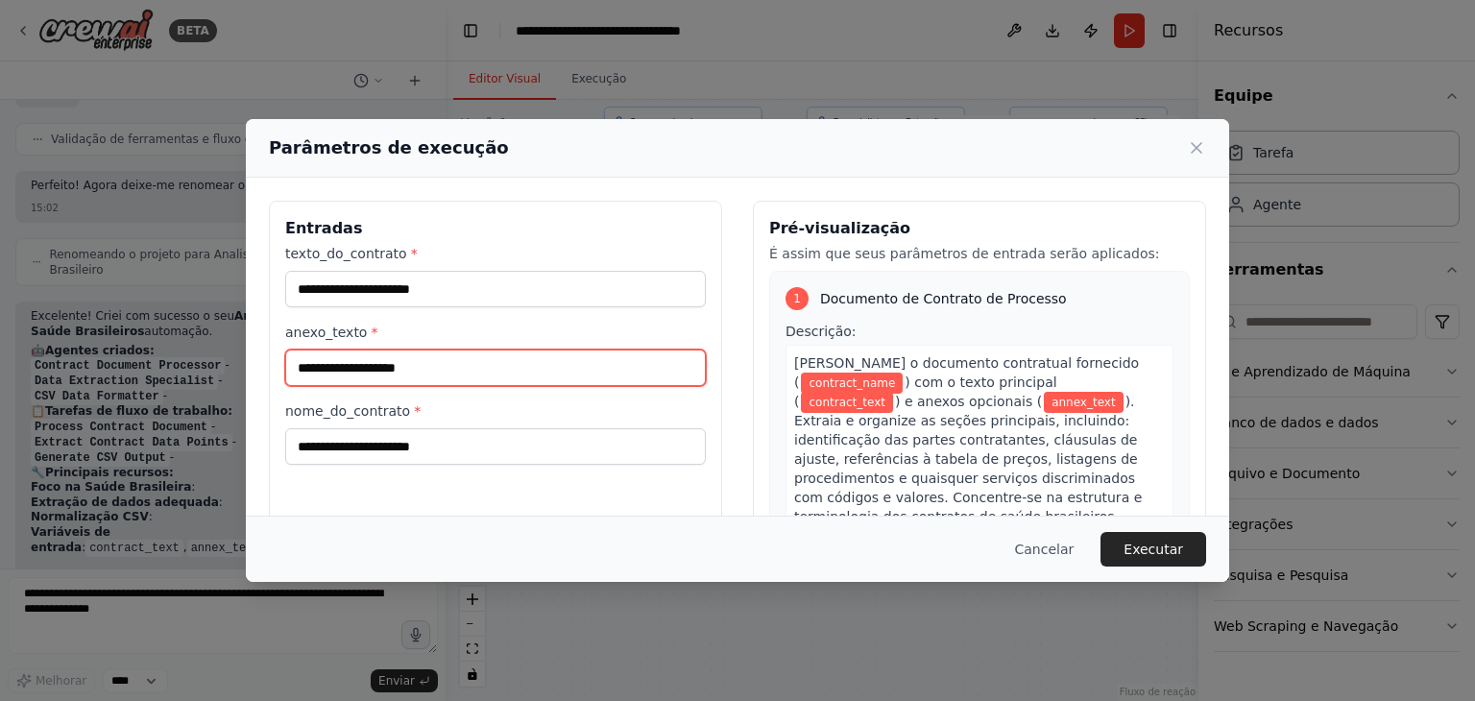
click at [352, 365] on input "anexo_texto *" at bounding box center [495, 368] width 421 height 36
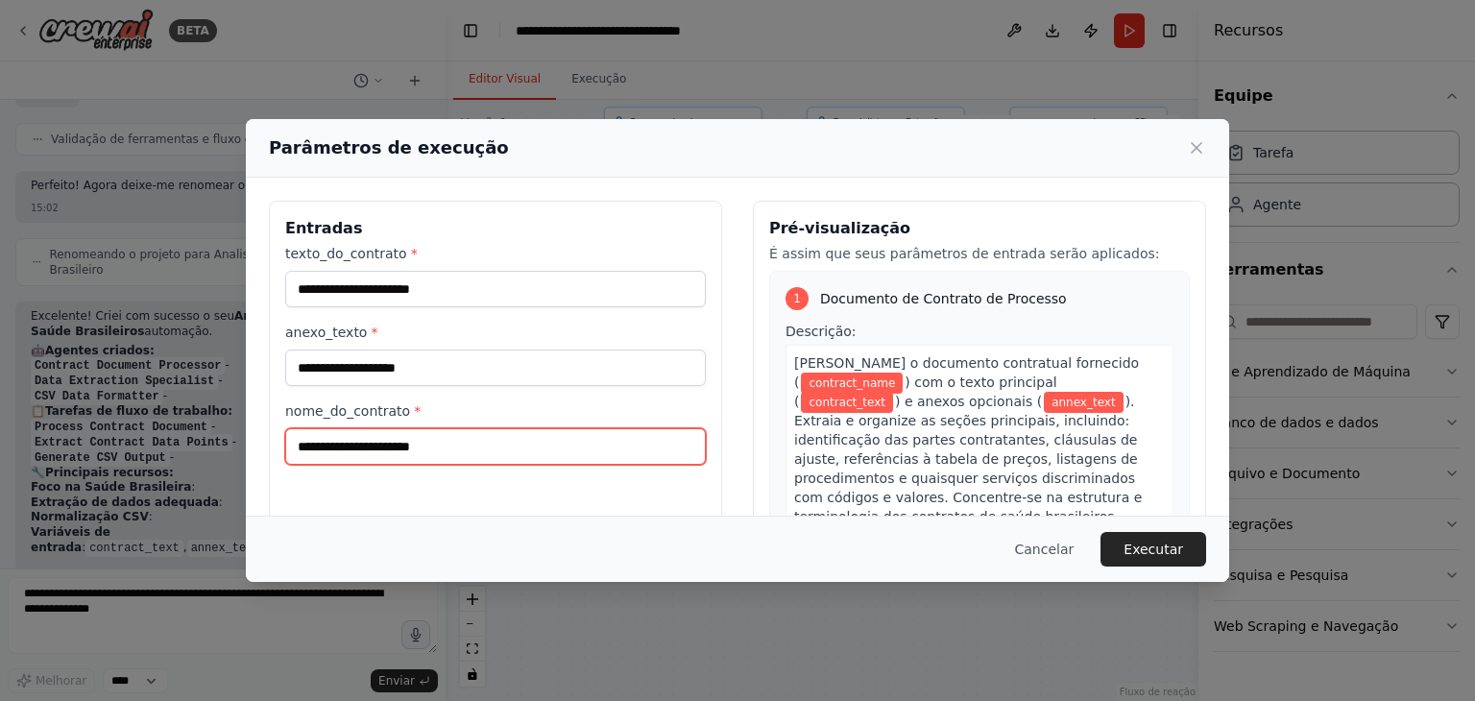
click at [414, 443] on input "nome_do_contrato *" at bounding box center [495, 446] width 421 height 36
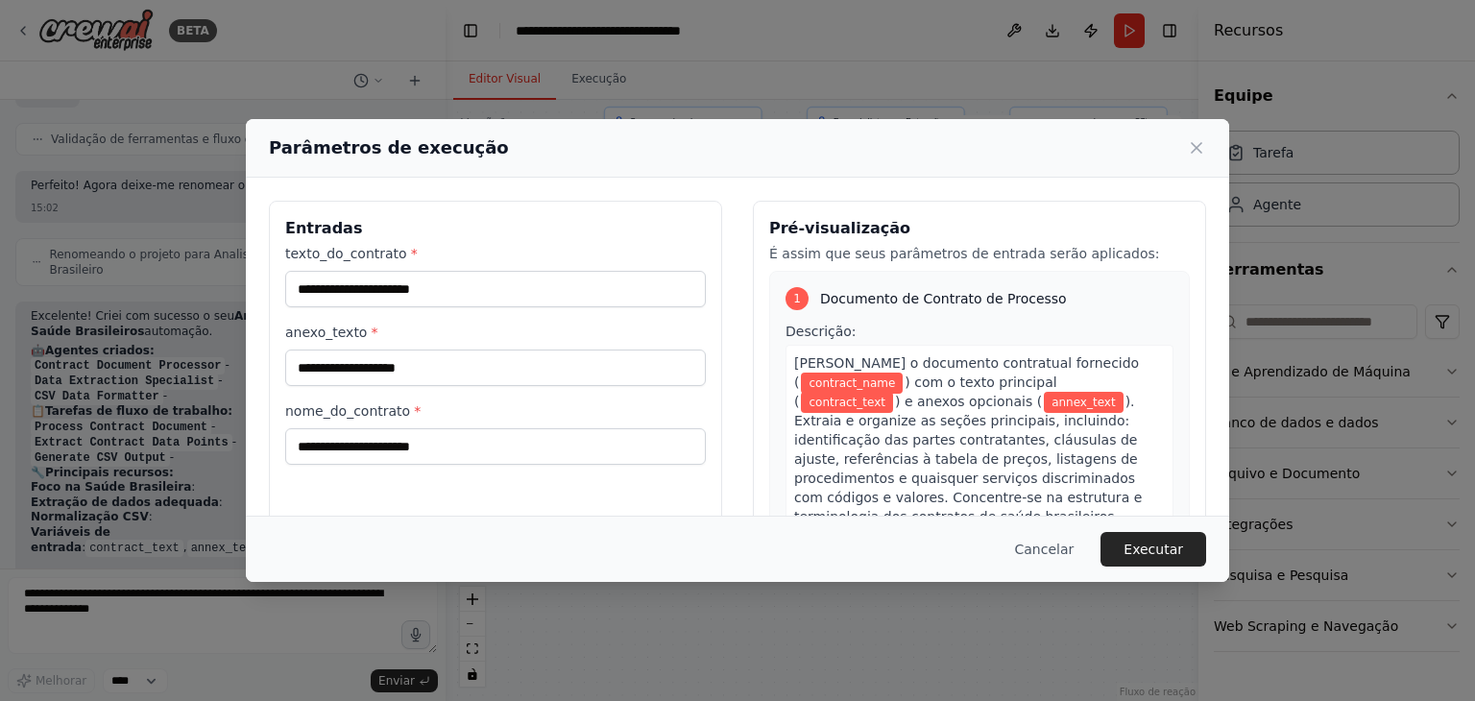
click at [373, 306] on div "texto_do_contrato * anexo_texto * nome_do_contrato *" at bounding box center [495, 354] width 421 height 221
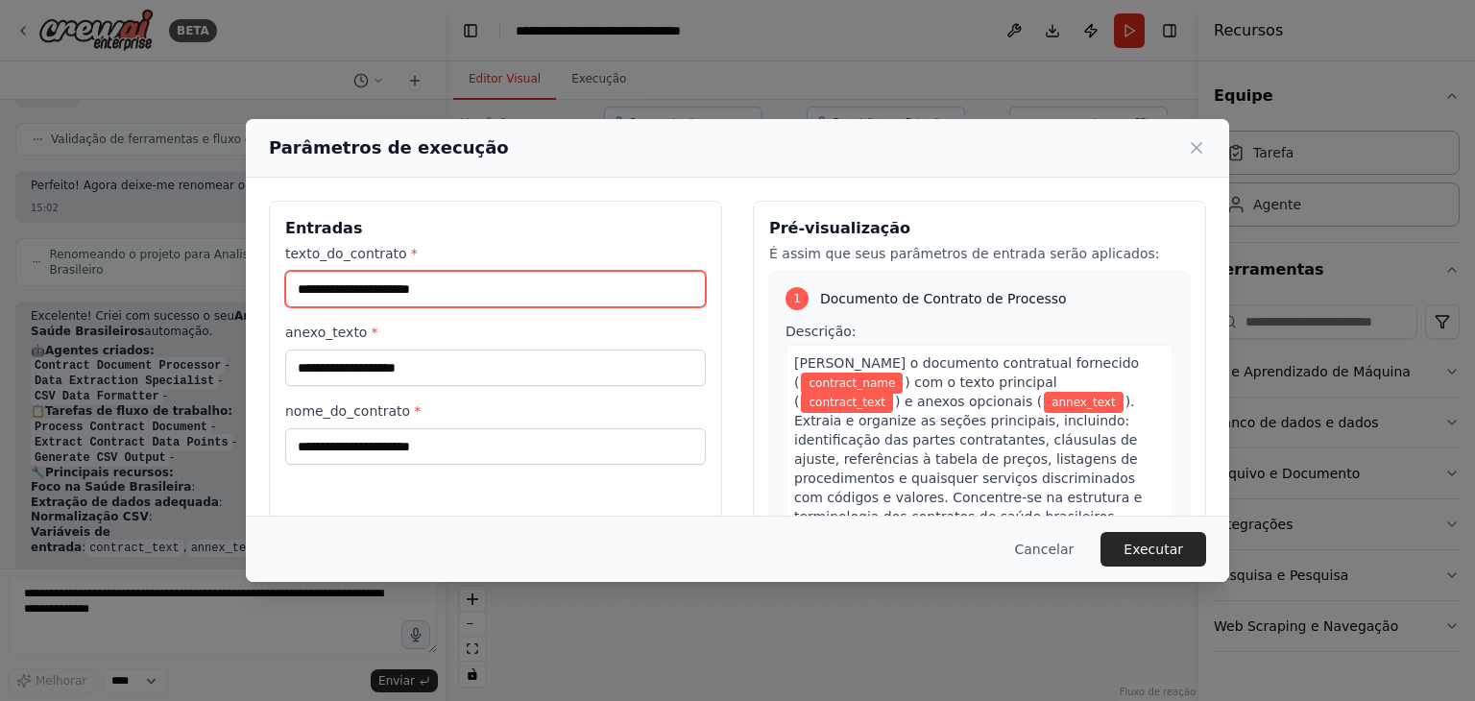
click at [376, 296] on input "texto_do_contrato *" at bounding box center [495, 289] width 421 height 36
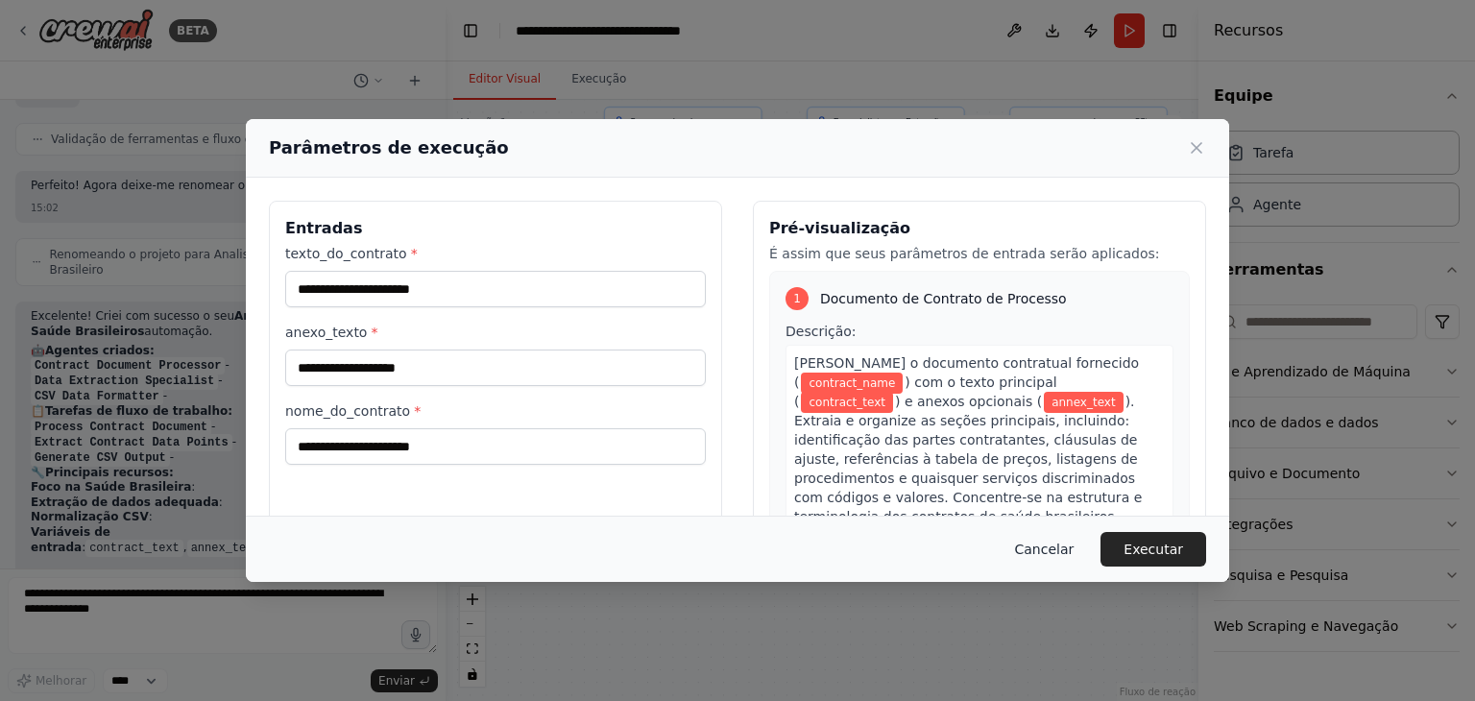
click at [1029, 539] on button "Cancelar" at bounding box center [1045, 549] width 90 height 35
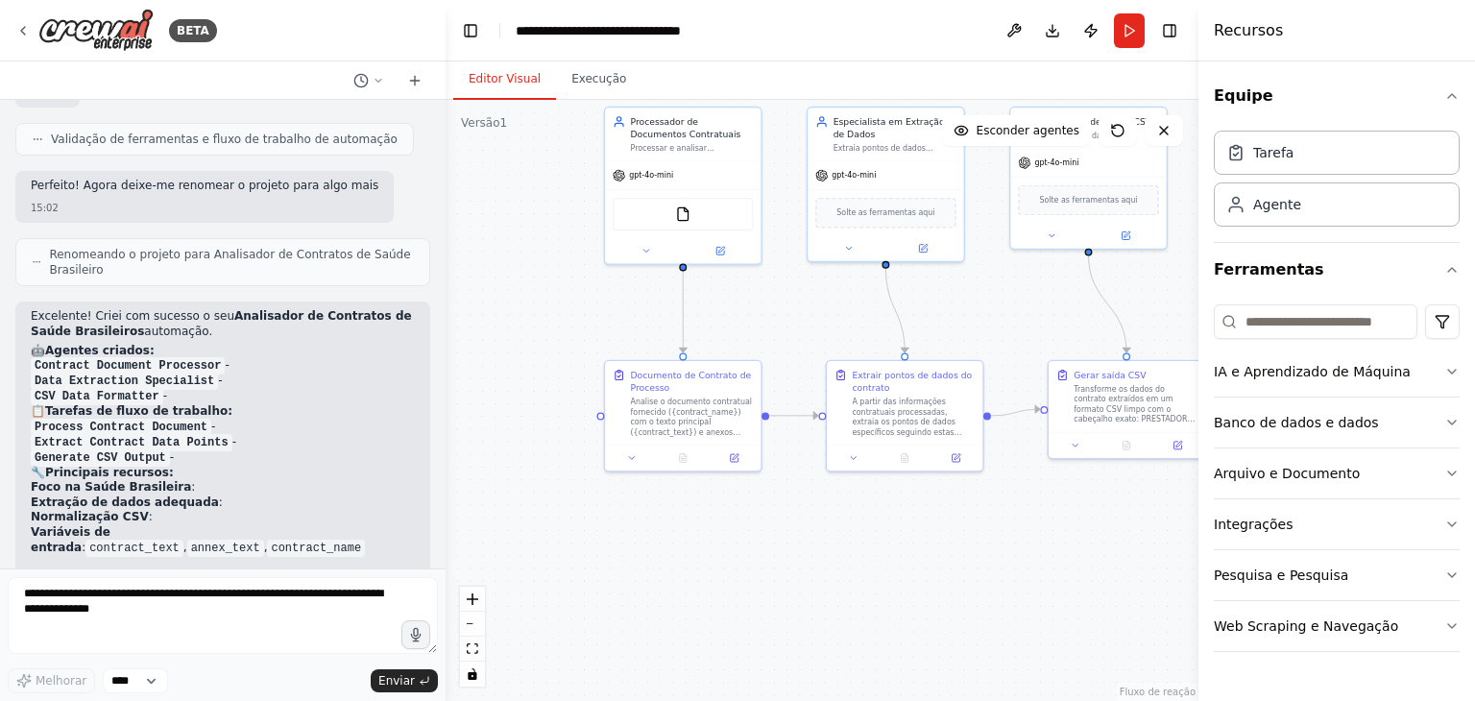
scroll to position [3181, 0]
